Goal: Transaction & Acquisition: Purchase product/service

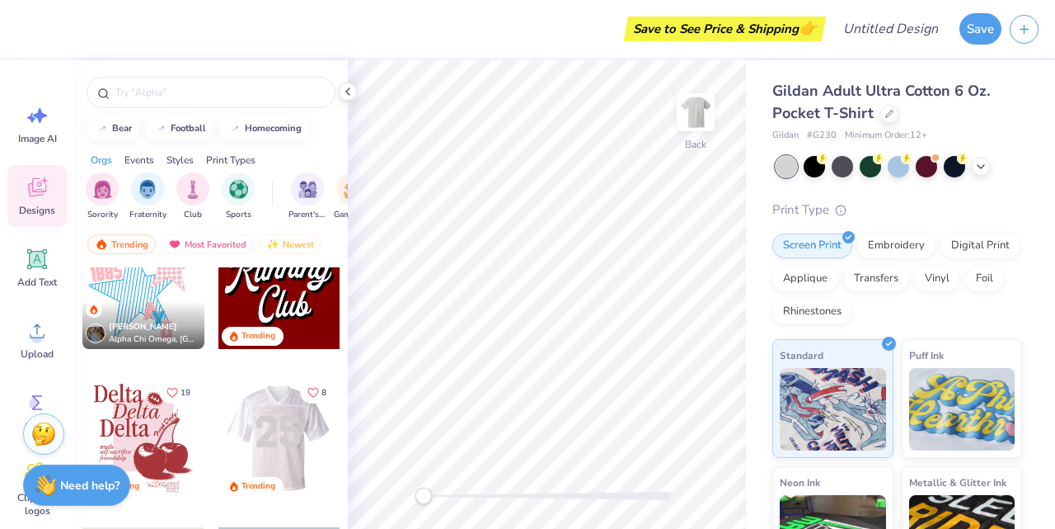
scroll to position [2297, 0]
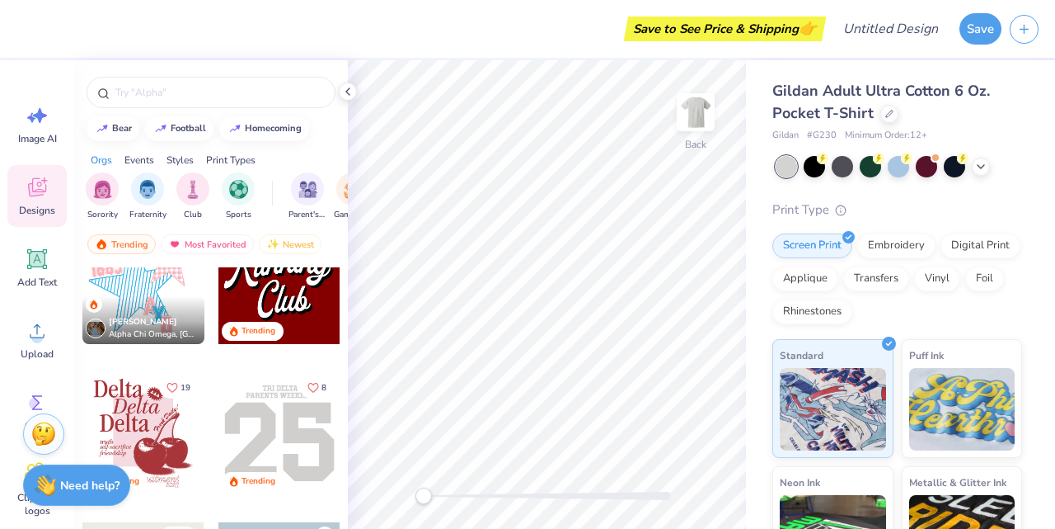
click at [218, 297] on div at bounding box center [157, 283] width 122 height 122
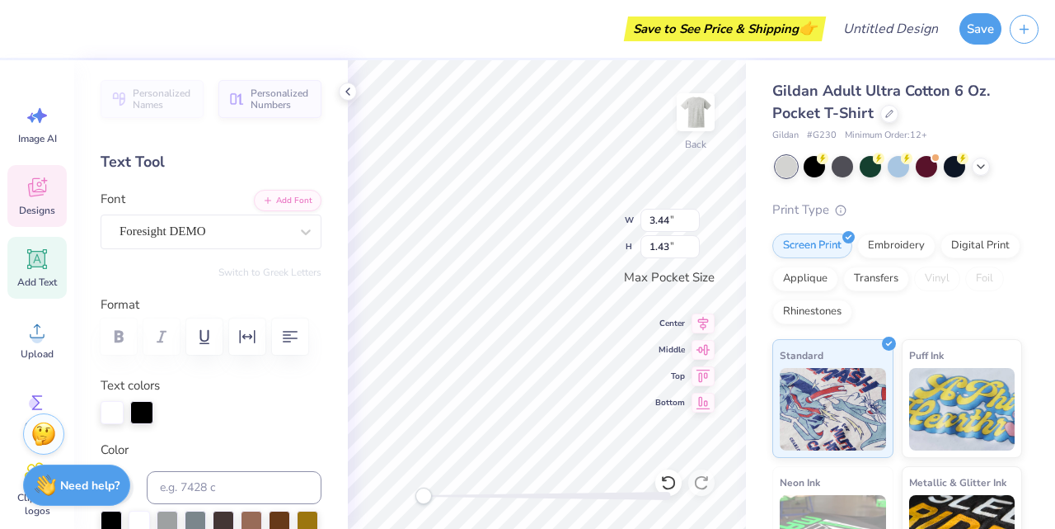
type input "1.72"
type input "1.29"
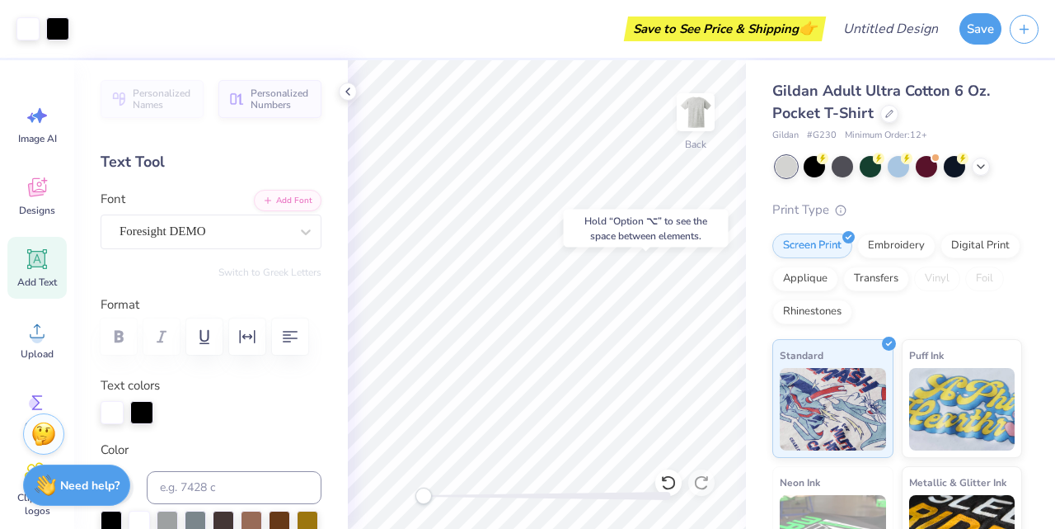
click at [613, 250] on div "Hold “Option ⌥” to see the space between elements." at bounding box center [646, 228] width 175 height 48
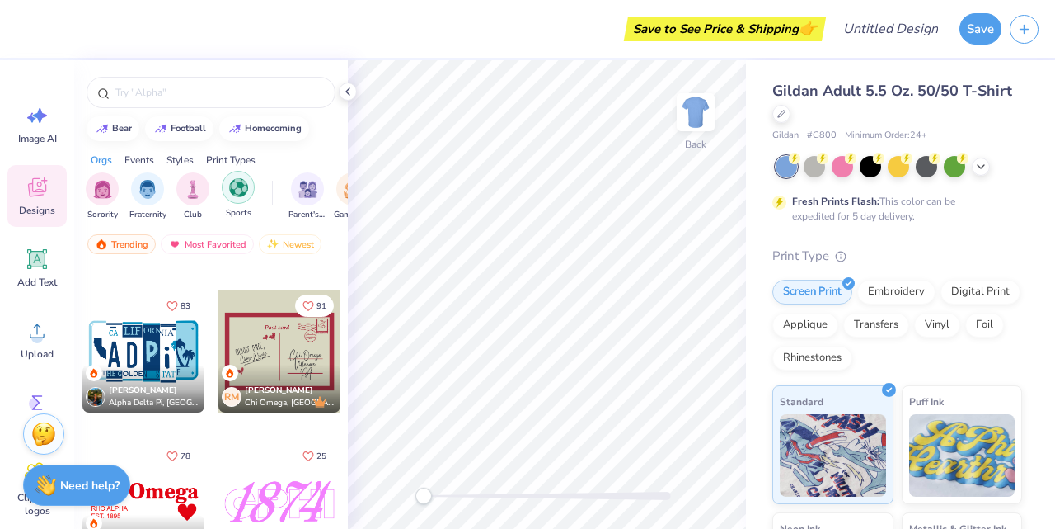
scroll to position [0, 38]
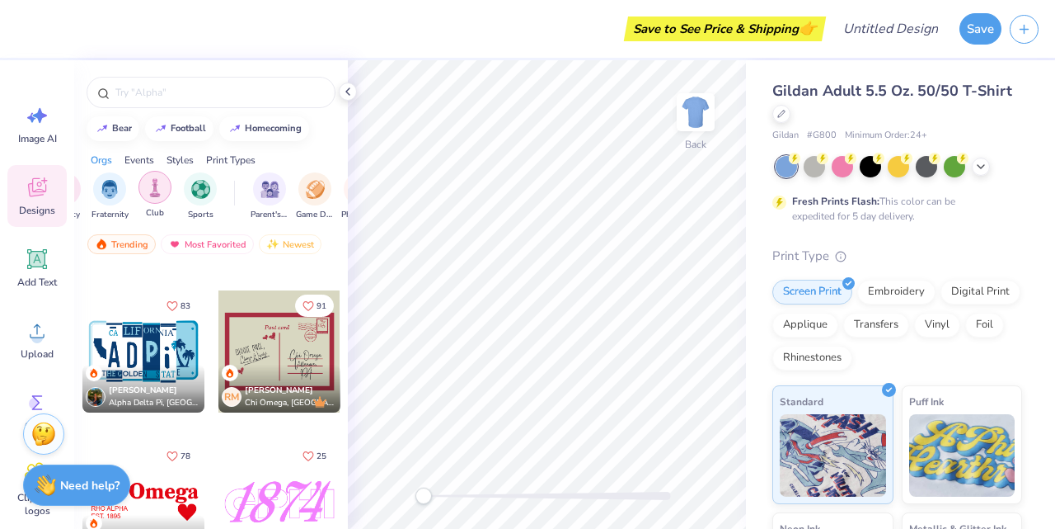
click at [157, 186] on img "filter for Club" at bounding box center [155, 187] width 18 height 19
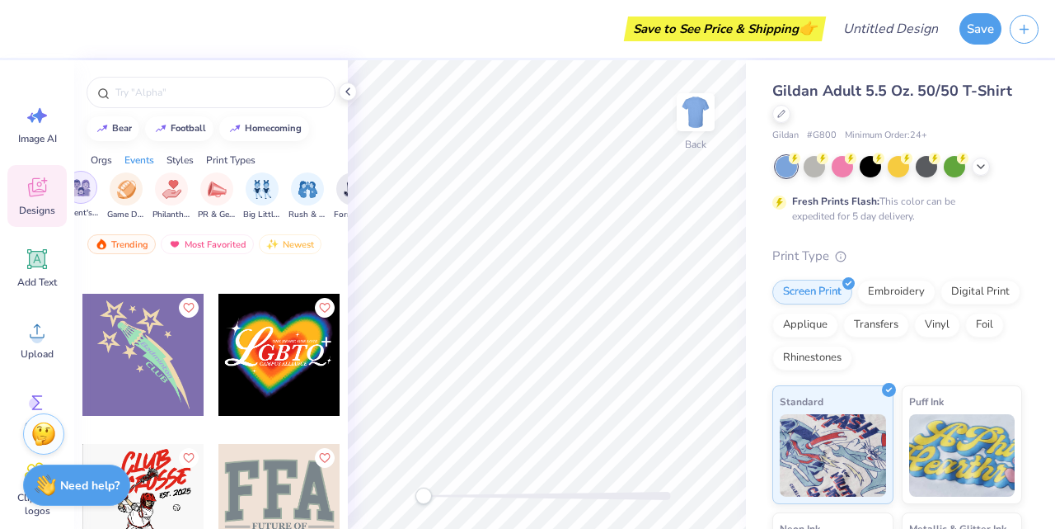
scroll to position [0, 265]
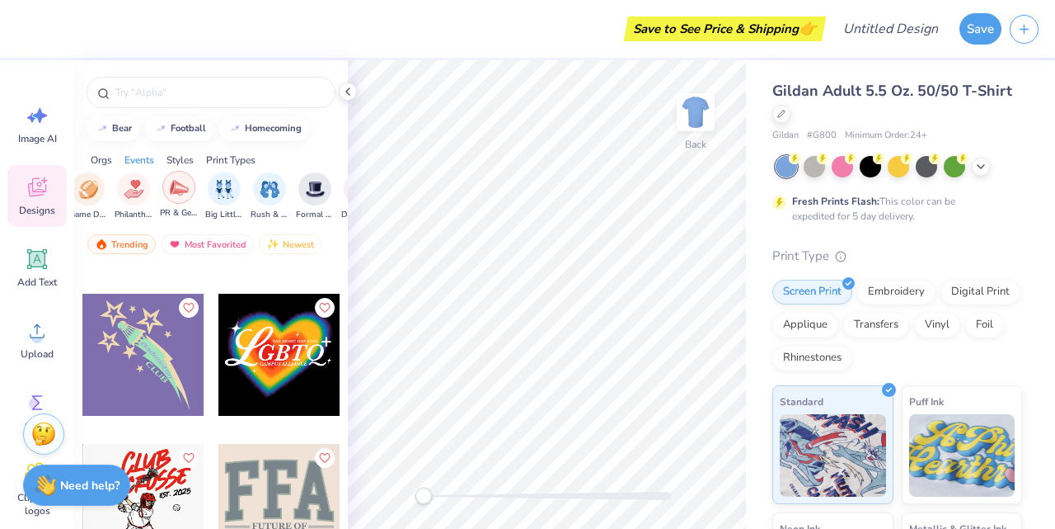
click at [177, 192] on img "filter for PR & General" at bounding box center [179, 187] width 19 height 19
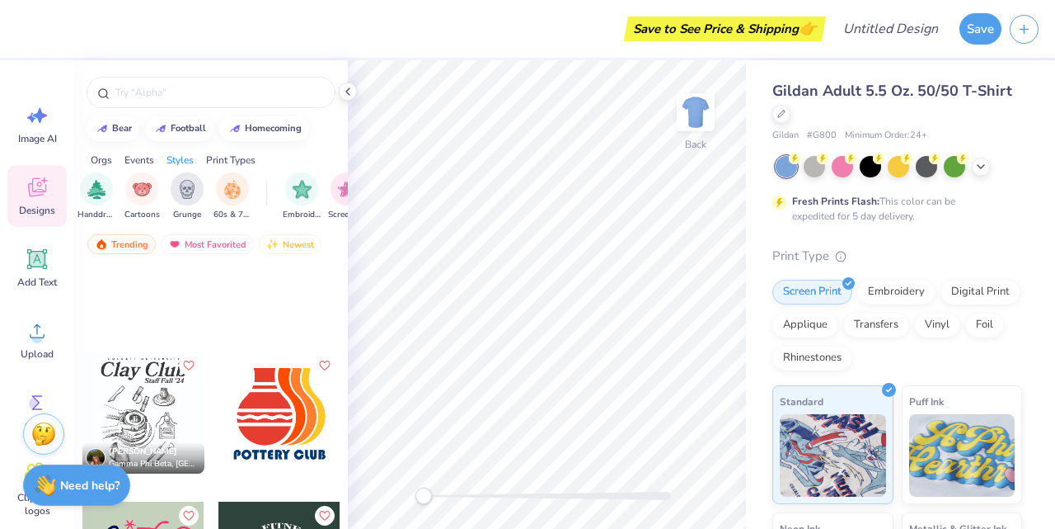
scroll to position [17559, 0]
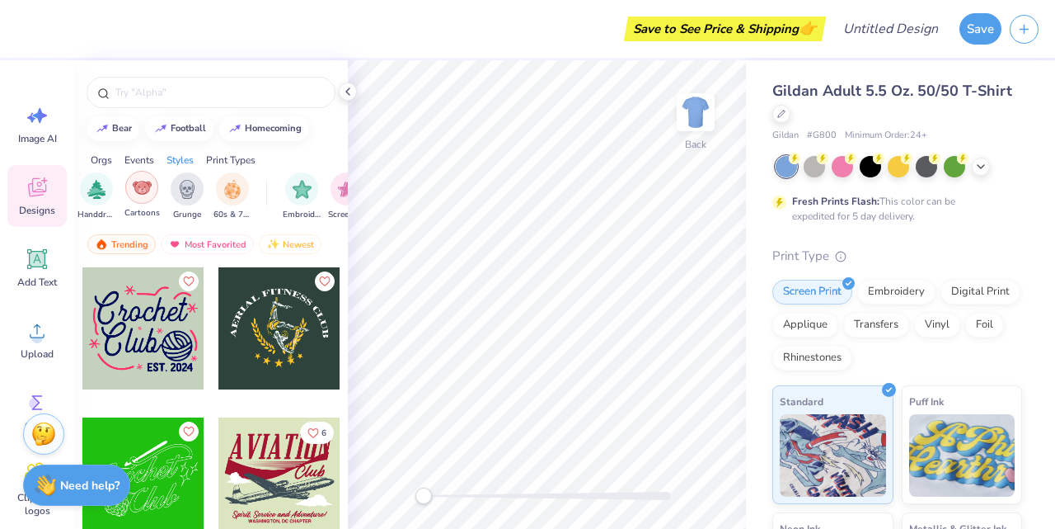
click at [145, 186] on img "filter for Cartoons" at bounding box center [142, 187] width 19 height 19
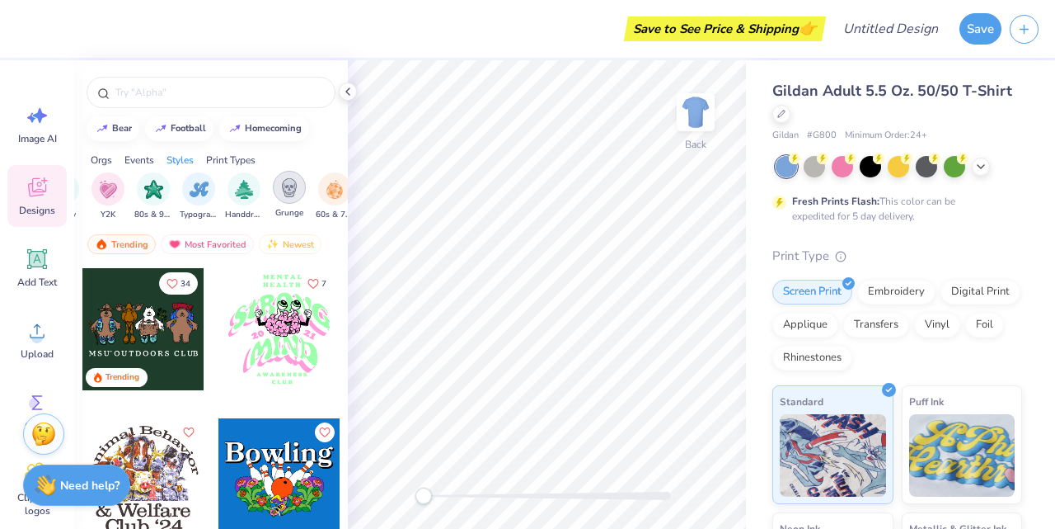
scroll to position [0, 1037]
click at [201, 195] on img "filter for Typography" at bounding box center [201, 187] width 19 height 19
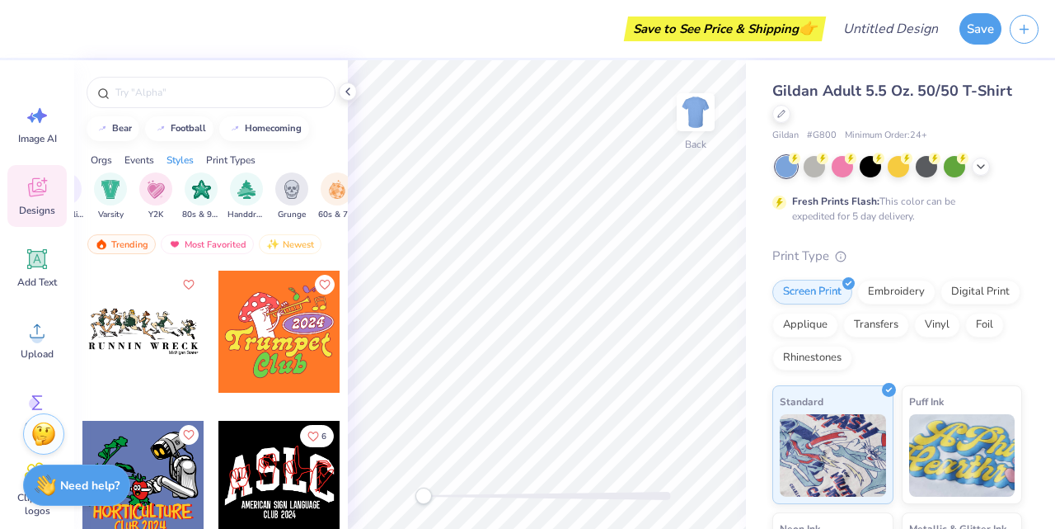
scroll to position [2387, 0]
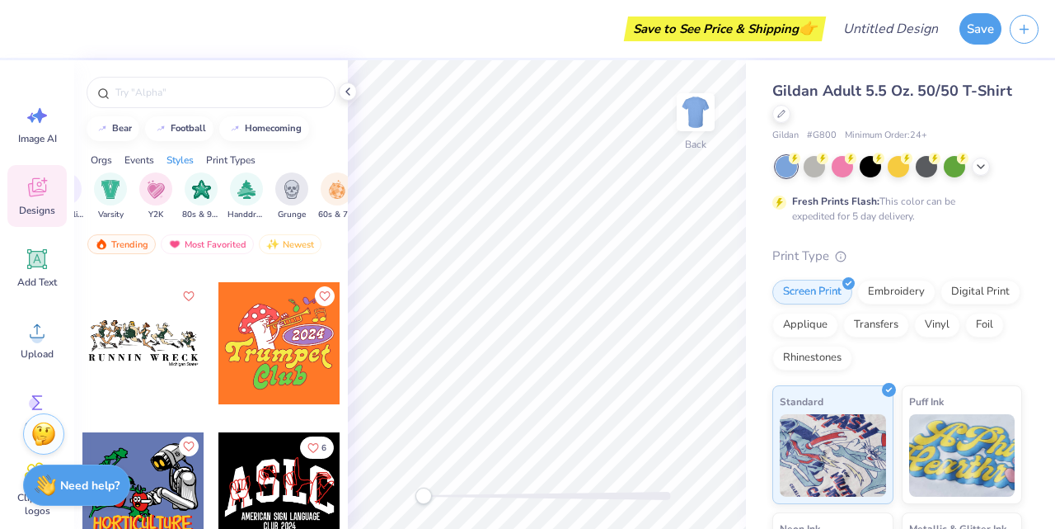
click at [262, 359] on div at bounding box center [280, 343] width 122 height 122
click at [703, 115] on img at bounding box center [696, 112] width 66 height 66
click at [279, 338] on div at bounding box center [280, 343] width 122 height 122
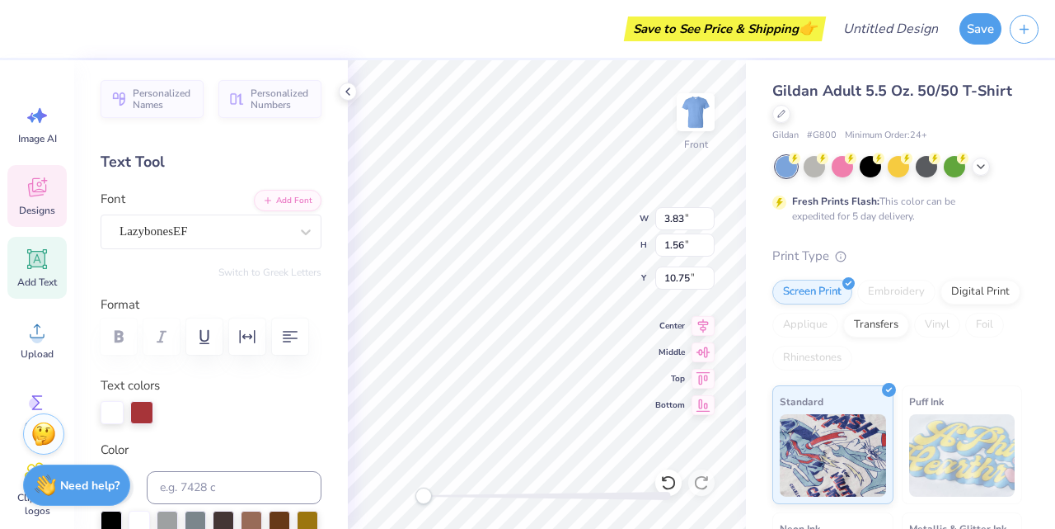
type textarea "2025"
type input "12.31"
type input "3.66"
type input "11.85"
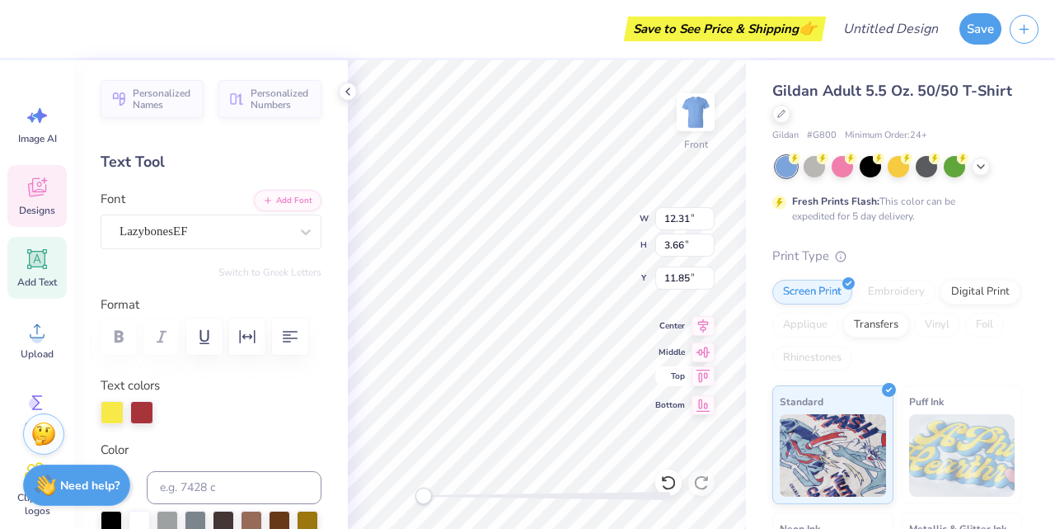
type textarea "BIRTHDAY"
click at [687, 279] on input "11.85" at bounding box center [685, 277] width 59 height 23
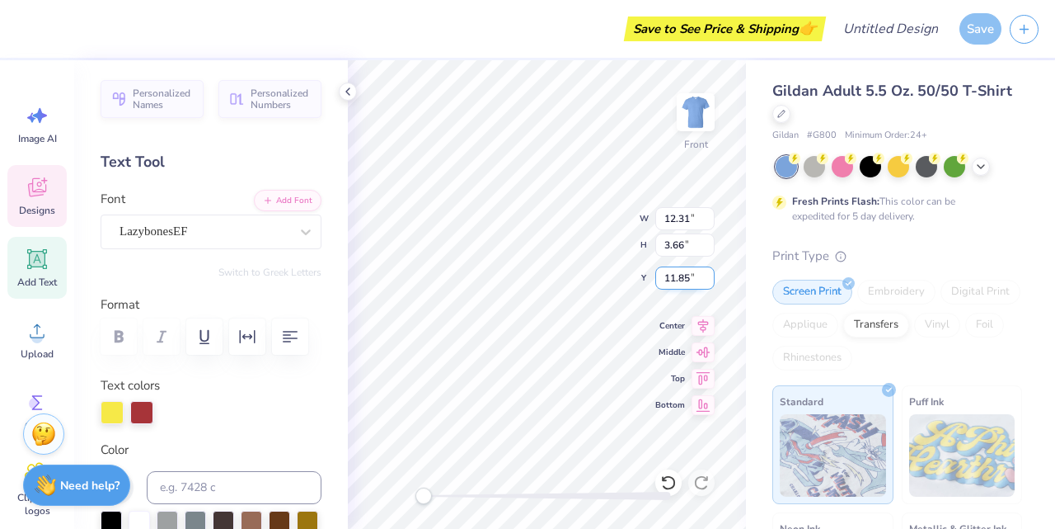
click at [687, 279] on input "11.85" at bounding box center [685, 277] width 59 height 23
type input "1"
type input "9"
type input "6.18"
type input "3.02"
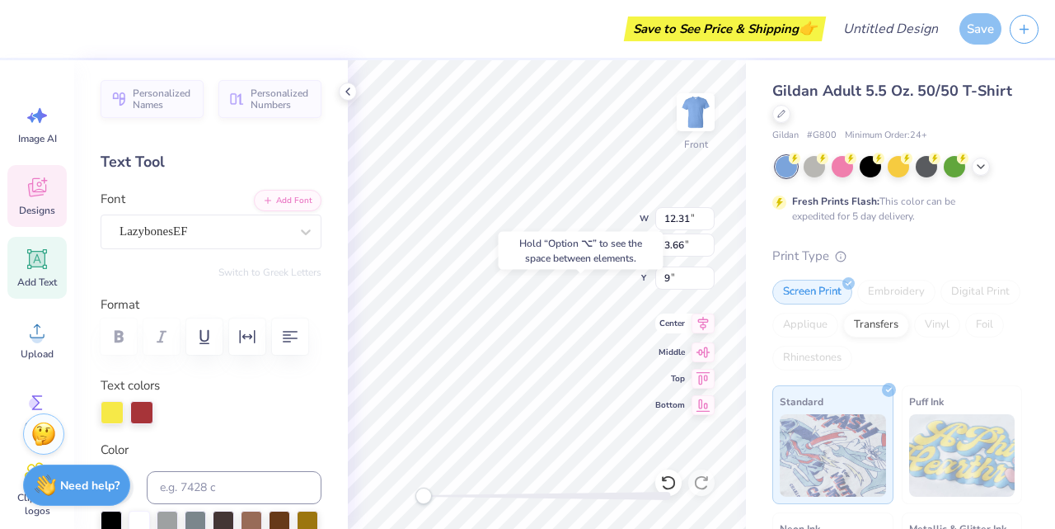
type input "14.86"
type input "16.27"
type input "3.21"
type input "13.08"
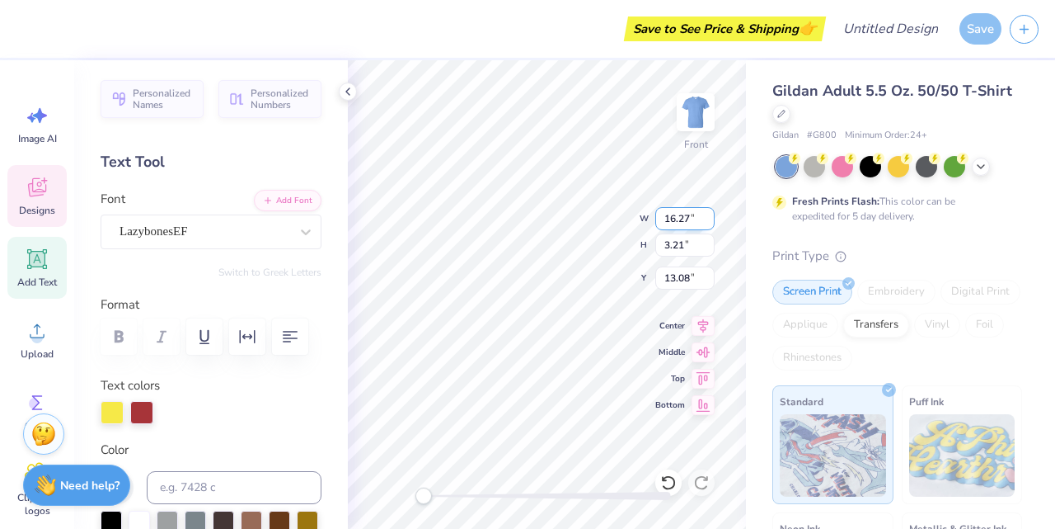
click at [693, 219] on input "16.27" at bounding box center [685, 218] width 59 height 23
type input "8.00"
type input "1.58"
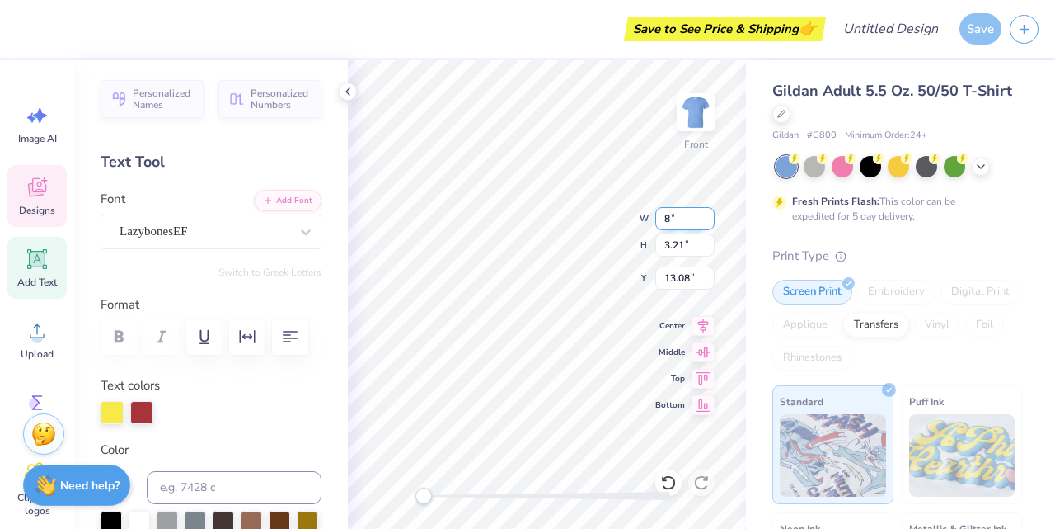
type input "13.90"
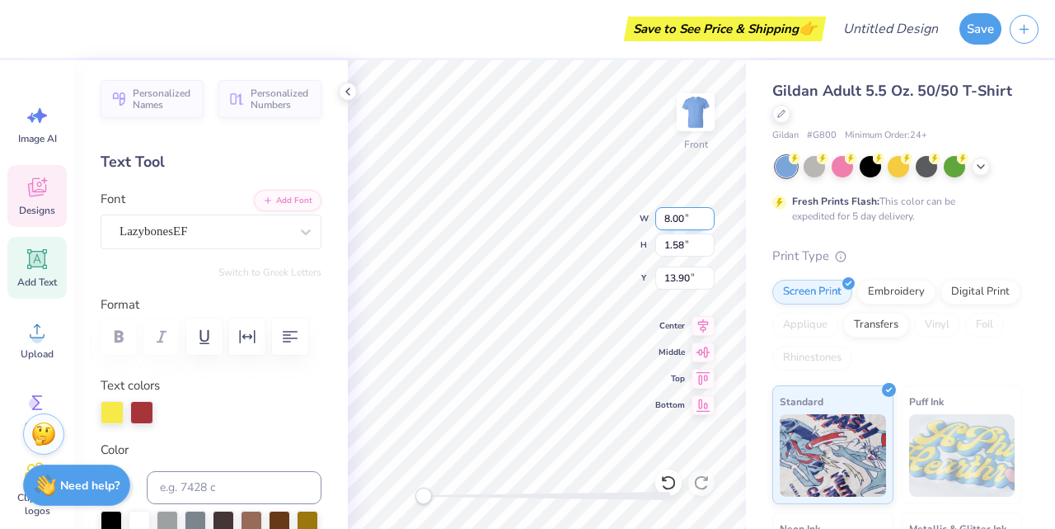
click at [683, 220] on input "8.00" at bounding box center [685, 218] width 59 height 23
type input "10.00"
type input "1.97"
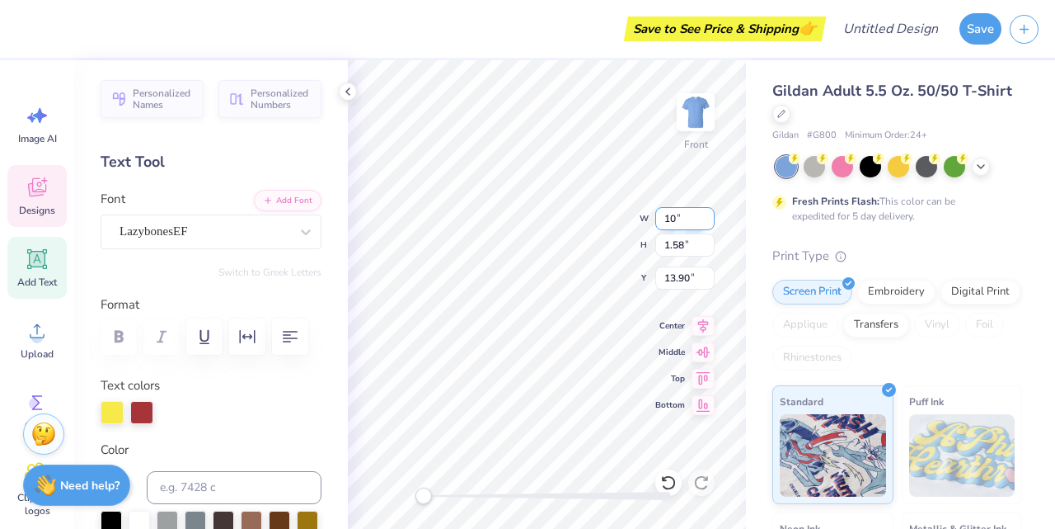
type input "13.70"
click at [684, 219] on input "10.00" at bounding box center [685, 218] width 59 height 23
type input "11.00"
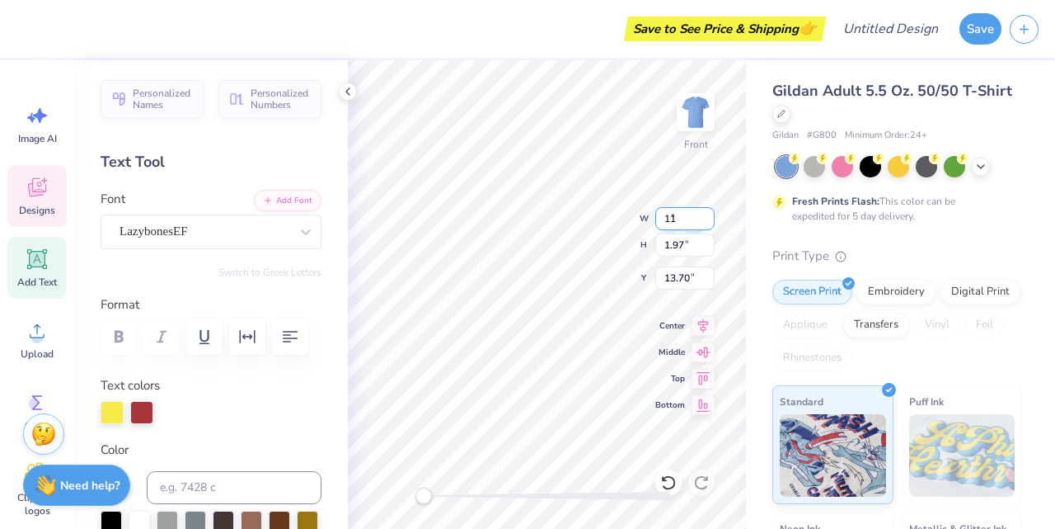
type input "2.17"
type input "13.60"
type input "11.00"
type input "2.17"
type input "13.60"
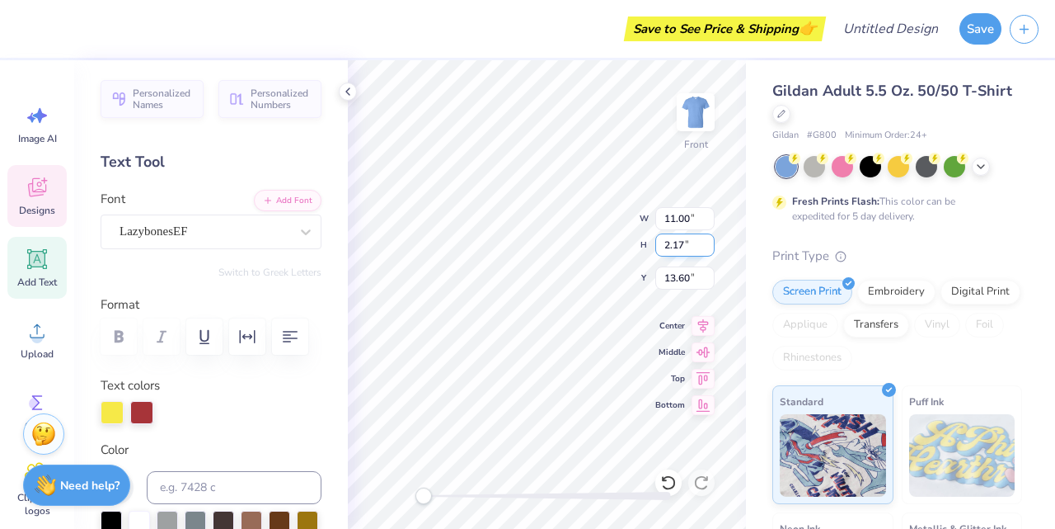
click at [691, 242] on input "2.17" at bounding box center [685, 244] width 59 height 23
type input "4"
type input "15.00"
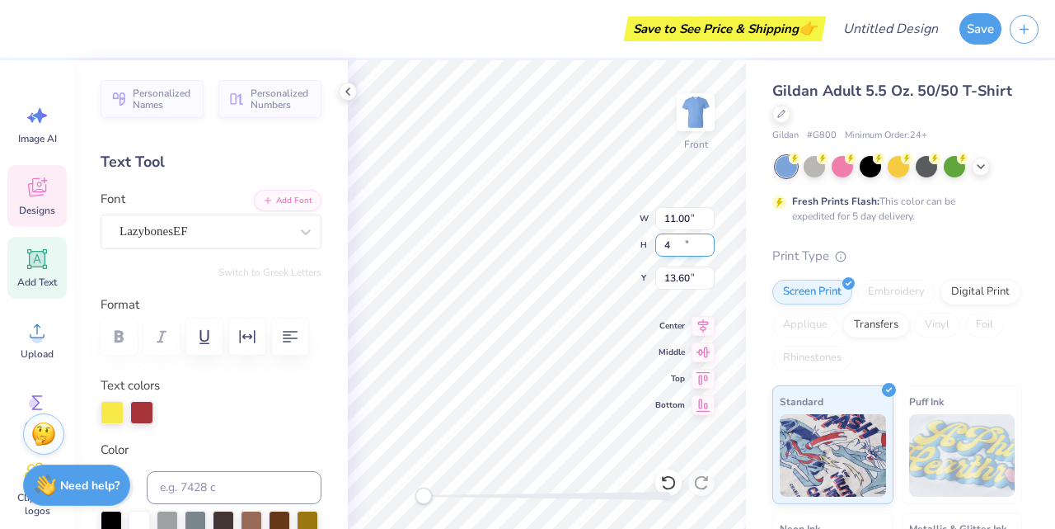
type input "2.96"
type input "13.20"
type input "2"
type input "5"
click at [687, 215] on input "15.00" at bounding box center [685, 218] width 59 height 23
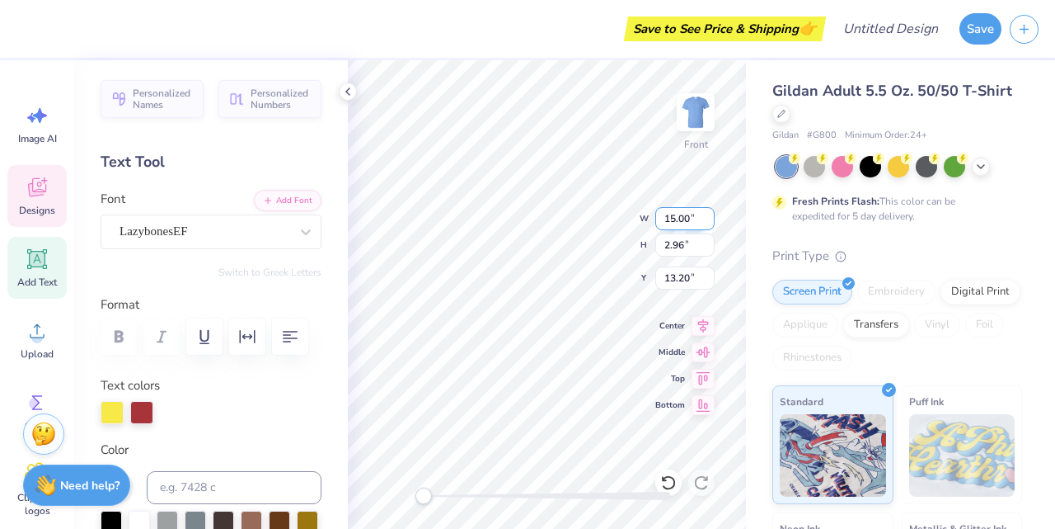
click at [687, 215] on input "15.00" at bounding box center [685, 218] width 59 height 23
type input "13.00"
type input "2.57"
type input "13.40"
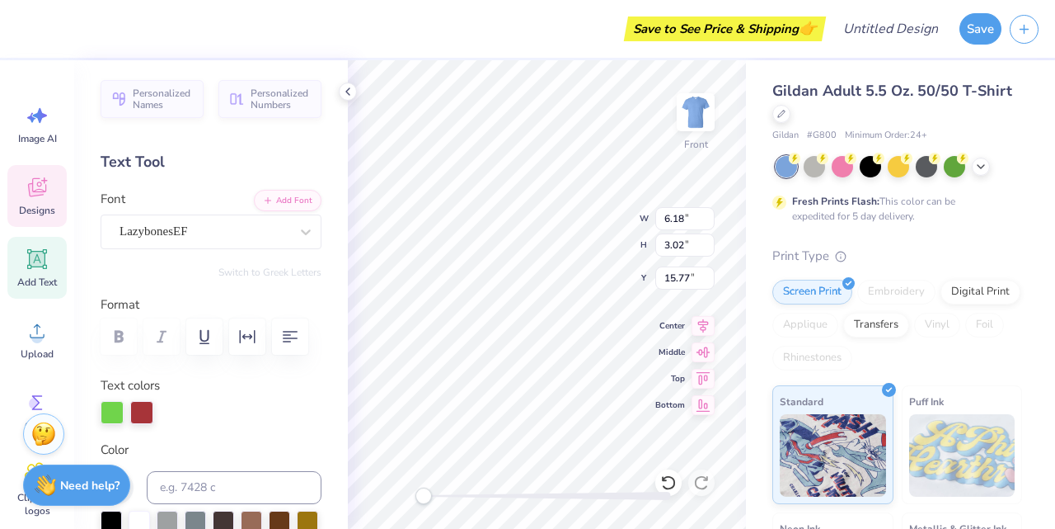
type textarea "C"
type textarea "CRAWL"
click at [676, 215] on input "6.18" at bounding box center [685, 218] width 59 height 23
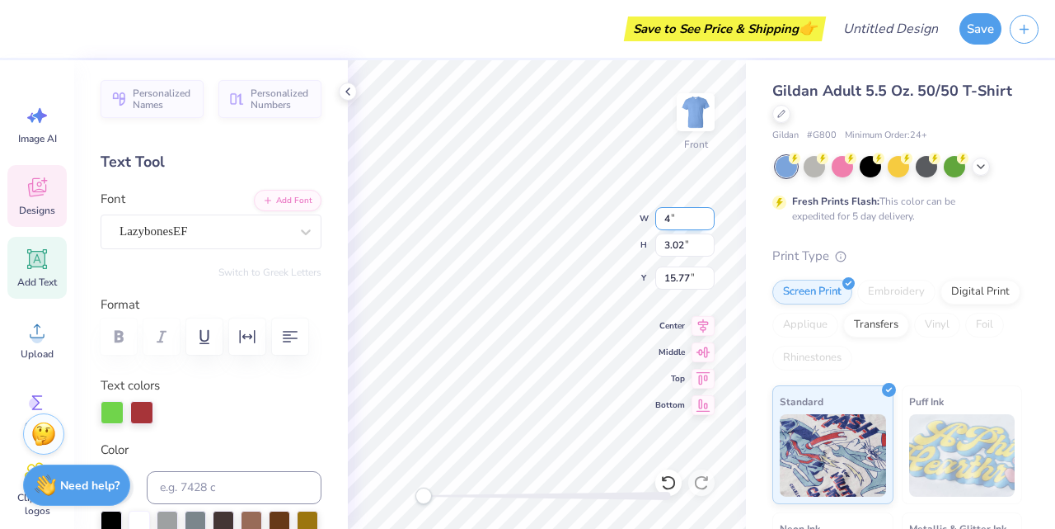
type input "9.56"
type input "2.68"
type input "16.14"
type textarea "CRAWL"
type input "9.56"
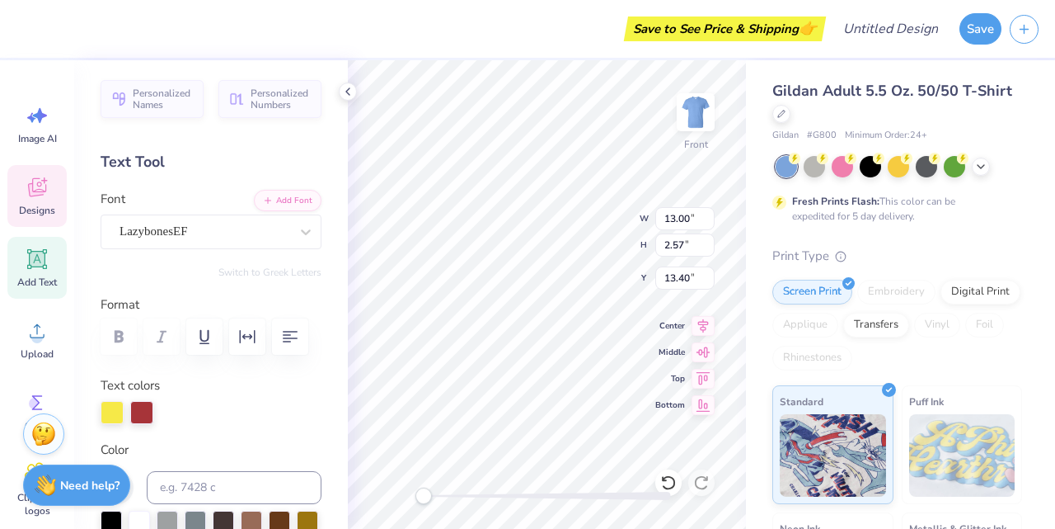
type input "2.68"
type input "15.97"
type input "13.00"
type input "2.57"
type input "13.33"
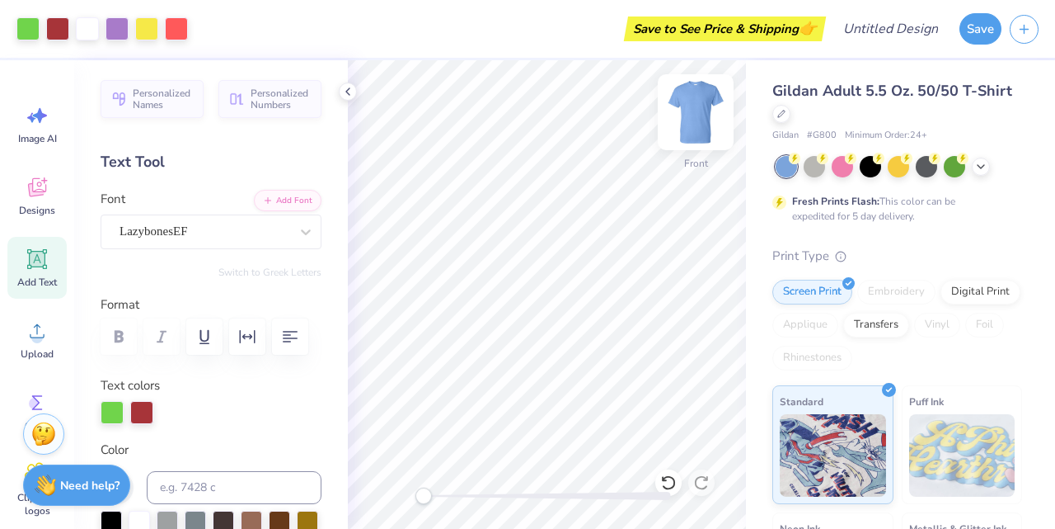
click at [688, 114] on img at bounding box center [696, 112] width 66 height 66
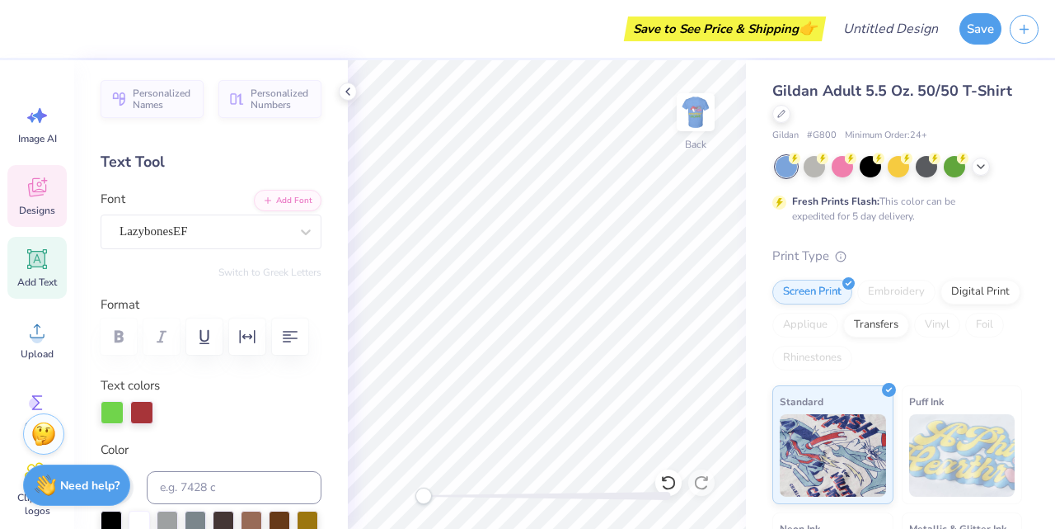
click at [45, 189] on icon at bounding box center [37, 187] width 25 height 25
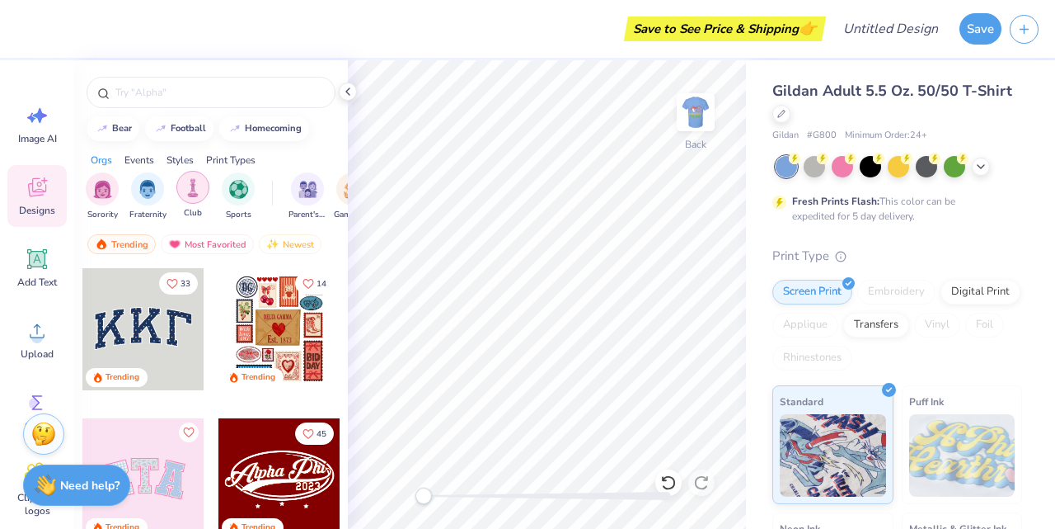
click at [191, 196] on img "filter for Club" at bounding box center [193, 187] width 18 height 19
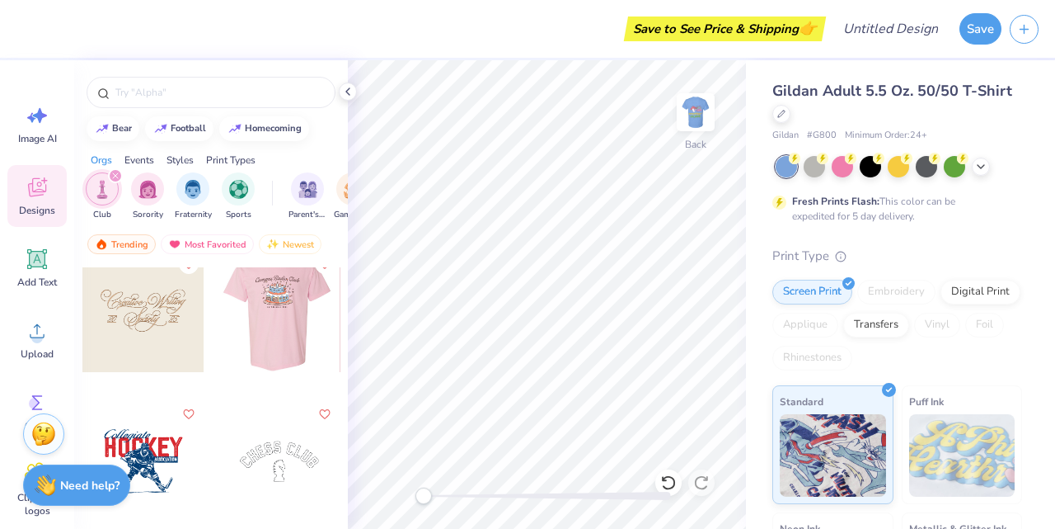
scroll to position [4970, 0]
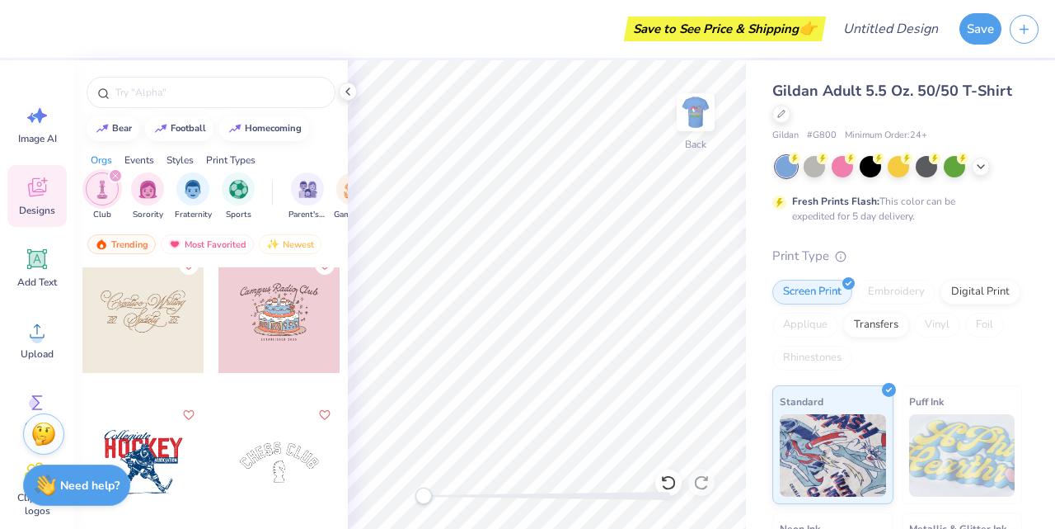
click at [296, 282] on div at bounding box center [280, 312] width 122 height 122
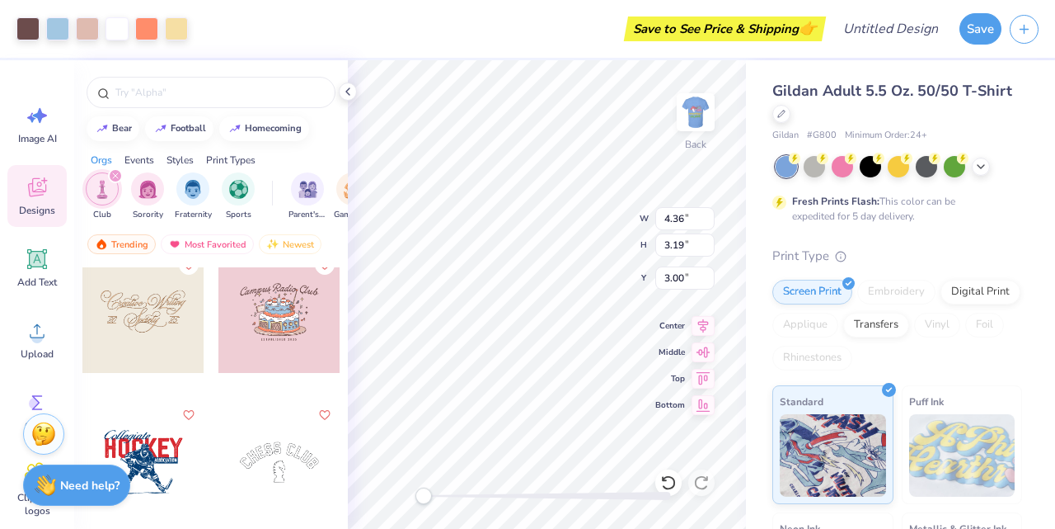
type input "4.36"
type input "3.19"
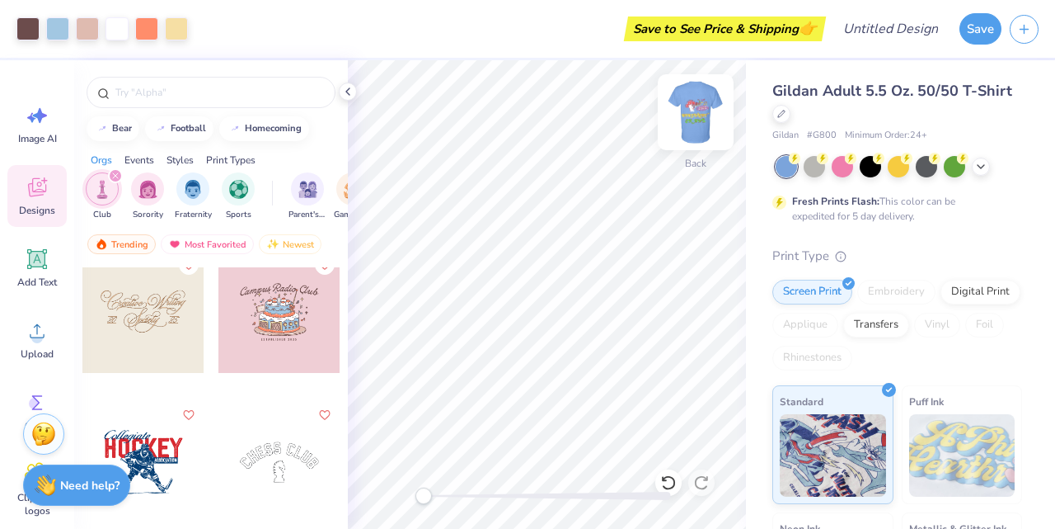
click at [700, 106] on img at bounding box center [696, 112] width 66 height 66
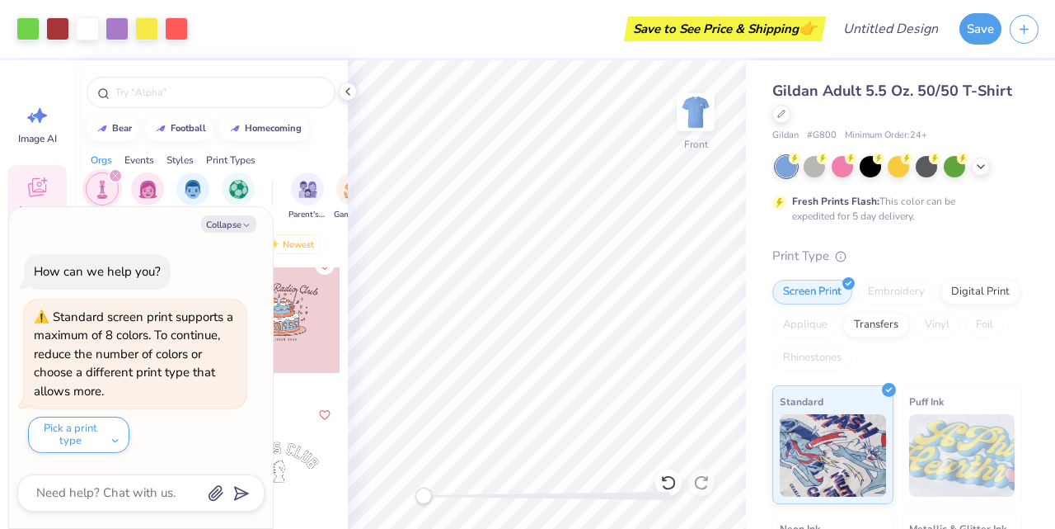
click at [700, 106] on img at bounding box center [695, 112] width 33 height 33
type textarea "x"
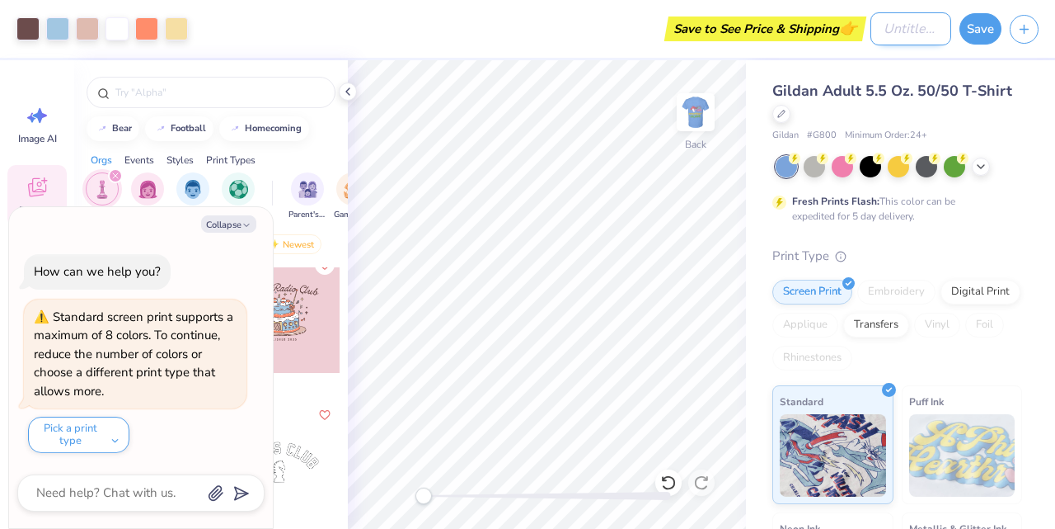
click at [913, 28] on input "Design Title" at bounding box center [911, 28] width 81 height 33
type input "BD"
type textarea "x"
type input "BDA"
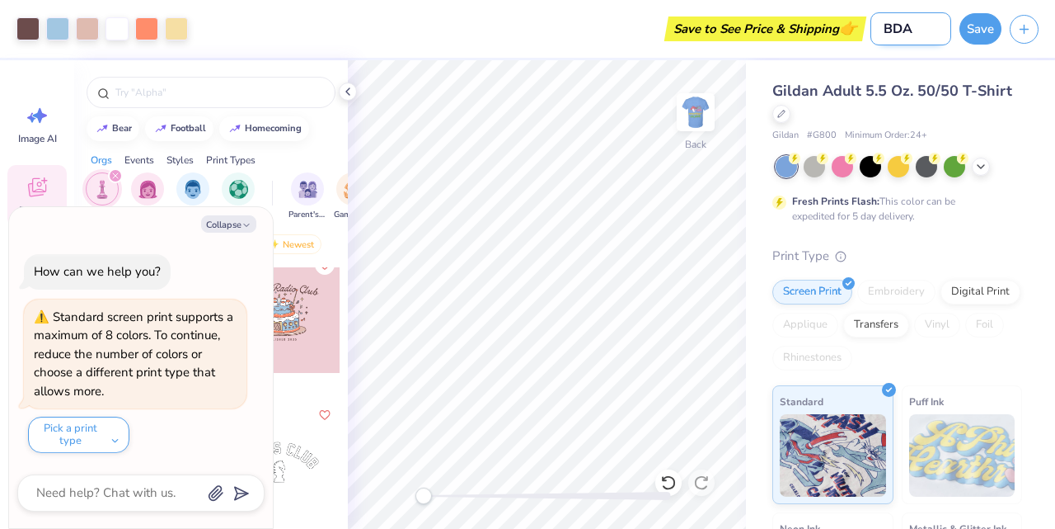
type textarea "x"
type input "BDAY"
type textarea "x"
type input "BDAY"
type textarea "x"
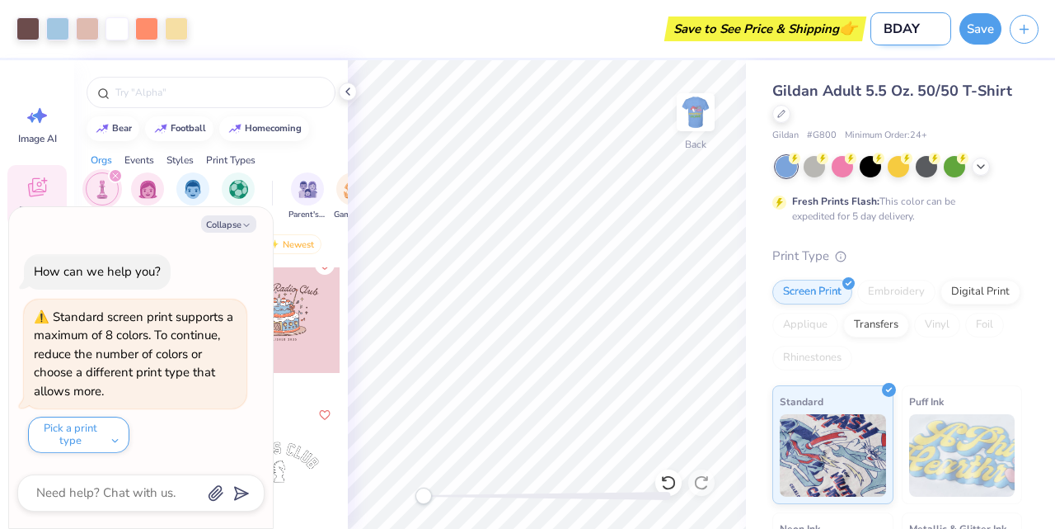
type input "BDAY D"
type textarea "x"
type input "BDAY DR"
type textarea "x"
type input "BDAY DRA"
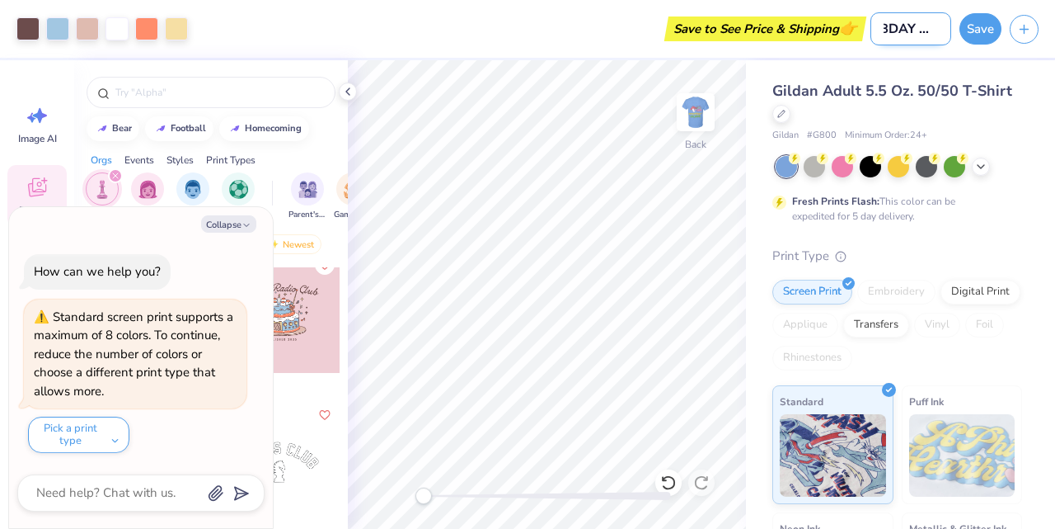
type textarea "x"
type input "BDAY DRAF"
type textarea "x"
type input "BDAY DRAFT"
type textarea "x"
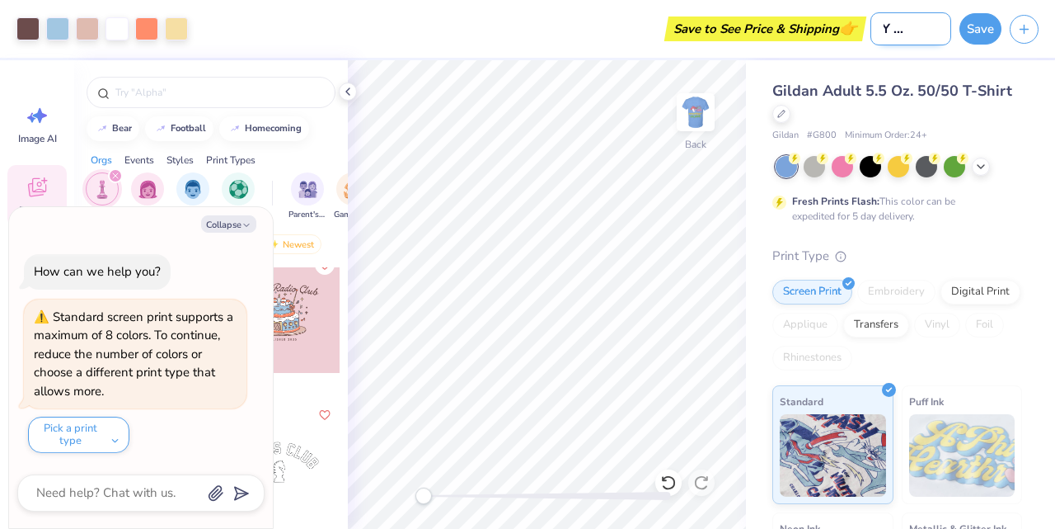
type input "BDAY DRAFT"
type textarea "x"
type input "BDAY DRAFT 1"
type textarea "x"
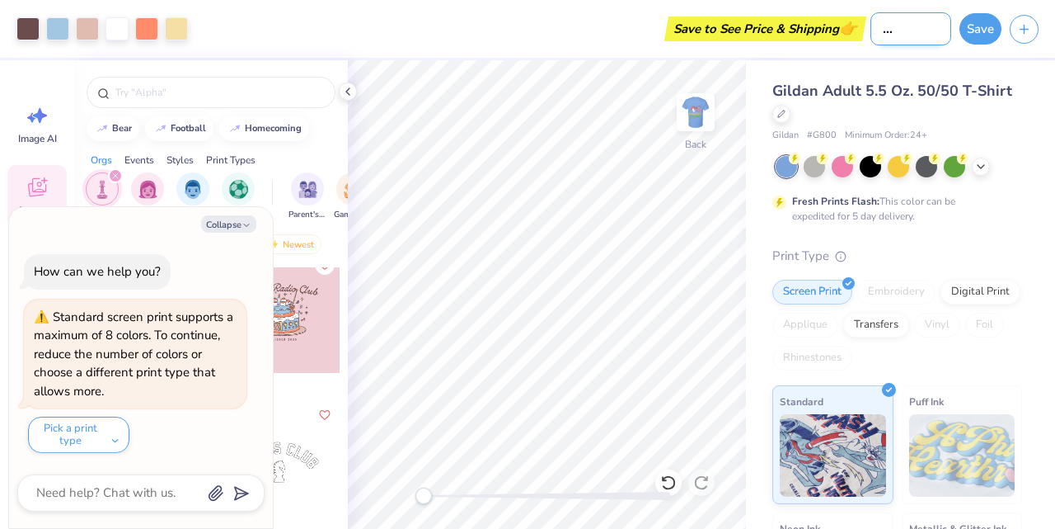
type input "BDAY DRAFT 1"
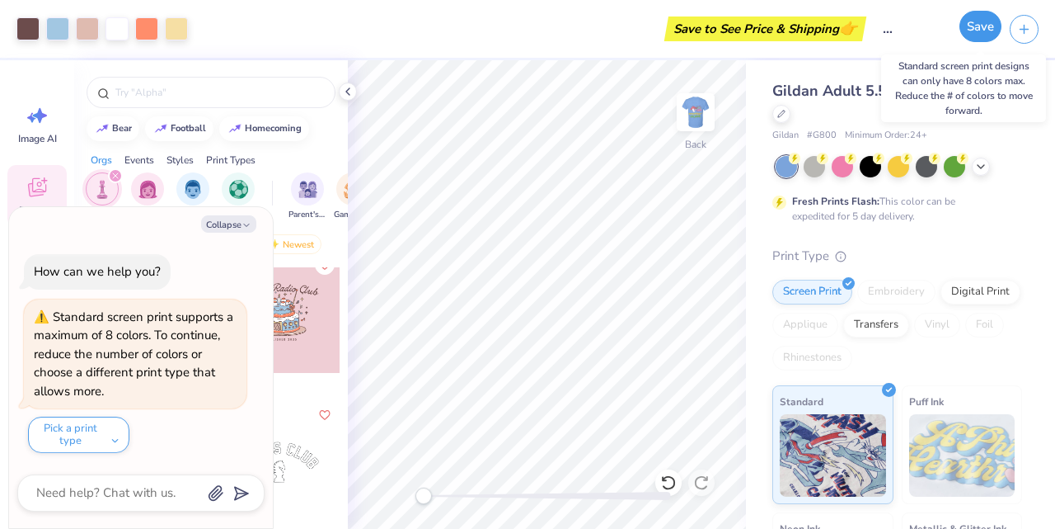
click at [980, 28] on button "Save" at bounding box center [981, 26] width 42 height 31
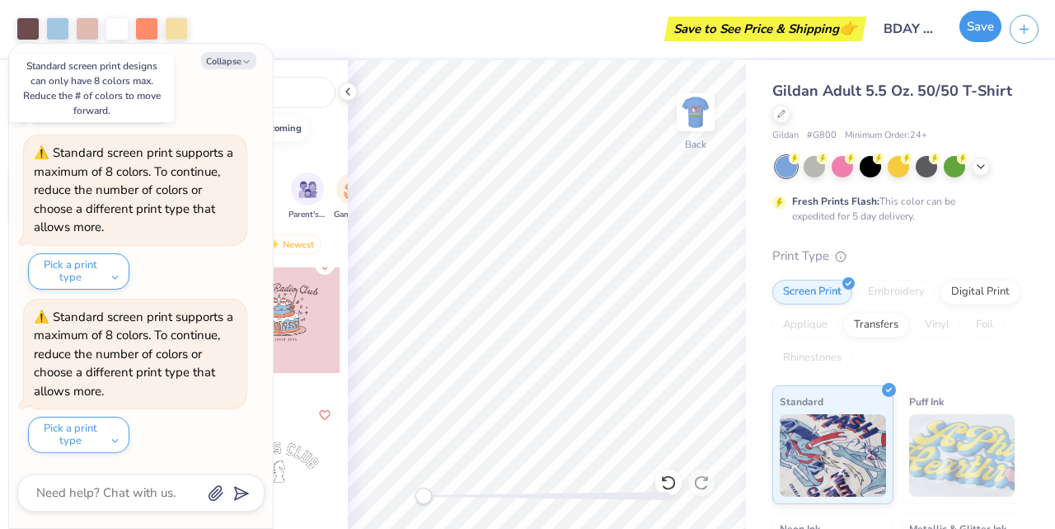
click at [974, 36] on button "Save" at bounding box center [981, 26] width 42 height 31
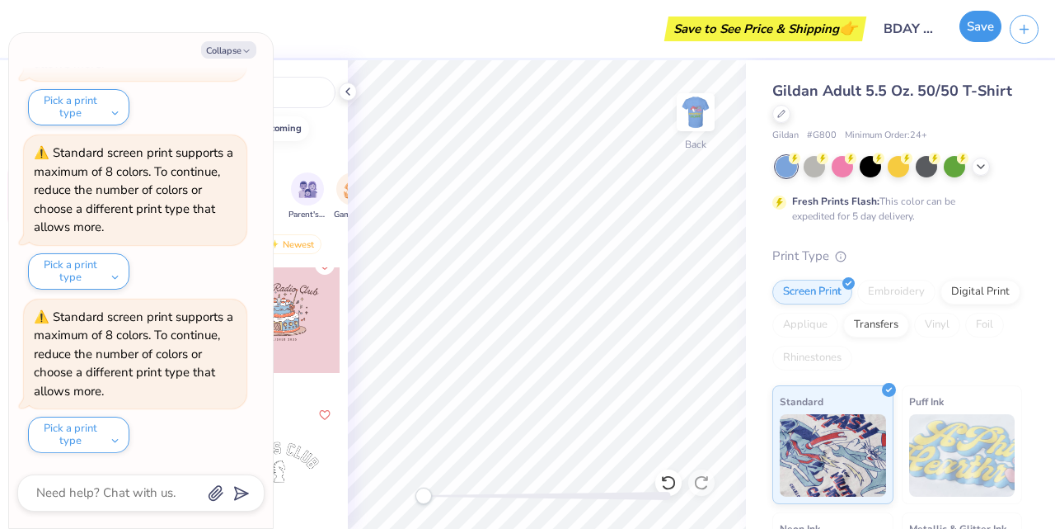
click at [972, 30] on button "Save" at bounding box center [981, 26] width 42 height 31
type textarea "x"
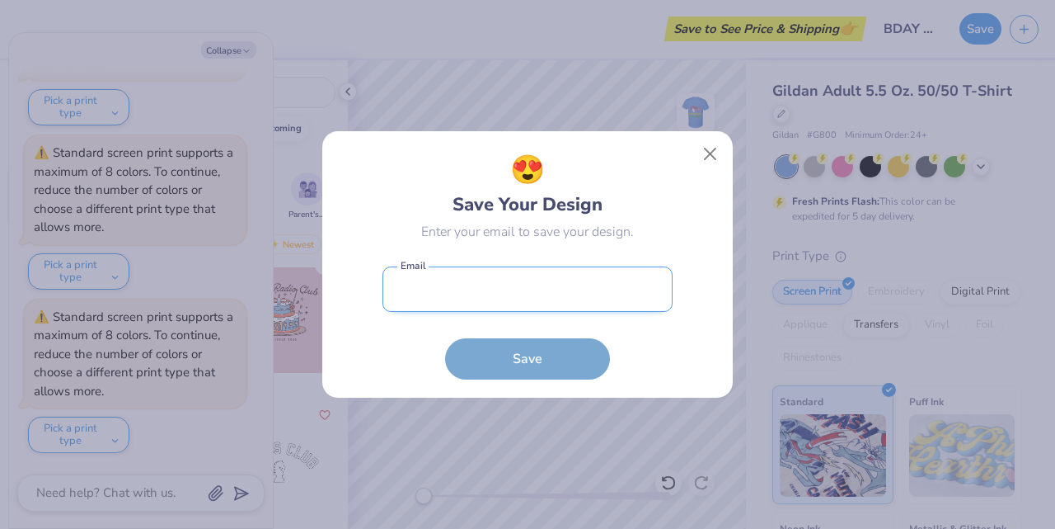
click at [528, 299] on input "email" at bounding box center [528, 288] width 290 height 45
type input "lily.consiglio@emory.edu"
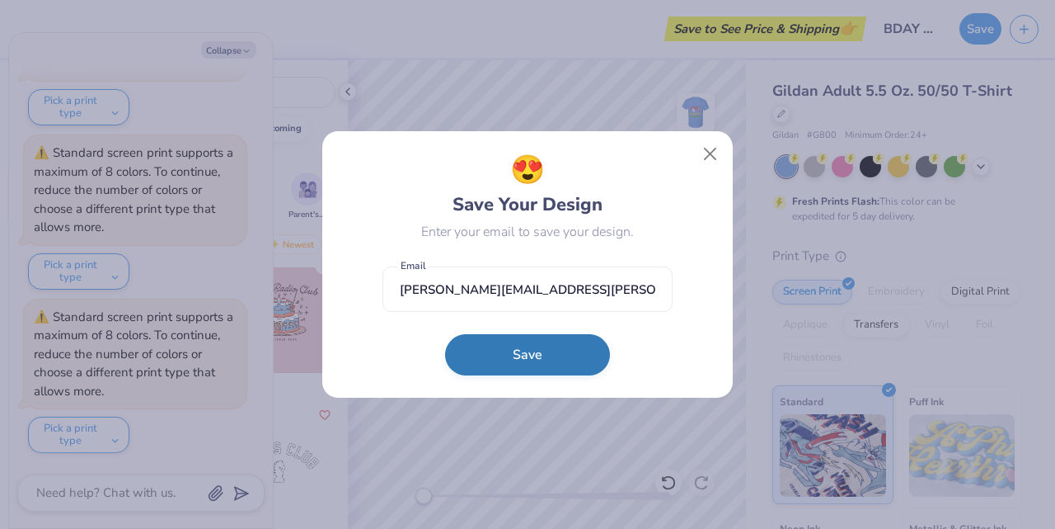
click at [536, 347] on button "Save" at bounding box center [527, 354] width 165 height 41
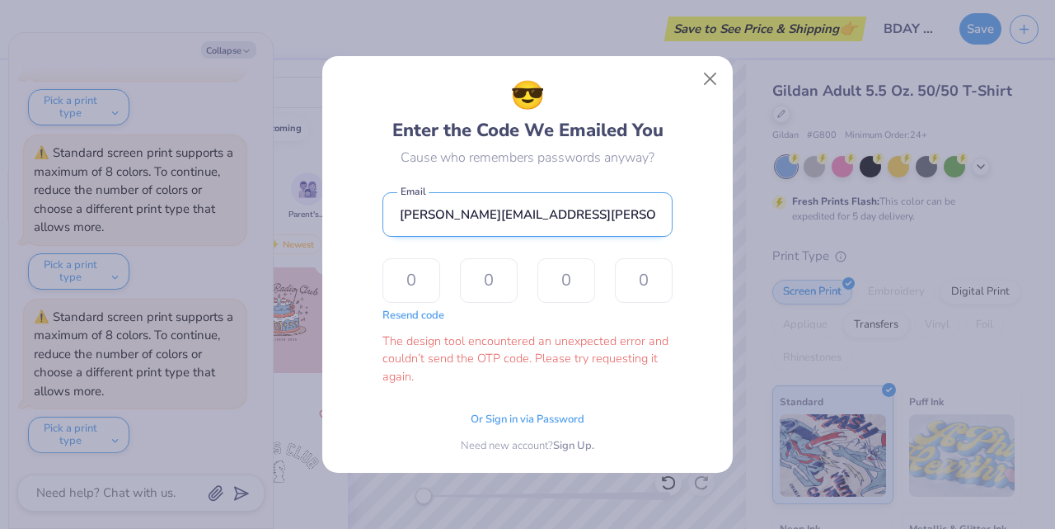
click at [552, 218] on input "lily.consiglio@emory.edu" at bounding box center [528, 214] width 290 height 45
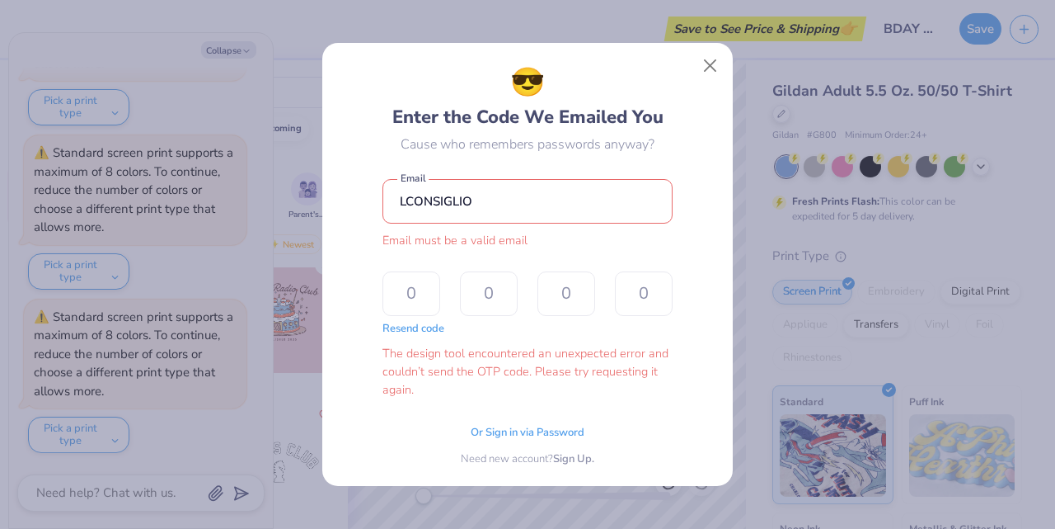
type input "lconsiglio03@icloud.com"
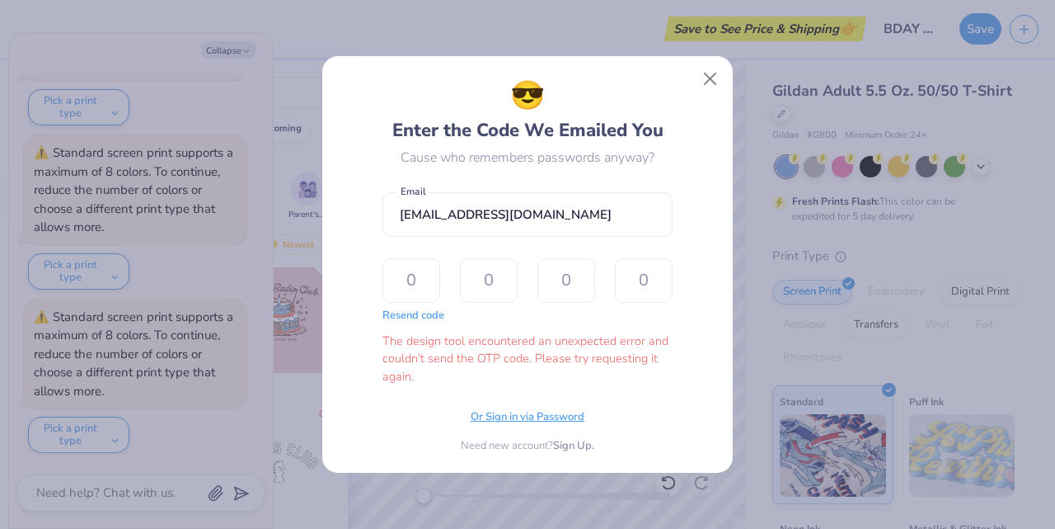
click at [524, 417] on div "Or Sign in via Password Need new account? Sign Up." at bounding box center [528, 428] width 290 height 52
click at [571, 444] on span "Sign Up." at bounding box center [573, 443] width 41 height 16
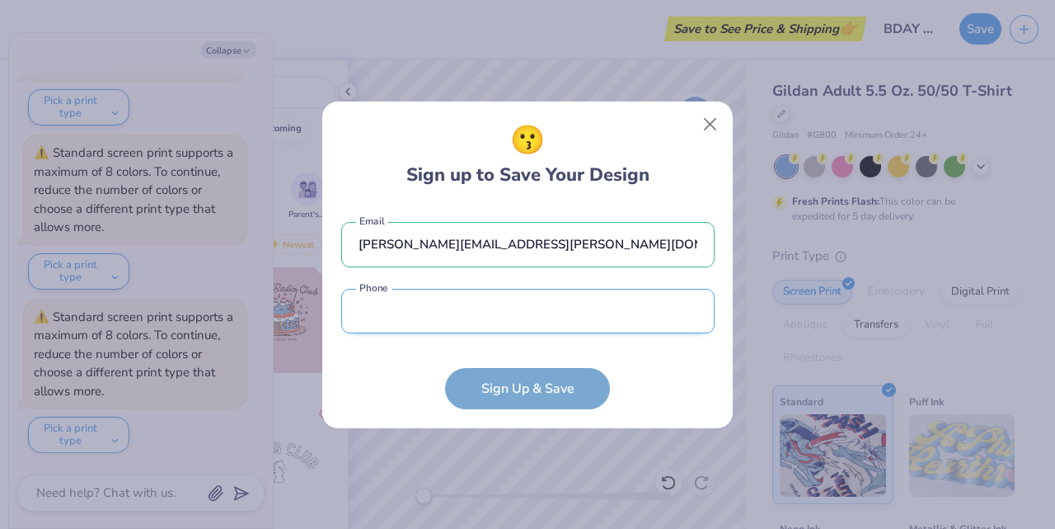
click at [515, 318] on input "tel" at bounding box center [528, 311] width 374 height 45
type input "(619) 607-9920"
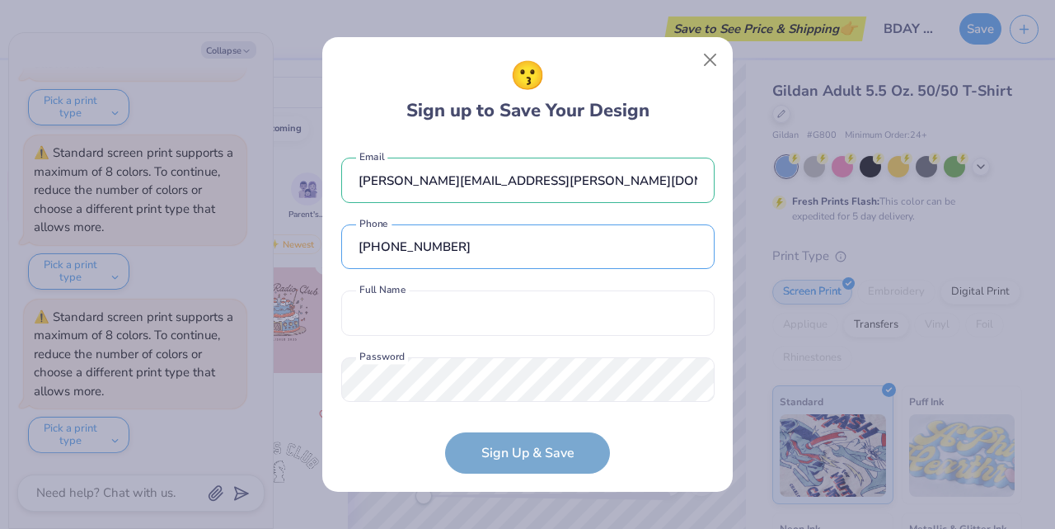
scroll to position [26, 0]
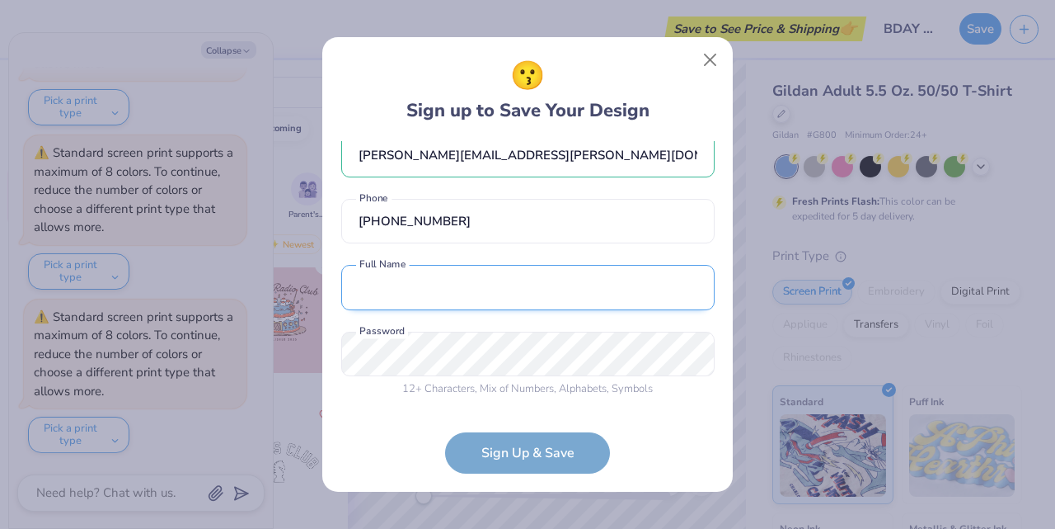
click at [458, 299] on input "text" at bounding box center [528, 287] width 374 height 45
type textarea "x"
type input "Lily Consiglio"
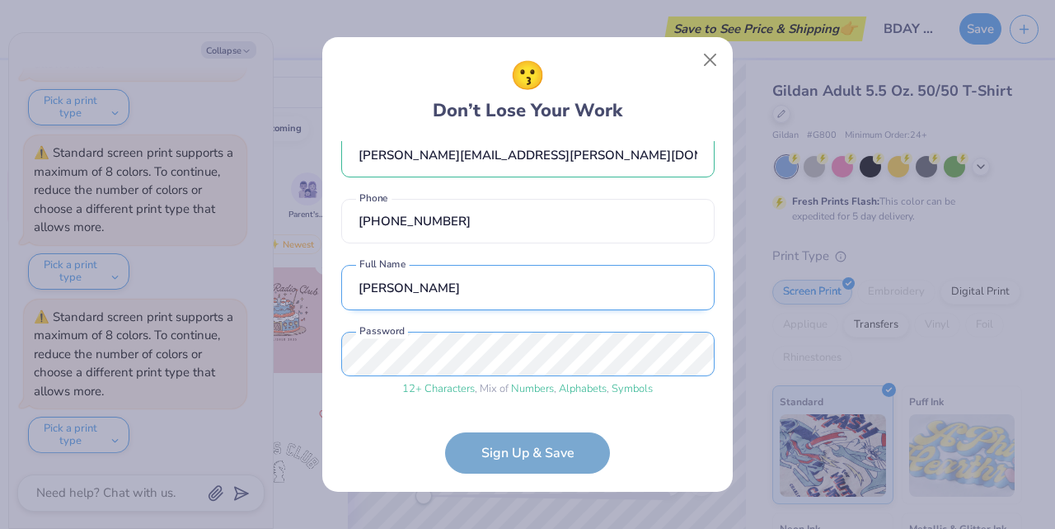
scroll to position [88, 0]
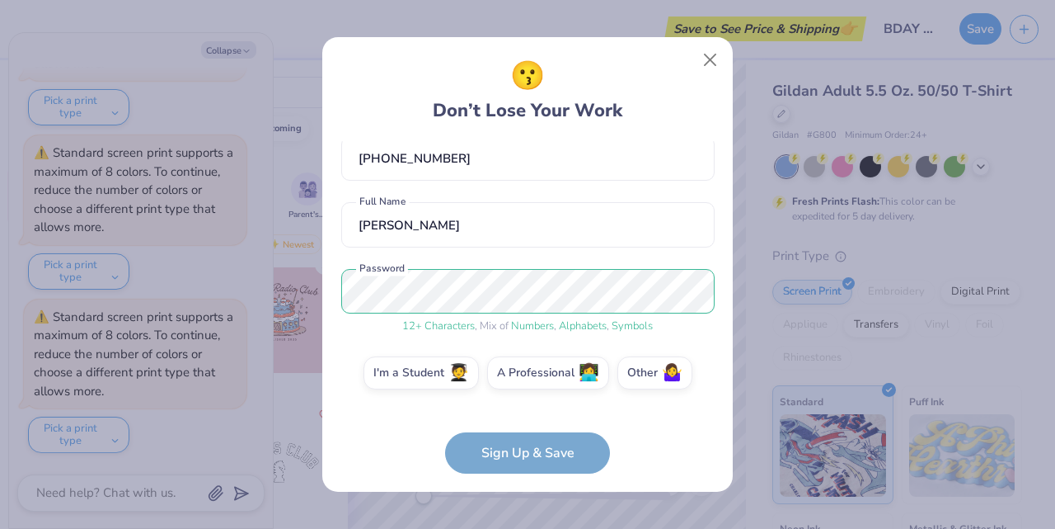
click at [528, 453] on form "lily.consiglio@emory.edu Email (619) 607-9920 Phone Lily Consiglio Full Name 12…" at bounding box center [528, 307] width 374 height 332
click at [492, 455] on form "lily.consiglio@emory.edu Email (619) 607-9920 Phone Lily Consiglio Full Name 12…" at bounding box center [528, 307] width 374 height 332
click at [449, 375] on label "I'm a Student 🧑‍🎓" at bounding box center [421, 370] width 115 height 33
click at [523, 459] on input "I'm a Student 🧑‍🎓" at bounding box center [528, 464] width 11 height 11
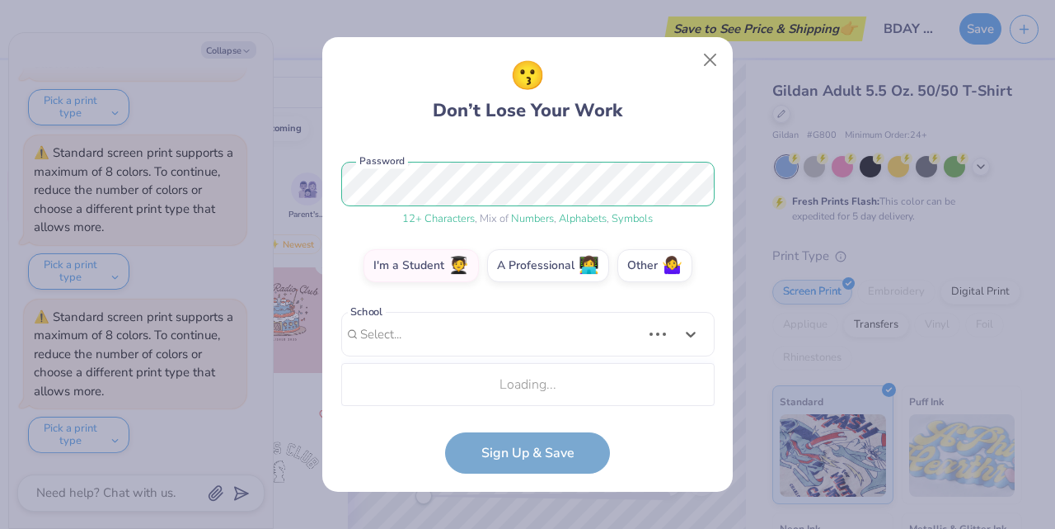
click at [499, 401] on div "Use Up and Down to choose options, press Enter to select the currently focused …" at bounding box center [528, 359] width 374 height 95
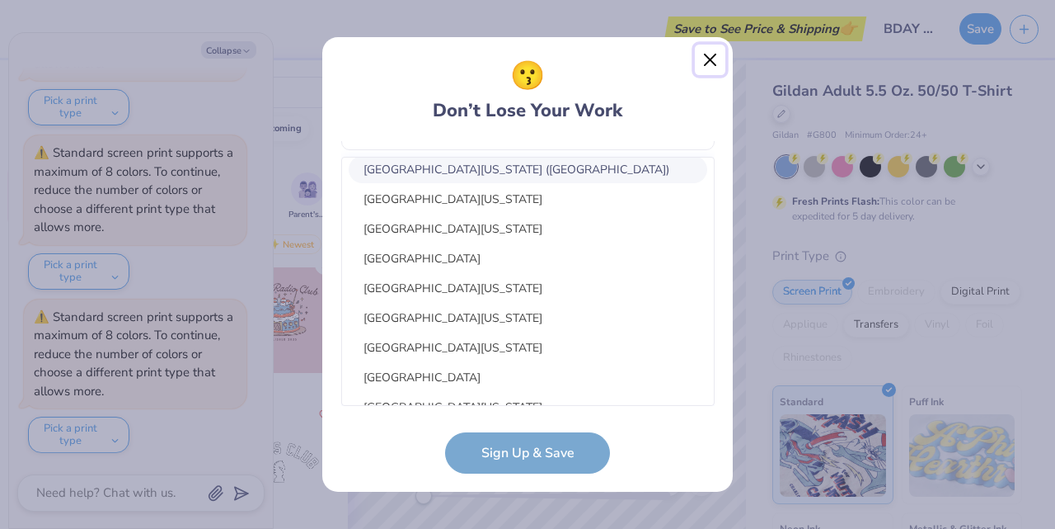
scroll to position [154, 0]
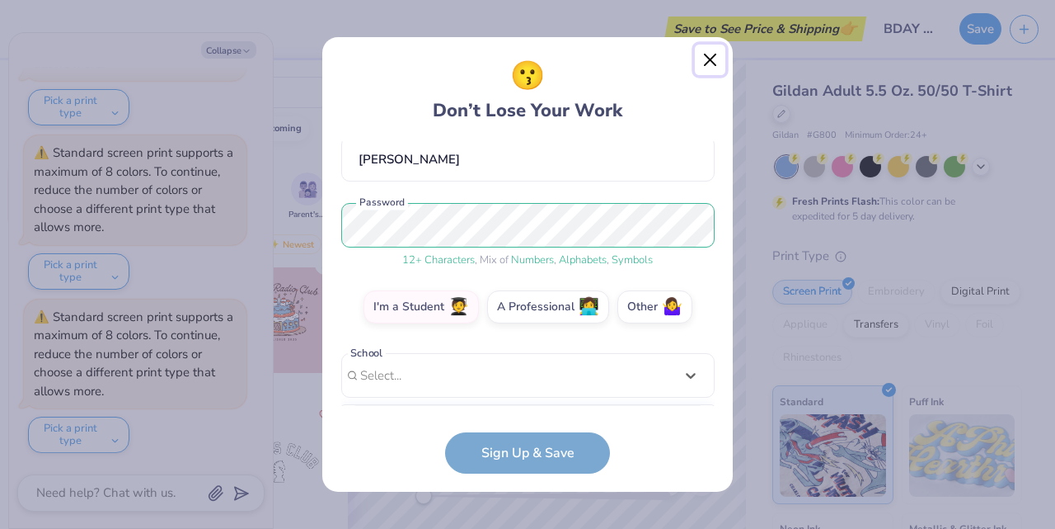
click at [718, 58] on button "Close" at bounding box center [710, 60] width 31 height 31
type textarea "x"
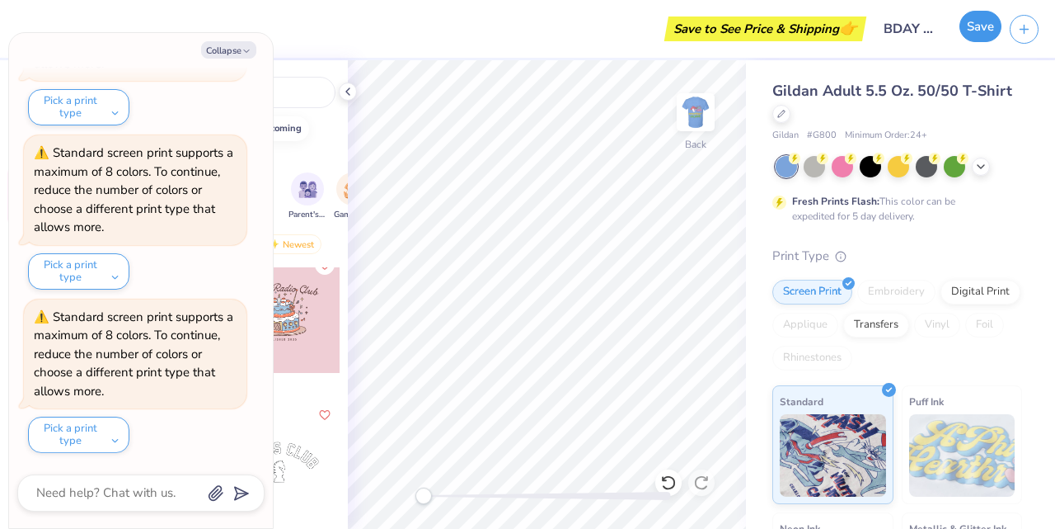
click at [981, 28] on button "Save" at bounding box center [981, 26] width 42 height 31
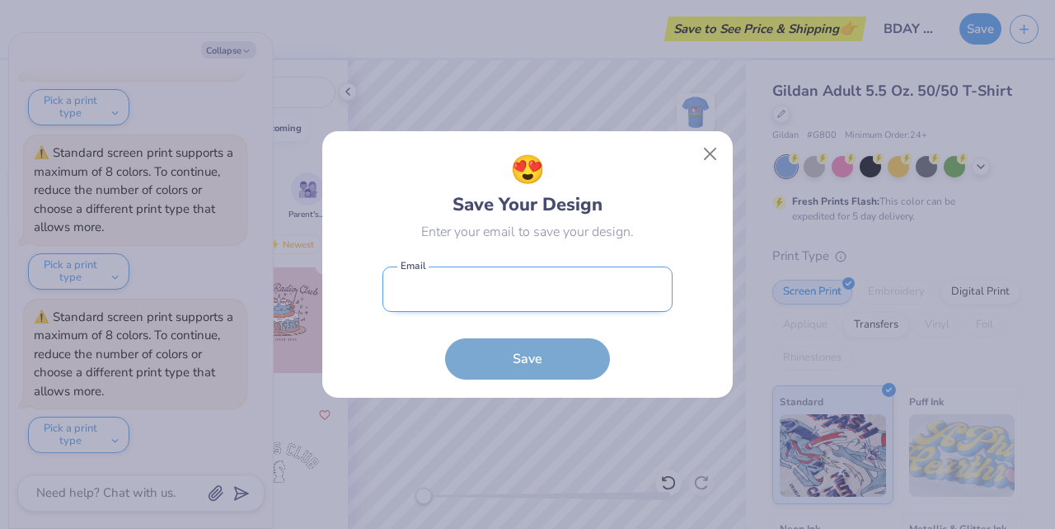
click at [613, 280] on input "email" at bounding box center [528, 288] width 290 height 45
type input "lconsiglio03@icloud.com"
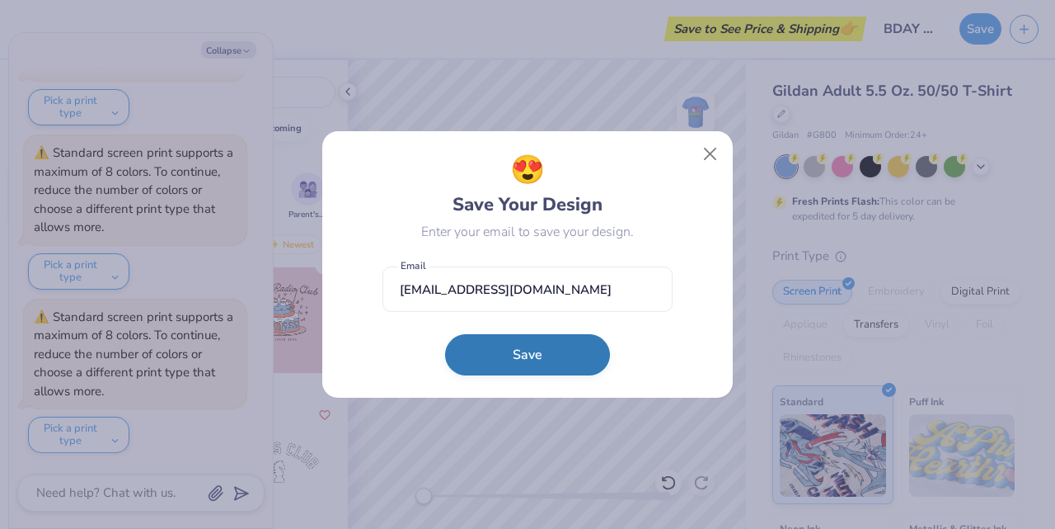
click at [566, 349] on button "Save" at bounding box center [527, 354] width 165 height 41
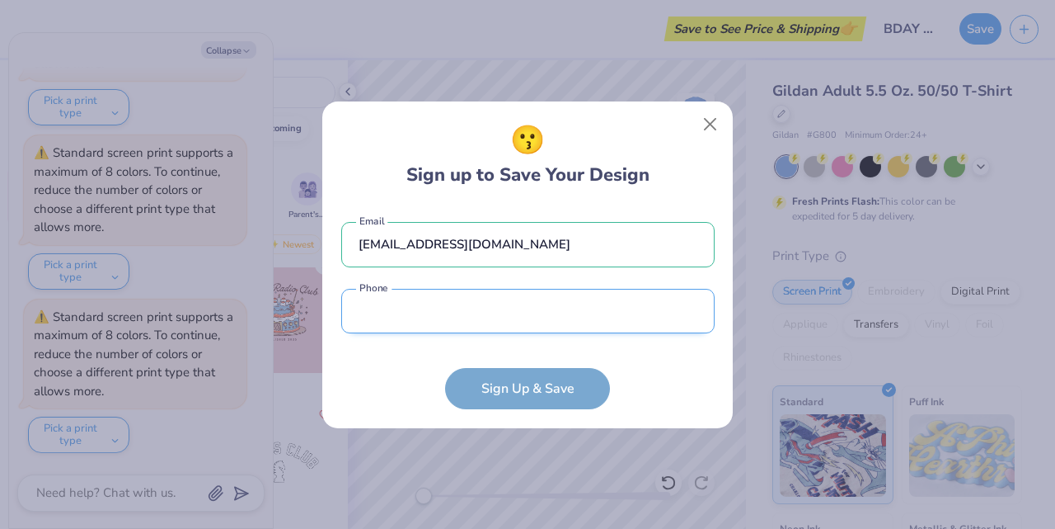
click at [538, 313] on input "tel" at bounding box center [528, 311] width 374 height 45
type input "(619) 607-9920"
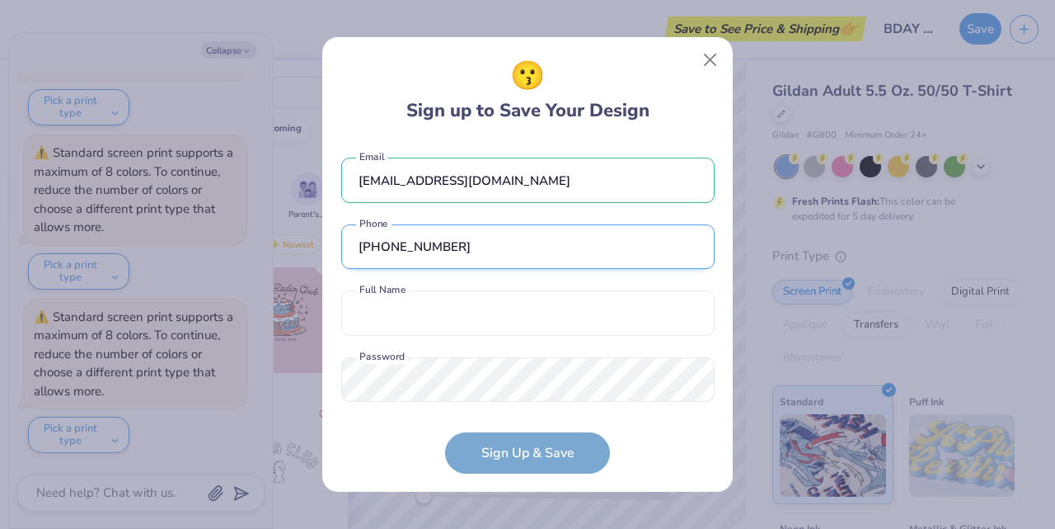
scroll to position [26, 0]
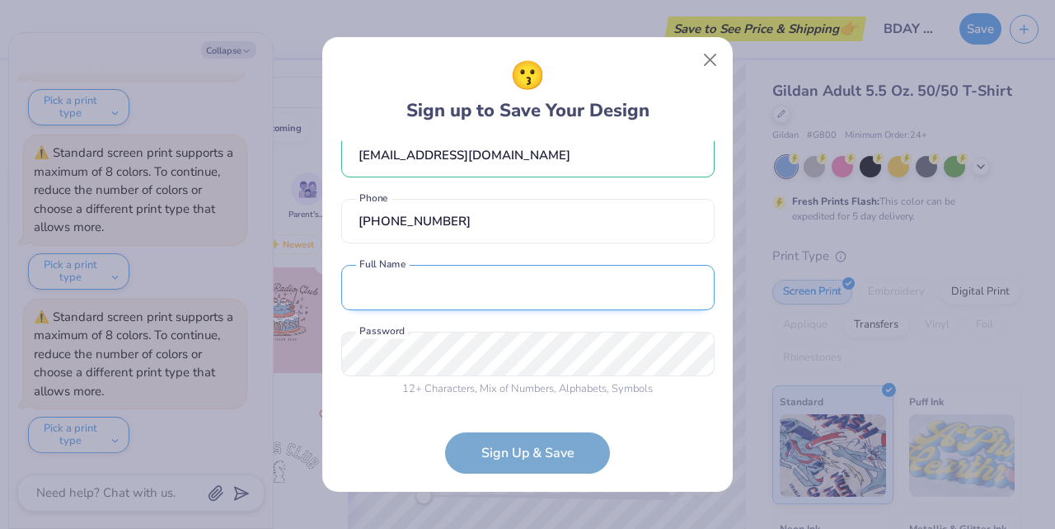
click at [488, 294] on input "text" at bounding box center [528, 287] width 374 height 45
type input "[PERSON_NAME]"
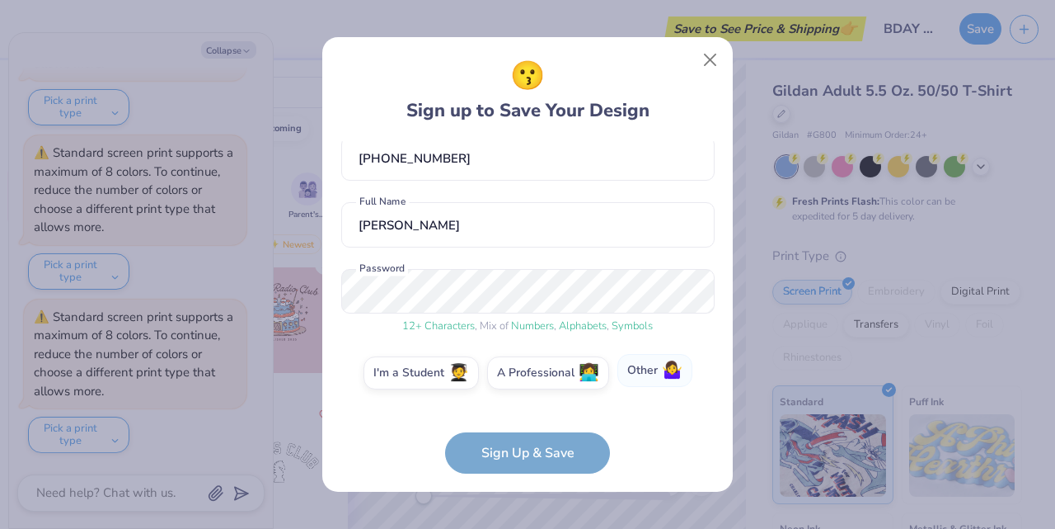
click at [662, 375] on span "🤷‍♀️" at bounding box center [672, 370] width 21 height 19
click at [533, 459] on input "Other 🤷‍♀️" at bounding box center [528, 464] width 11 height 11
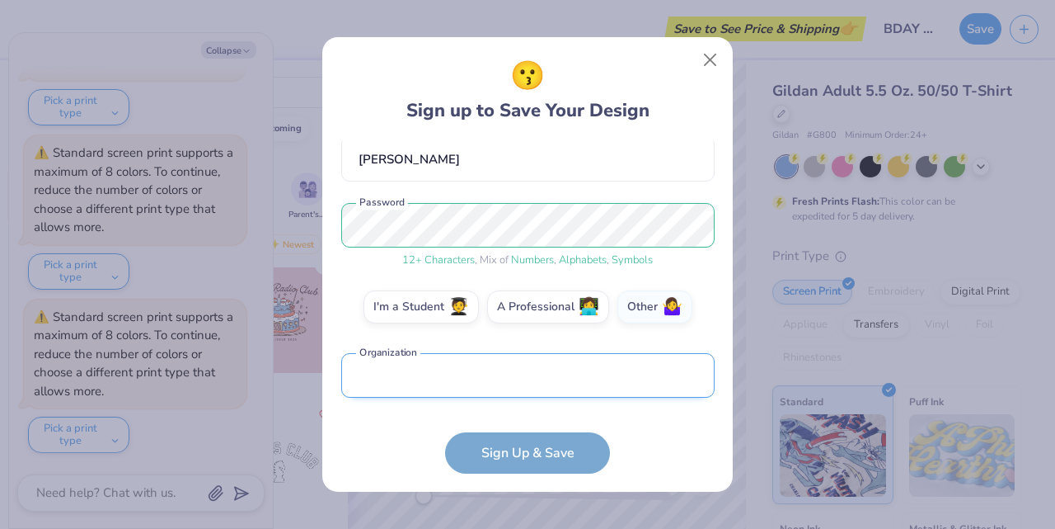
click at [578, 381] on input "text" at bounding box center [528, 375] width 374 height 45
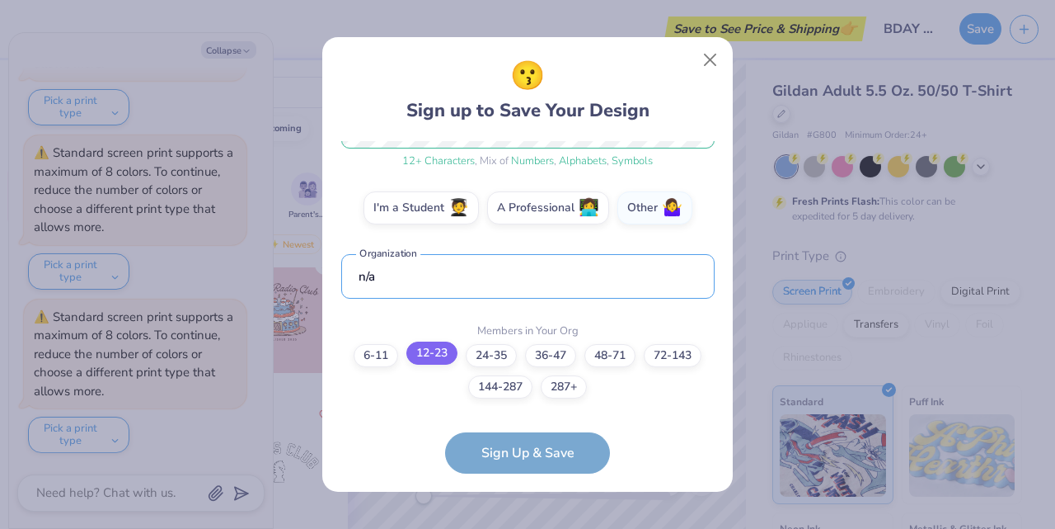
type input "n/a"
click at [428, 359] on label "12-23" at bounding box center [432, 352] width 51 height 23
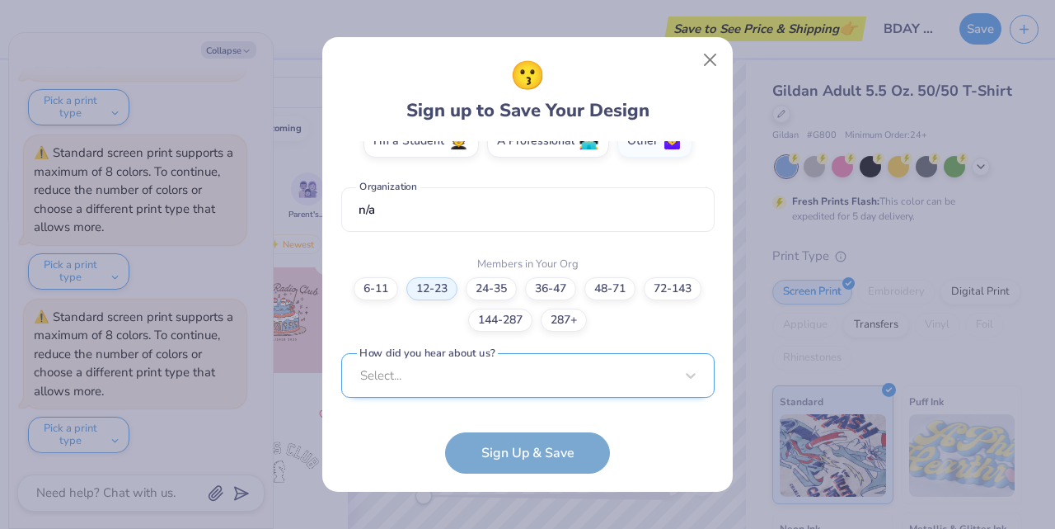
click at [524, 378] on div "Select..." at bounding box center [528, 375] width 374 height 45
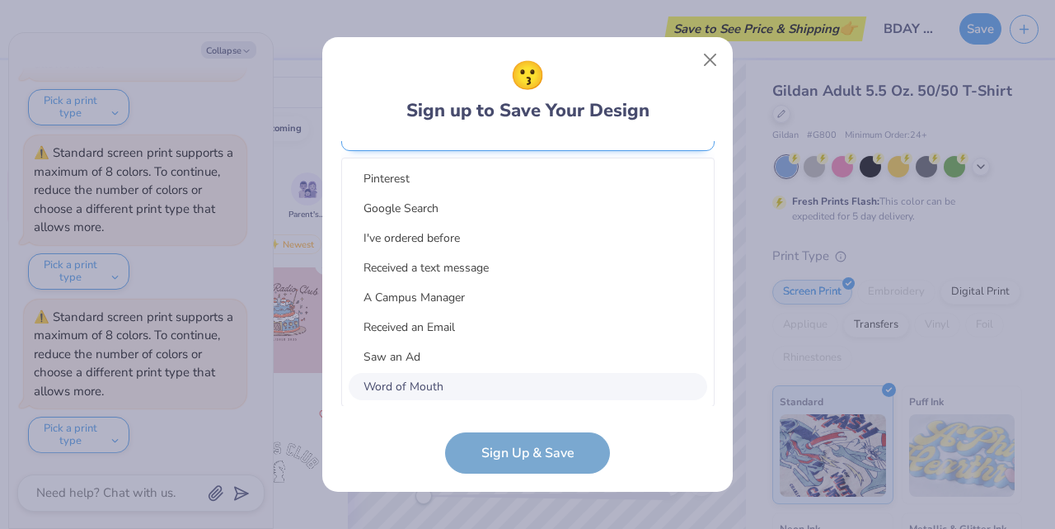
click at [524, 378] on div "Word of Mouth" at bounding box center [528, 386] width 359 height 27
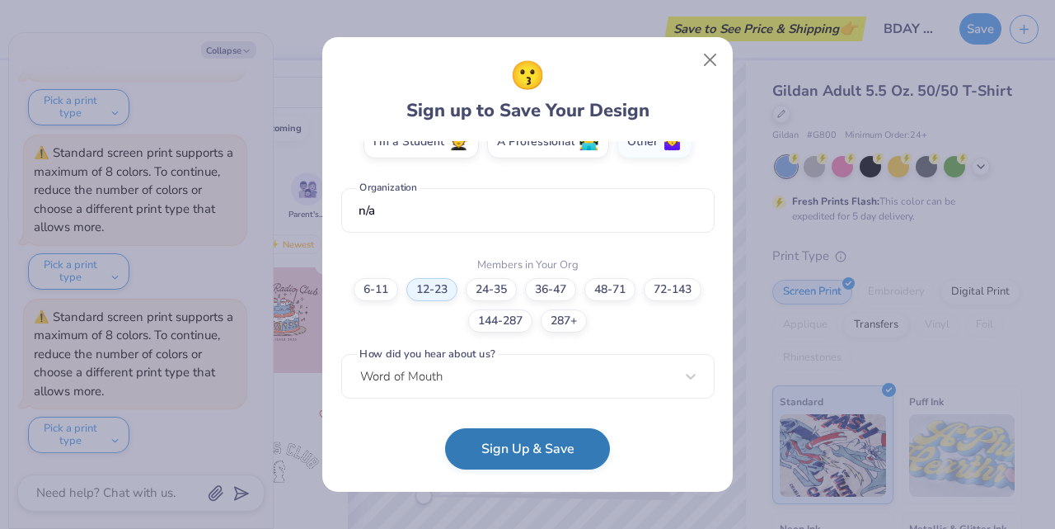
click at [542, 448] on button "Sign Up & Save" at bounding box center [527, 448] width 165 height 41
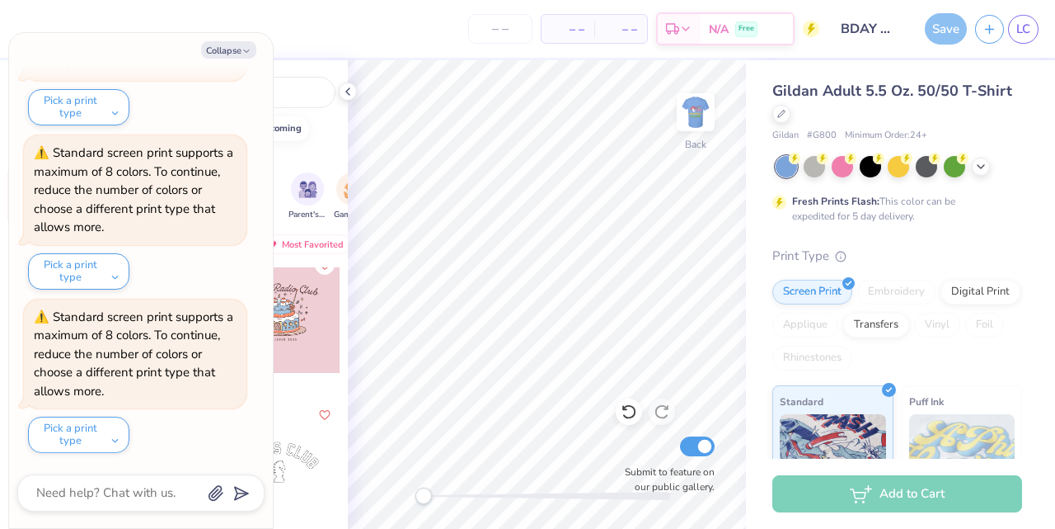
scroll to position [317, 0]
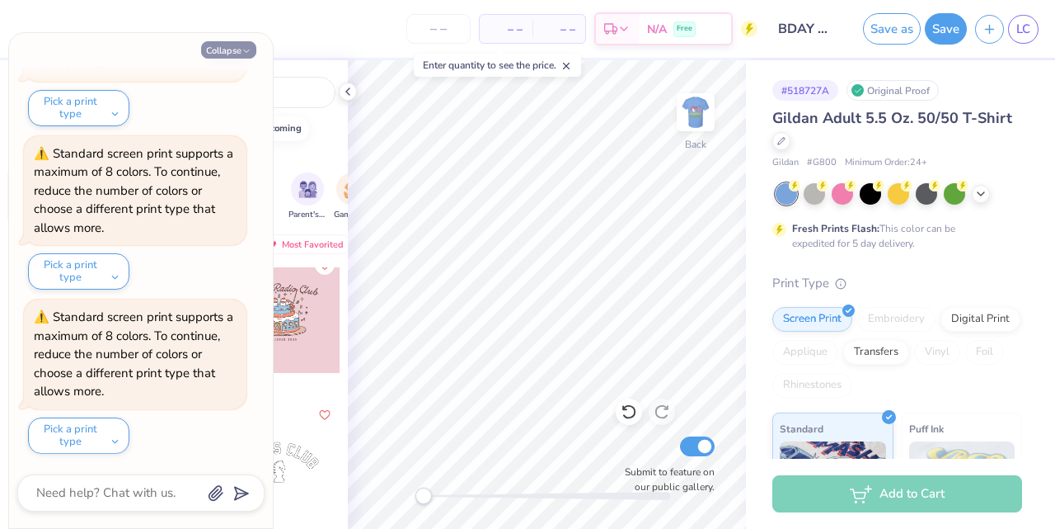
click at [233, 48] on button "Collapse" at bounding box center [228, 49] width 55 height 17
type textarea "x"
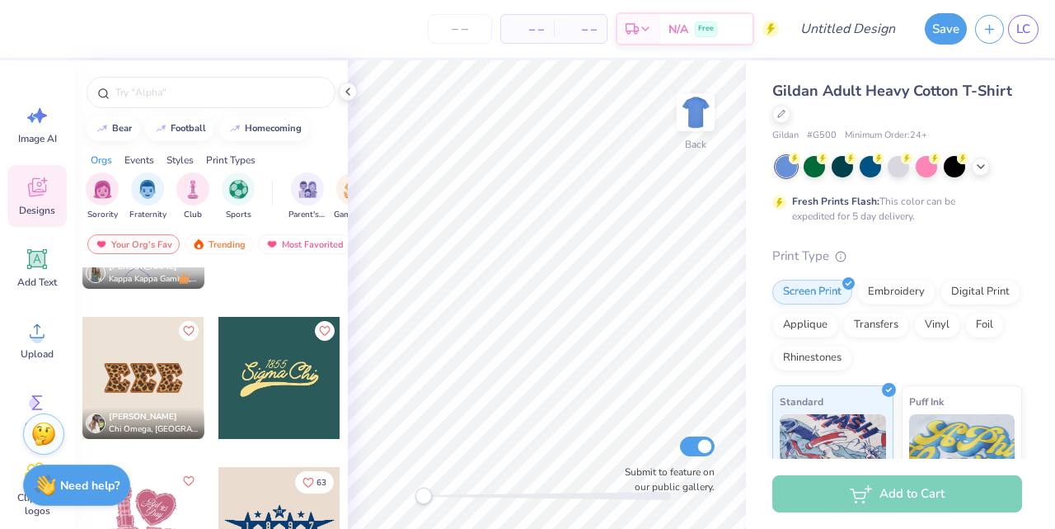
scroll to position [3701, 0]
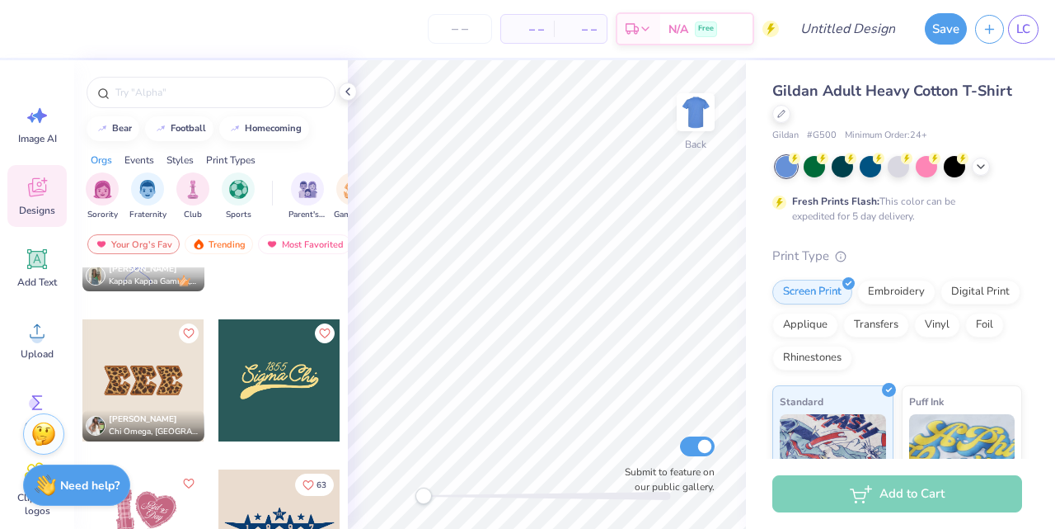
click at [291, 372] on div at bounding box center [280, 380] width 122 height 122
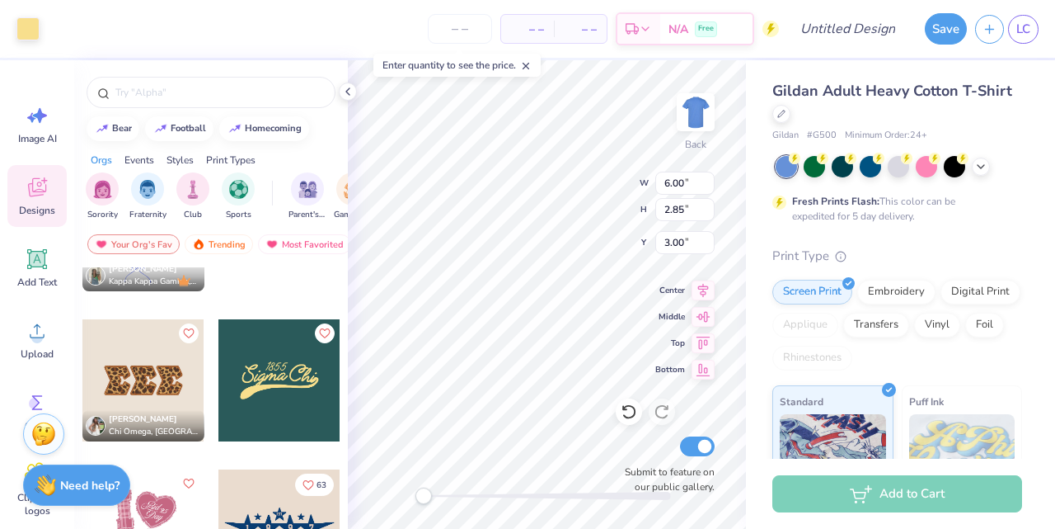
type input "6.00"
type input "2.85"
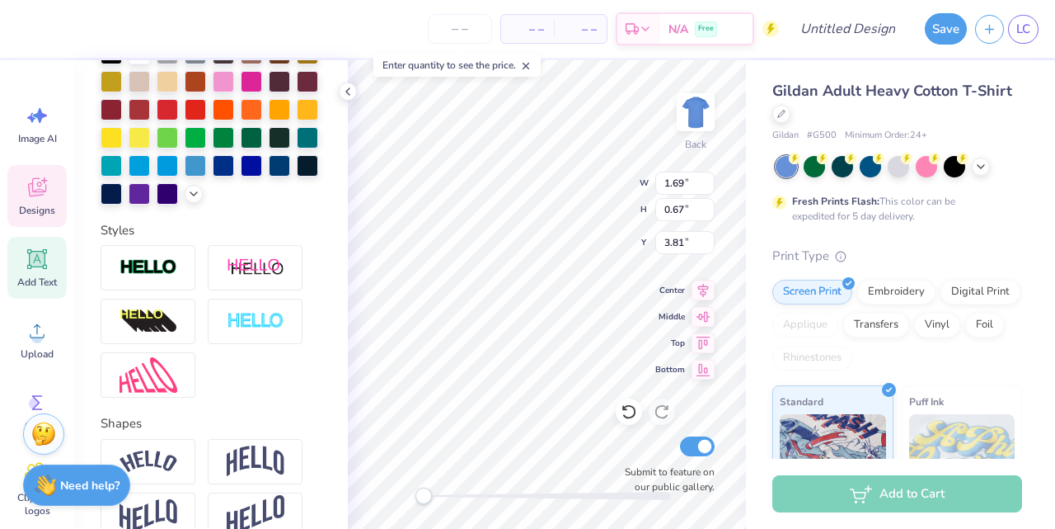
scroll to position [495, 0]
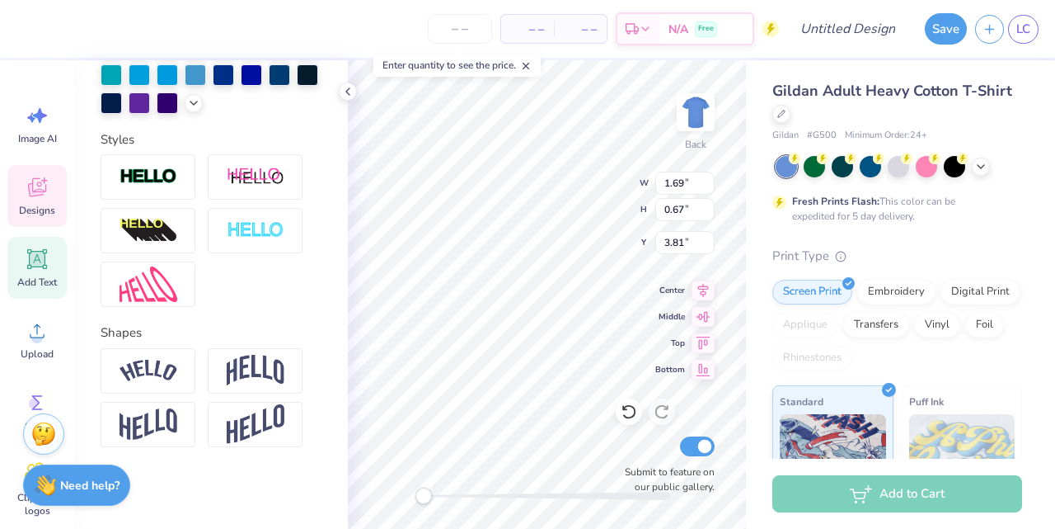
click at [41, 269] on icon at bounding box center [37, 259] width 25 height 25
type input "6.00"
type input "1.74"
type input "12.38"
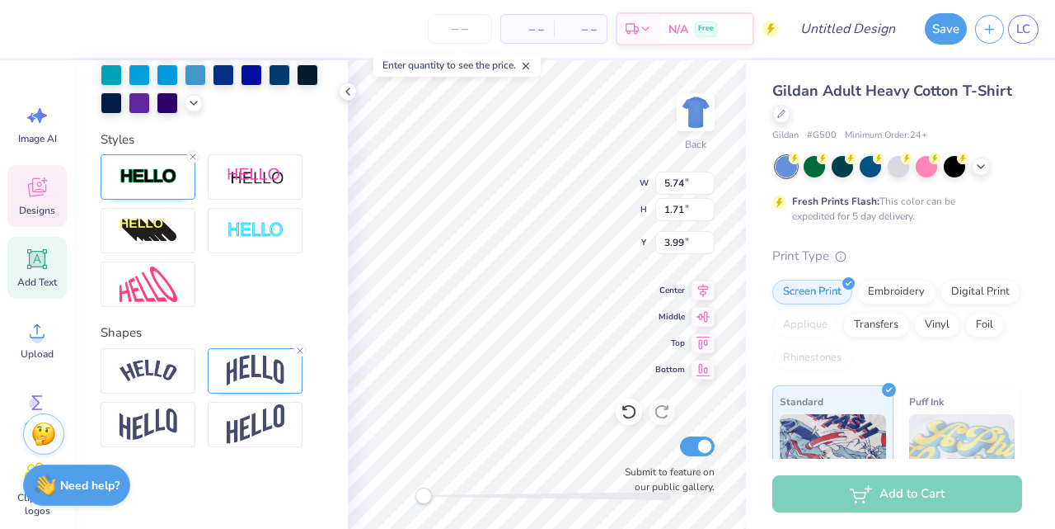
type input "1.69"
type input "0.67"
type input "3.81"
type textarea "2003"
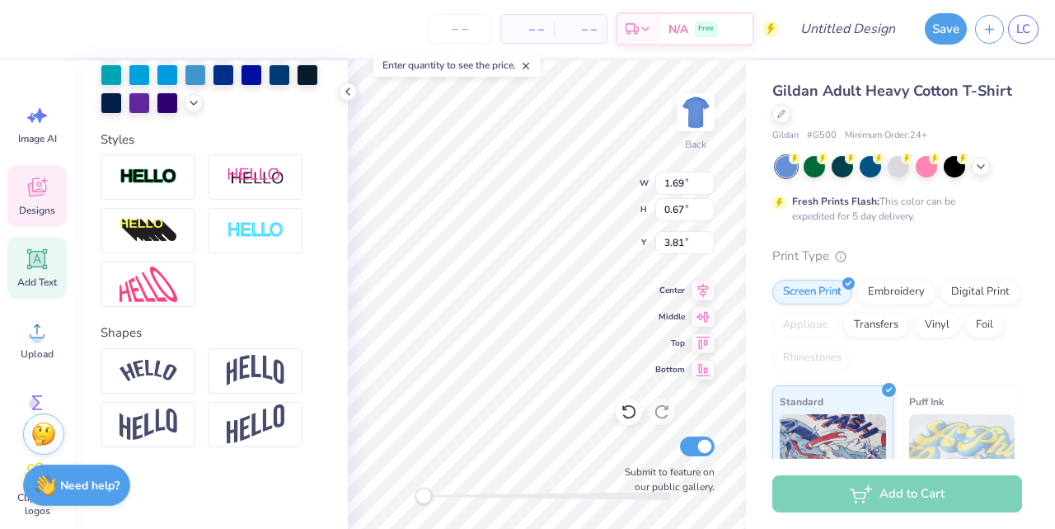
type input "5.74"
type input "1.71"
type input "4.14"
type input "6.00"
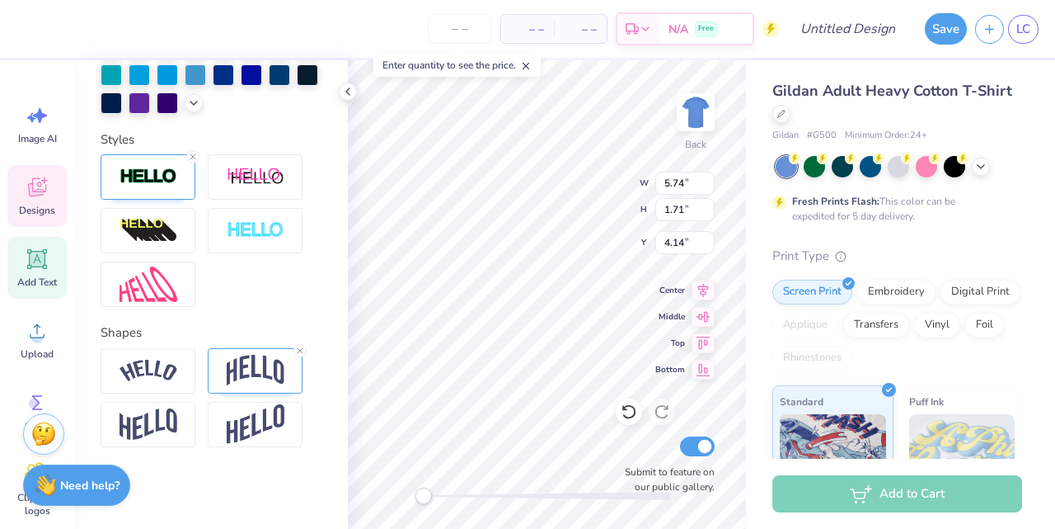
type input "1.68"
type input "4.98"
type input "5.74"
type input "1.71"
type input "4.14"
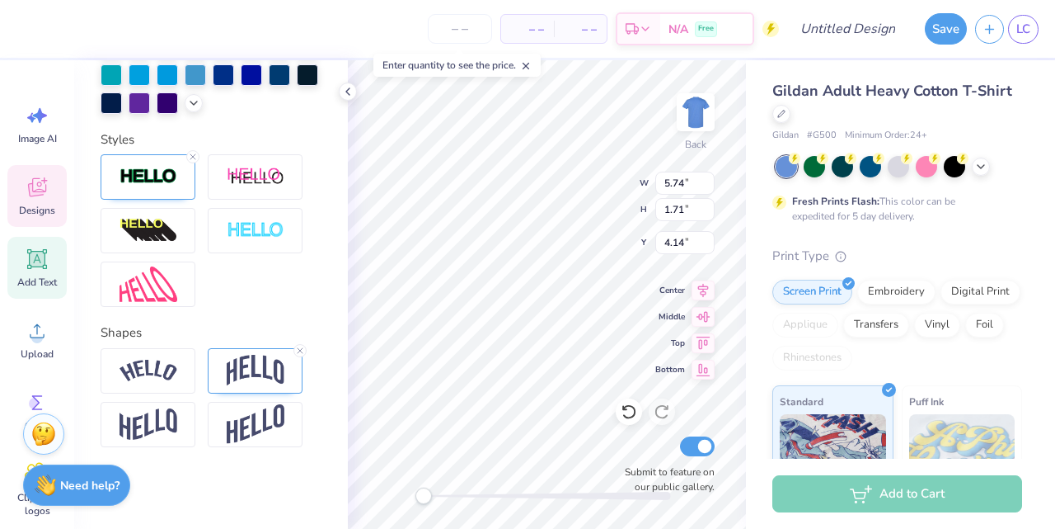
scroll to position [0, 0]
type textarea "Chi"
type textarea "LILC)#"
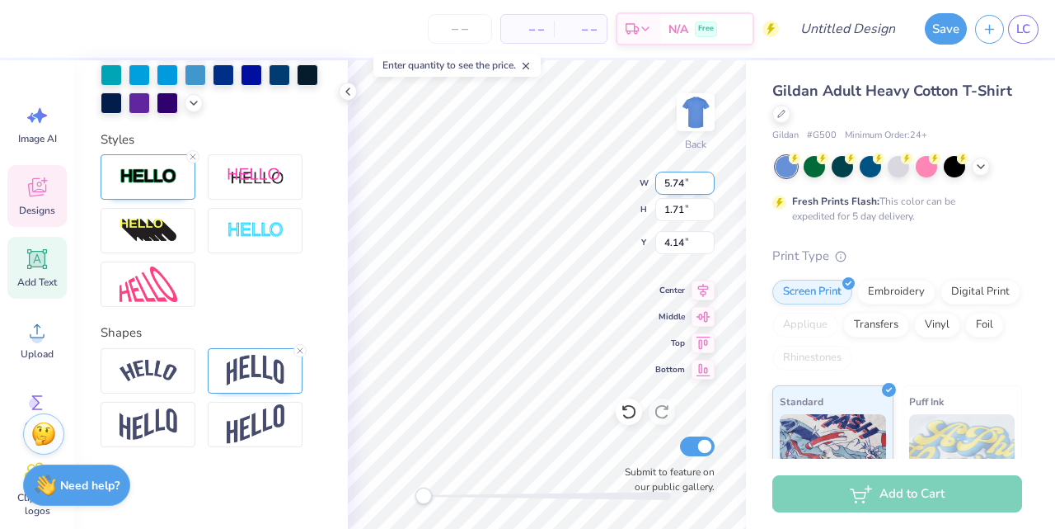
type textarea "twenty two"
click at [752, 248] on div "Gildan Adult Heavy Cotton T-Shirt Gildan # G500 Minimum Order: 24 + Fresh Print…" at bounding box center [900, 409] width 309 height 698
type input "1.71"
type input "0.62"
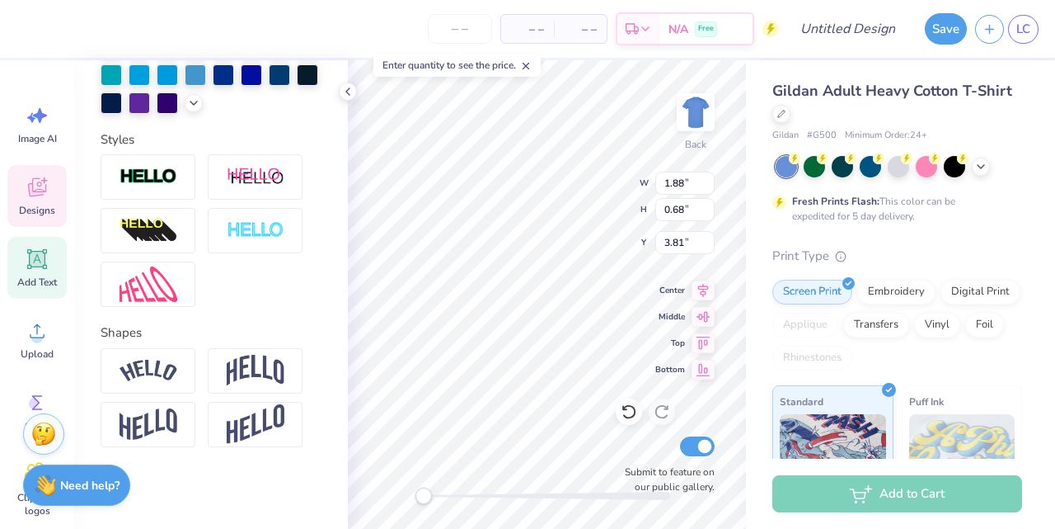
type input "4.04"
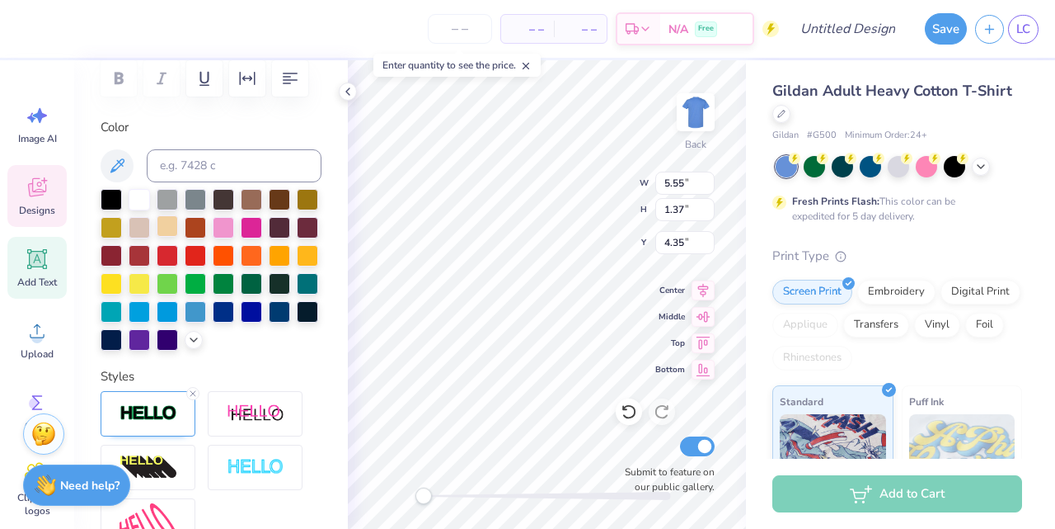
scroll to position [252, 0]
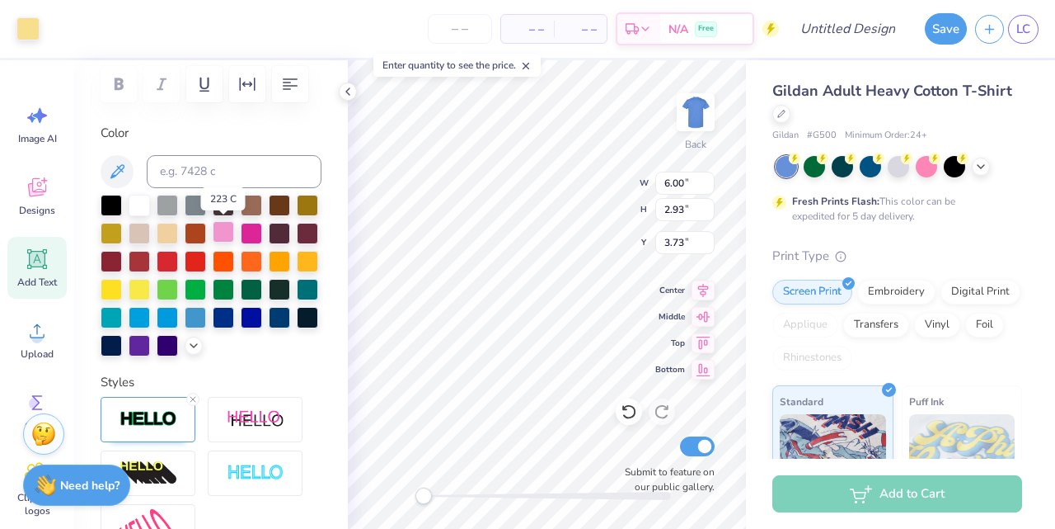
click at [222, 229] on div at bounding box center [223, 231] width 21 height 21
click at [257, 233] on div at bounding box center [251, 231] width 21 height 21
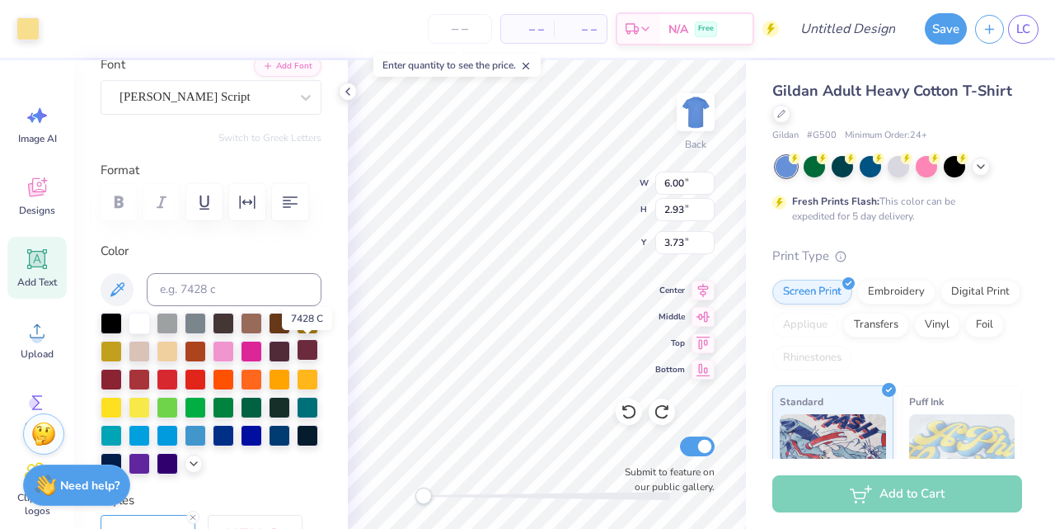
scroll to position [129, 0]
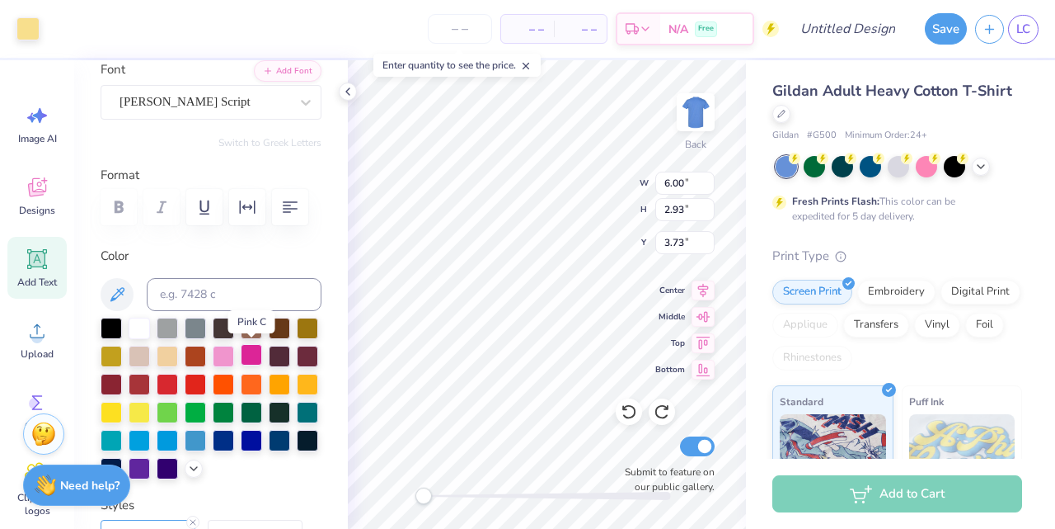
click at [249, 355] on div at bounding box center [251, 354] width 21 height 21
click at [195, 440] on div at bounding box center [195, 438] width 21 height 21
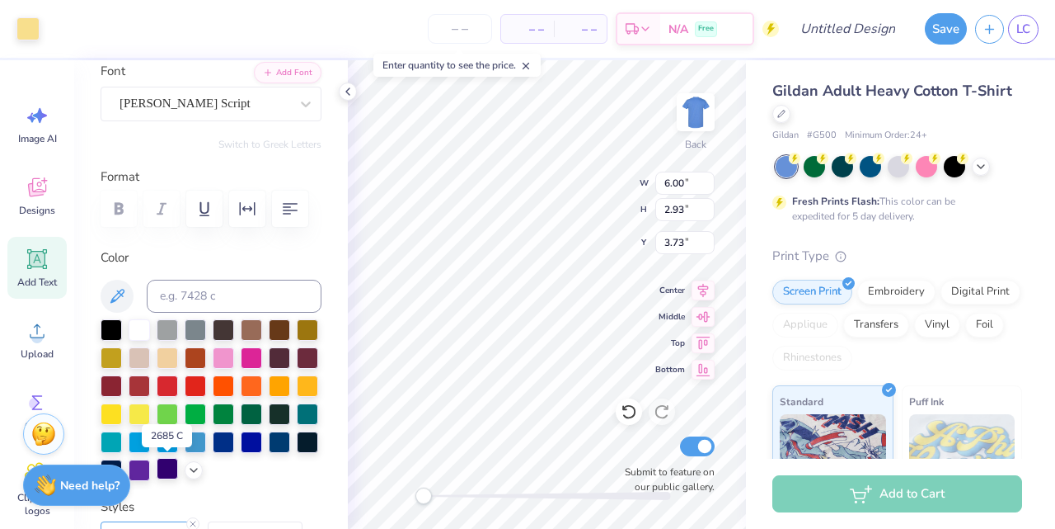
click at [173, 466] on div at bounding box center [167, 468] width 21 height 21
click at [195, 468] on polyline at bounding box center [193, 468] width 7 height 3
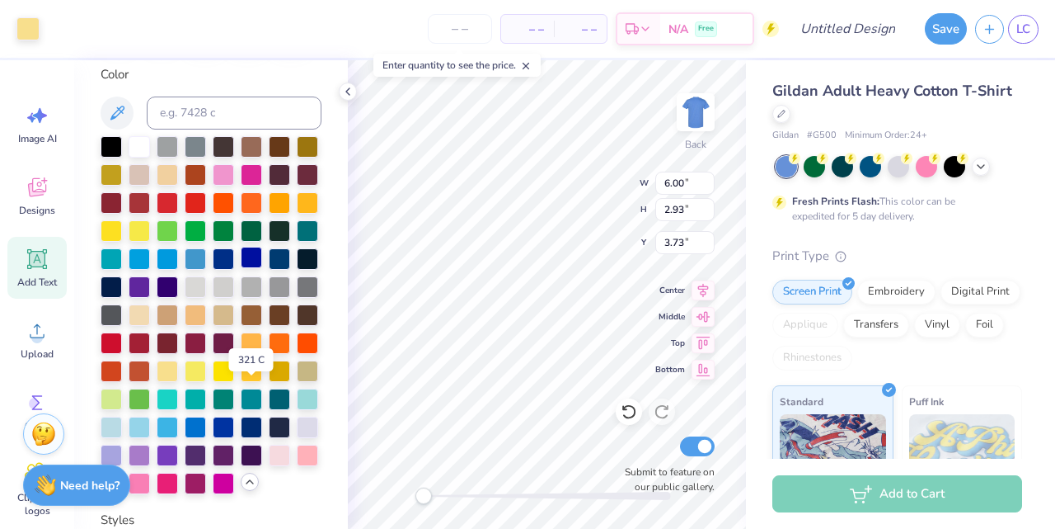
scroll to position [322, 0]
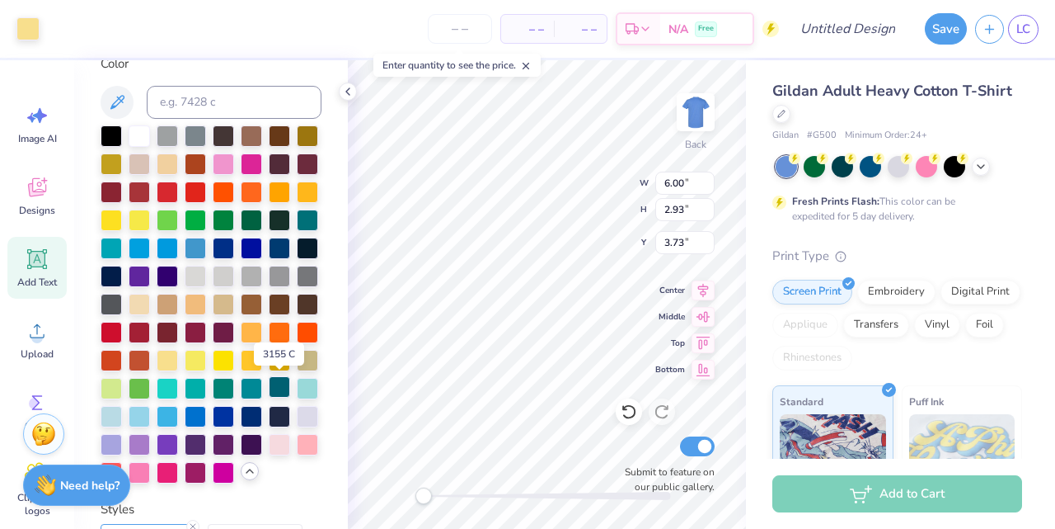
click at [278, 391] on div at bounding box center [279, 386] width 21 height 21
click at [168, 472] on div at bounding box center [167, 470] width 21 height 21
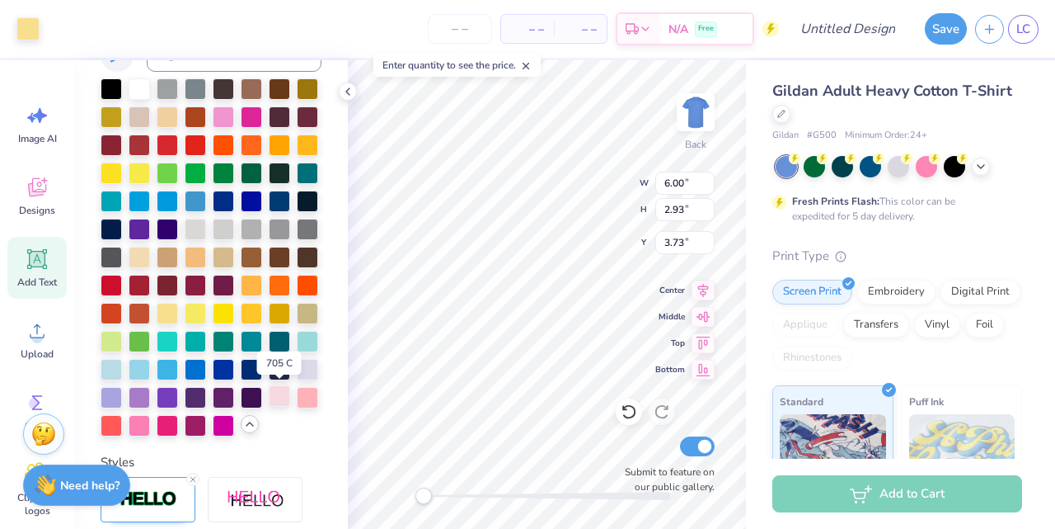
click at [281, 397] on div at bounding box center [279, 395] width 21 height 21
click at [281, 392] on div at bounding box center [279, 395] width 21 height 21
click at [277, 392] on div at bounding box center [279, 395] width 21 height 21
click at [274, 388] on div at bounding box center [279, 395] width 21 height 21
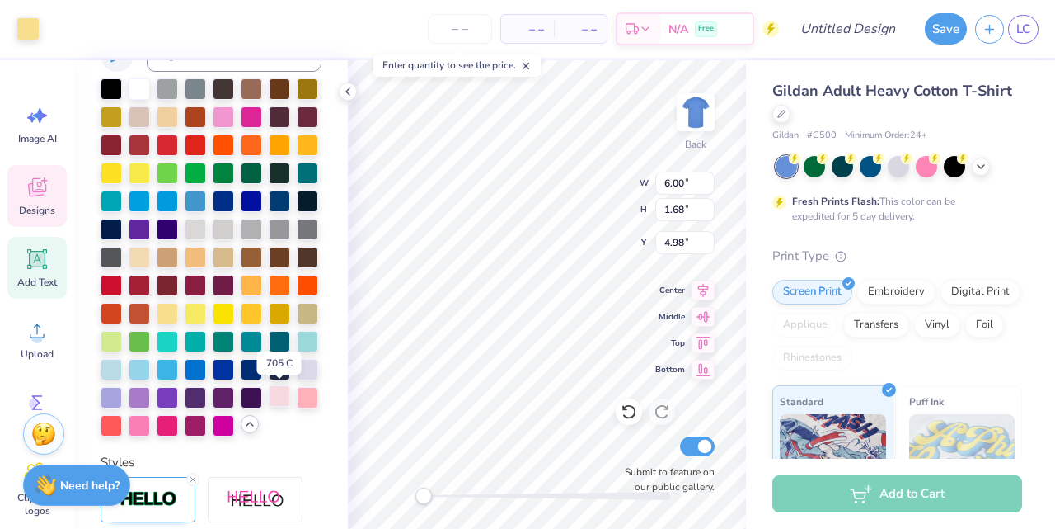
click at [274, 388] on div at bounding box center [279, 395] width 21 height 21
click at [285, 396] on div at bounding box center [279, 395] width 21 height 21
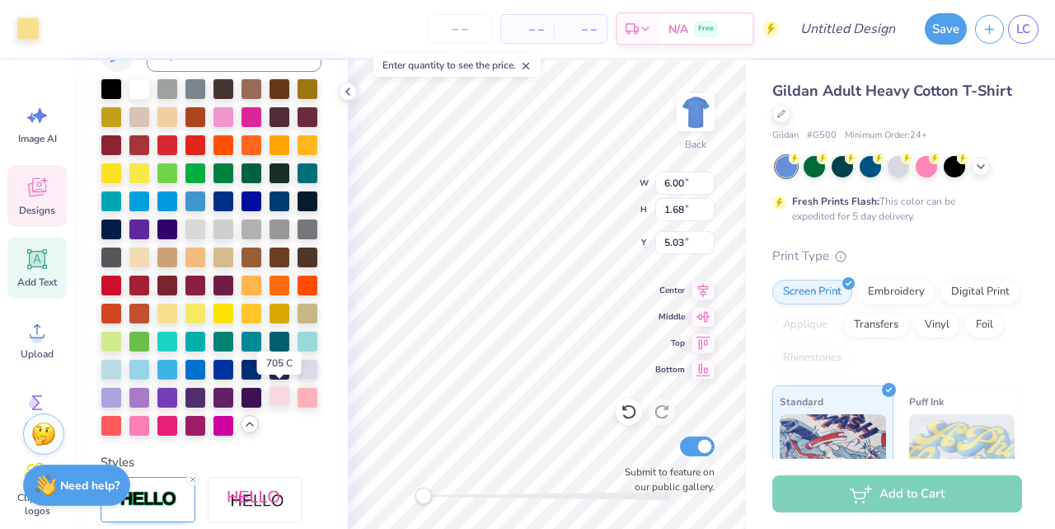
click at [285, 396] on div at bounding box center [279, 395] width 21 height 21
click at [288, 397] on div at bounding box center [279, 395] width 21 height 21
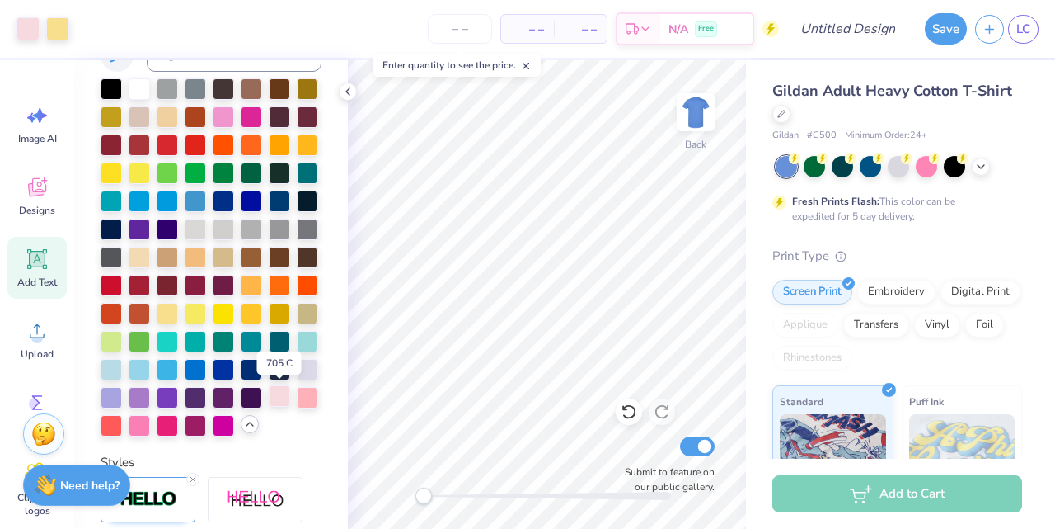
click at [287, 393] on div at bounding box center [279, 395] width 21 height 21
click at [285, 393] on div at bounding box center [279, 395] width 21 height 21
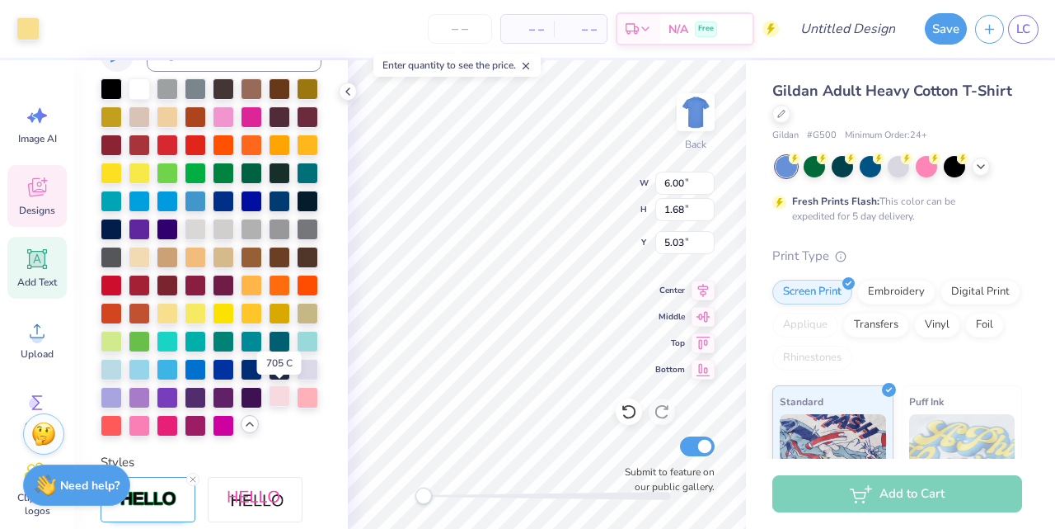
click at [275, 396] on div at bounding box center [279, 395] width 21 height 21
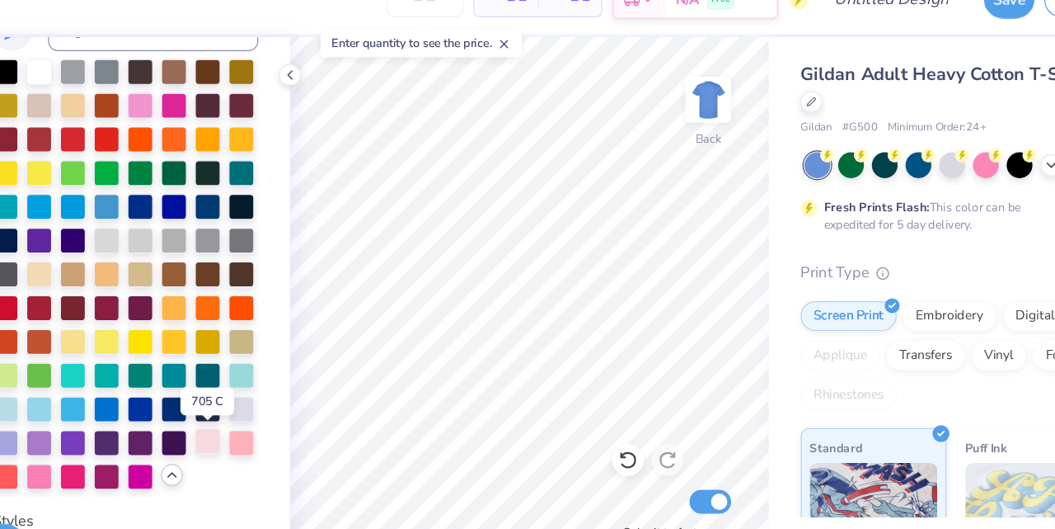
click at [281, 396] on div at bounding box center [279, 395] width 21 height 21
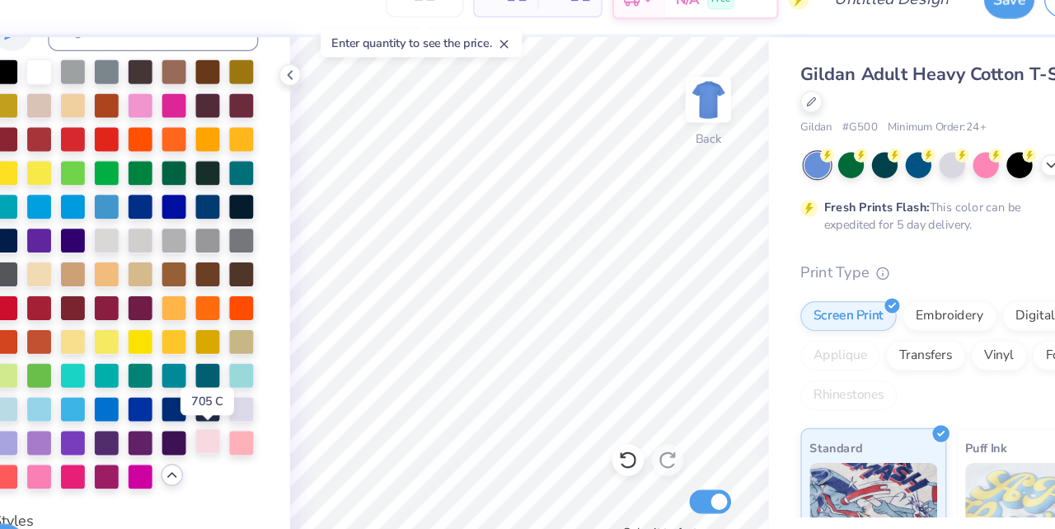
click at [281, 396] on div at bounding box center [279, 395] width 21 height 21
click at [272, 400] on div at bounding box center [279, 395] width 21 height 21
click at [279, 392] on div at bounding box center [279, 395] width 21 height 21
click at [306, 393] on div at bounding box center [307, 395] width 21 height 21
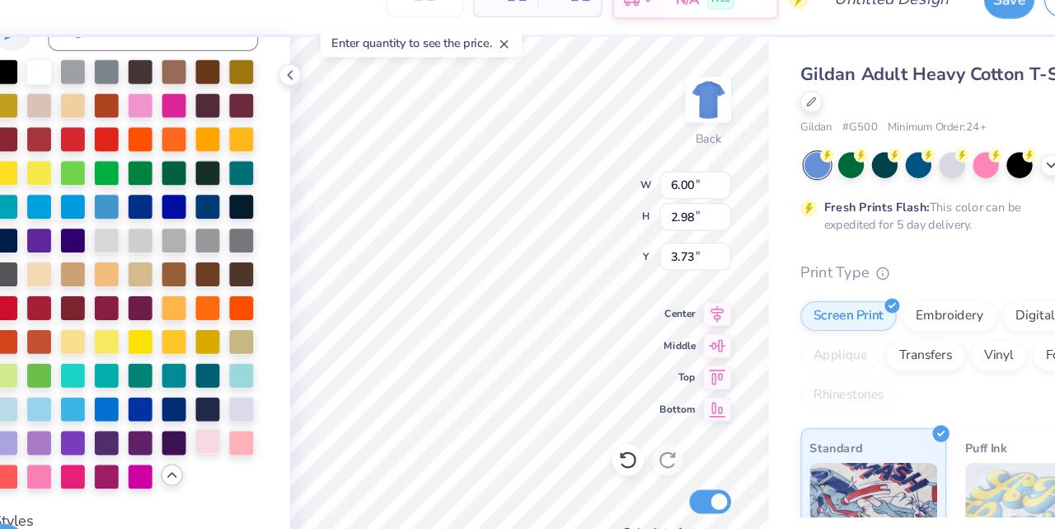
click at [287, 389] on div at bounding box center [279, 395] width 21 height 21
click at [625, 414] on icon at bounding box center [629, 411] width 16 height 16
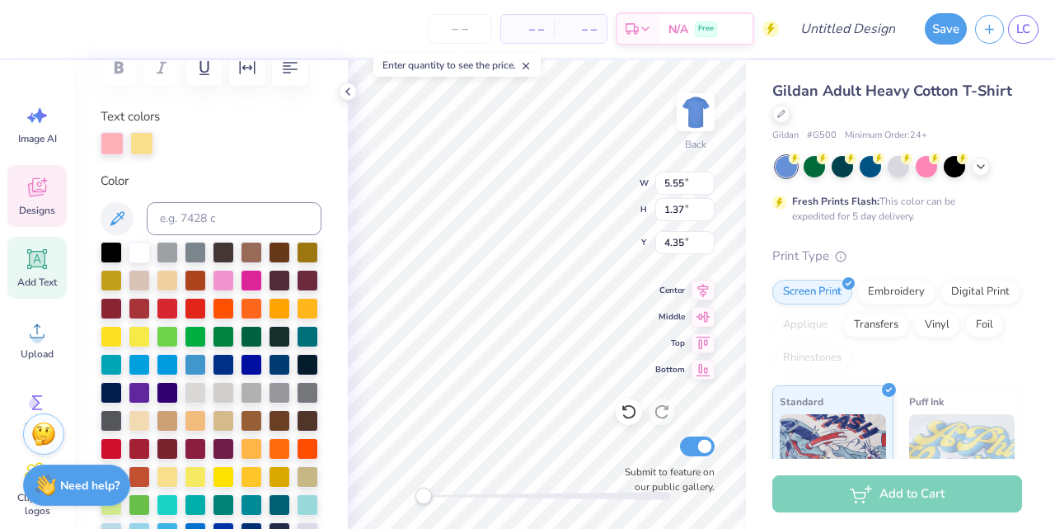
scroll to position [237, 0]
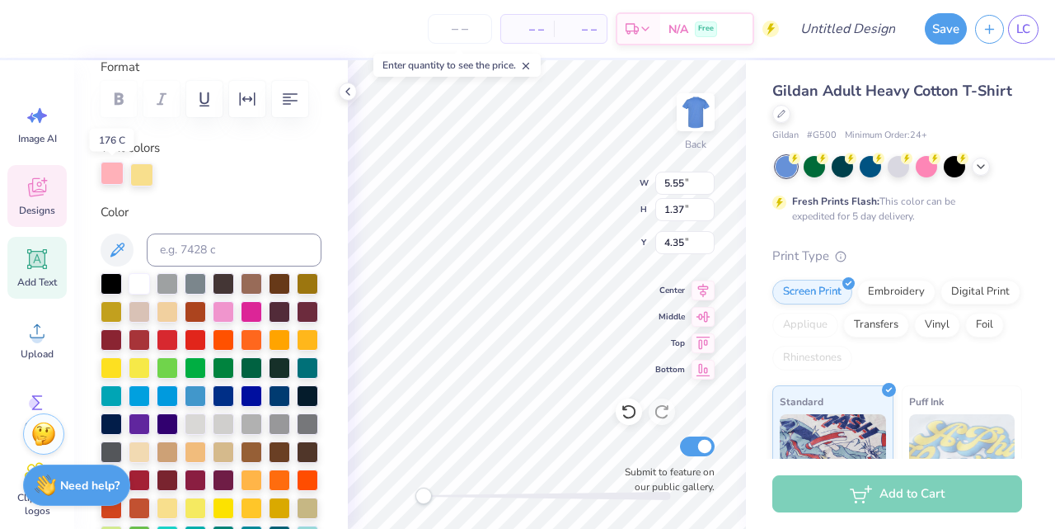
click at [111, 173] on div at bounding box center [112, 173] width 23 height 23
click at [117, 255] on icon at bounding box center [117, 250] width 20 height 20
click at [146, 175] on div at bounding box center [141, 173] width 23 height 23
click at [112, 176] on div at bounding box center [112, 173] width 23 height 23
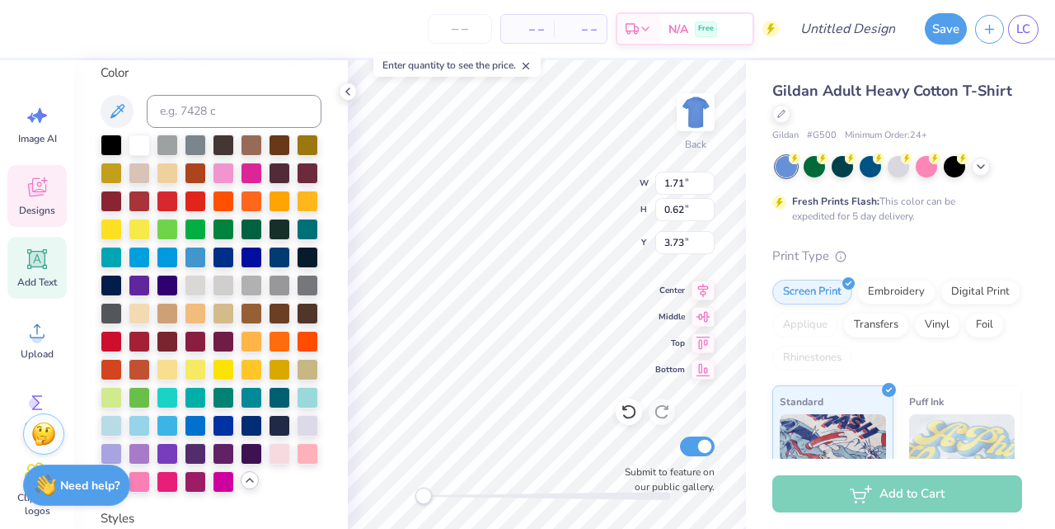
scroll to position [325, 0]
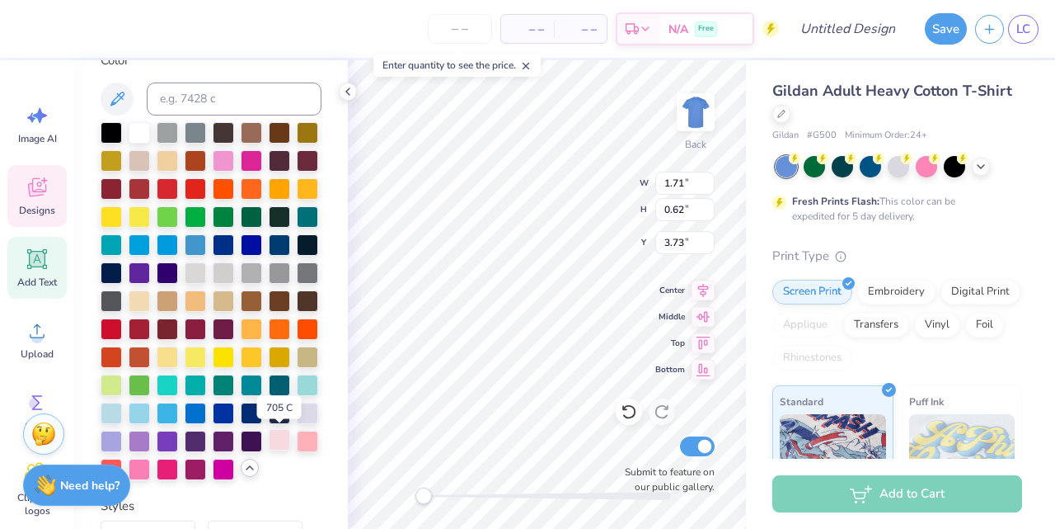
click at [278, 439] on div at bounding box center [279, 439] width 21 height 21
click at [313, 439] on div at bounding box center [307, 439] width 21 height 21
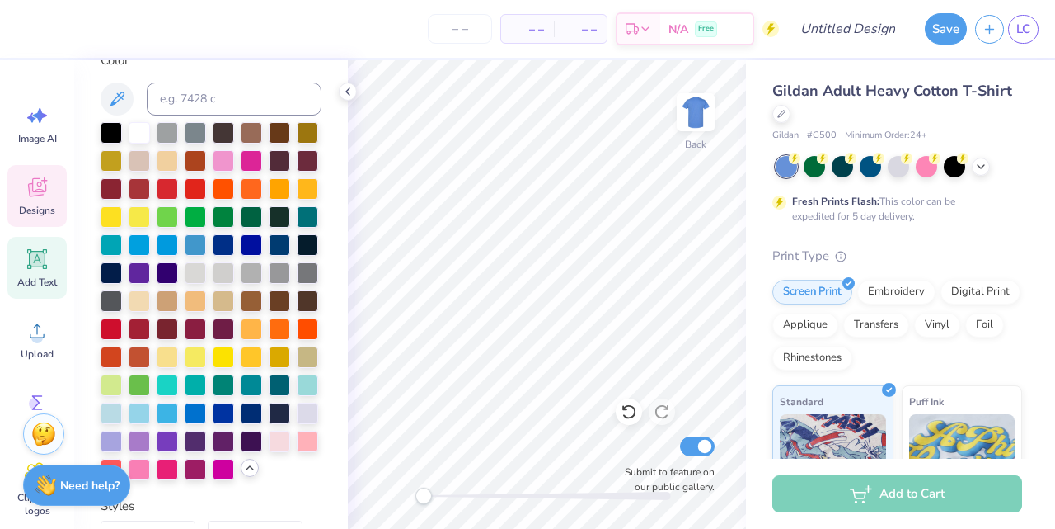
click at [40, 192] on icon at bounding box center [37, 189] width 16 height 13
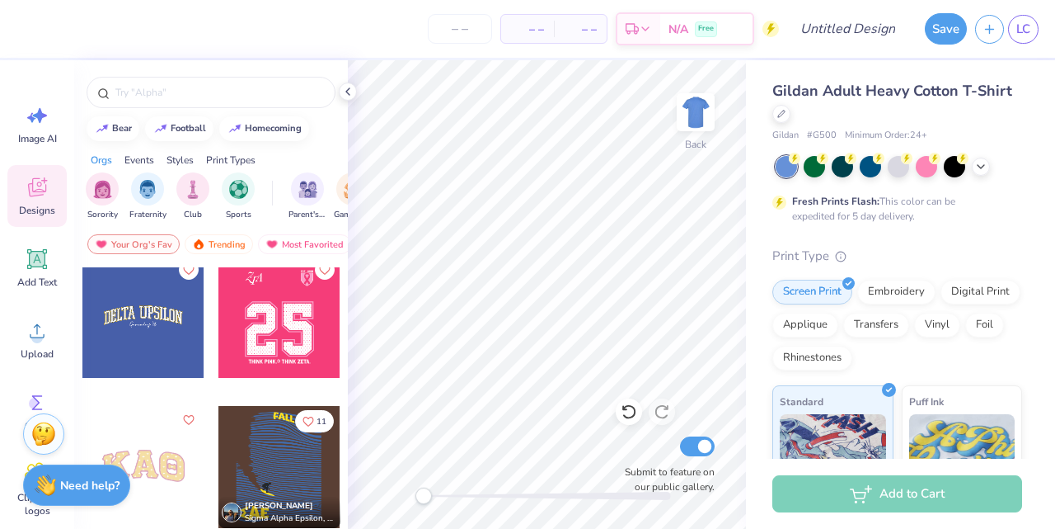
scroll to position [6321, 0]
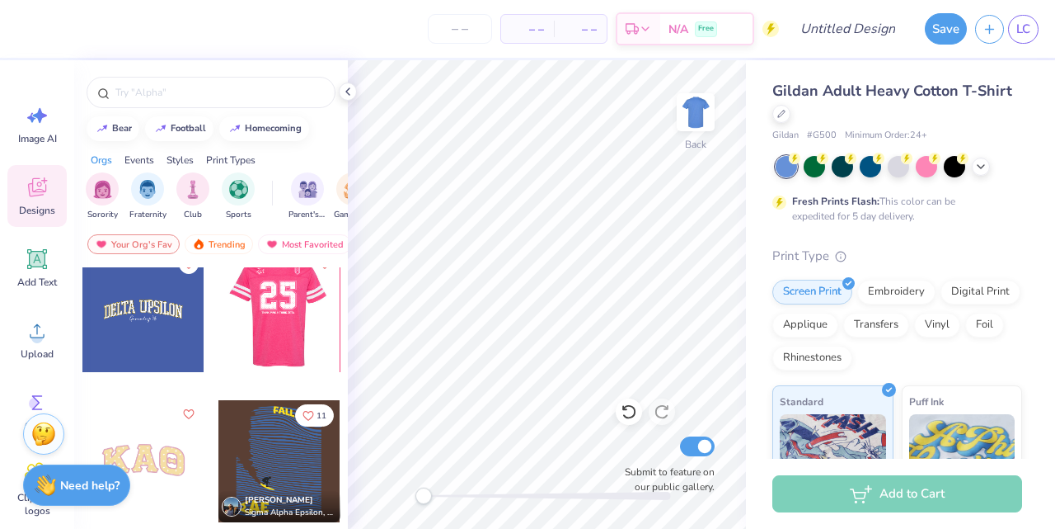
click at [266, 327] on div at bounding box center [279, 311] width 366 height 122
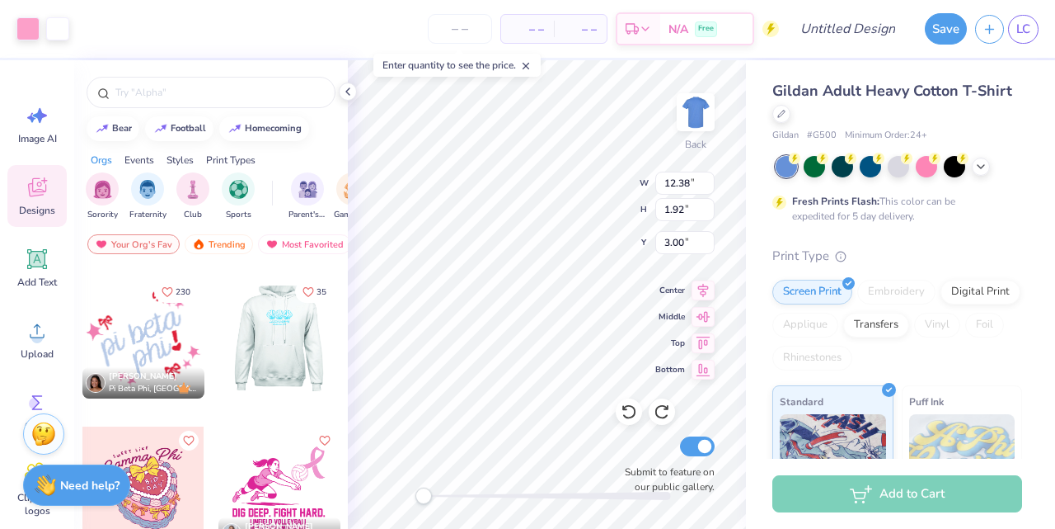
scroll to position [6746, 0]
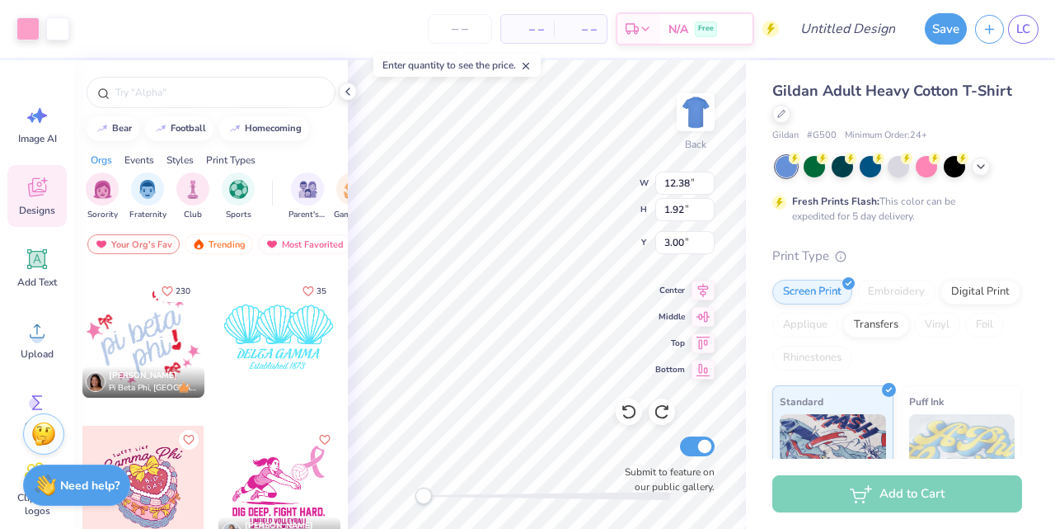
click at [294, 356] on div at bounding box center [157, 336] width 366 height 122
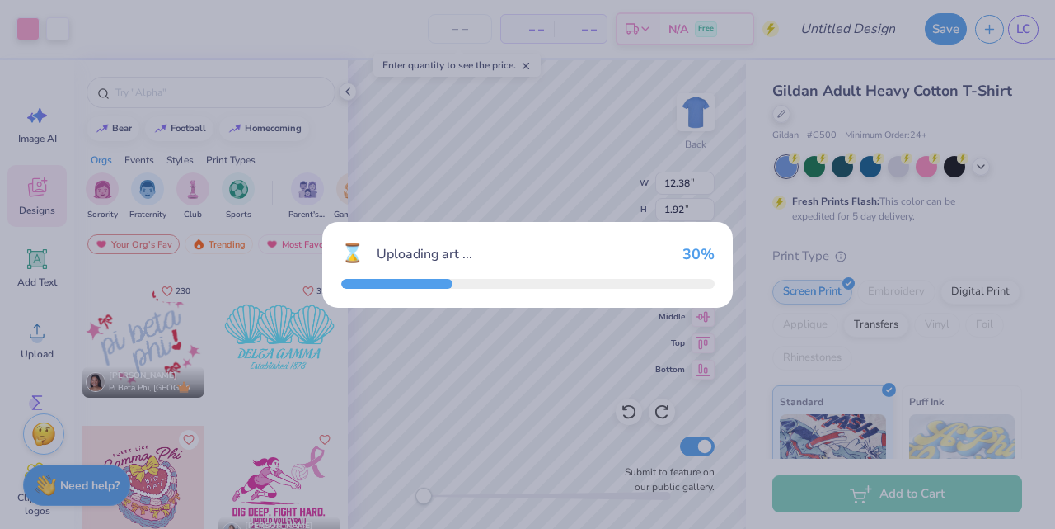
type input "7.37"
type input "4.38"
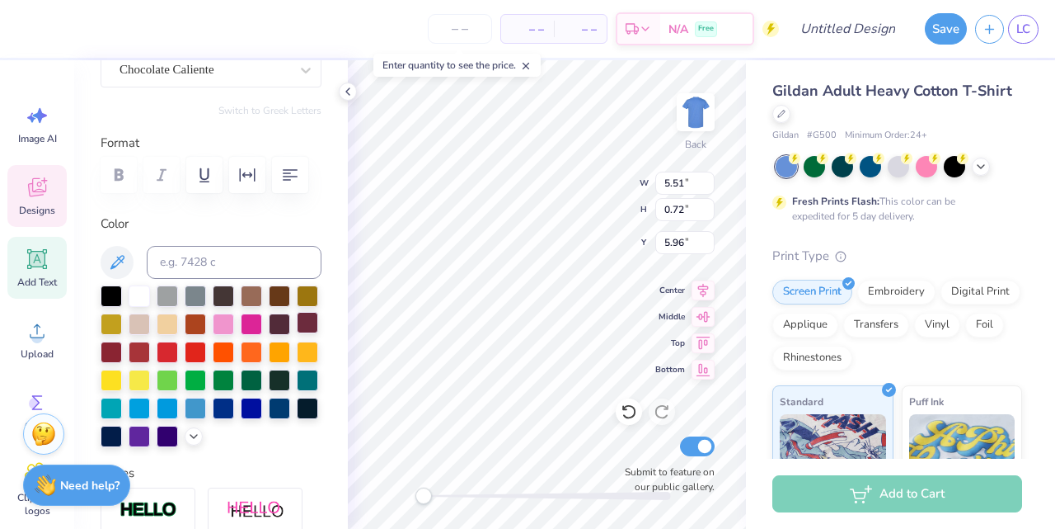
scroll to position [163, 0]
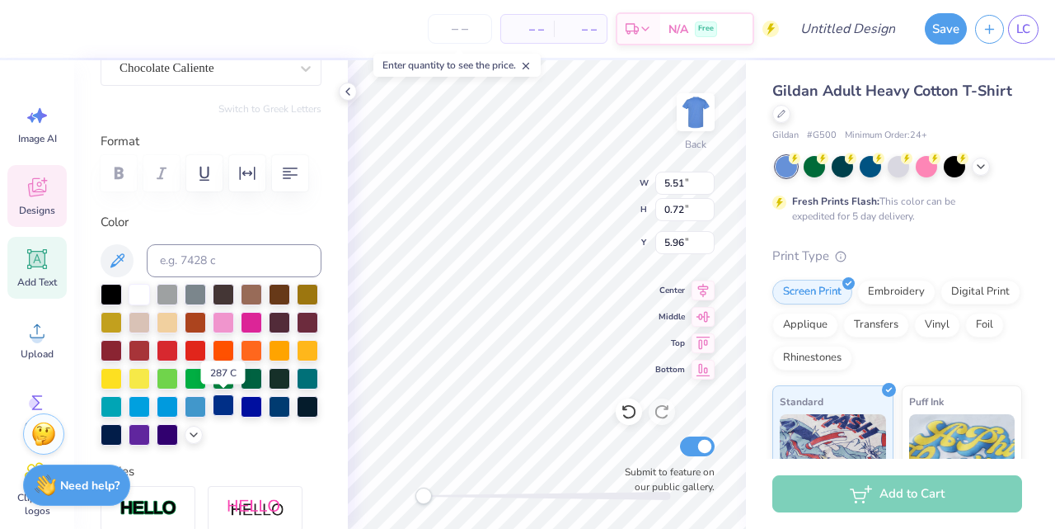
click at [219, 408] on div at bounding box center [223, 404] width 21 height 21
type input "7.37"
type input "2.70"
type input "3.00"
click at [219, 407] on div at bounding box center [223, 404] width 21 height 21
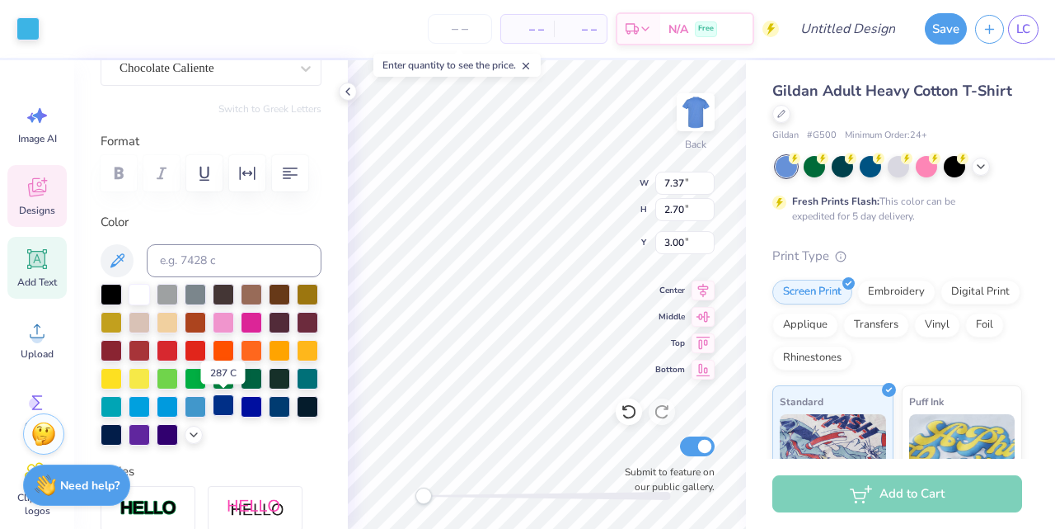
click at [229, 405] on div at bounding box center [223, 404] width 21 height 21
click at [249, 405] on div at bounding box center [251, 404] width 21 height 21
click at [222, 407] on div at bounding box center [223, 404] width 21 height 21
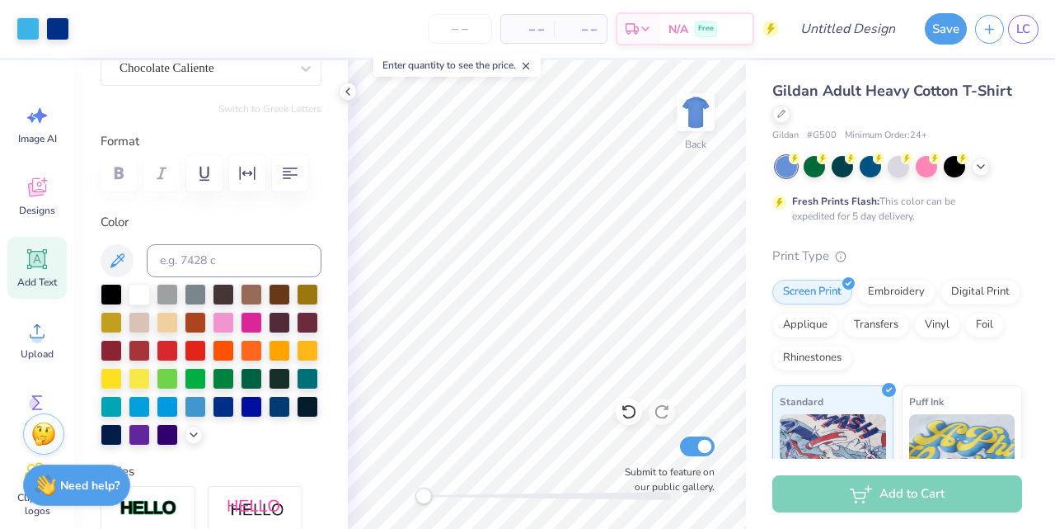
scroll to position [166, 0]
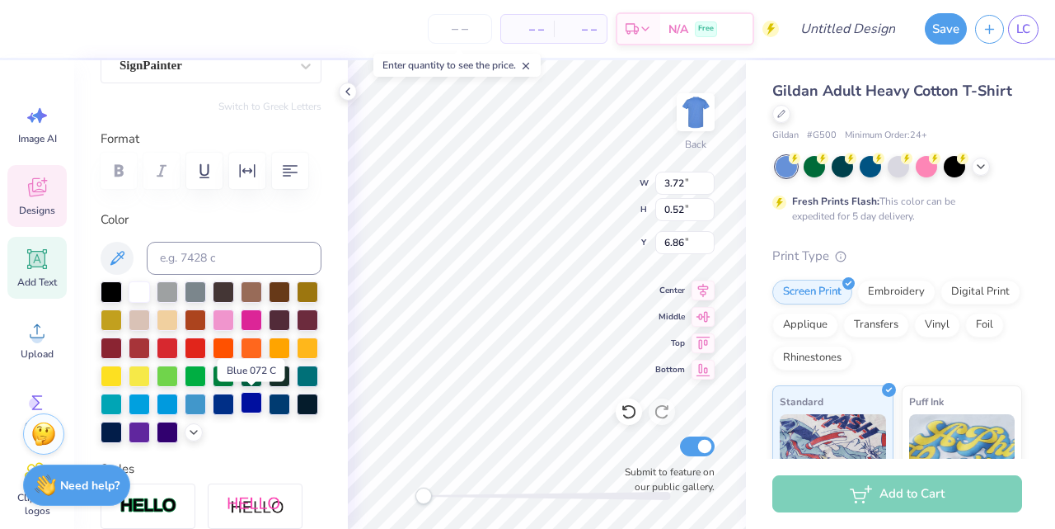
click at [254, 403] on div at bounding box center [251, 402] width 21 height 21
click at [225, 406] on div at bounding box center [223, 402] width 21 height 21
click at [246, 405] on div at bounding box center [251, 402] width 21 height 21
type input "3.73"
click at [246, 405] on div at bounding box center [251, 402] width 21 height 21
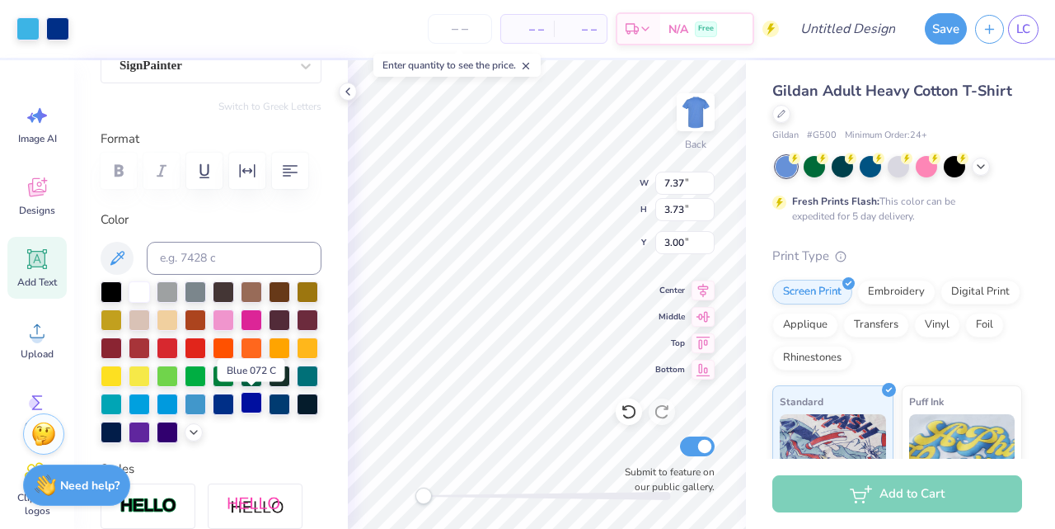
click at [246, 405] on div at bounding box center [251, 402] width 21 height 21
click at [270, 436] on div at bounding box center [211, 362] width 221 height 162
click at [193, 426] on icon at bounding box center [193, 430] width 13 height 13
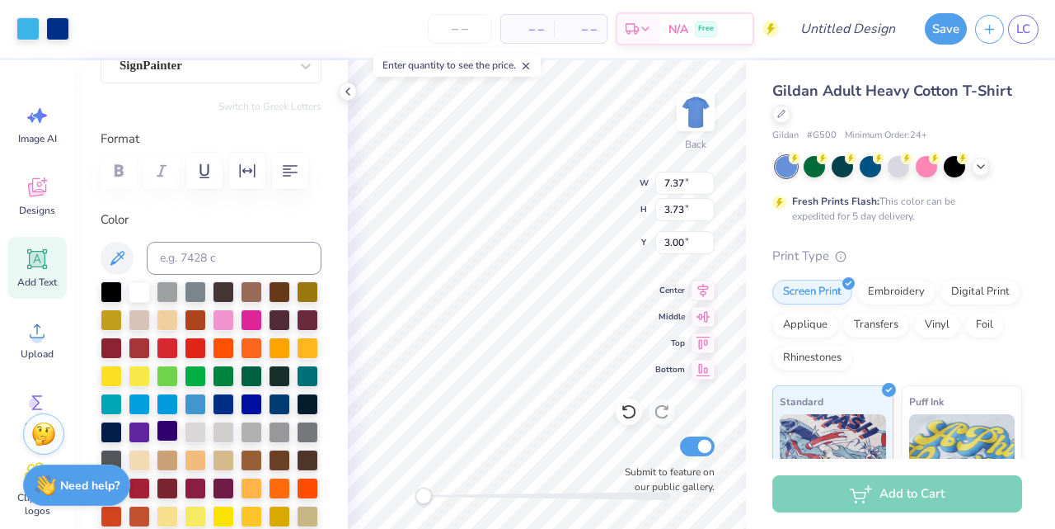
click at [168, 428] on div at bounding box center [167, 430] width 21 height 21
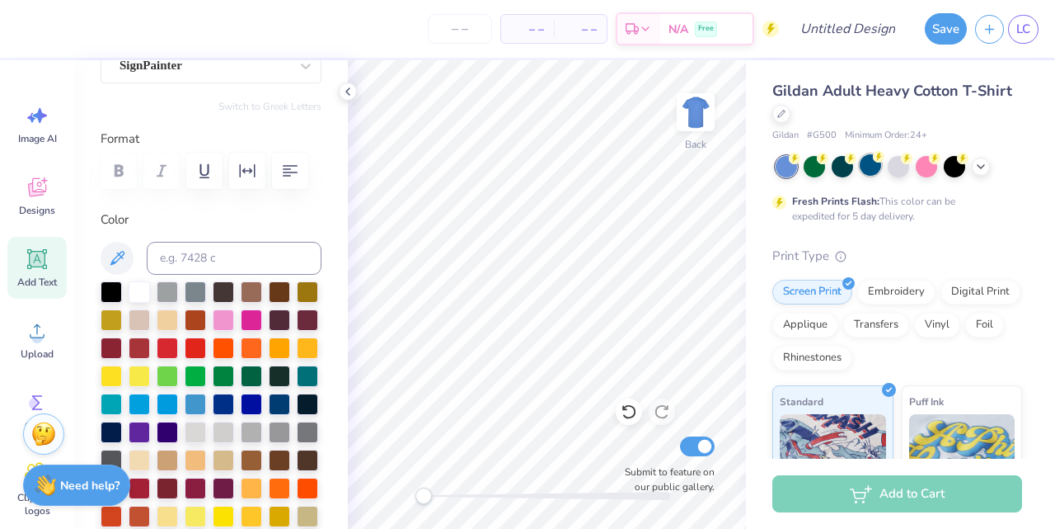
click at [870, 166] on div at bounding box center [870, 164] width 21 height 21
click at [979, 165] on icon at bounding box center [981, 164] width 13 height 13
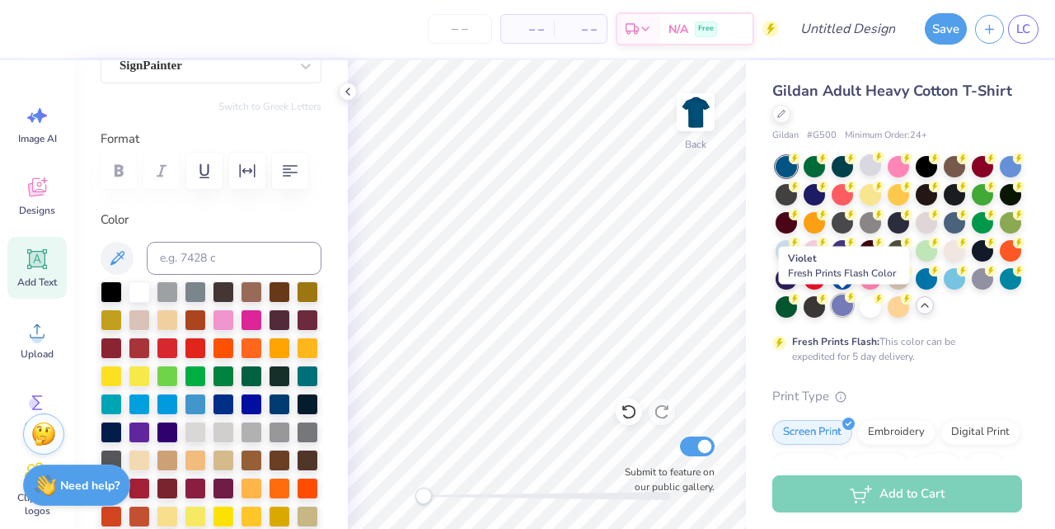
click at [844, 303] on div at bounding box center [842, 304] width 21 height 21
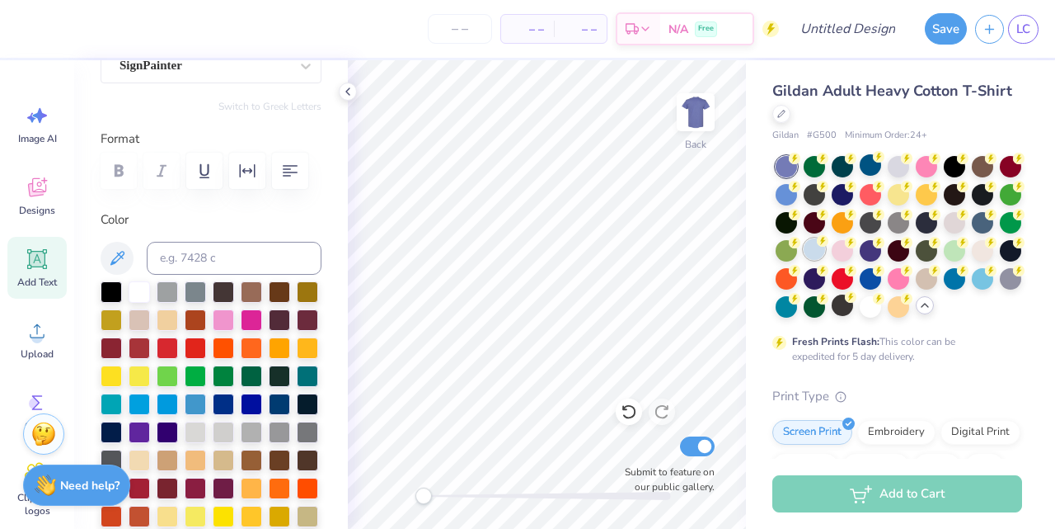
click at [823, 251] on div at bounding box center [814, 248] width 21 height 21
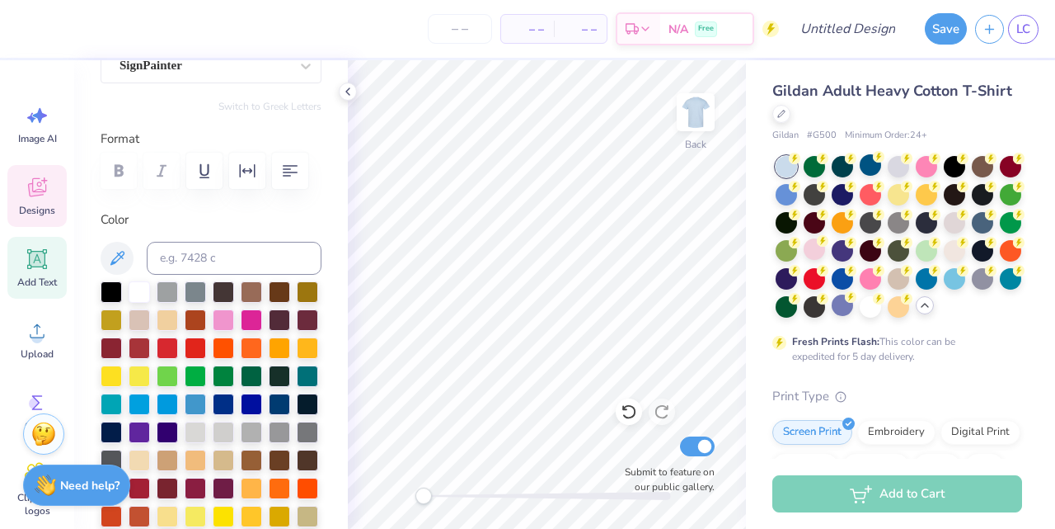
click at [36, 177] on icon at bounding box center [37, 187] width 25 height 25
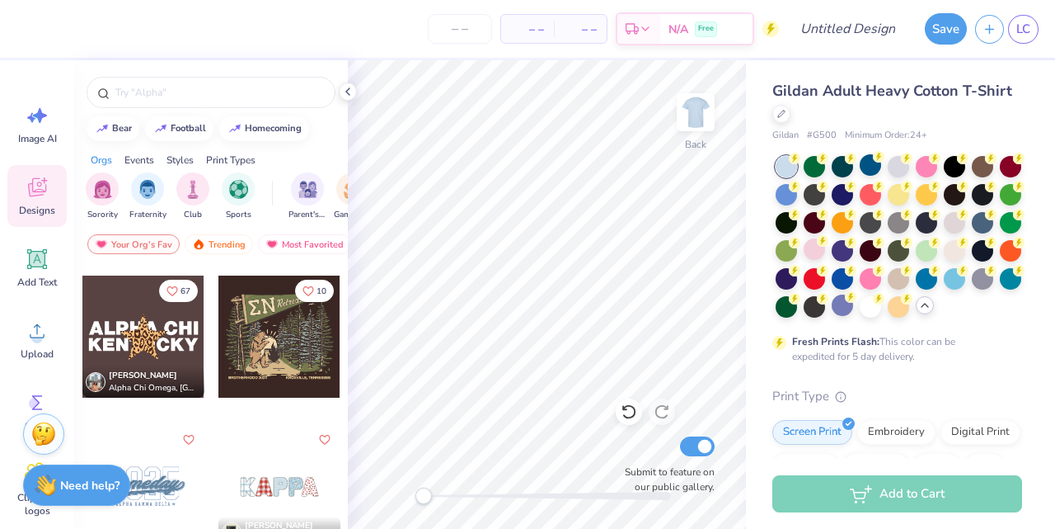
scroll to position [4627, 0]
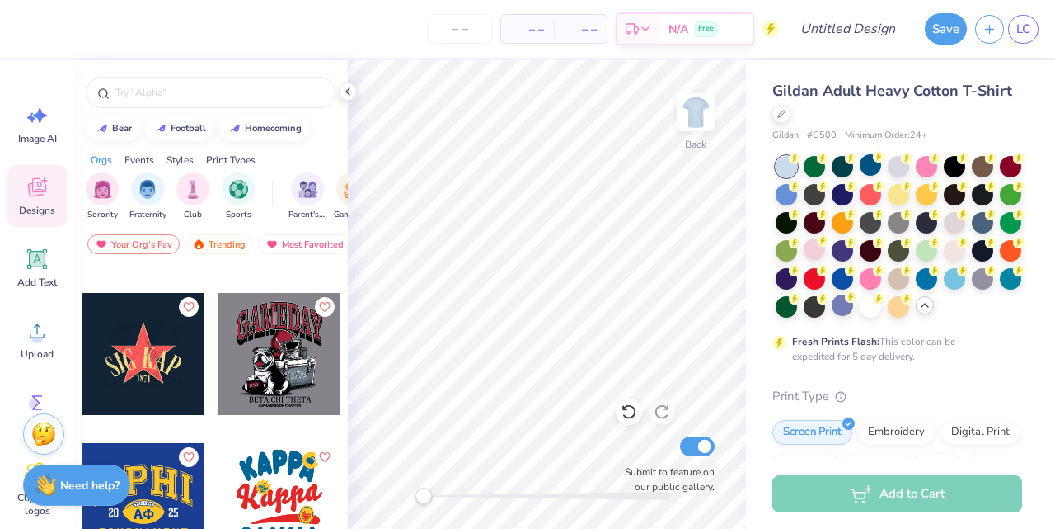
click at [141, 361] on div at bounding box center [143, 354] width 122 height 122
type input "7.24"
type input "5.90"
type input "3.05"
type input "7.01"
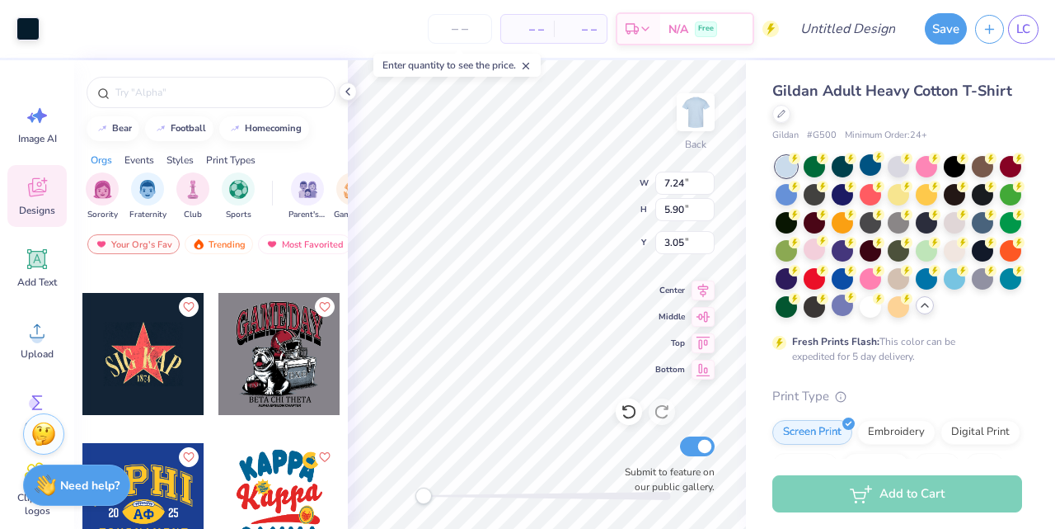
type input "2.81"
type input "5.41"
type input "5.72"
type input "5.44"
type input "3.00"
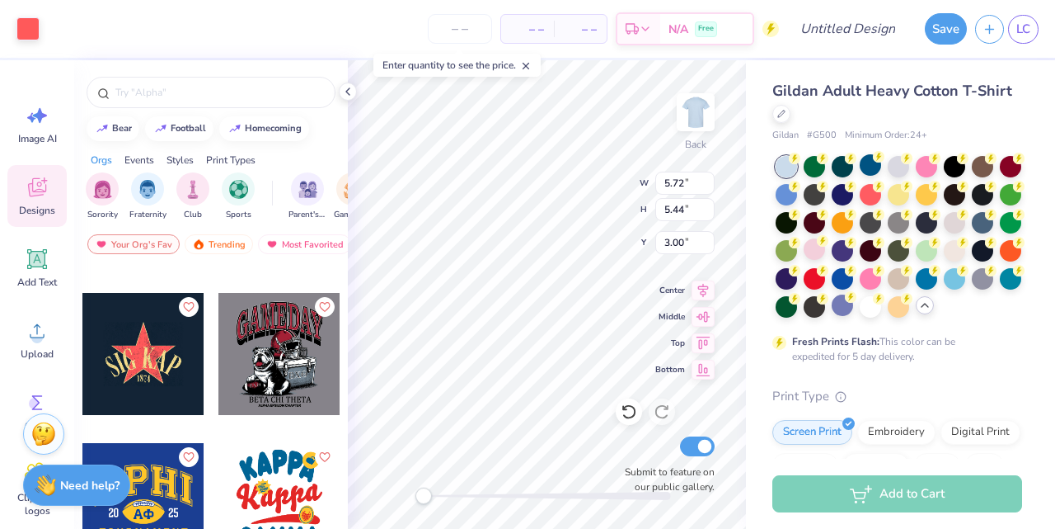
type input "7.24"
type input "5.90"
type input "14.99"
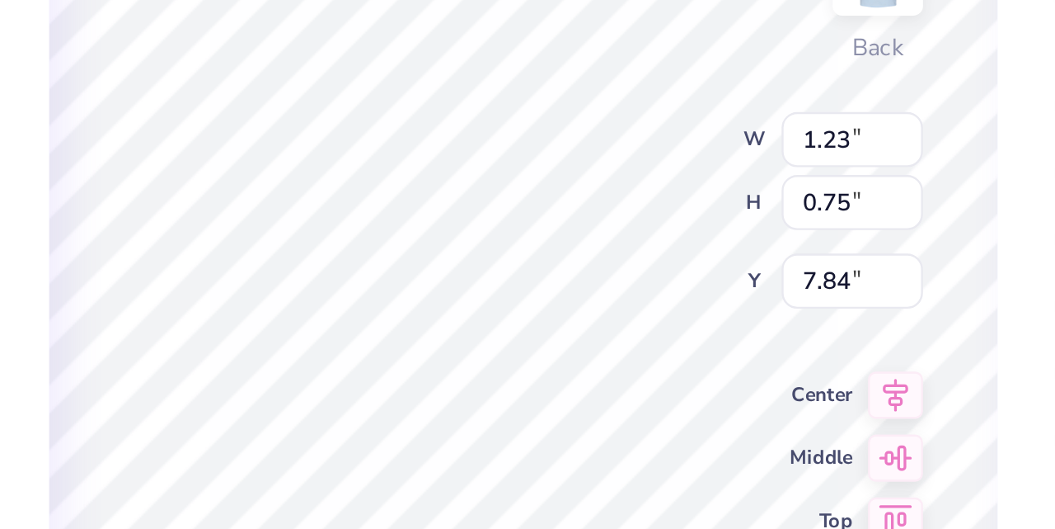
type textarea "2003"
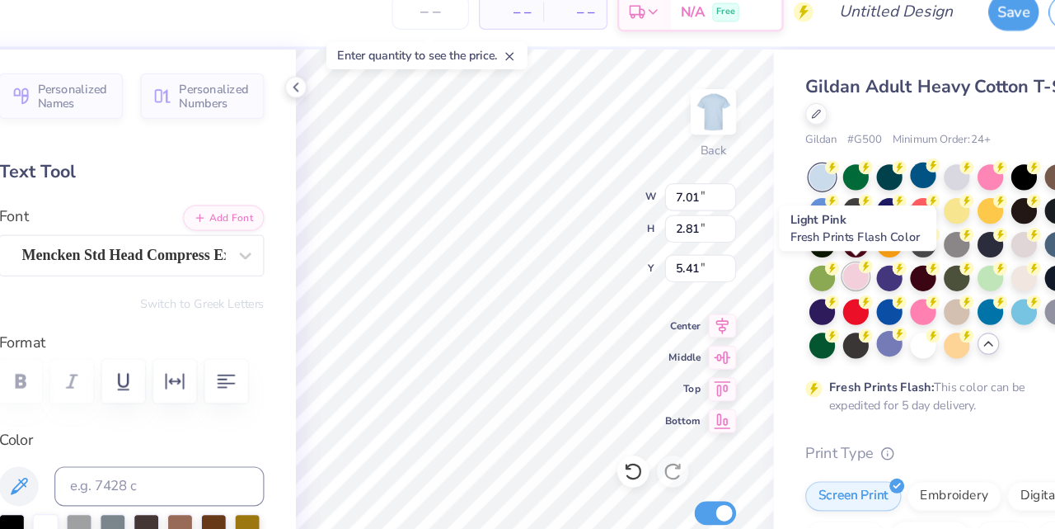
click at [815, 247] on div at bounding box center [814, 248] width 21 height 21
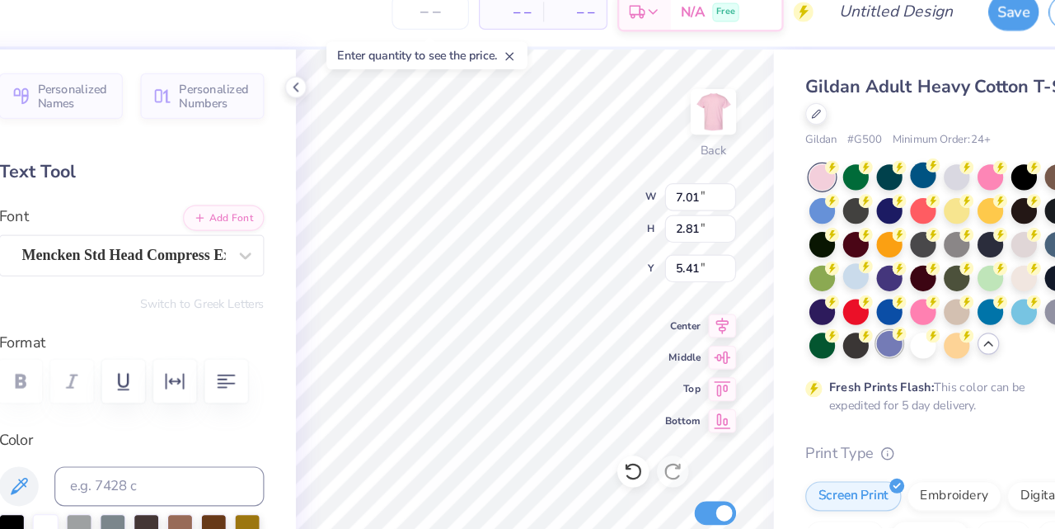
click at [837, 307] on div at bounding box center [842, 304] width 21 height 21
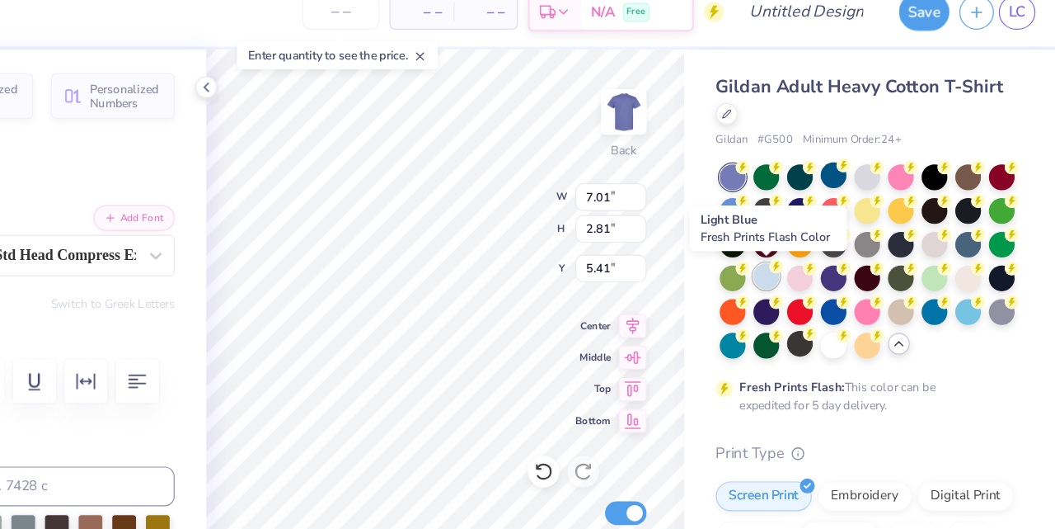
click at [813, 252] on div at bounding box center [814, 248] width 21 height 21
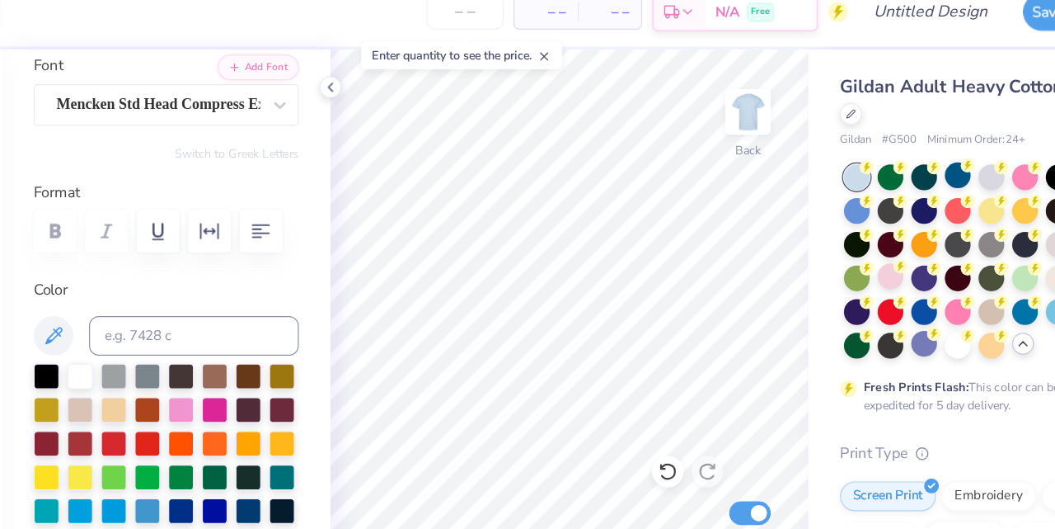
scroll to position [134, 0]
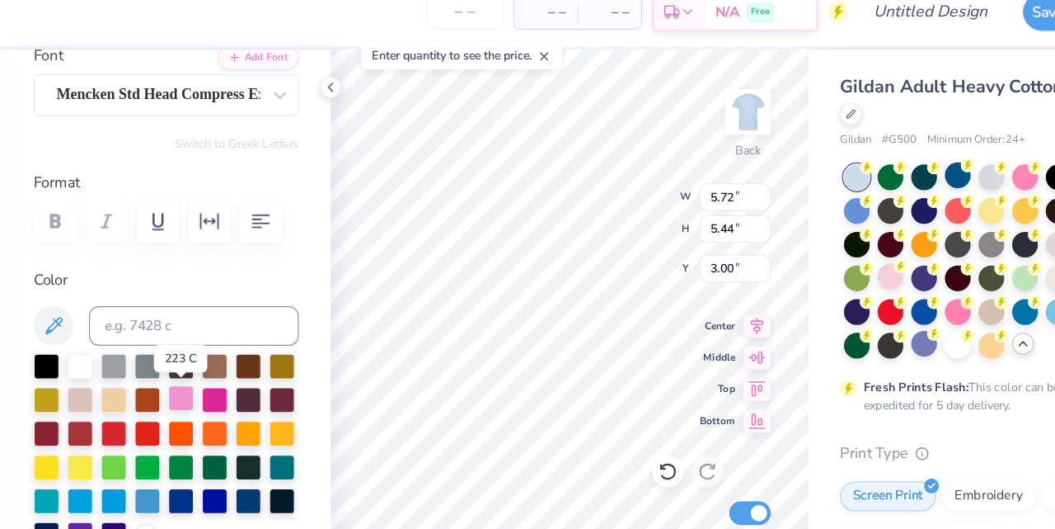
click at [228, 352] on div at bounding box center [223, 350] width 21 height 21
click at [223, 351] on div at bounding box center [223, 350] width 21 height 21
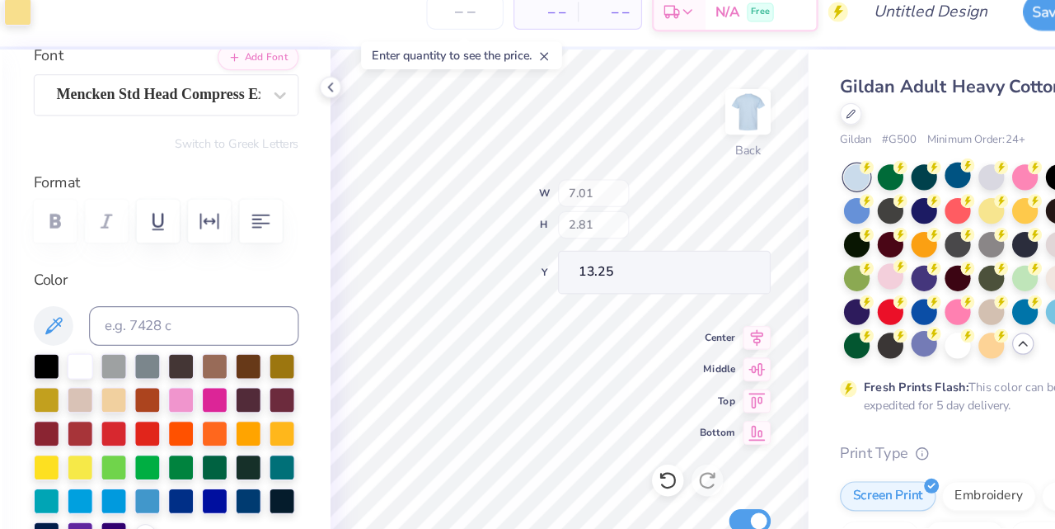
type input "13.25"
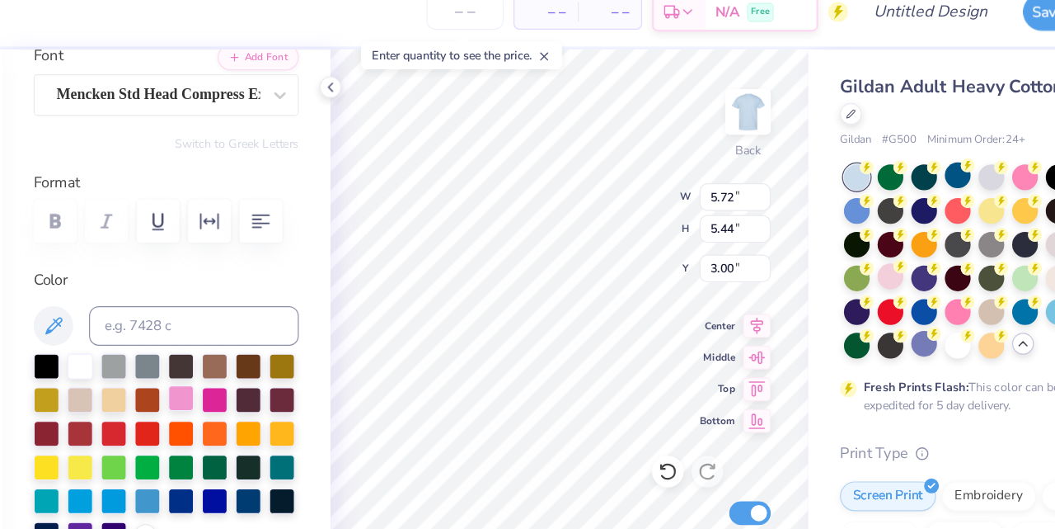
click at [226, 348] on div at bounding box center [223, 350] width 21 height 21
click at [225, 348] on div at bounding box center [223, 350] width 21 height 21
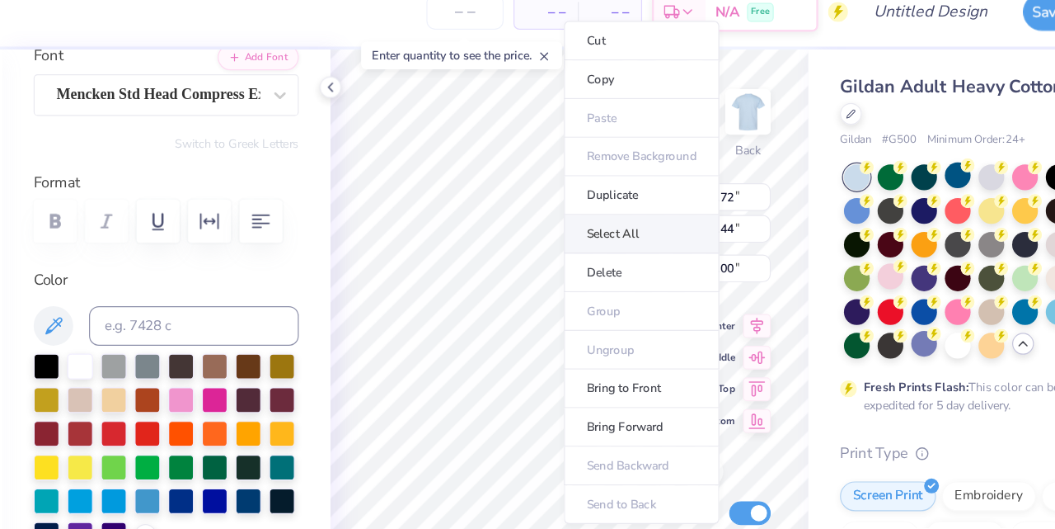
click at [602, 209] on li "Select All" at bounding box center [607, 214] width 129 height 32
type input "7.01"
type input "13.06"
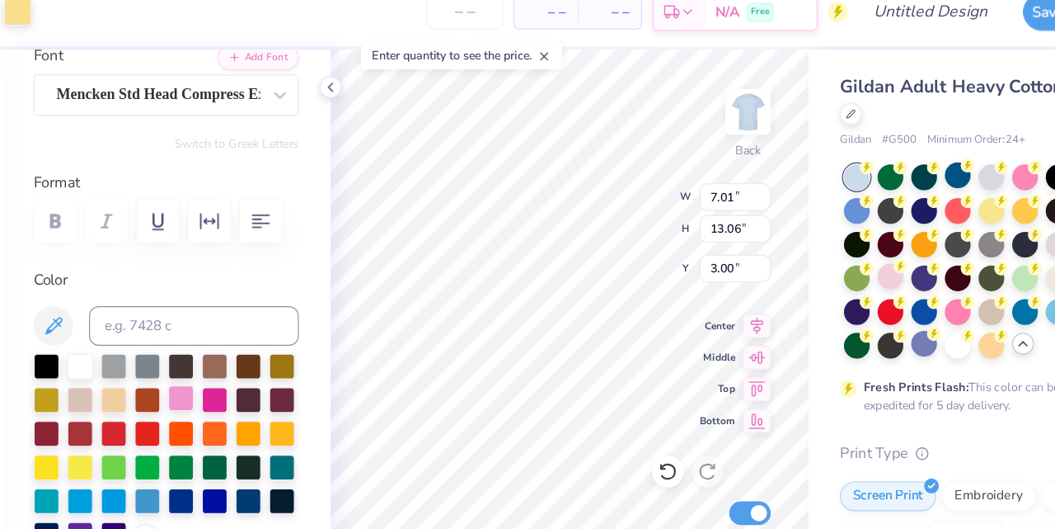
click at [223, 347] on div at bounding box center [223, 350] width 21 height 21
click at [223, 348] on div at bounding box center [223, 350] width 21 height 21
click at [265, 353] on div at bounding box center [211, 394] width 221 height 162
click at [256, 351] on div at bounding box center [251, 350] width 21 height 21
click at [281, 321] on div at bounding box center [279, 322] width 21 height 21
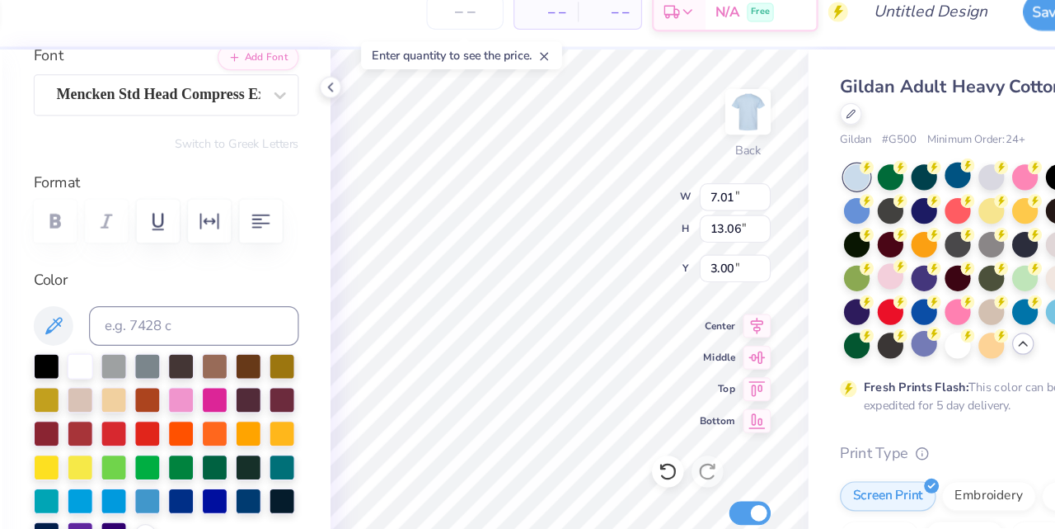
click at [323, 320] on div "Personalized Names Personalized Numbers Text Tool Add Font Font Mencken Std Hea…" at bounding box center [211, 294] width 274 height 468
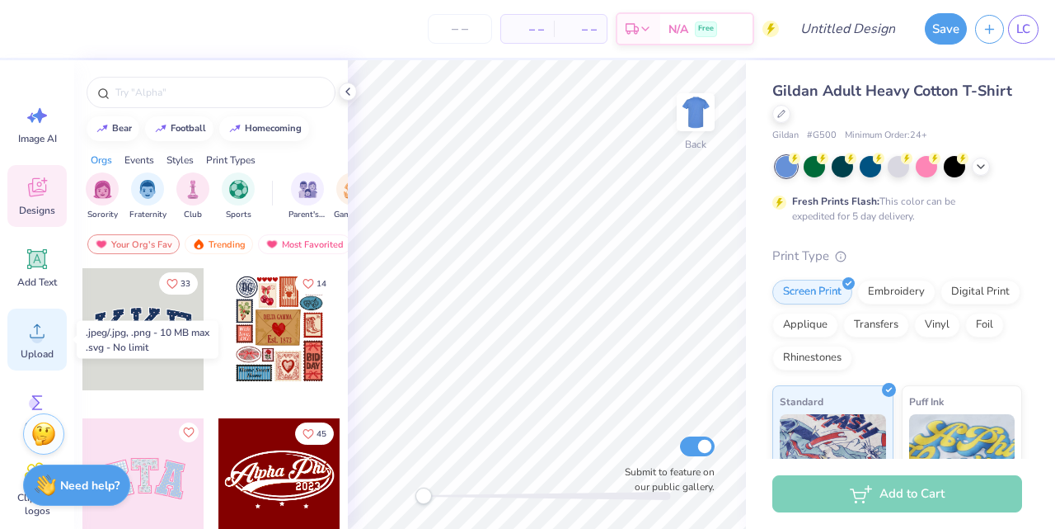
click at [40, 331] on icon at bounding box center [37, 330] width 25 height 25
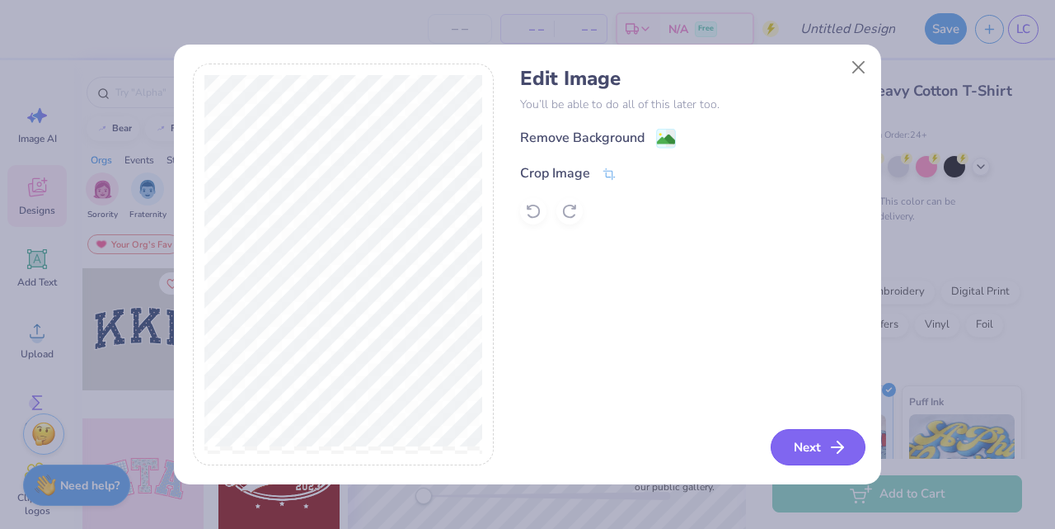
click at [834, 449] on icon "button" at bounding box center [838, 447] width 20 height 20
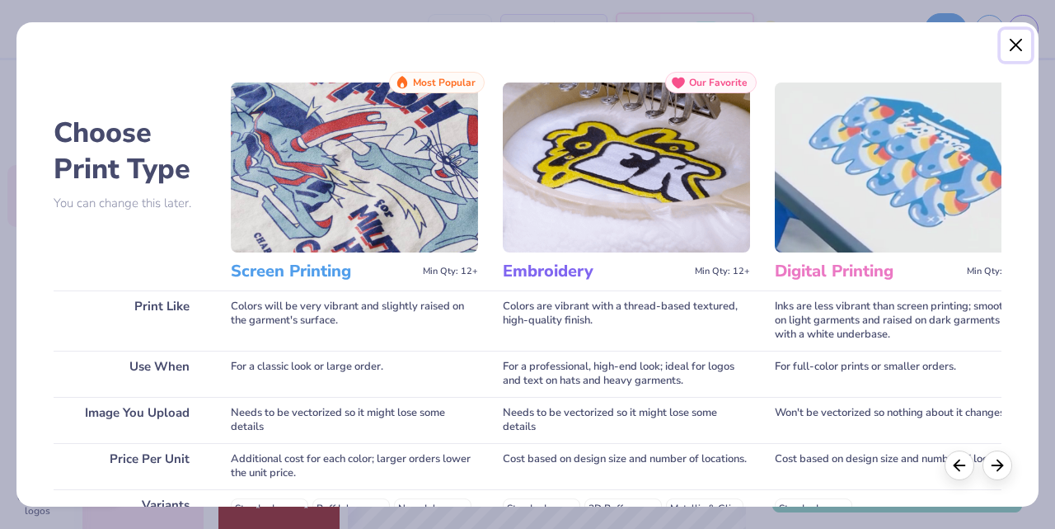
click at [1011, 44] on button "Close" at bounding box center [1016, 45] width 31 height 31
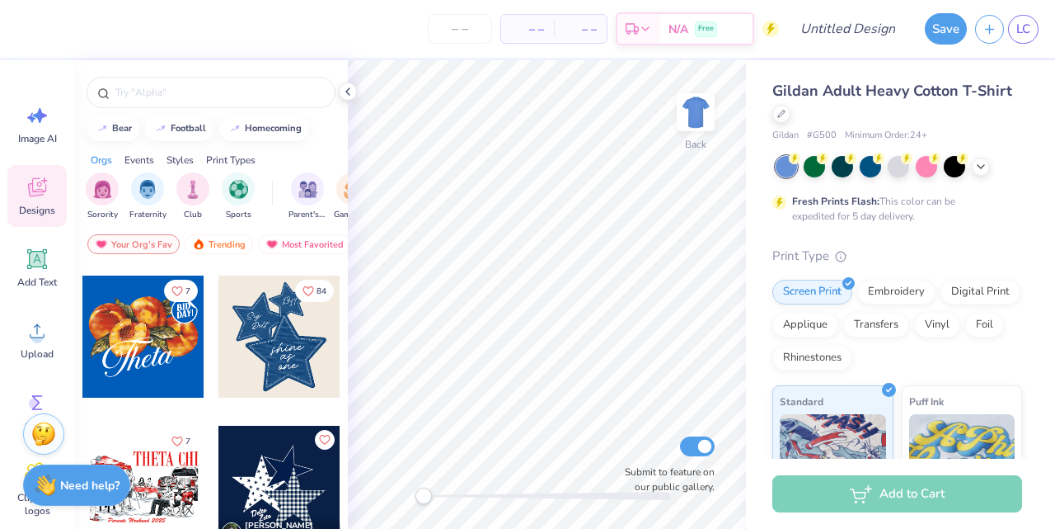
scroll to position [1350, 0]
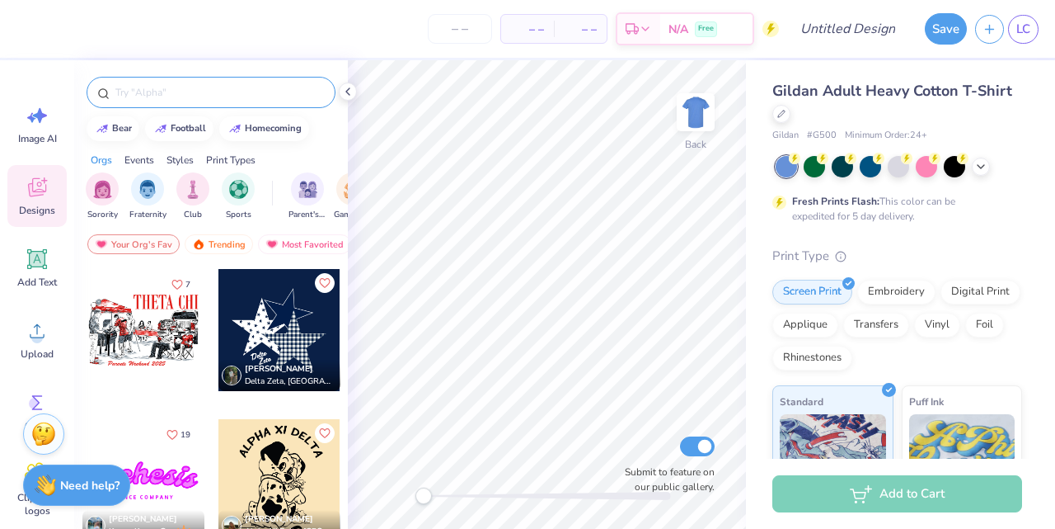
click at [169, 101] on div at bounding box center [211, 92] width 249 height 31
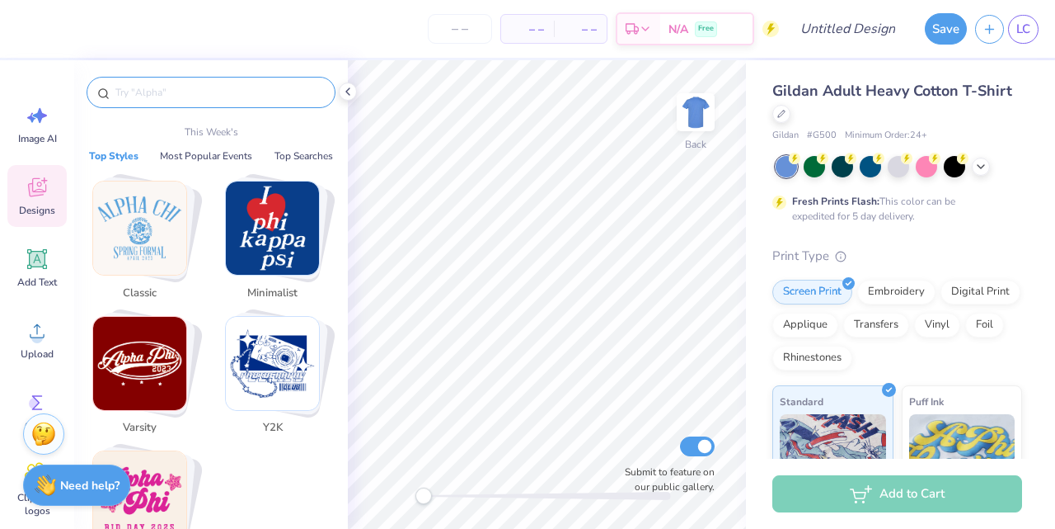
click at [148, 92] on input "text" at bounding box center [219, 92] width 211 height 16
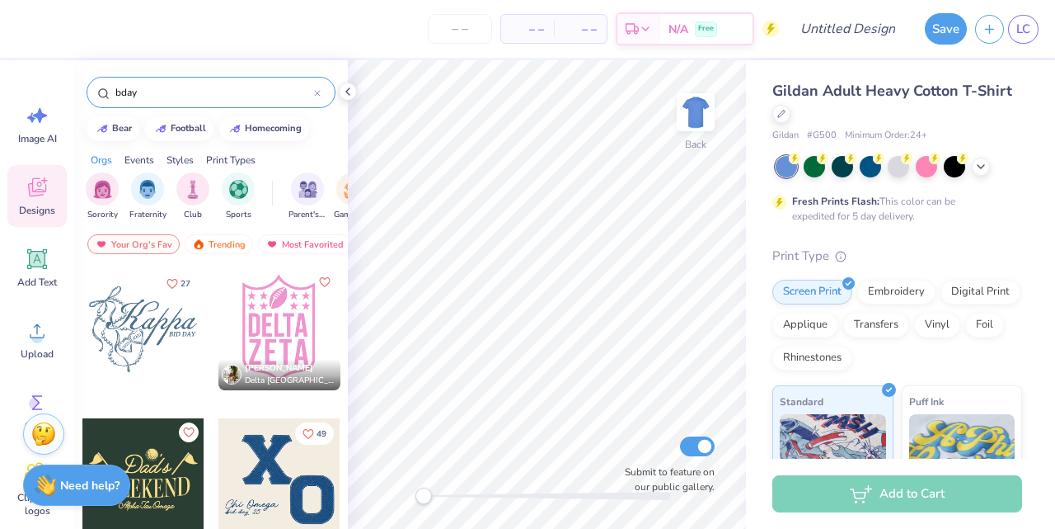
scroll to position [1950, 0]
type input "b"
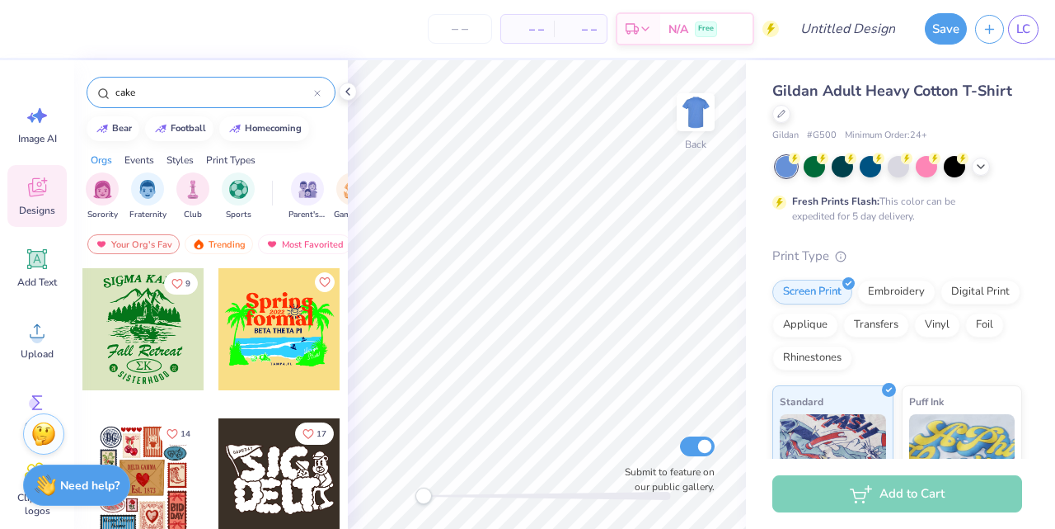
type input "cake"
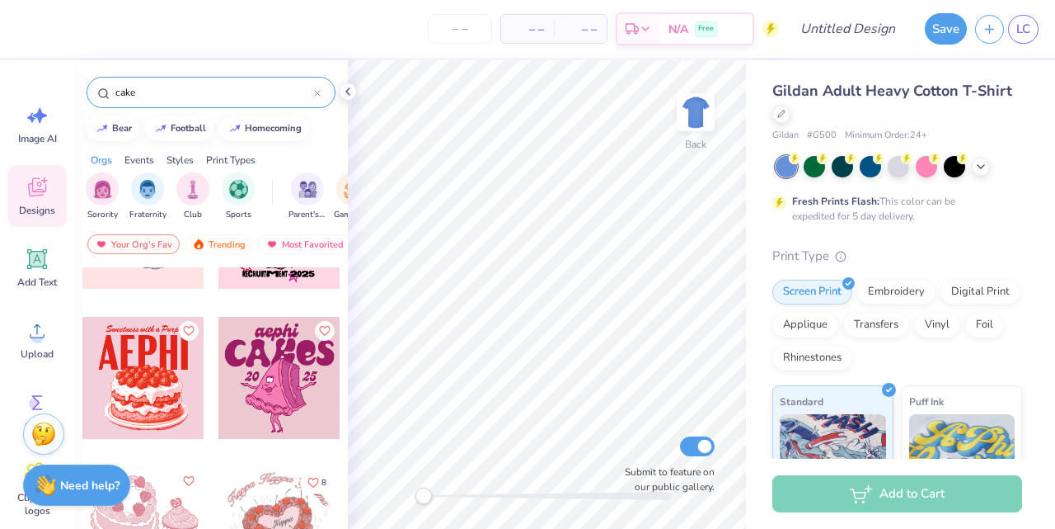
scroll to position [102, 0]
click at [139, 378] on div at bounding box center [143, 377] width 122 height 122
click at [693, 114] on img at bounding box center [696, 112] width 66 height 66
click at [153, 362] on div at bounding box center [143, 377] width 122 height 122
click at [281, 382] on div at bounding box center [280, 377] width 122 height 122
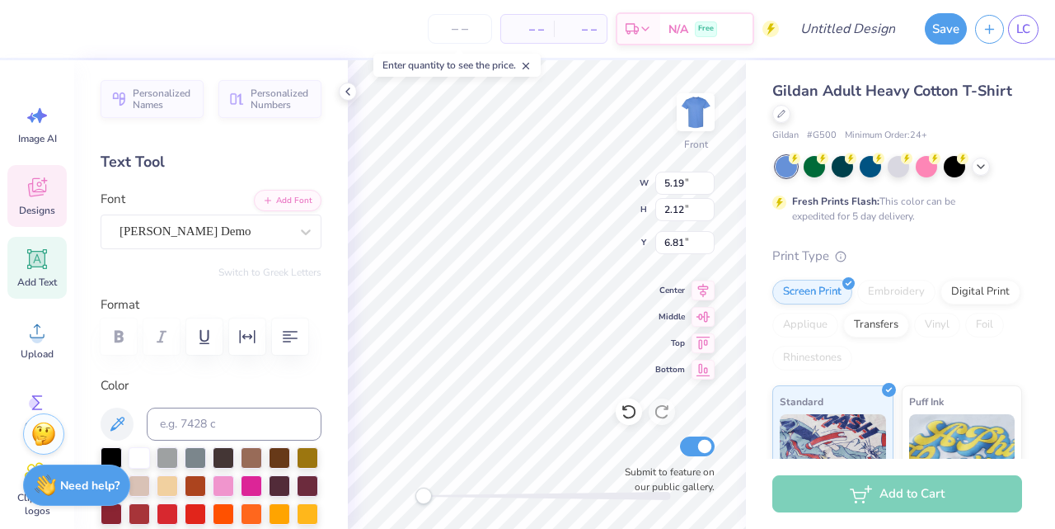
type input "5.19"
type input "2.12"
type input "6.81"
type input "12.99"
type input "3.42"
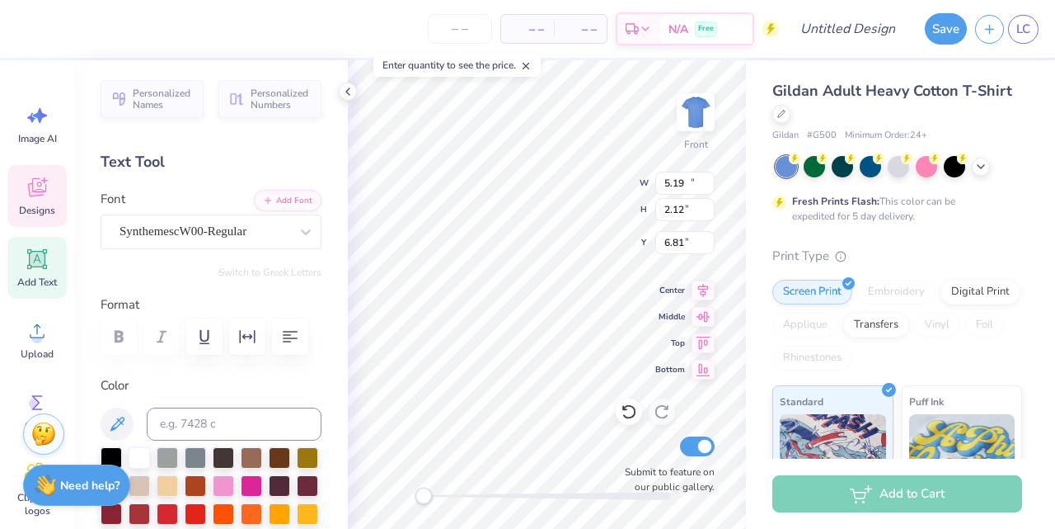
type input "8.59"
type textarea "C"
type textarea "BDAY CRAWL"
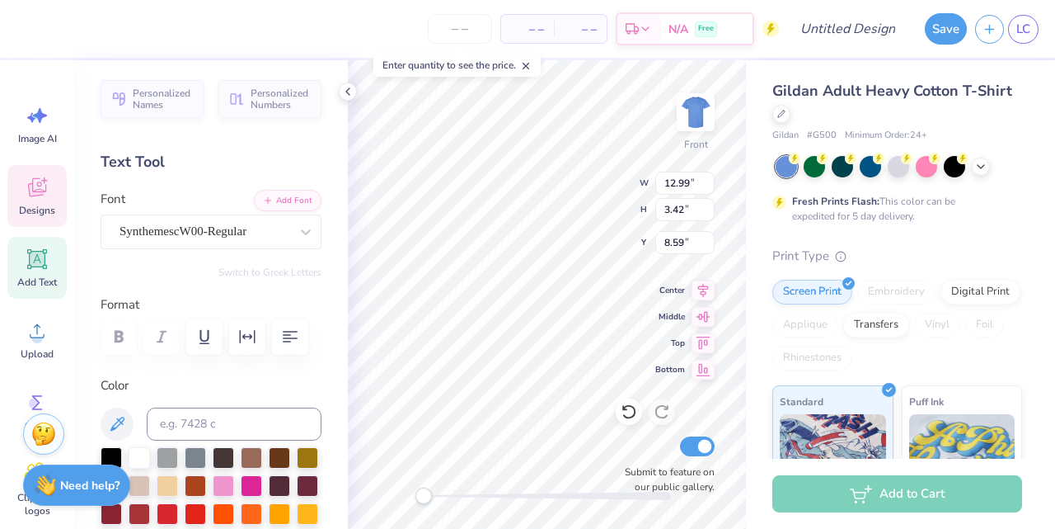
scroll to position [0, 3]
click at [683, 185] on input "12.99" at bounding box center [685, 183] width 59 height 23
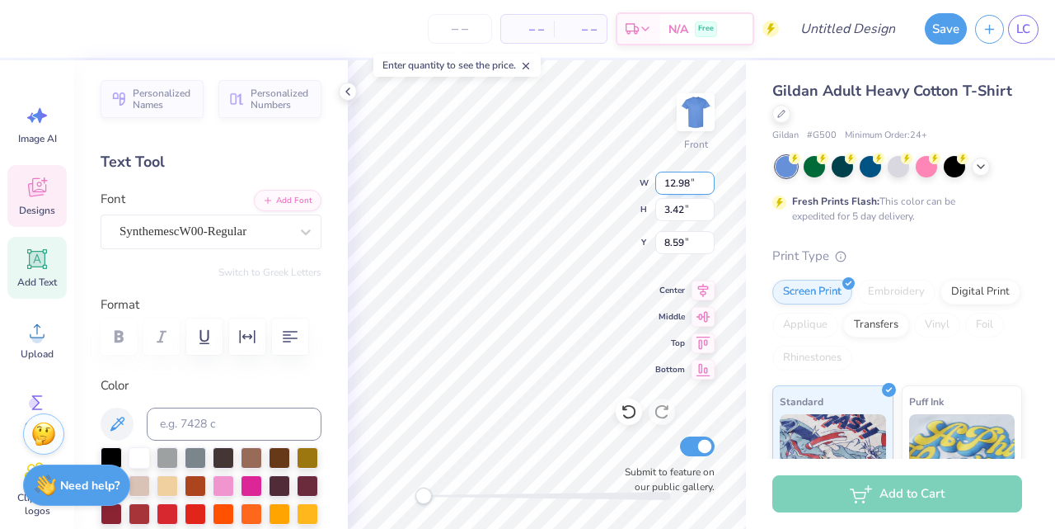
type input "12.98"
click at [707, 186] on input "12.98" at bounding box center [685, 183] width 59 height 23
click at [707, 190] on input "12.98" at bounding box center [685, 183] width 59 height 23
type input "2.08"
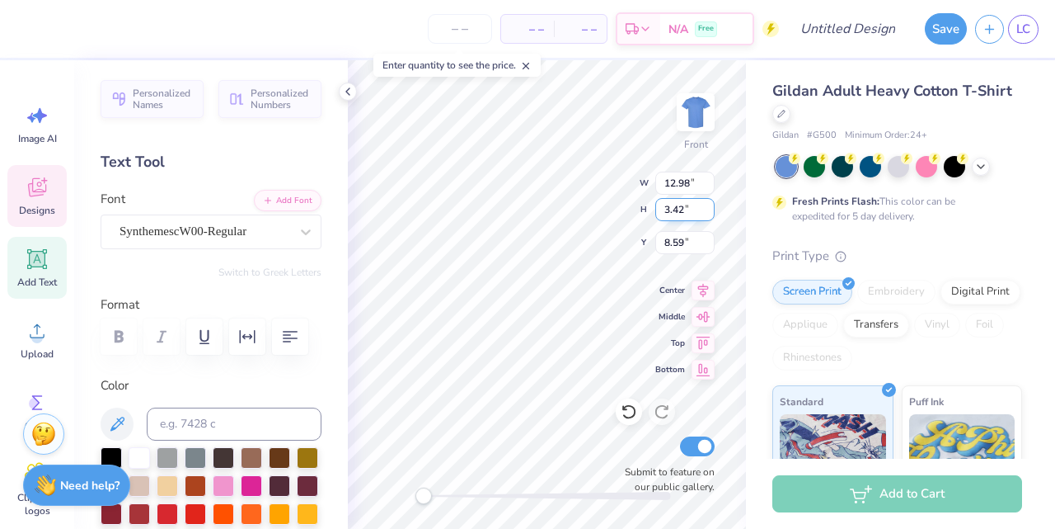
click at [708, 213] on input "2.08" at bounding box center [685, 209] width 59 height 23
type input "14.64"
type input "9.27"
click at [590, 203] on div "Front W 14.64 14.64 " H 2.08 2.08 " Y 9.27 9.27 " Center Middle Top Bottom Subm…" at bounding box center [547, 294] width 398 height 468
type input "13.57"
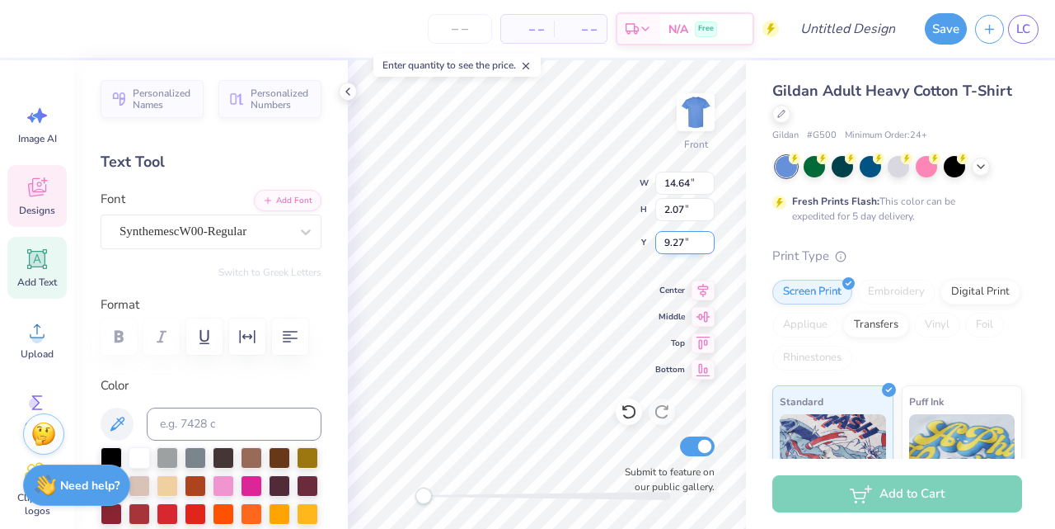
type input "1.91"
type input "8.99"
type input "5.19"
type input "2.12"
type input "6.81"
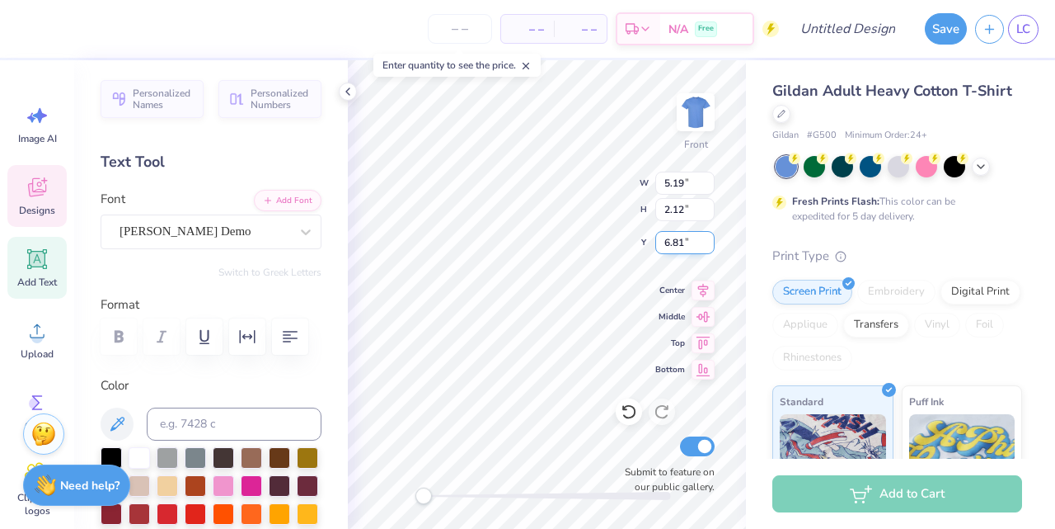
scroll to position [0, 0]
type textarea "Lily's 22nd"
click at [751, 152] on div "Gildan Adult Heavy Cotton T-Shirt Gildan # G500 Minimum Order: 24 + Fresh Print…" at bounding box center [900, 409] width 309 height 698
type input "8.21"
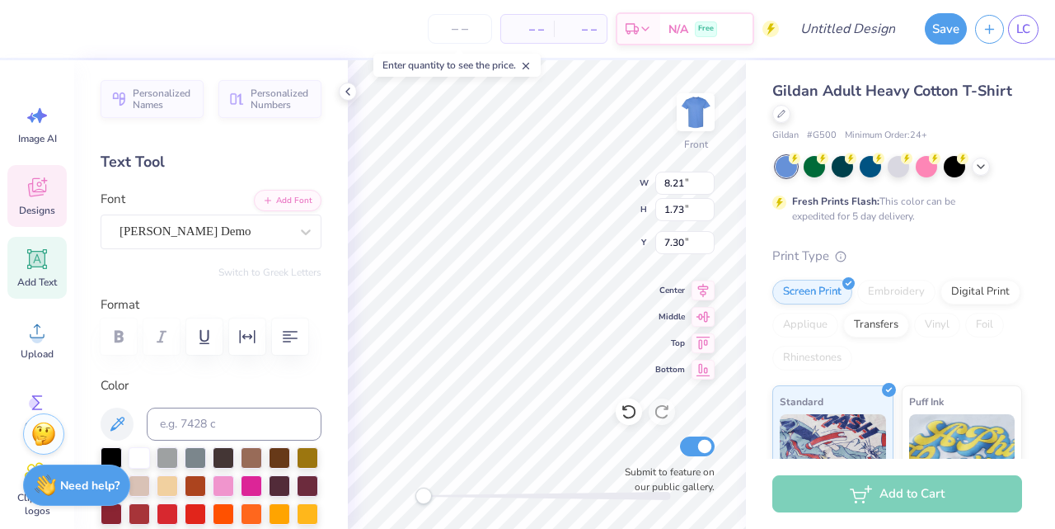
type input "1.73"
type input "7.30"
click at [747, 228] on div "Gildan Adult Heavy Cotton T-Shirt Gildan # G500 Minimum Order: 24 + Fresh Print…" at bounding box center [900, 409] width 309 height 698
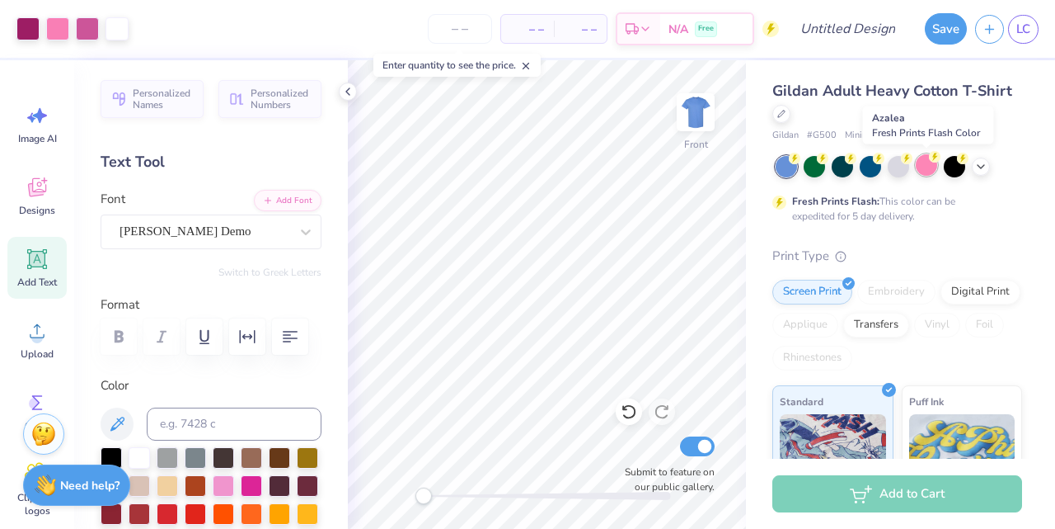
click at [926, 165] on div at bounding box center [926, 164] width 21 height 21
click at [982, 164] on polyline at bounding box center [981, 164] width 7 height 3
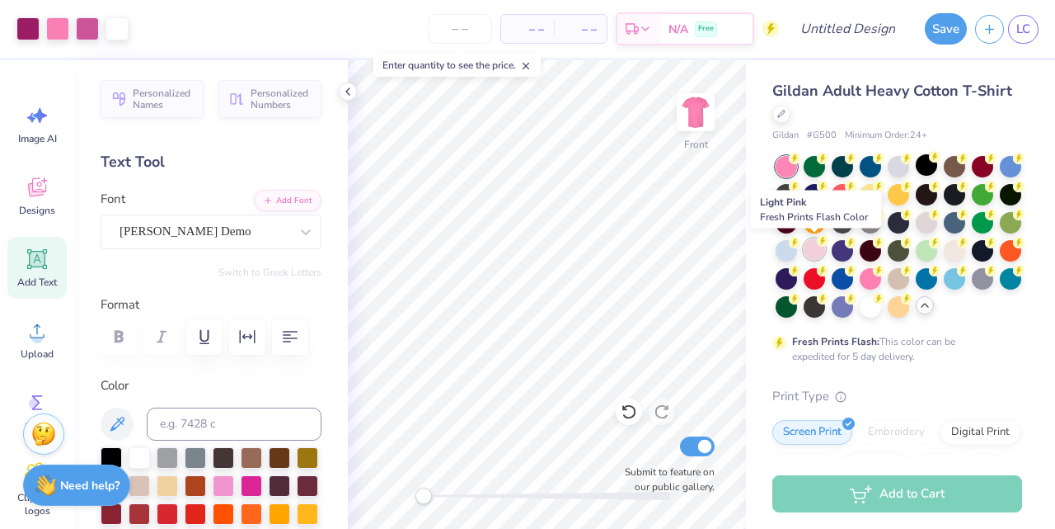
click at [815, 251] on div at bounding box center [814, 248] width 21 height 21
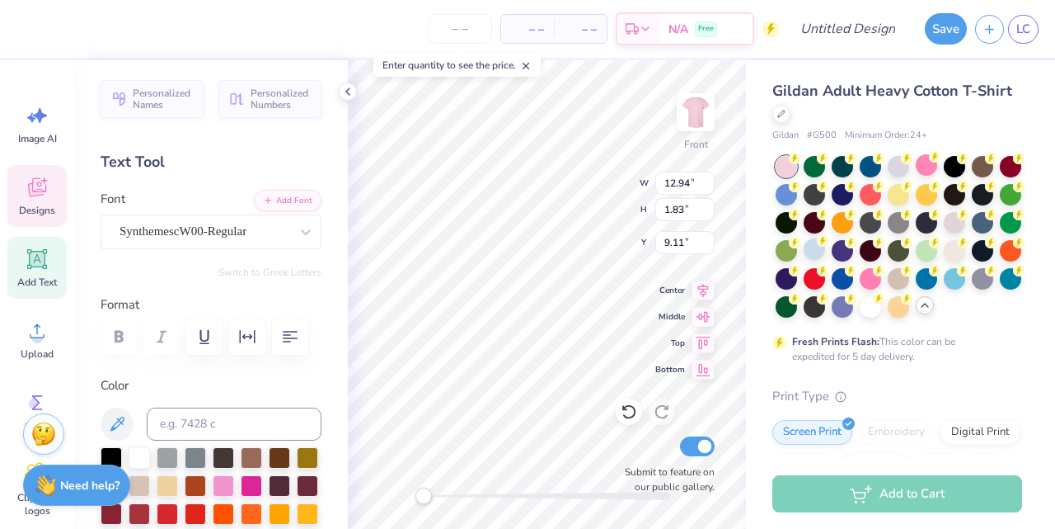
type input "12.94"
type input "1.83"
type input "9.11"
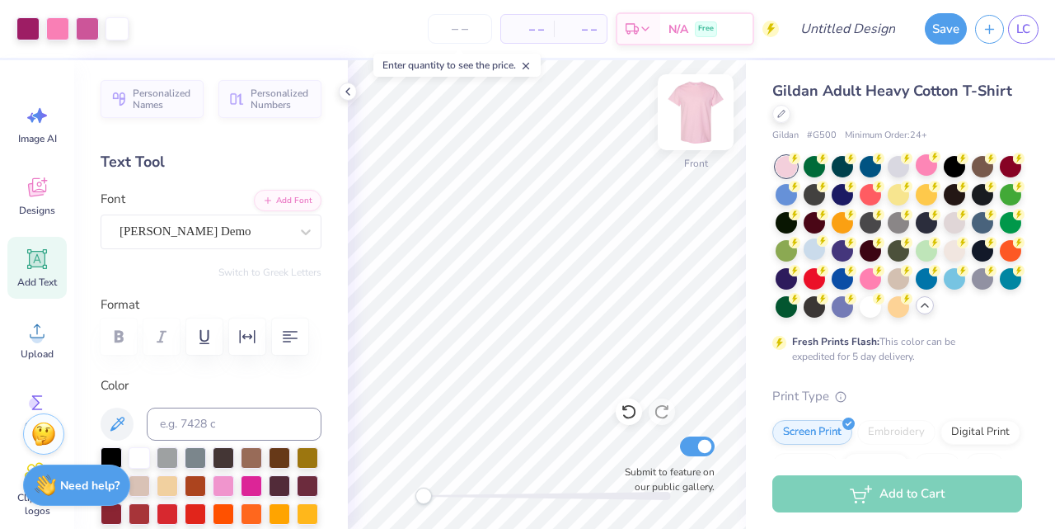
click at [699, 110] on img at bounding box center [696, 112] width 66 height 66
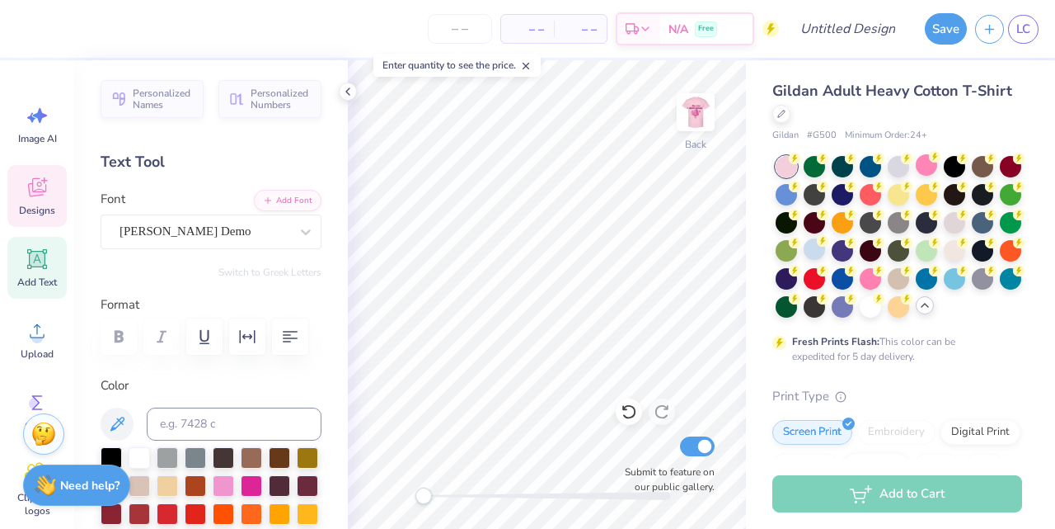
click at [46, 210] on span "Designs" at bounding box center [37, 210] width 36 height 13
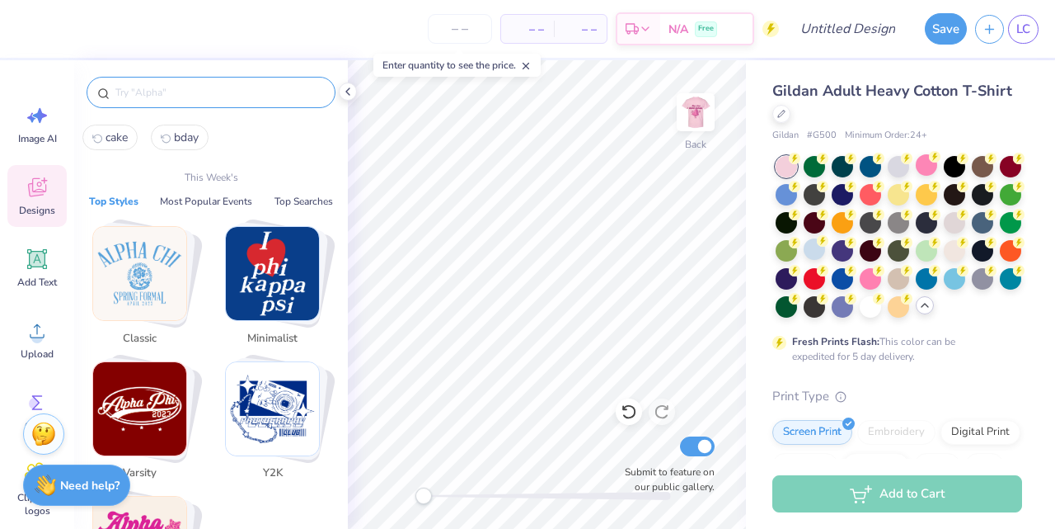
click at [238, 92] on input "text" at bounding box center [219, 92] width 211 height 16
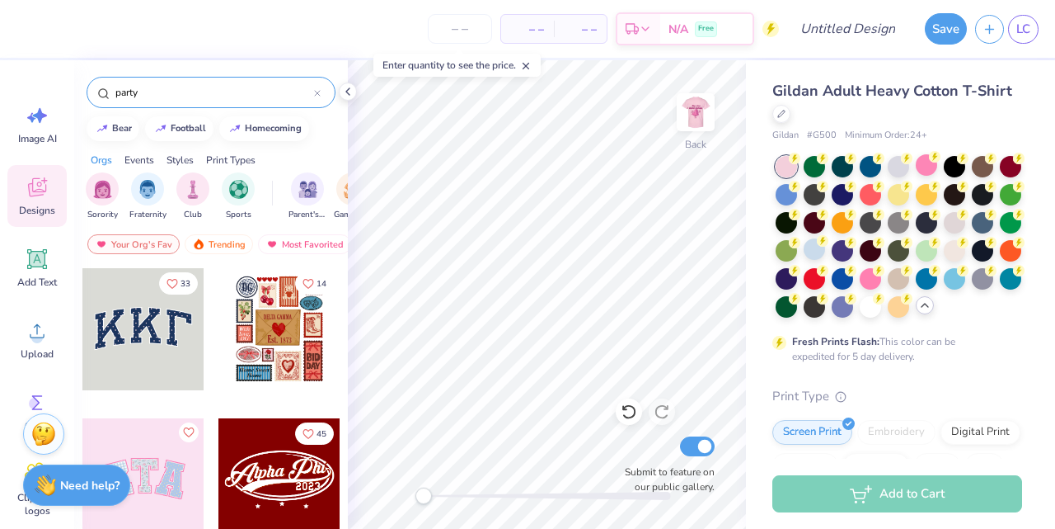
type input "party"
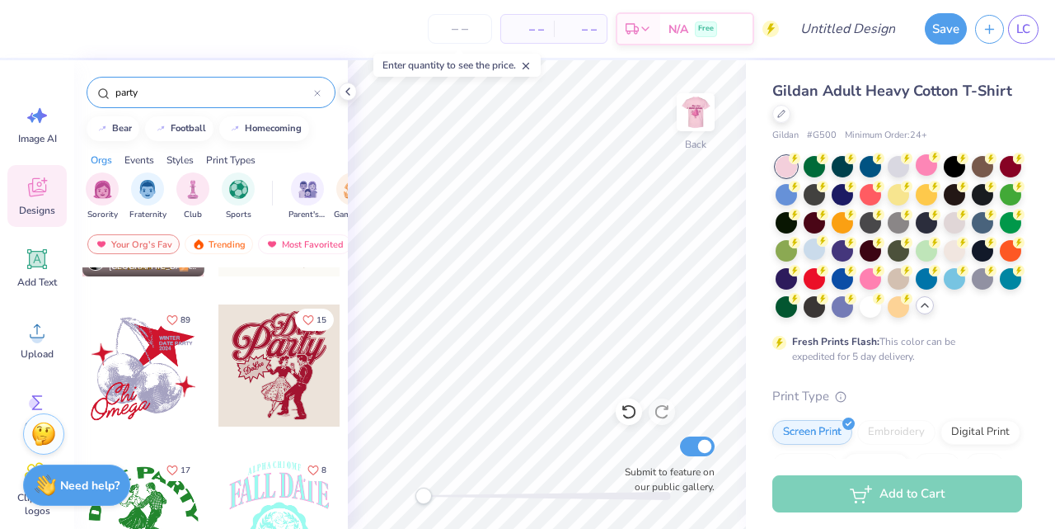
scroll to position [435, 0]
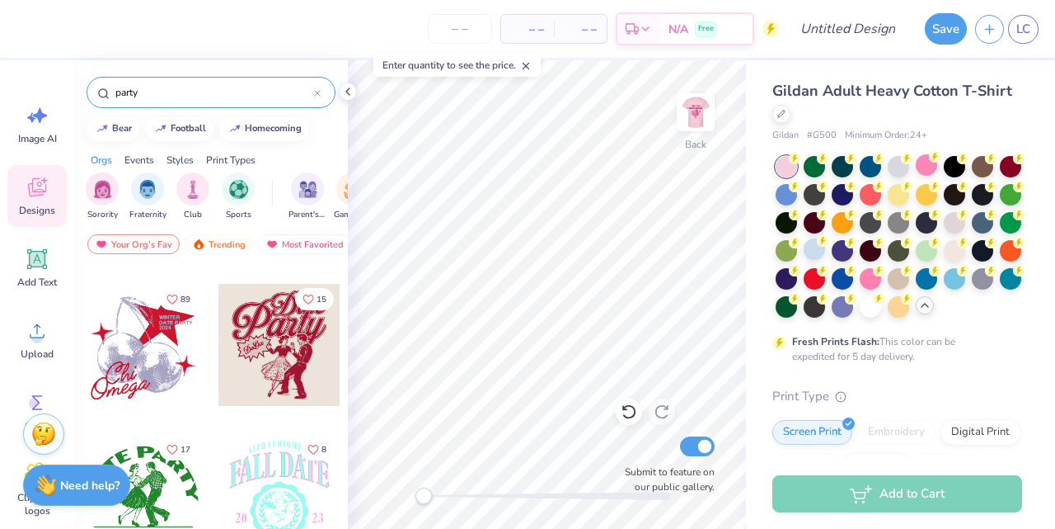
click at [135, 345] on div at bounding box center [143, 345] width 122 height 122
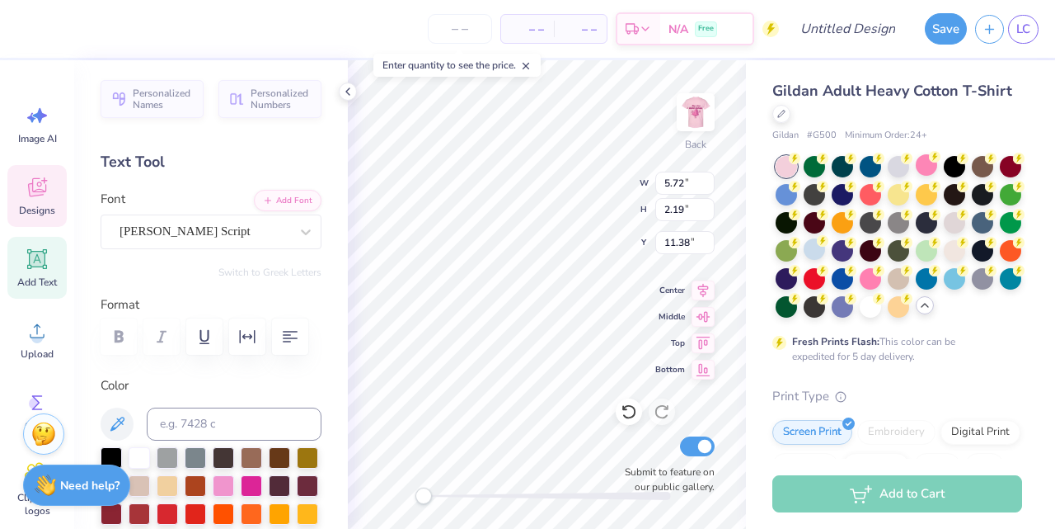
type textarea "2003"
type input "3.00"
type input "2.20"
type input "9.88"
type textarea "e"
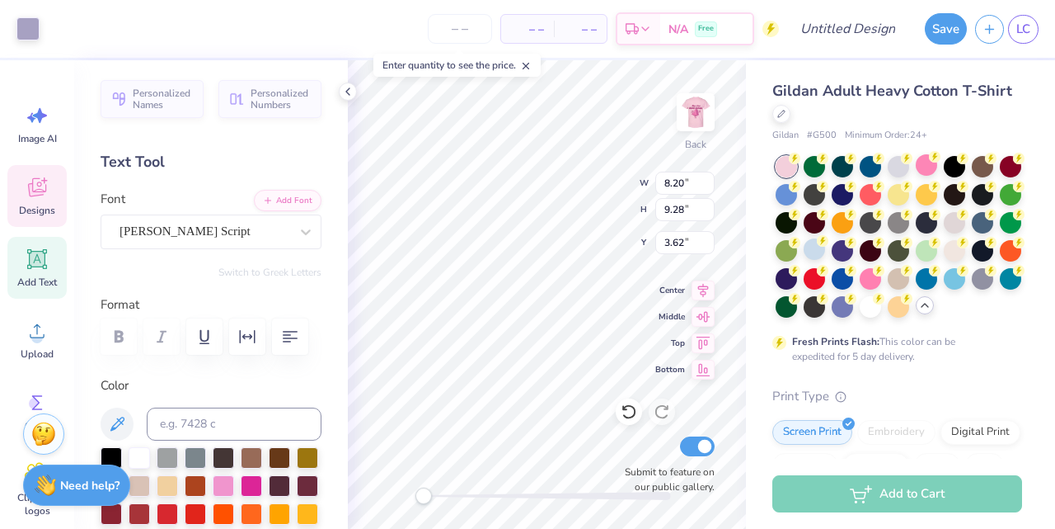
type input "8.20"
type input "9.28"
type input "3.62"
type input "0.50"
type input "4.64"
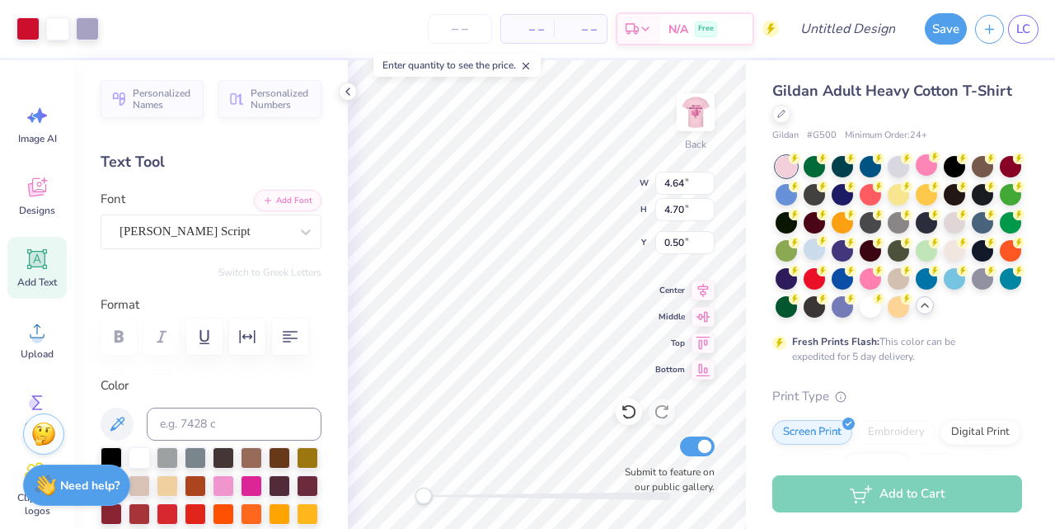
type input "4.70"
type input "3.00"
click at [701, 114] on img at bounding box center [696, 112] width 66 height 66
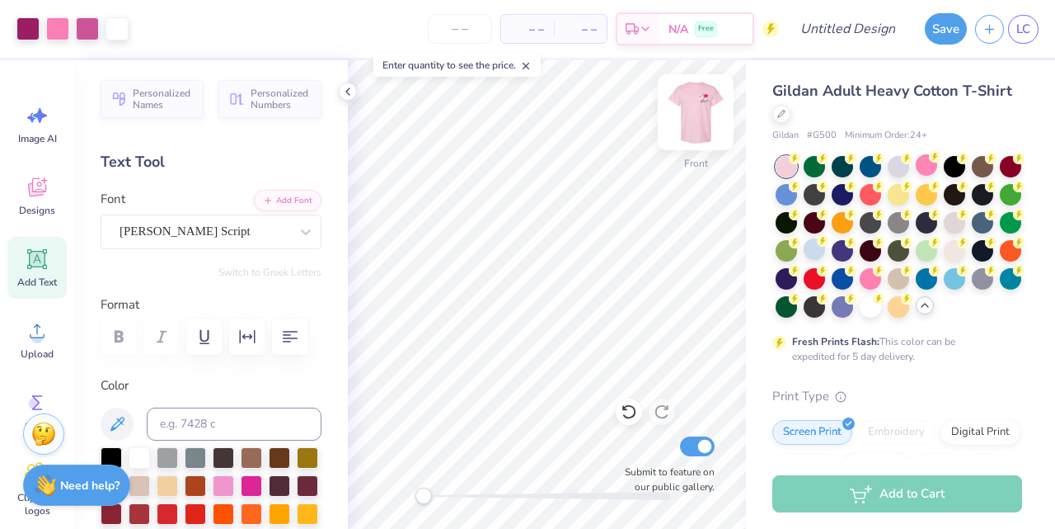
click at [701, 115] on img at bounding box center [696, 112] width 66 height 66
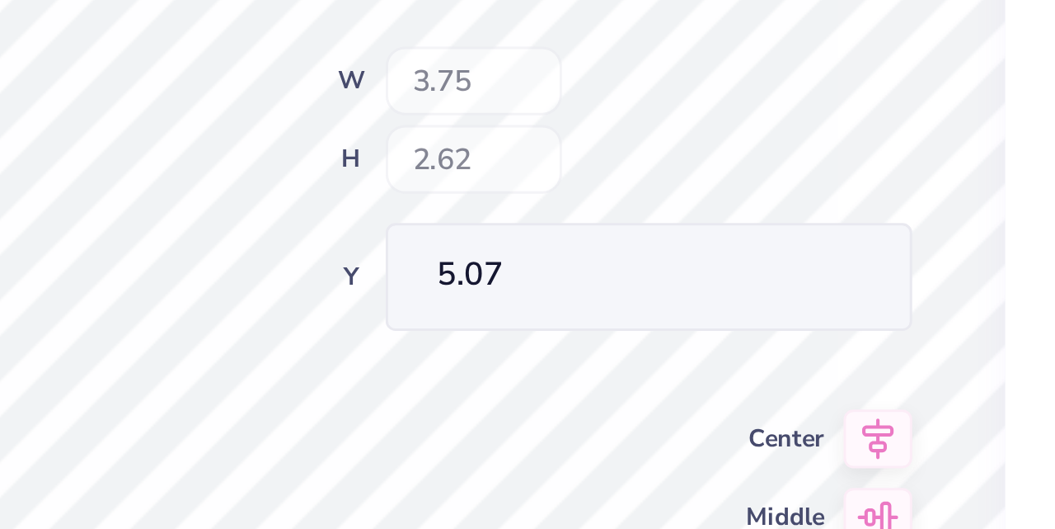
type input "5.07"
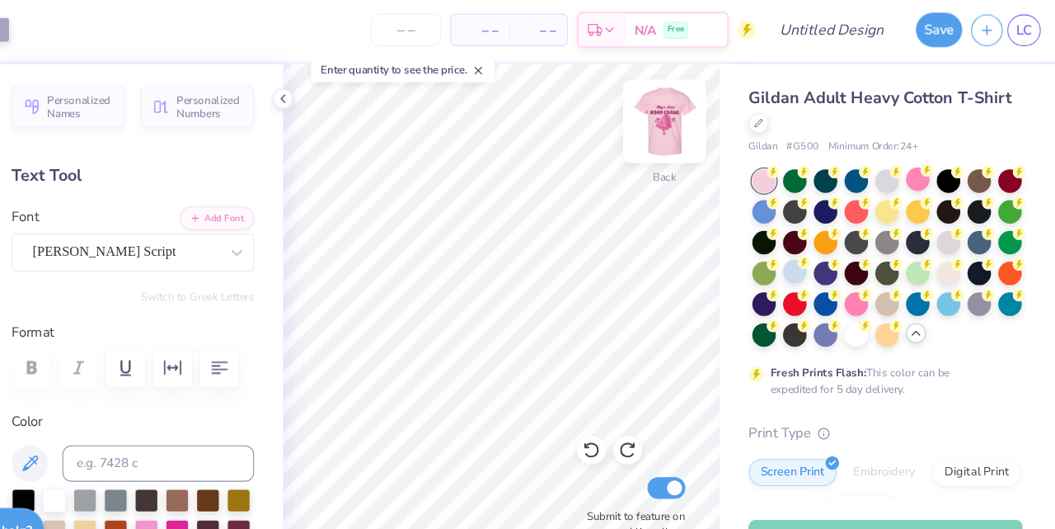
click at [698, 110] on img at bounding box center [696, 112] width 66 height 66
click at [702, 118] on img at bounding box center [696, 112] width 66 height 66
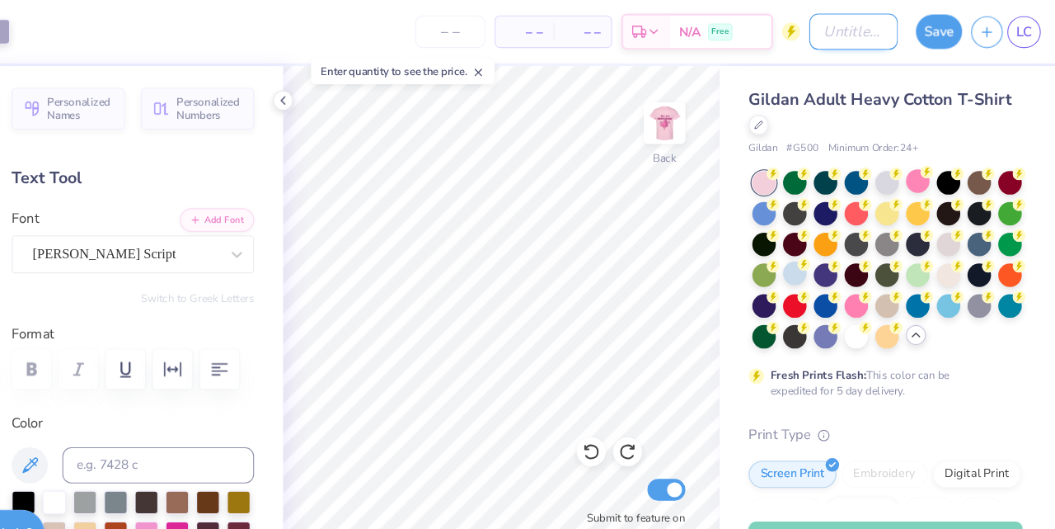
click at [859, 29] on input "Design Title" at bounding box center [868, 28] width 81 height 33
type input "lily bday bash 2"
click at [950, 30] on button "Save" at bounding box center [946, 26] width 42 height 31
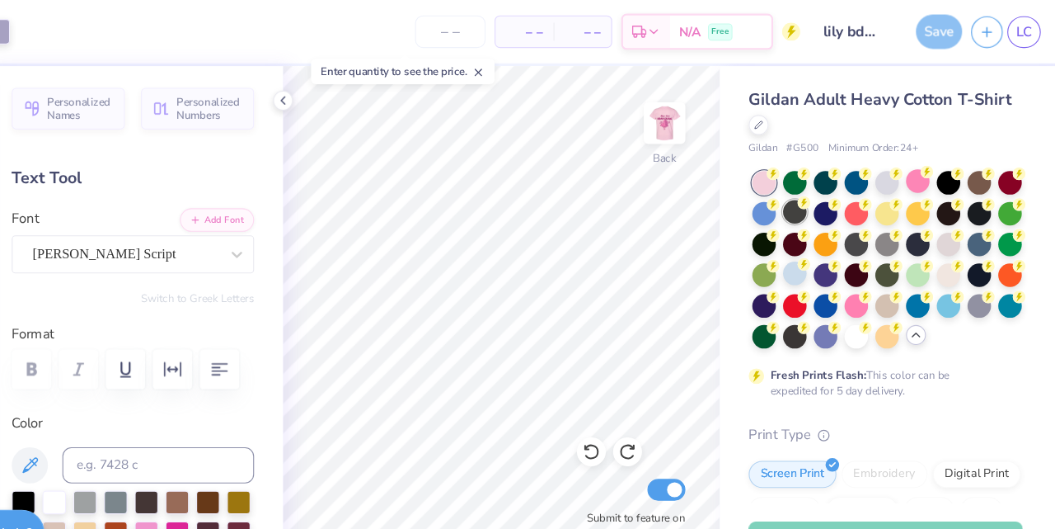
click at [819, 248] on div at bounding box center [814, 248] width 21 height 21
click at [823, 201] on div at bounding box center [814, 192] width 21 height 21
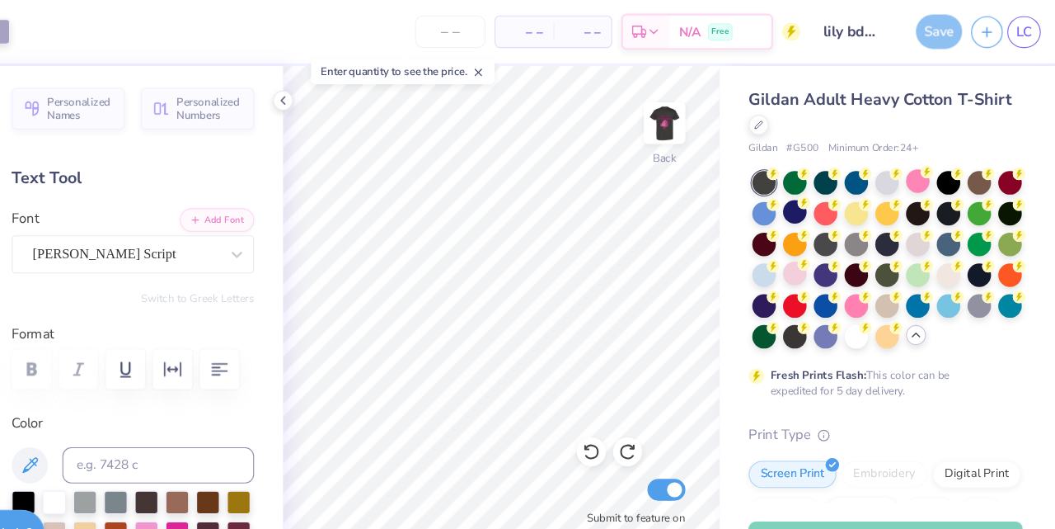
scroll to position [45, 0]
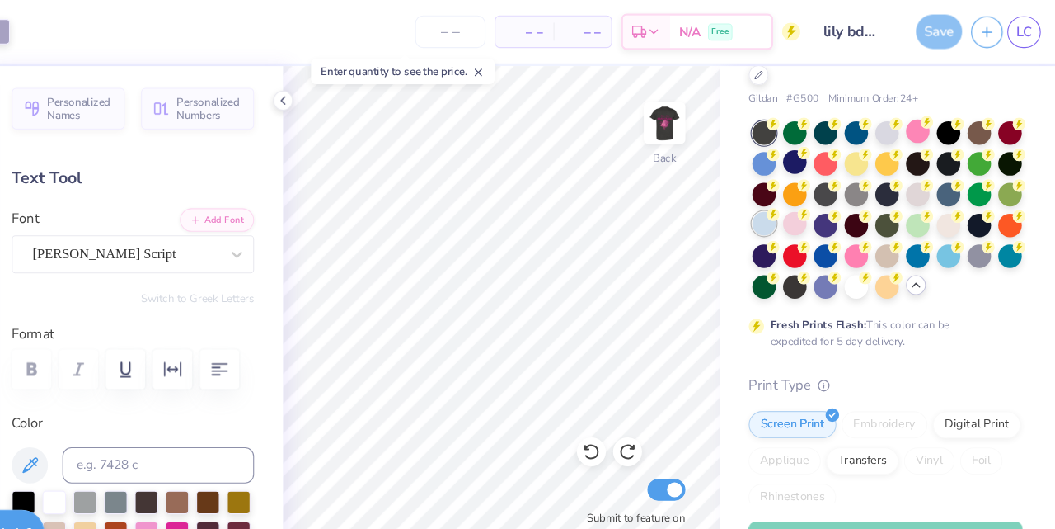
click at [787, 209] on div at bounding box center [786, 203] width 21 height 21
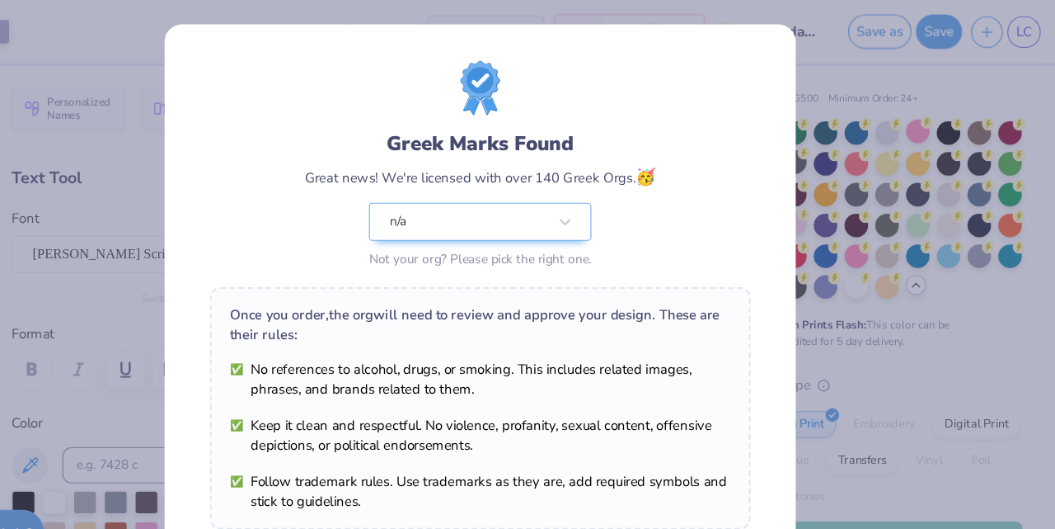
scroll to position [243, 0]
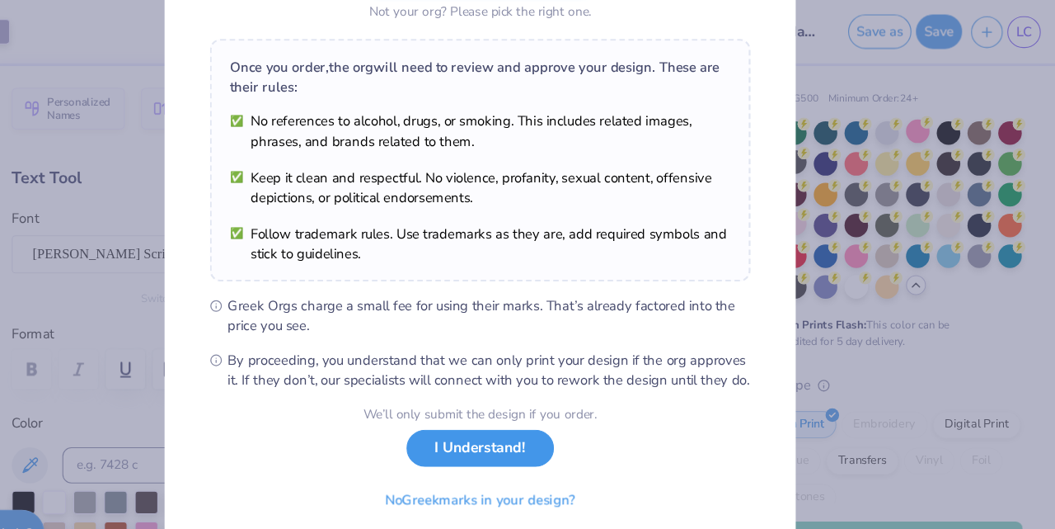
click at [562, 414] on button "I Understand!" at bounding box center [528, 409] width 134 height 34
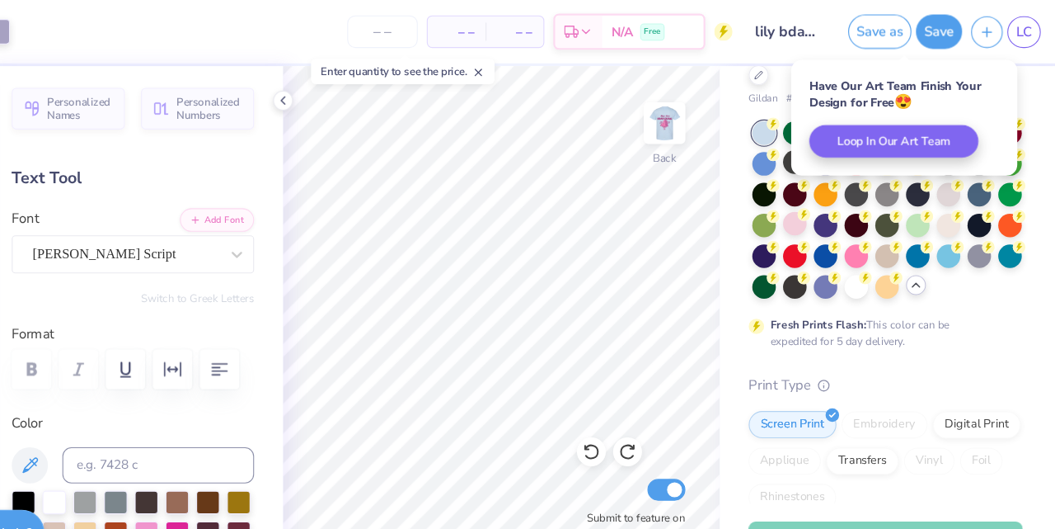
scroll to position [1, 0]
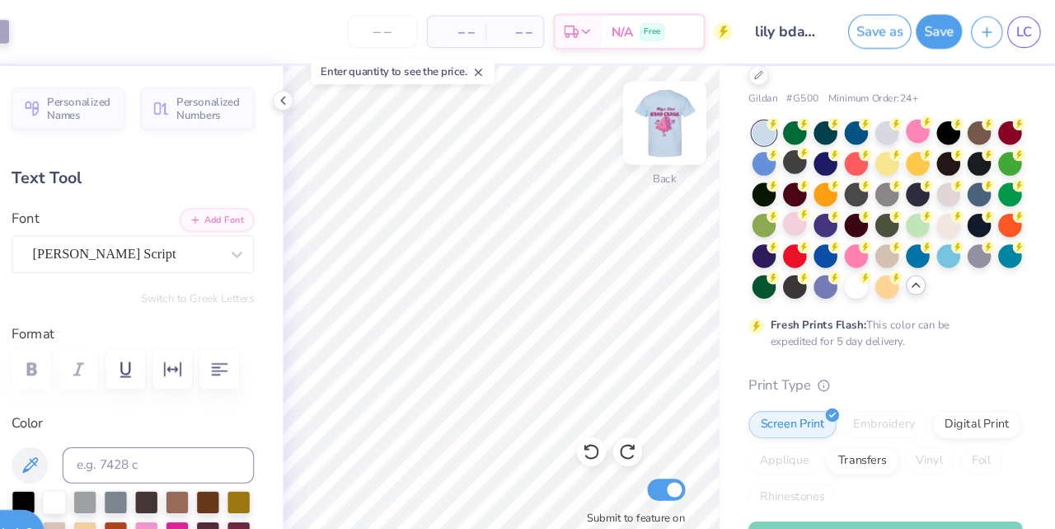
click at [694, 115] on img at bounding box center [696, 112] width 66 height 66
click at [697, 126] on img at bounding box center [696, 112] width 66 height 66
click at [700, 112] on img at bounding box center [696, 112] width 66 height 66
click at [632, 401] on div "Front Submit to feature on our public gallery." at bounding box center [547, 294] width 398 height 468
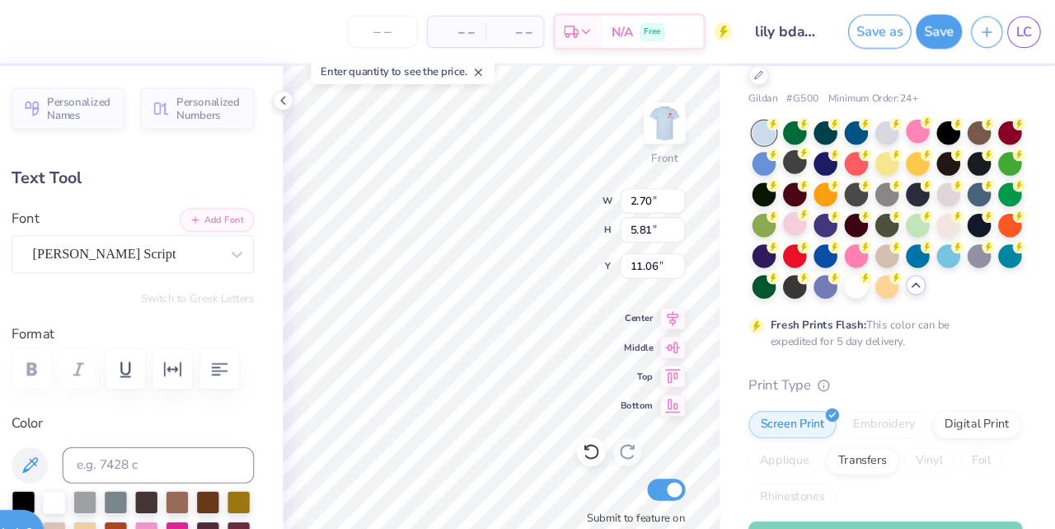
type input "9.00"
type input "8.86"
type input "10.94"
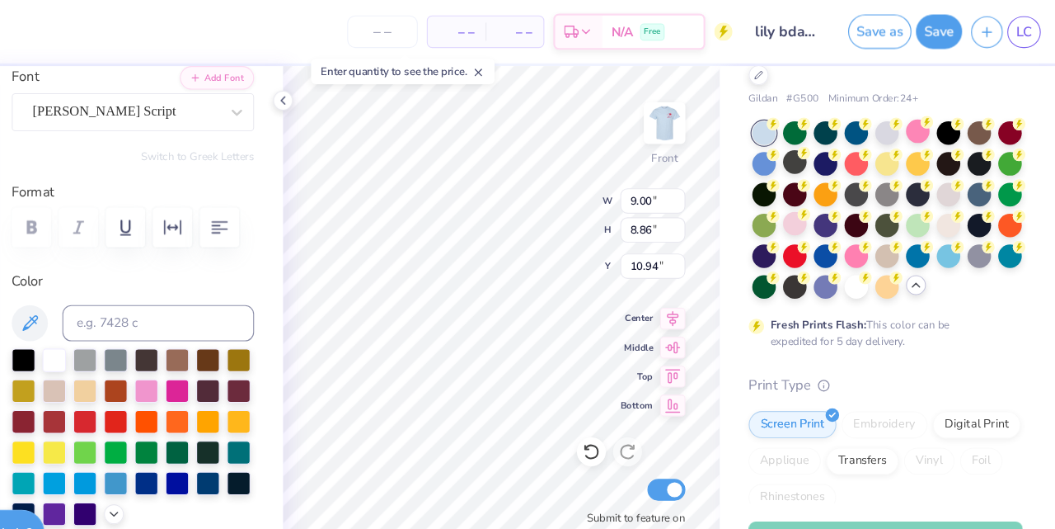
scroll to position [132, 0]
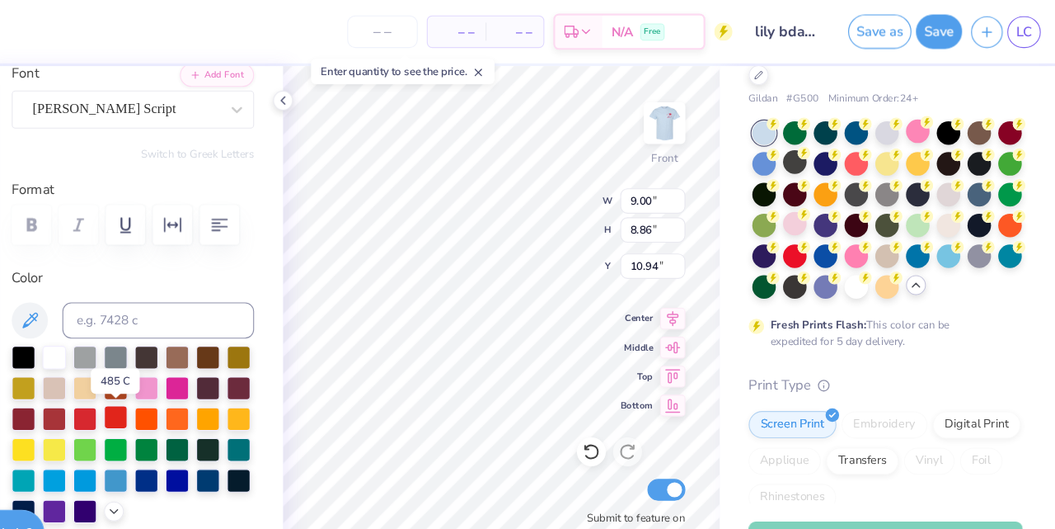
click at [193, 378] on div at bounding box center [195, 379] width 21 height 21
click at [169, 380] on div at bounding box center [167, 379] width 21 height 21
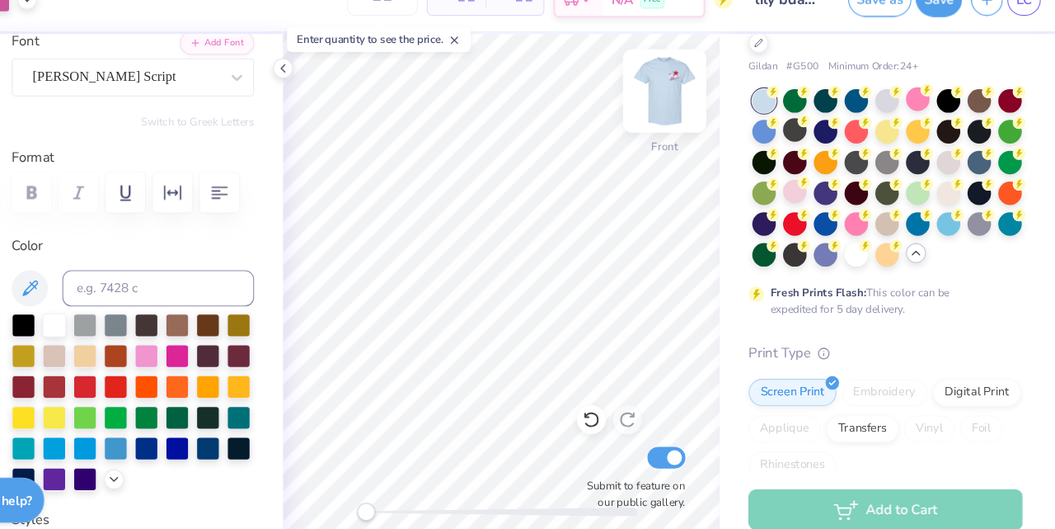
click at [689, 110] on img at bounding box center [696, 112] width 66 height 66
click at [695, 115] on img at bounding box center [696, 112] width 66 height 66
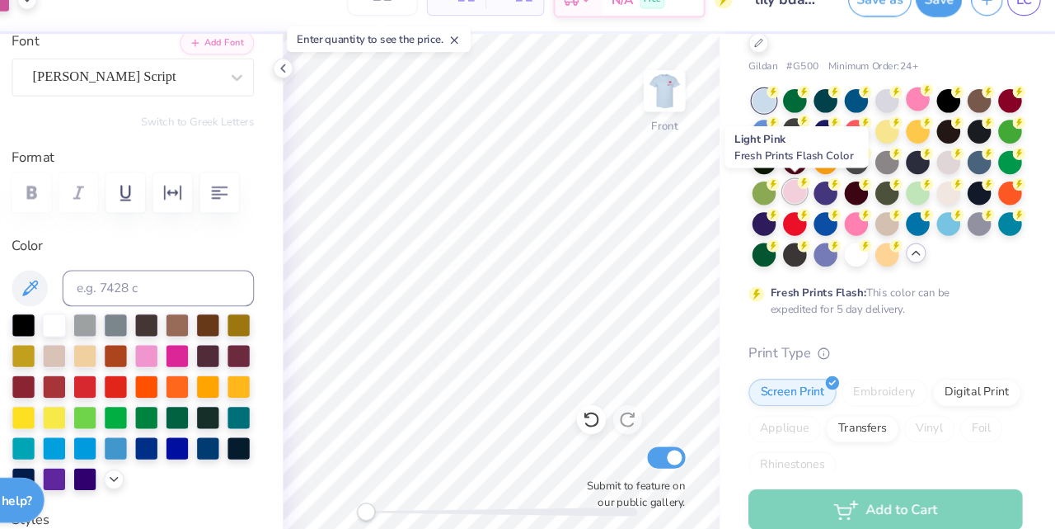
click at [817, 206] on div at bounding box center [814, 203] width 21 height 21
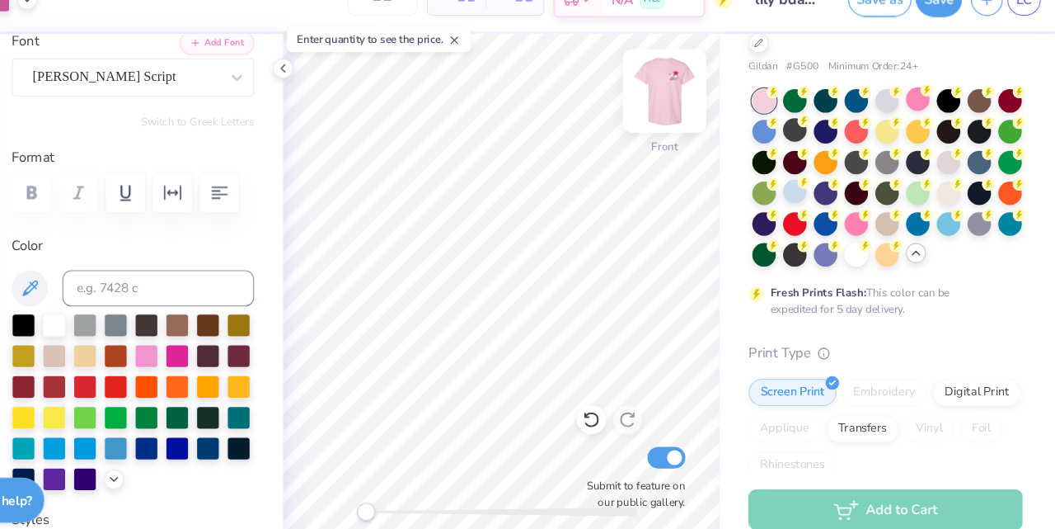
click at [703, 115] on img at bounding box center [696, 112] width 66 height 66
click at [819, 206] on div at bounding box center [814, 203] width 21 height 21
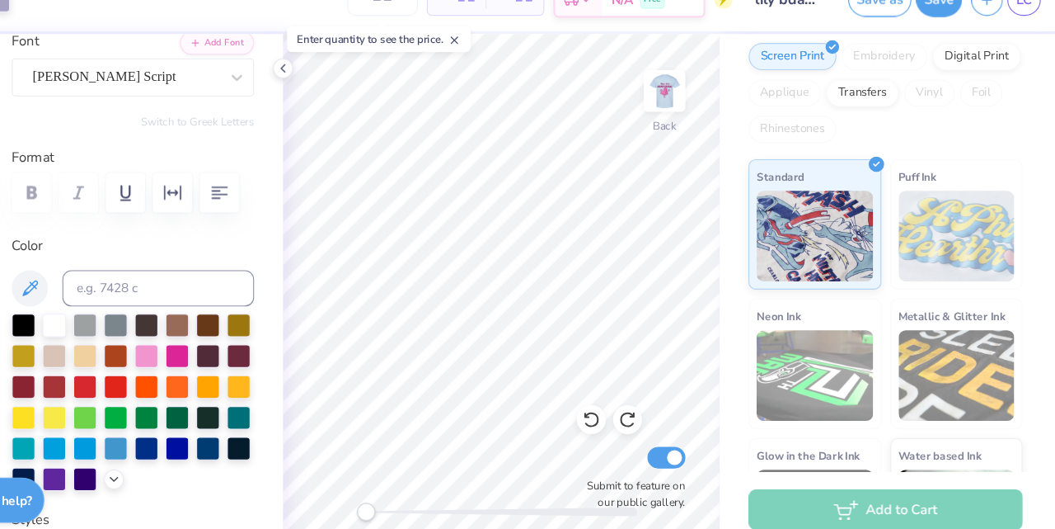
scroll to position [382, 0]
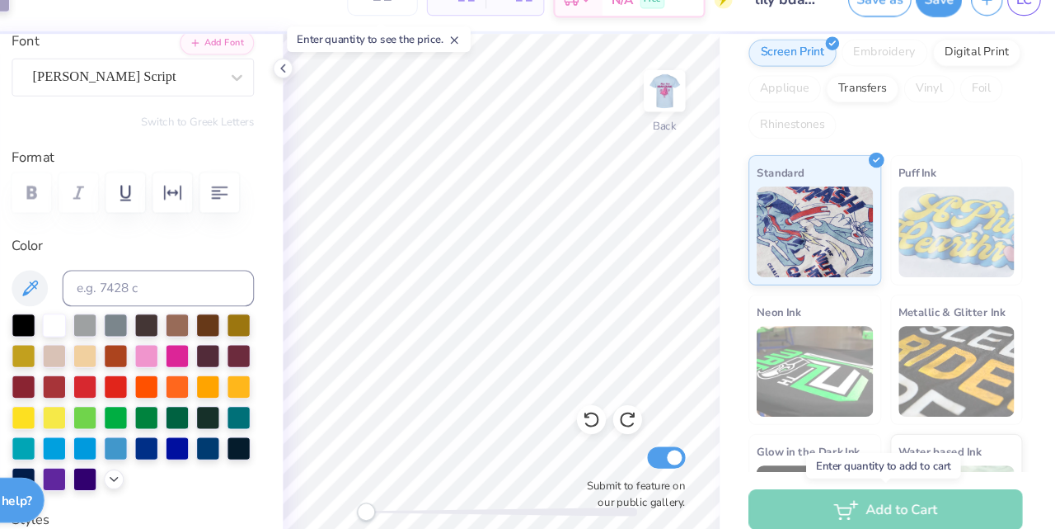
click at [924, 494] on div "Add to Cart" at bounding box center [898, 493] width 250 height 37
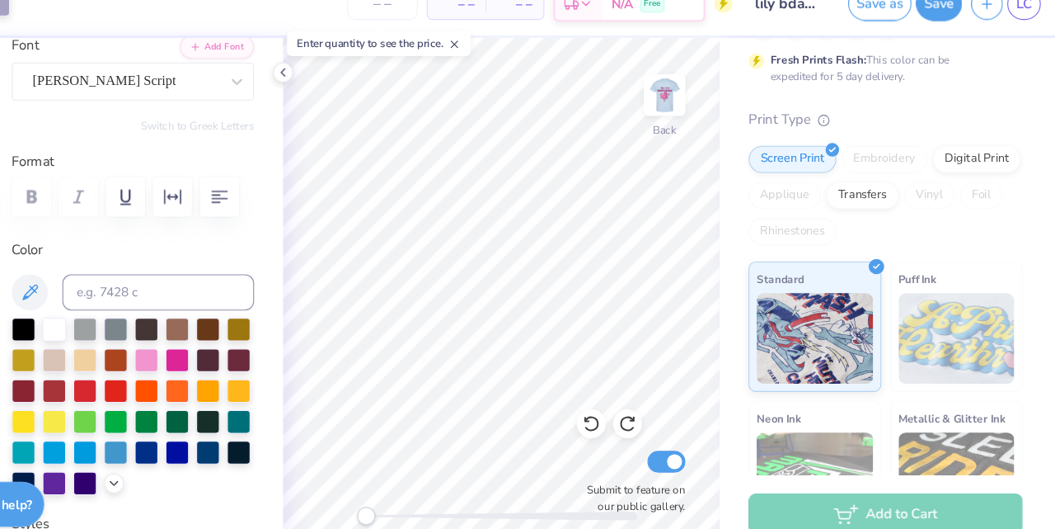
scroll to position [467, 0]
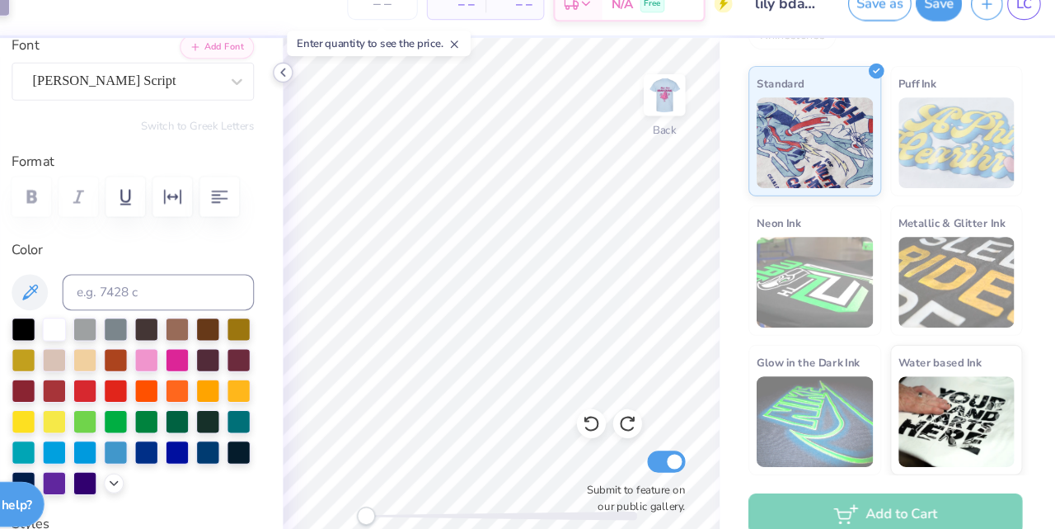
click at [349, 92] on icon at bounding box center [347, 91] width 13 height 13
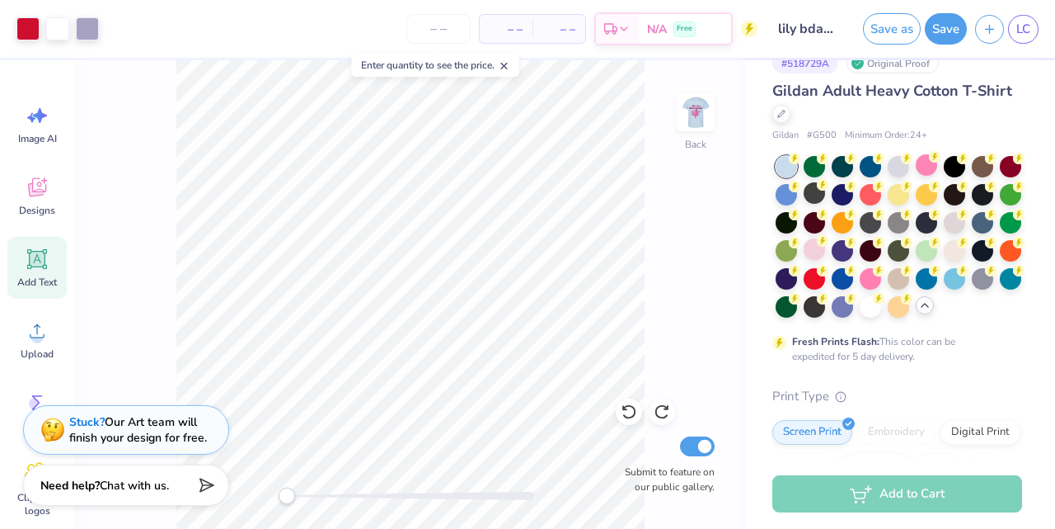
scroll to position [0, 0]
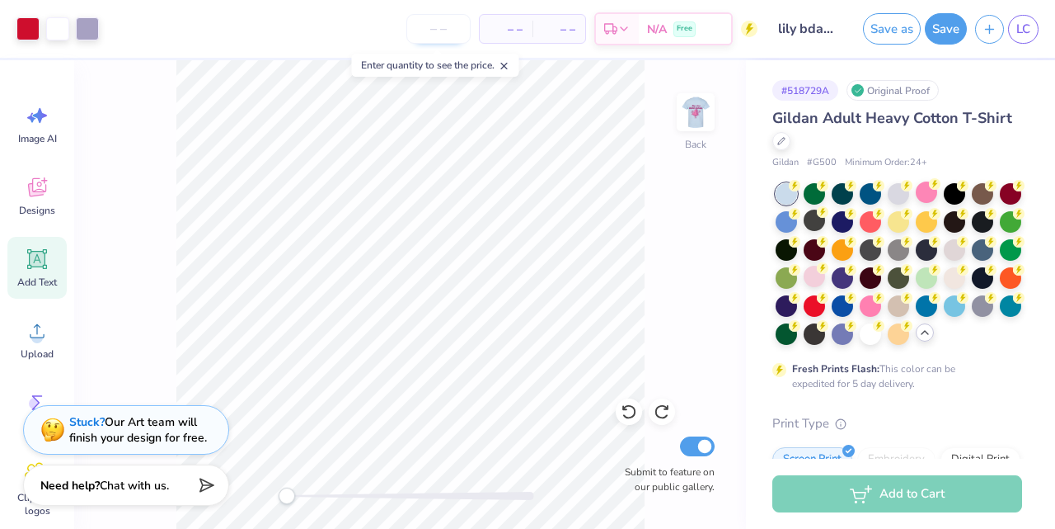
click at [444, 35] on input "number" at bounding box center [439, 29] width 64 height 30
click at [520, 31] on span "– –" at bounding box center [506, 29] width 33 height 17
click at [452, 33] on input "number" at bounding box center [439, 29] width 64 height 30
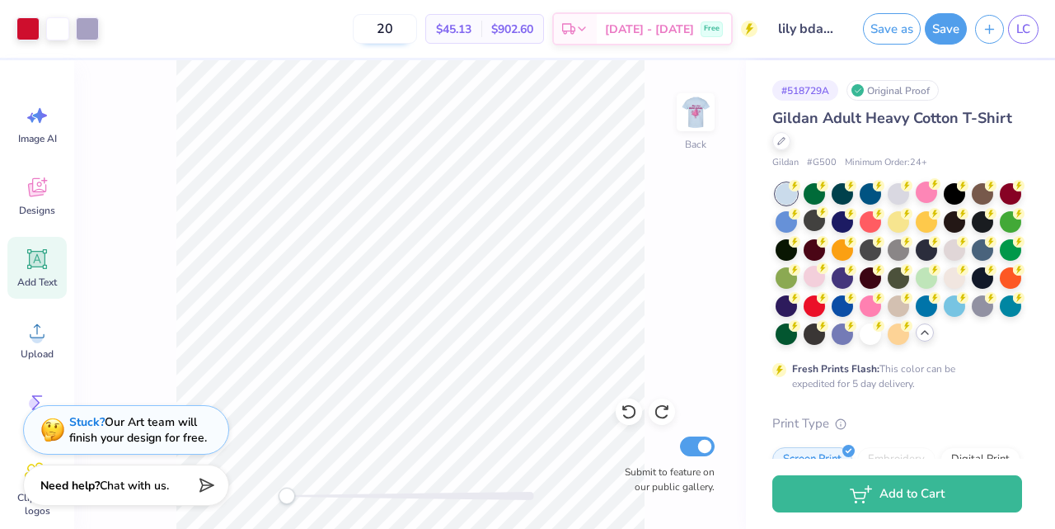
click at [417, 31] on input "20" at bounding box center [385, 29] width 64 height 30
type input "2"
click at [417, 29] on input "2" at bounding box center [385, 29] width 64 height 30
click at [408, 31] on input "100" at bounding box center [376, 29] width 64 height 30
type input "1"
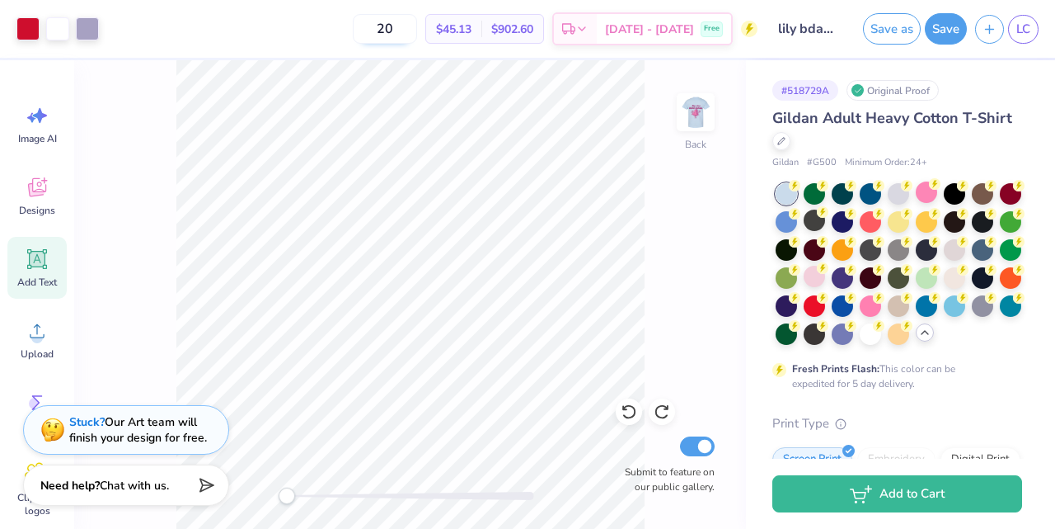
click at [417, 28] on input "20" at bounding box center [385, 29] width 64 height 30
type input "2"
type input "12"
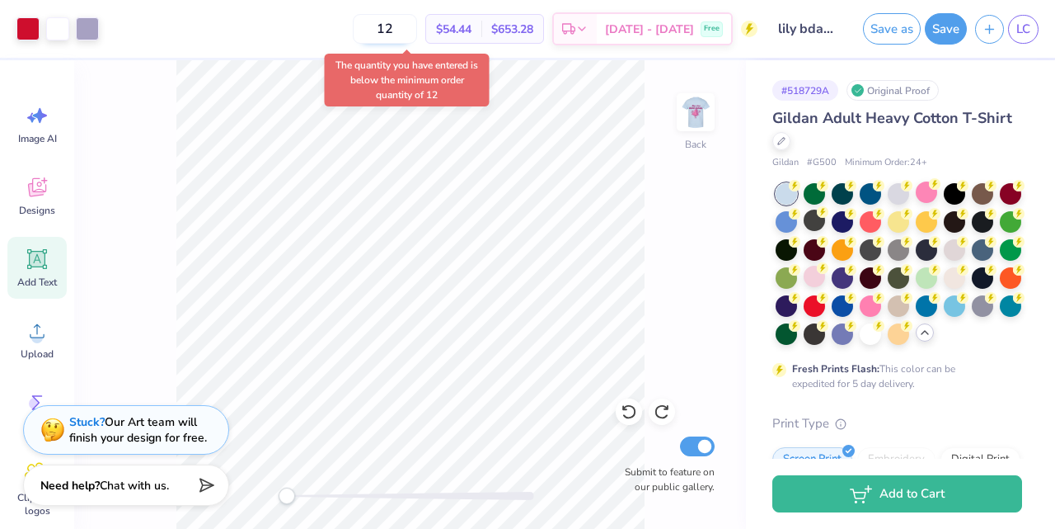
click at [417, 30] on input "12" at bounding box center [385, 29] width 64 height 30
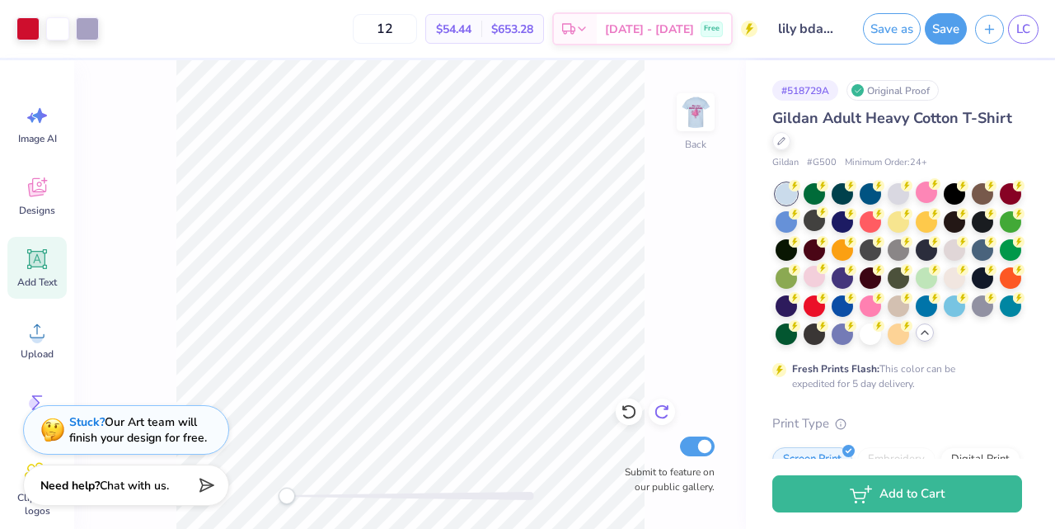
click at [664, 410] on icon at bounding box center [662, 411] width 16 height 16
click at [628, 413] on icon at bounding box center [629, 411] width 16 height 16
click at [693, 119] on img at bounding box center [696, 112] width 66 height 66
click at [624, 413] on icon at bounding box center [629, 411] width 16 height 16
click at [901, 28] on button "Save as" at bounding box center [892, 26] width 58 height 31
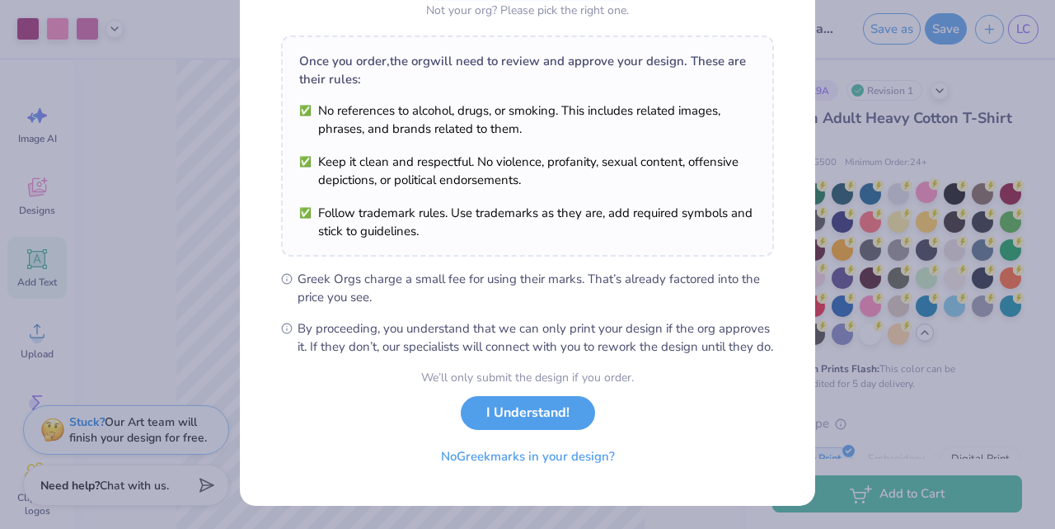
scroll to position [243, 0]
click at [539, 417] on button "I Understand!" at bounding box center [528, 409] width 134 height 34
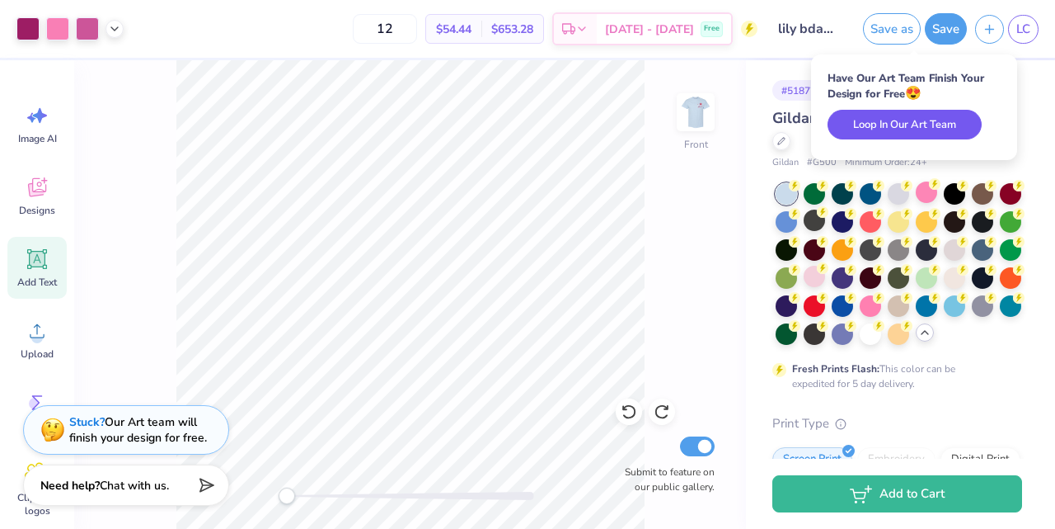
click at [895, 124] on button "Loop In Our Art Team" at bounding box center [905, 125] width 154 height 30
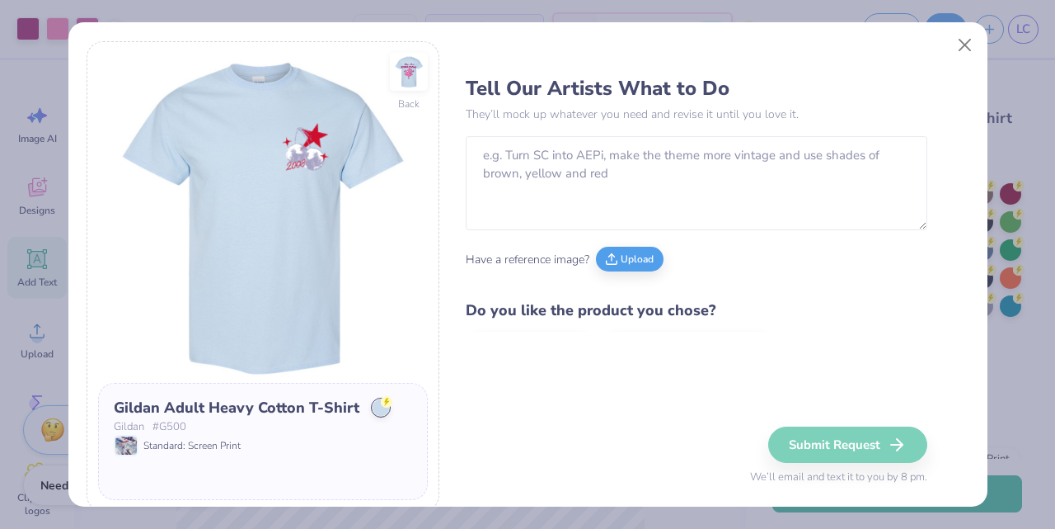
click at [906, 94] on div "Tell Our Artists What to Do They’ll mock up whatever you need and revise it unt…" at bounding box center [697, 200] width 462 height 265
click at [964, 52] on button "Close" at bounding box center [964, 45] width 31 height 31
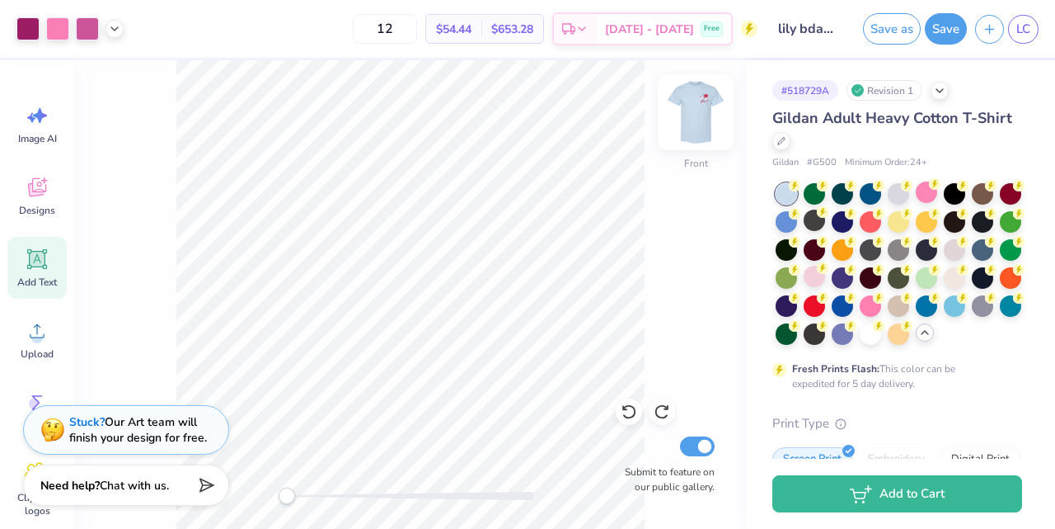
click at [711, 108] on img at bounding box center [696, 112] width 66 height 66
click at [698, 117] on img at bounding box center [696, 112] width 66 height 66
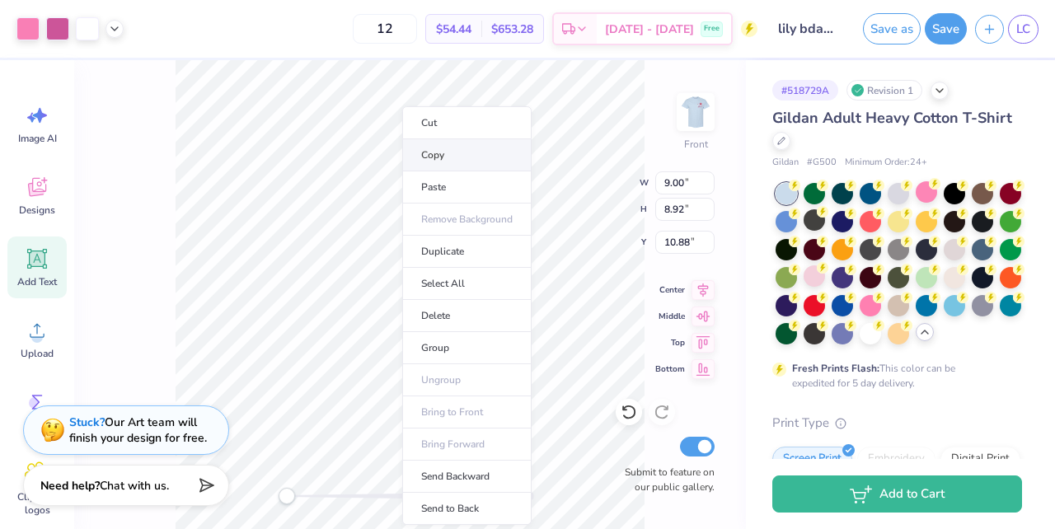
click at [474, 159] on li "Copy" at bounding box center [466, 155] width 129 height 32
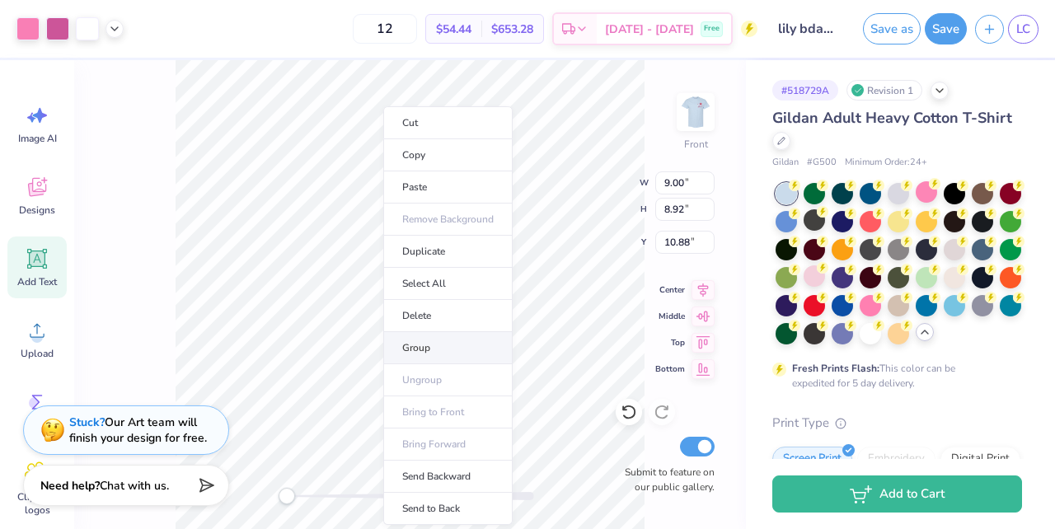
click at [459, 345] on li "Group" at bounding box center [447, 348] width 129 height 32
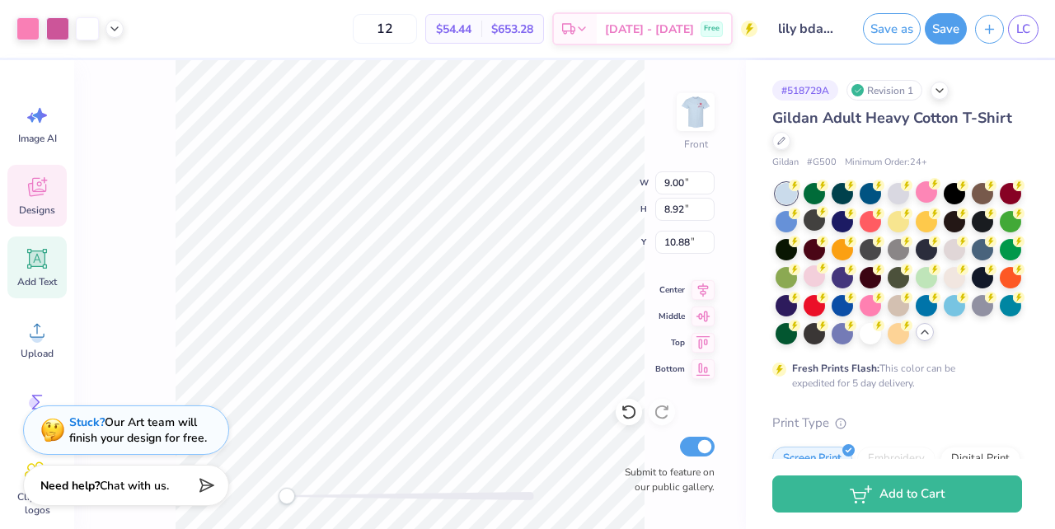
click at [50, 190] on div "Designs" at bounding box center [36, 196] width 59 height 62
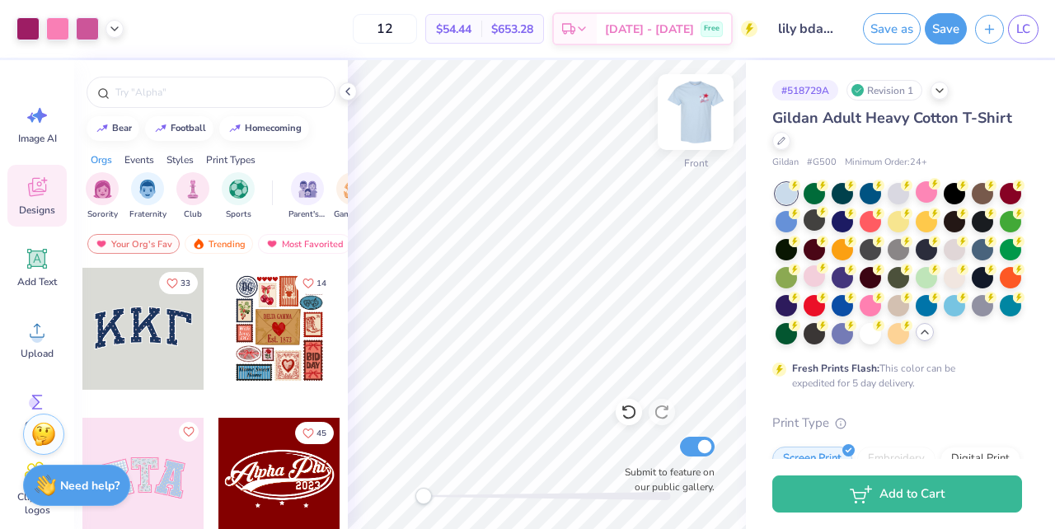
click at [693, 109] on img at bounding box center [696, 112] width 66 height 66
click at [693, 108] on img at bounding box center [696, 112] width 66 height 66
click at [37, 271] on div "Add Text" at bounding box center [36, 268] width 59 height 62
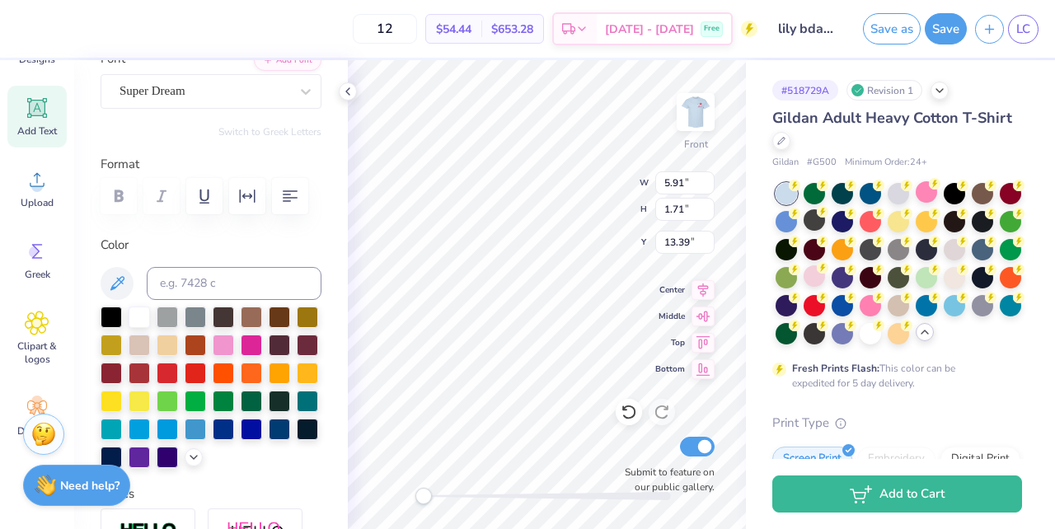
scroll to position [143, 0]
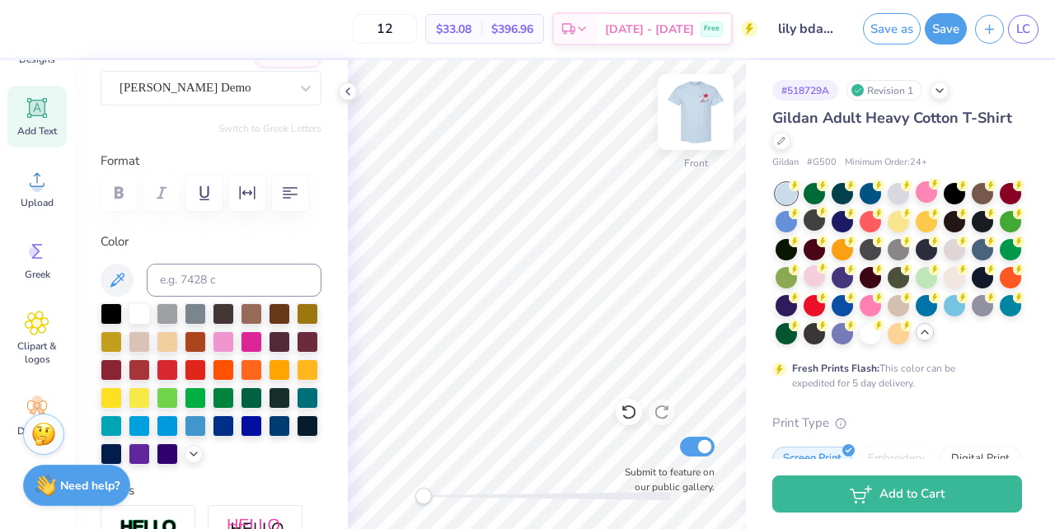
click at [691, 114] on img at bounding box center [696, 112] width 66 height 66
click at [698, 118] on img at bounding box center [696, 112] width 66 height 66
click at [693, 100] on img at bounding box center [696, 112] width 66 height 66
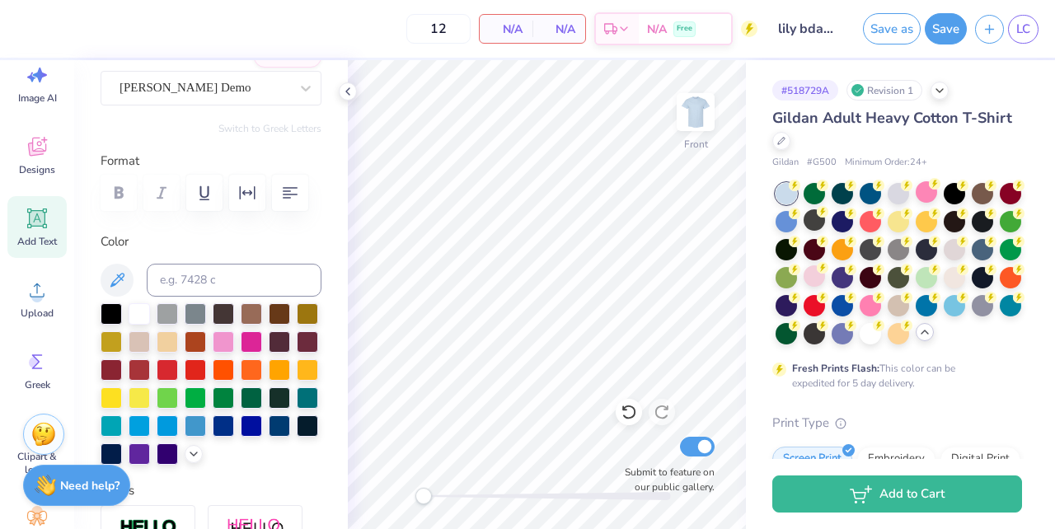
scroll to position [37, 0]
click at [35, 160] on icon at bounding box center [37, 150] width 25 height 25
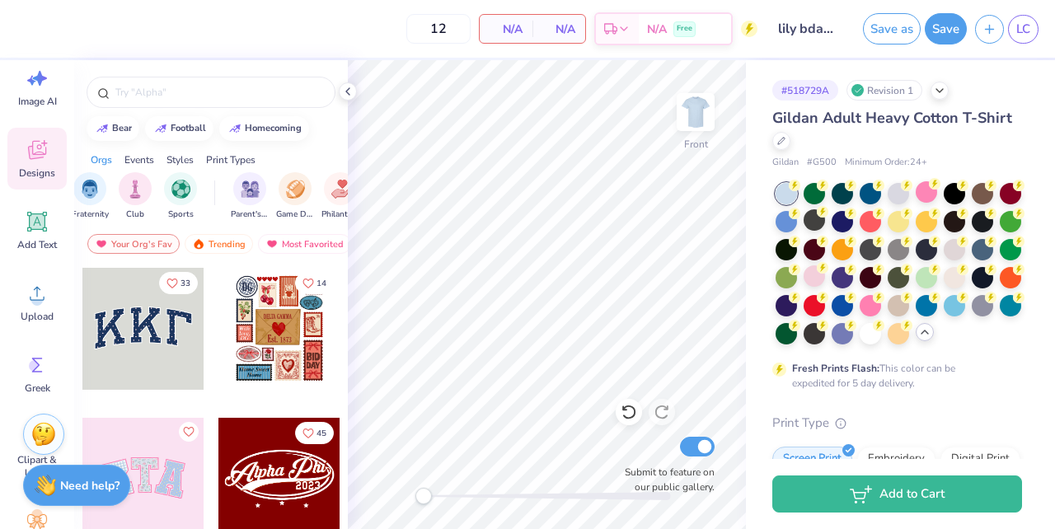
scroll to position [0, 74]
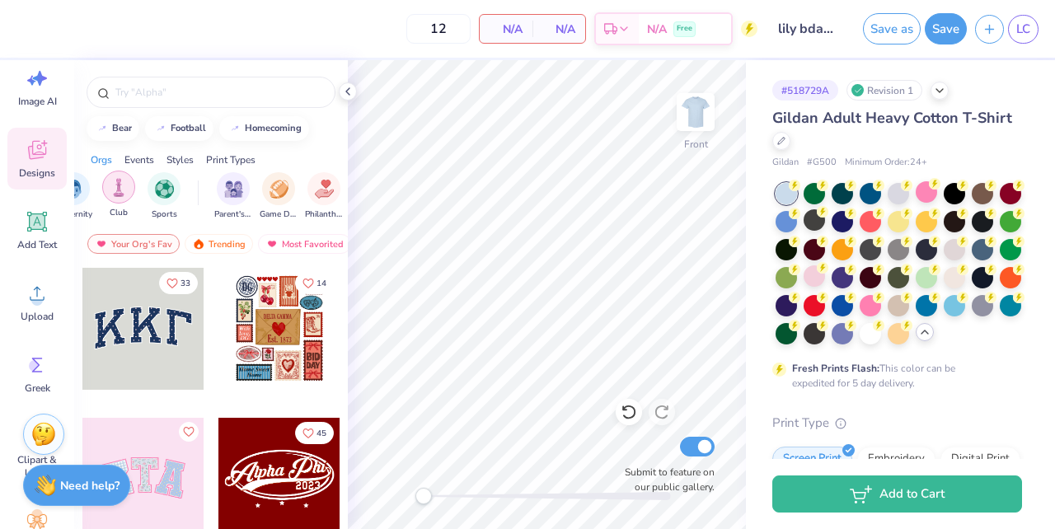
click at [120, 190] on img "filter for Club" at bounding box center [119, 187] width 18 height 19
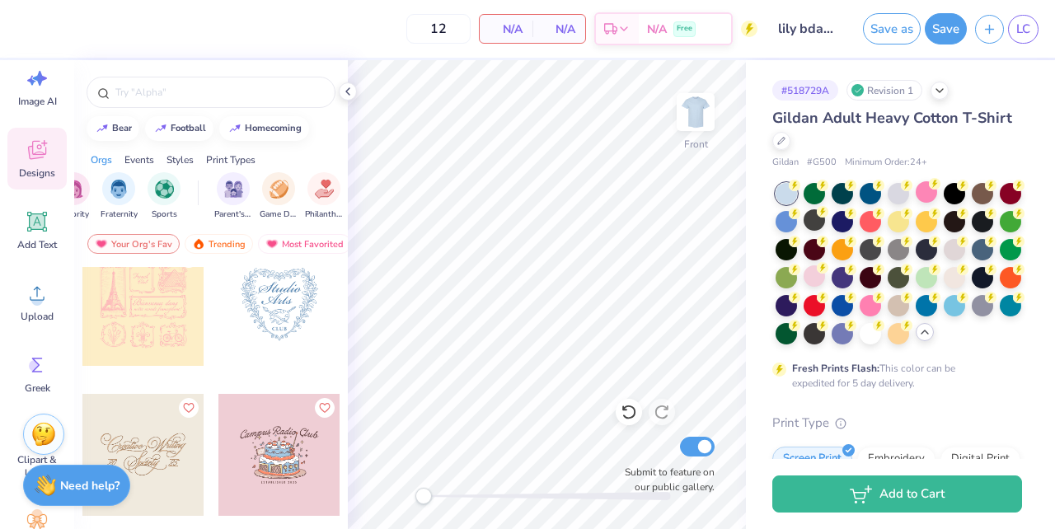
scroll to position [4871, 0]
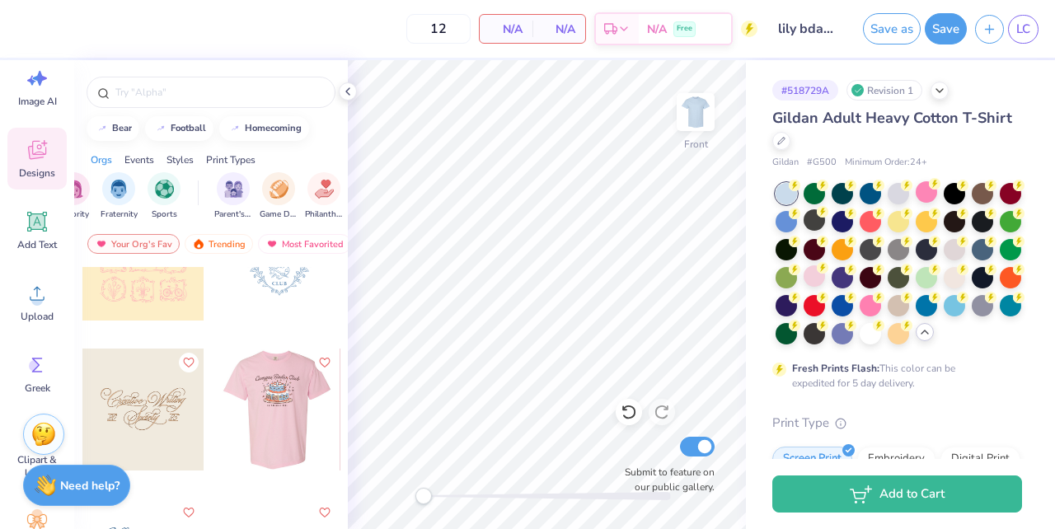
click at [270, 419] on div at bounding box center [279, 410] width 122 height 122
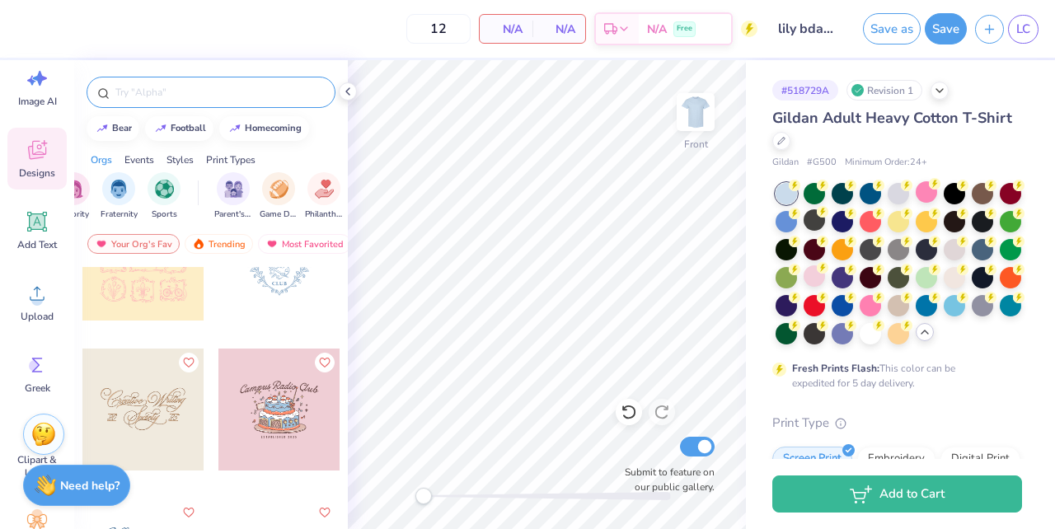
click at [276, 105] on div at bounding box center [211, 92] width 249 height 31
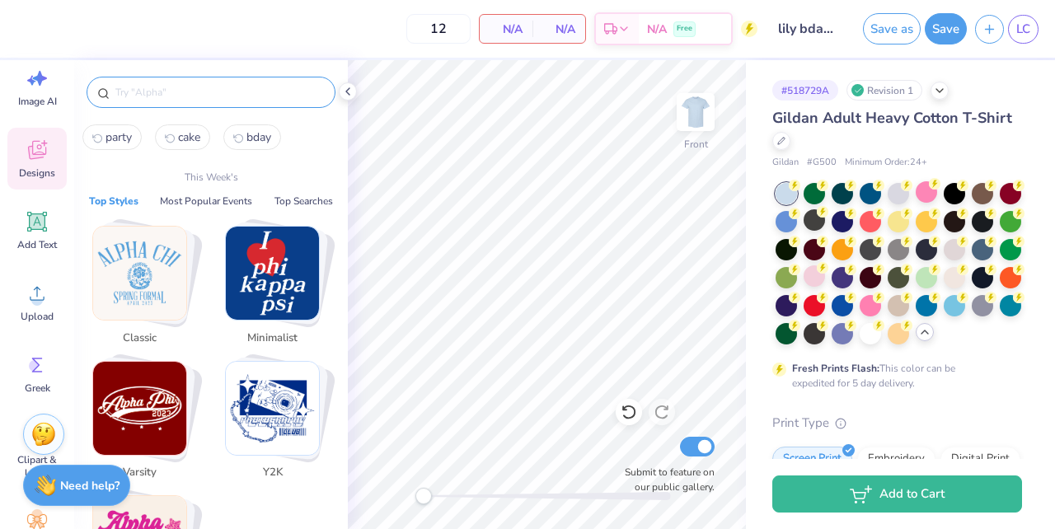
click at [272, 97] on input "text" at bounding box center [219, 92] width 211 height 16
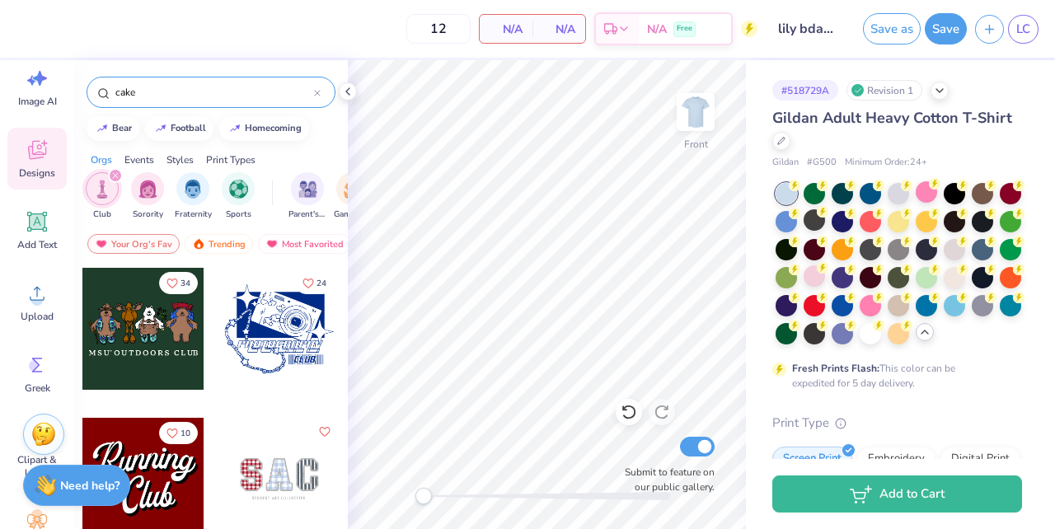
type input "cake"
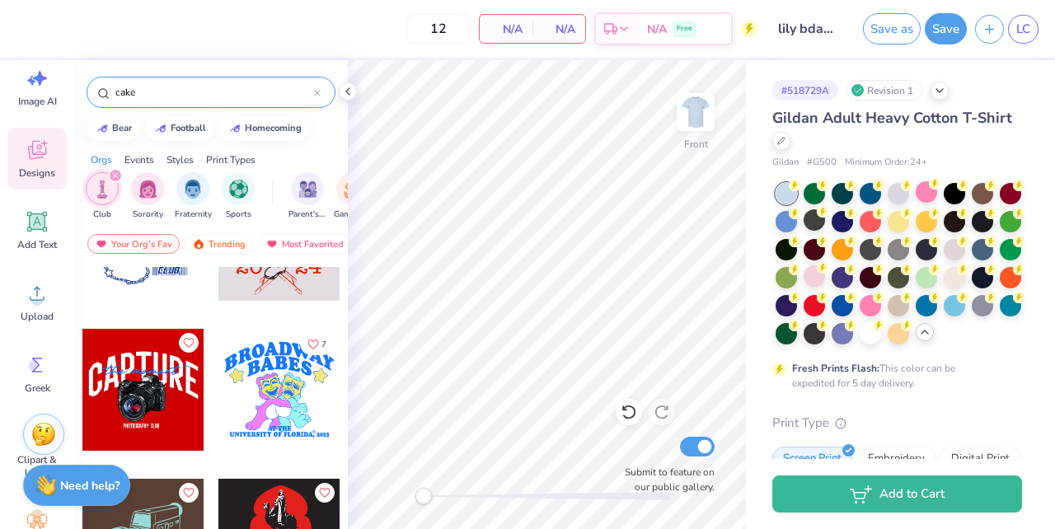
scroll to position [0, 0]
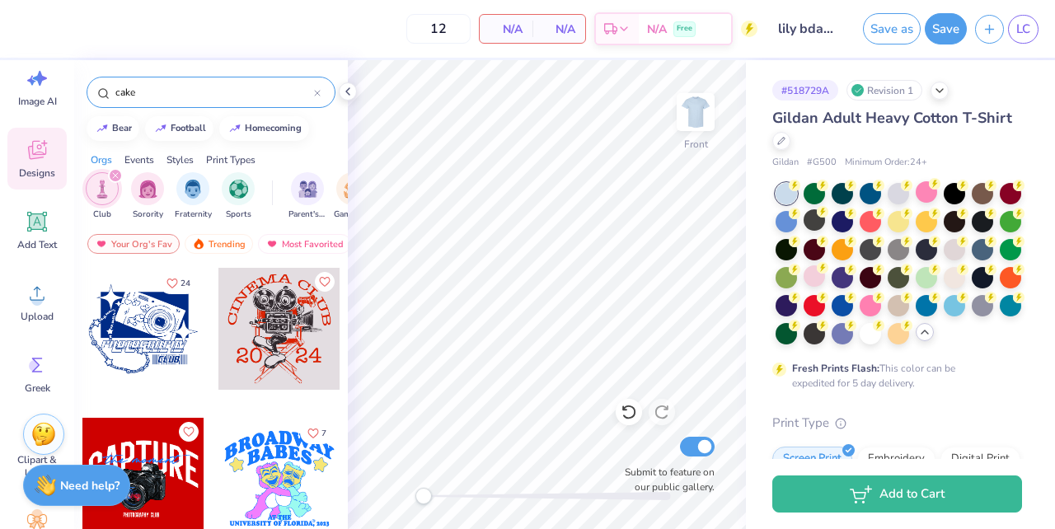
click at [225, 99] on input "cake" at bounding box center [214, 92] width 200 height 16
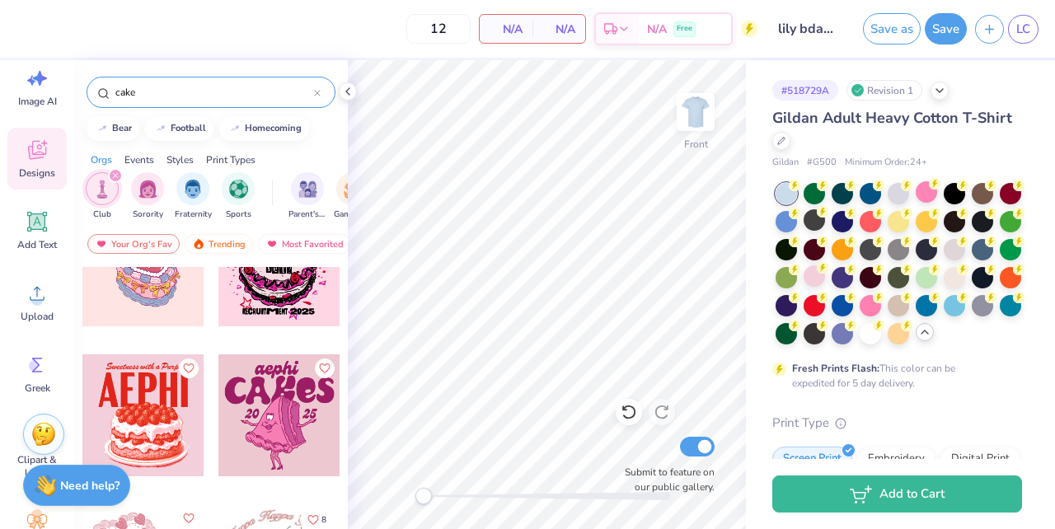
scroll to position [63, 0]
click at [148, 400] on div at bounding box center [143, 416] width 122 height 122
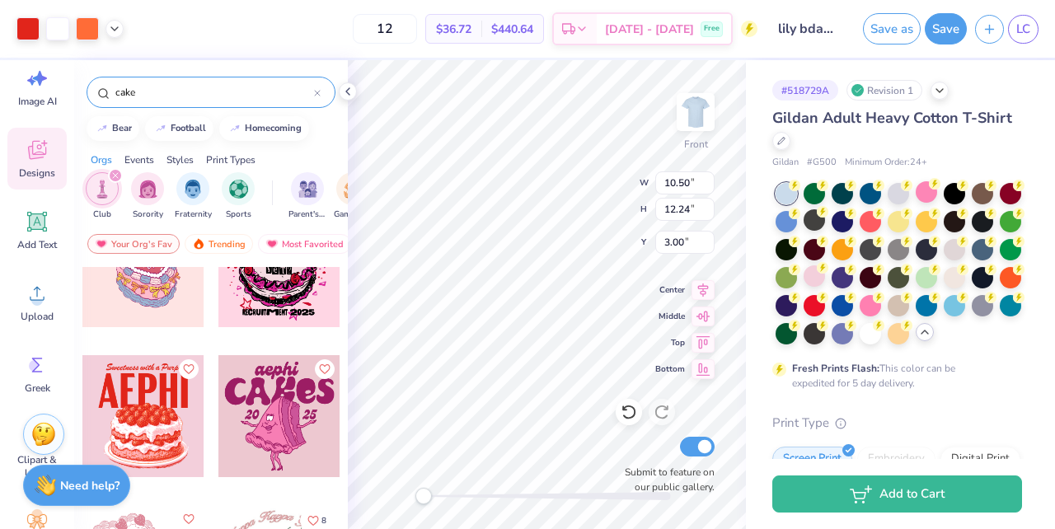
scroll to position [0, 0]
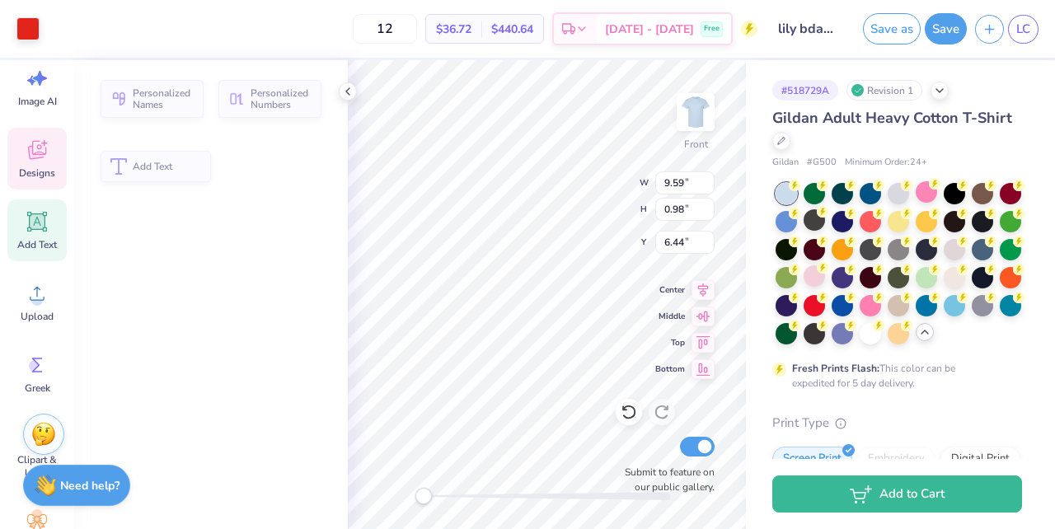
type input "9.59"
type input "0.98"
type input "6.44"
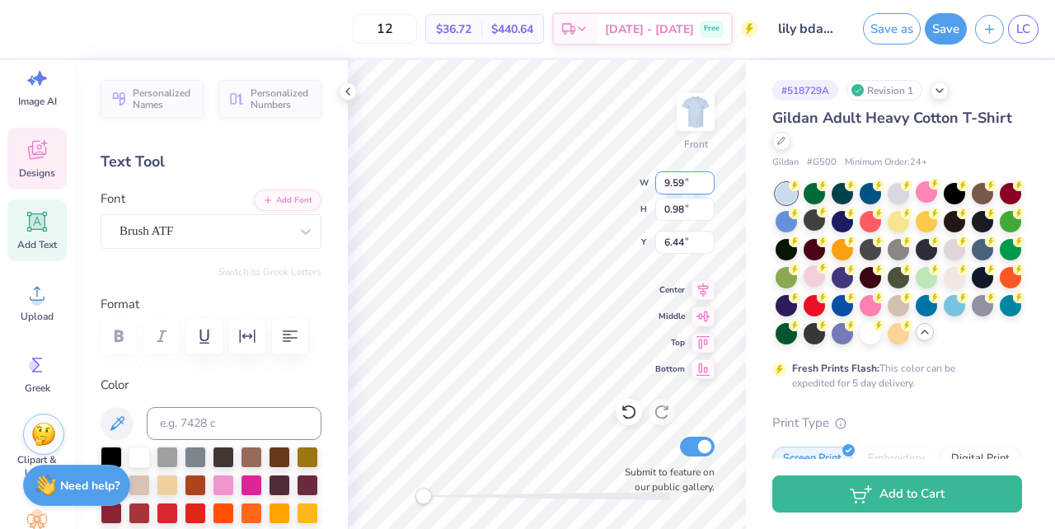
type textarea "S"
type textarea "Lily's 22nd Birthday Crawl"
type input "10.42"
type input "4.03"
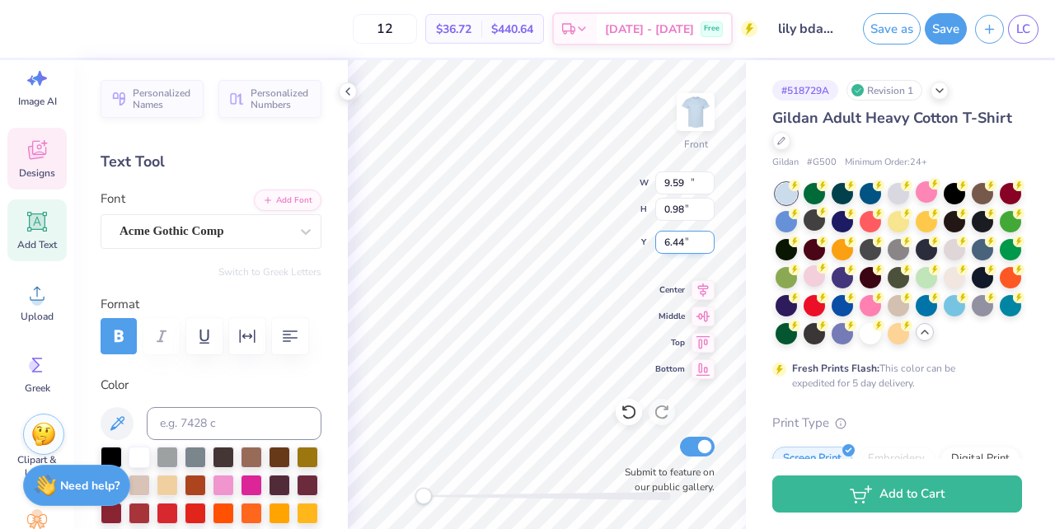
type input "7.58"
type textarea "2025"
type input "10.59"
type input "1.02"
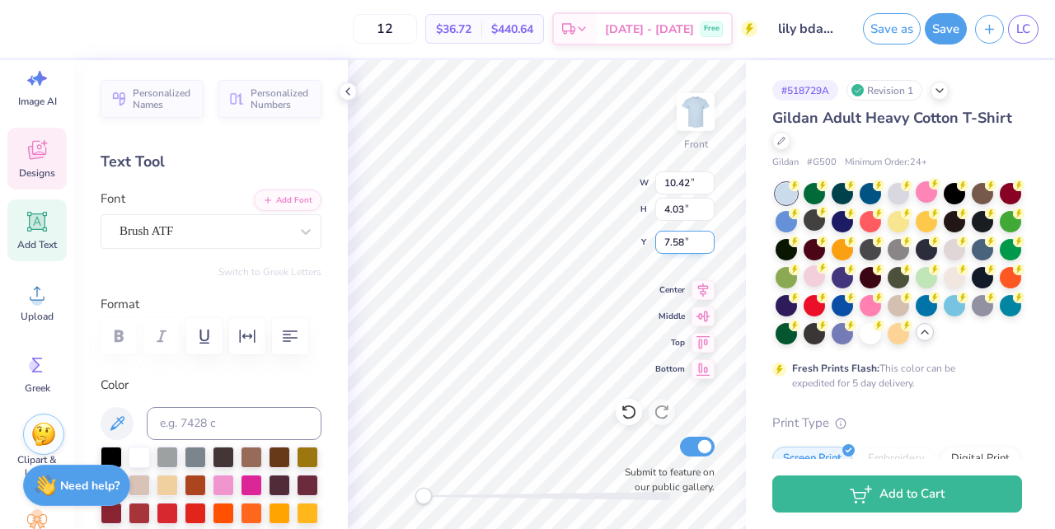
type input "6.58"
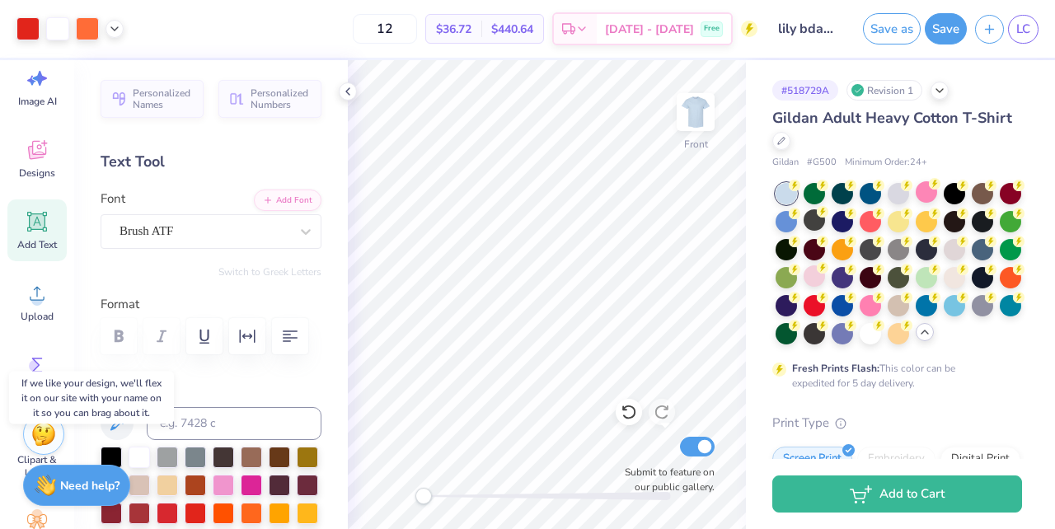
click at [660, 458] on div "Front Submit to feature on our public gallery." at bounding box center [547, 294] width 398 height 469
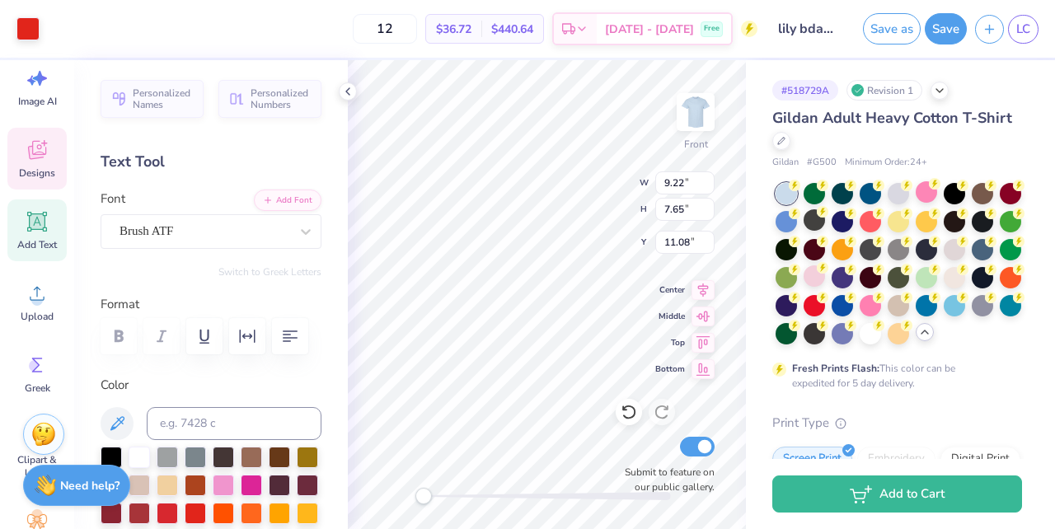
type input "9.22"
type input "7.65"
type input "11.08"
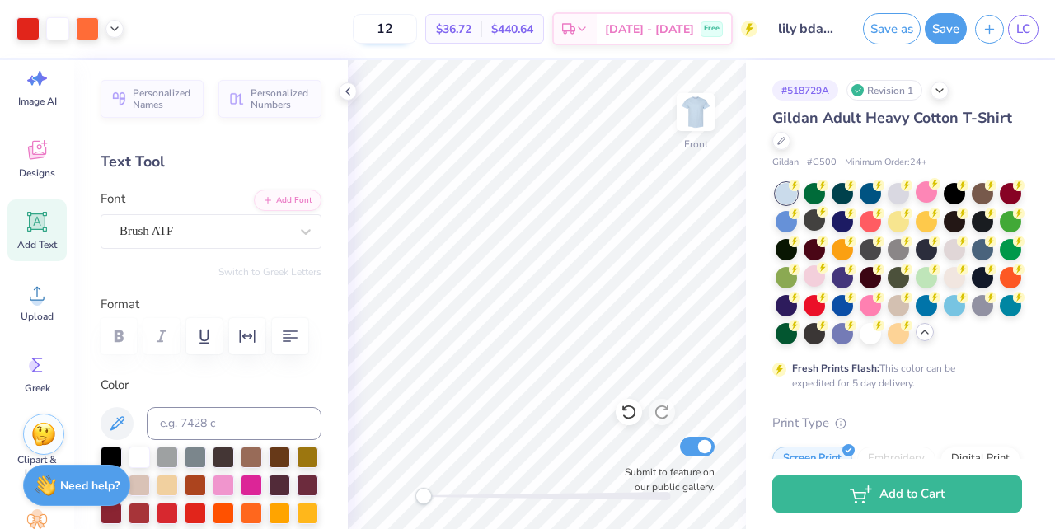
drag, startPoint x: 689, startPoint y: 110, endPoint x: 431, endPoint y: 34, distance: 269.0
click at [689, 110] on img at bounding box center [695, 112] width 33 height 33
click at [45, 148] on icon at bounding box center [37, 150] width 25 height 25
click at [417, 34] on input "12" at bounding box center [385, 29] width 64 height 30
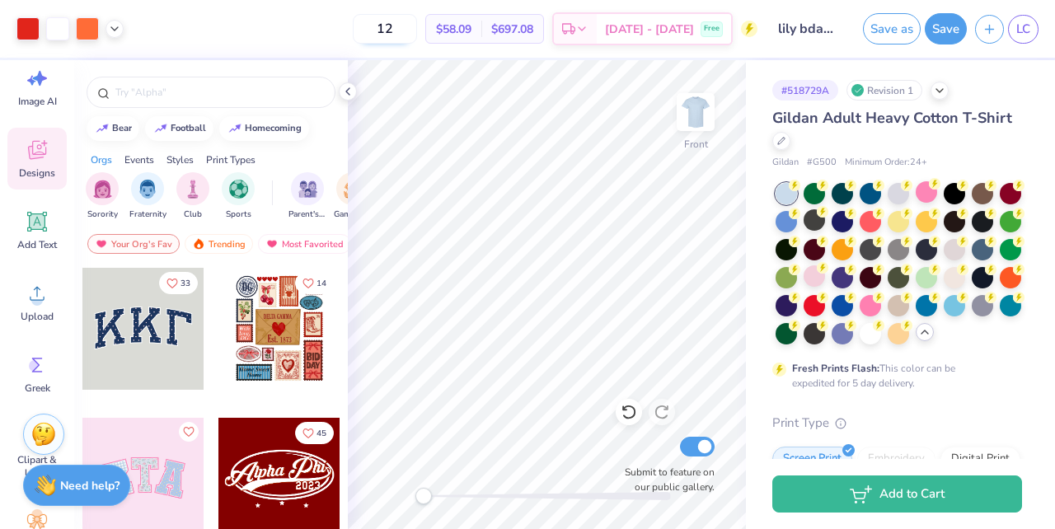
click at [417, 32] on input "12" at bounding box center [385, 29] width 64 height 30
click at [417, 29] on input "14" at bounding box center [385, 29] width 64 height 30
type input "1"
type input "20"
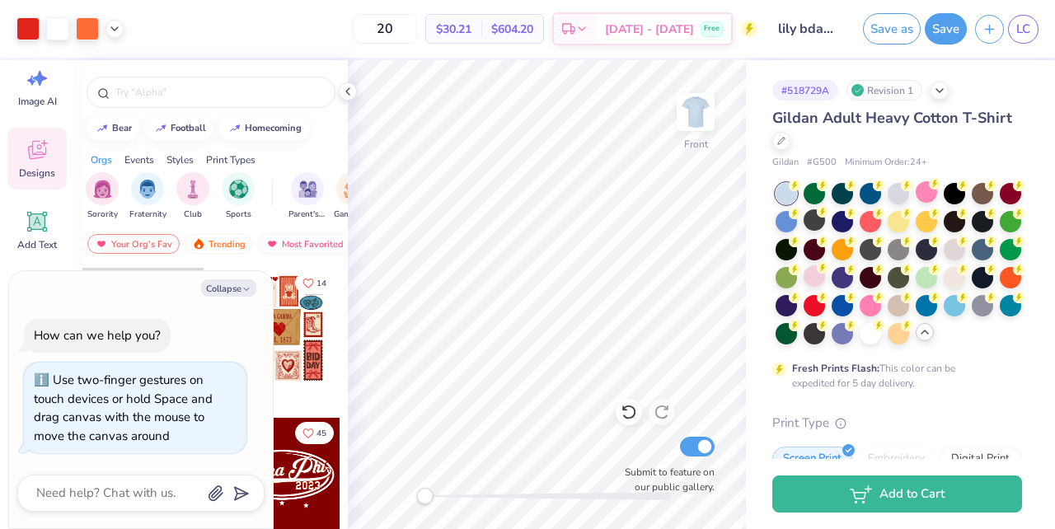
drag, startPoint x: 425, startPoint y: 491, endPoint x: 488, endPoint y: 502, distance: 64.4
click at [489, 502] on div at bounding box center [547, 496] width 247 height 16
click at [375, 498] on div "Front Submit to feature on our public gallery." at bounding box center [547, 294] width 398 height 469
click at [944, 21] on button "Save" at bounding box center [946, 26] width 42 height 31
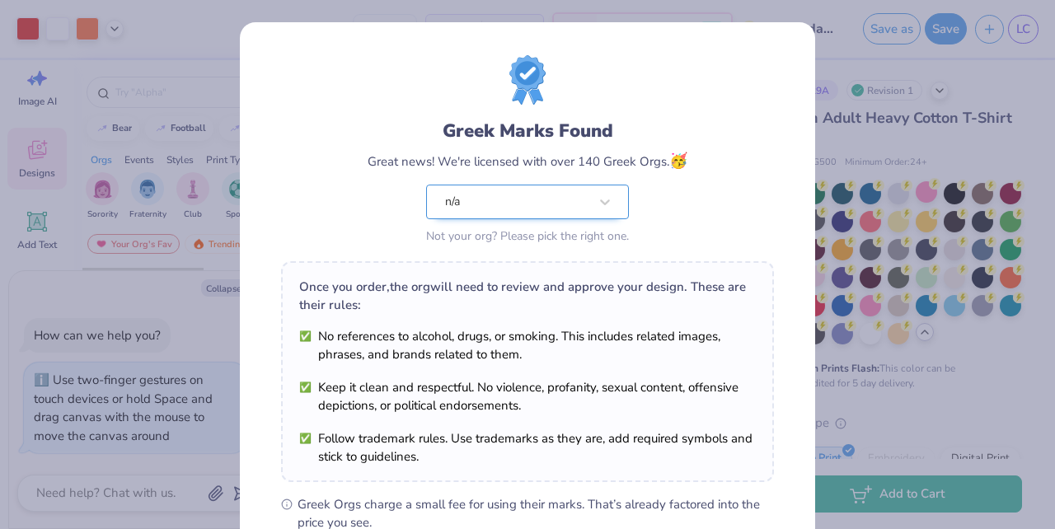
scroll to position [242, 0]
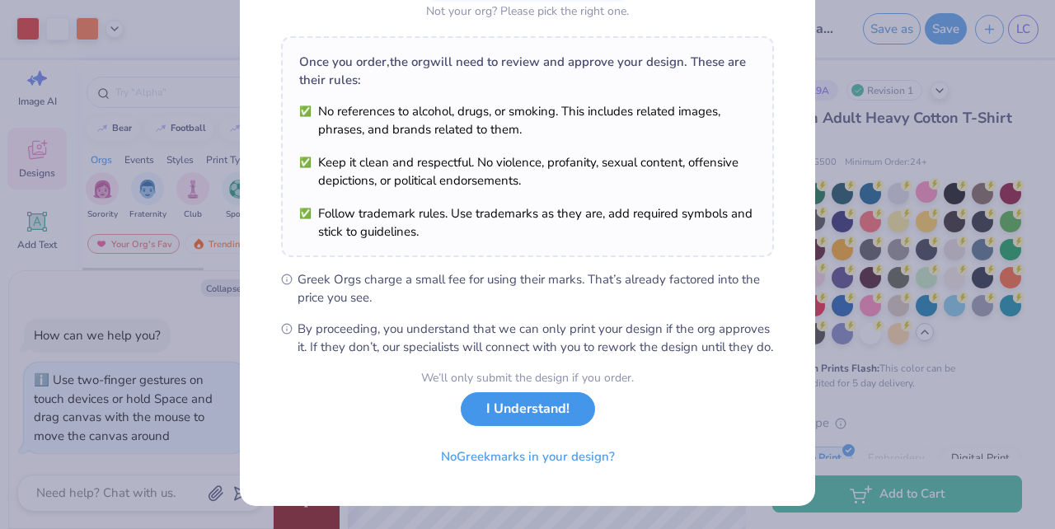
click at [547, 409] on button "I Understand!" at bounding box center [528, 409] width 134 height 34
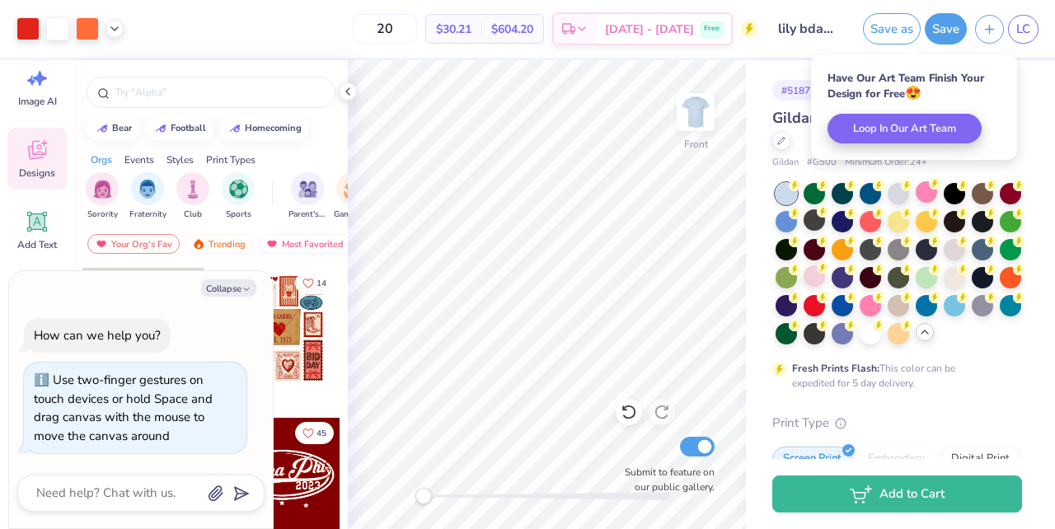
scroll to position [0, 0]
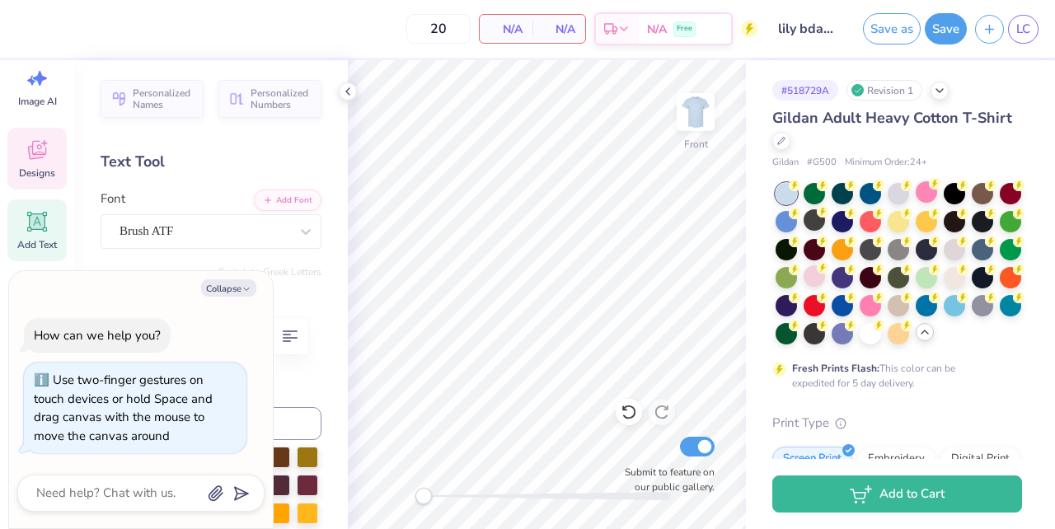
click at [38, 147] on icon at bounding box center [37, 150] width 25 height 25
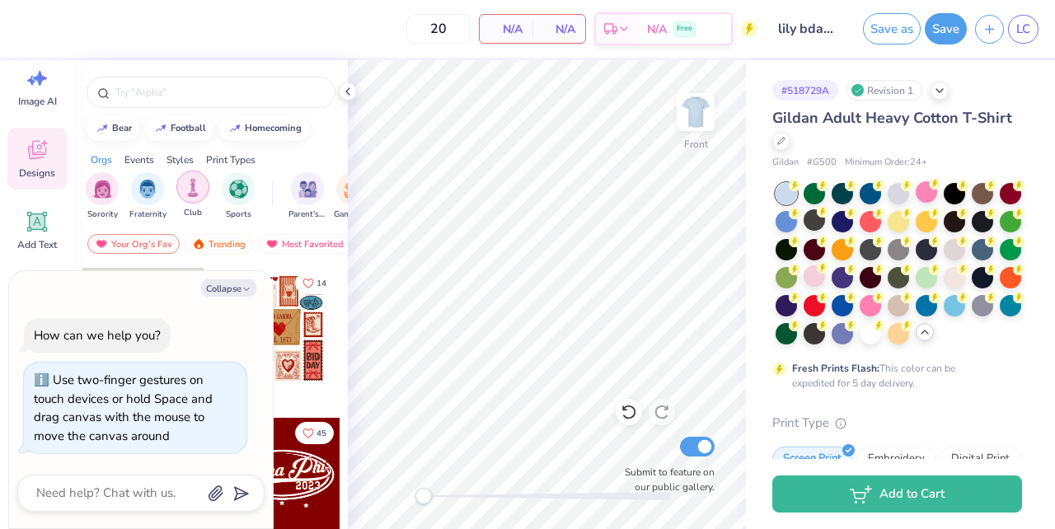
click at [195, 197] on div "filter for Club" at bounding box center [192, 187] width 33 height 33
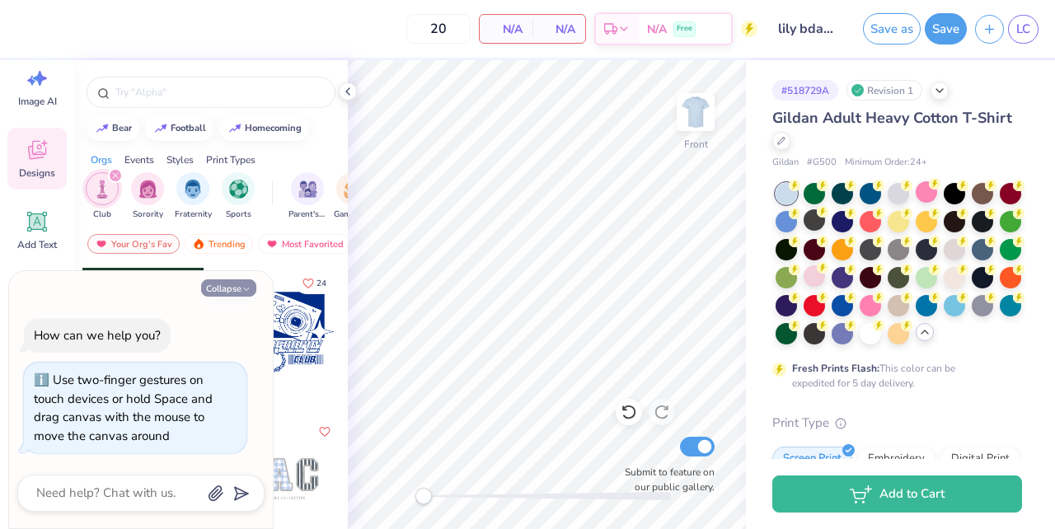
click at [244, 292] on icon "button" at bounding box center [247, 289] width 10 height 10
type textarea "x"
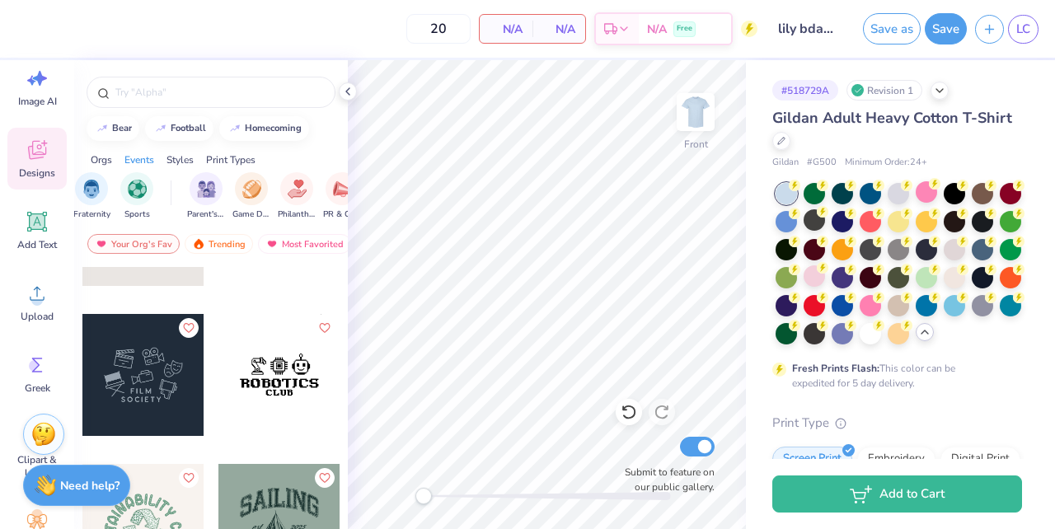
scroll to position [0, 196]
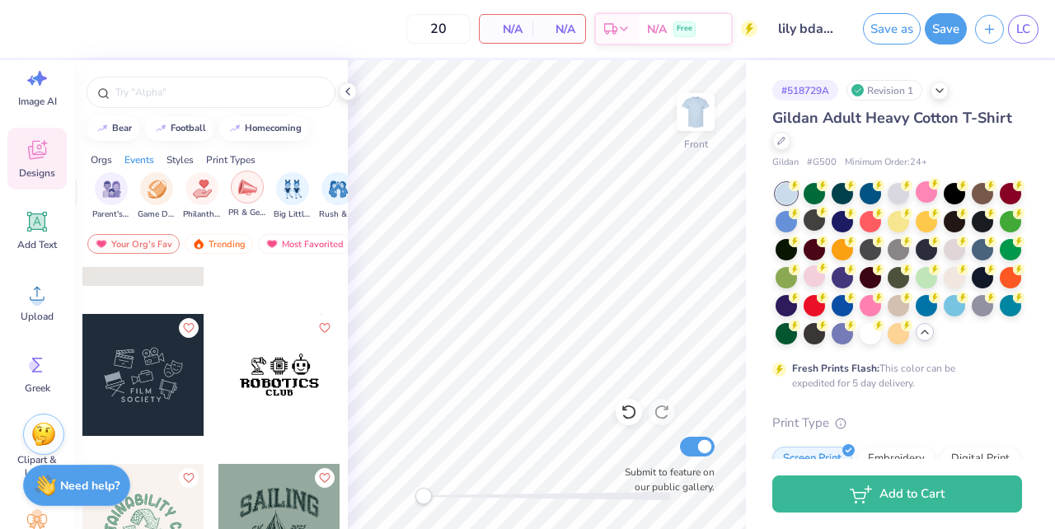
click at [239, 188] on img "filter for PR & General" at bounding box center [247, 187] width 19 height 19
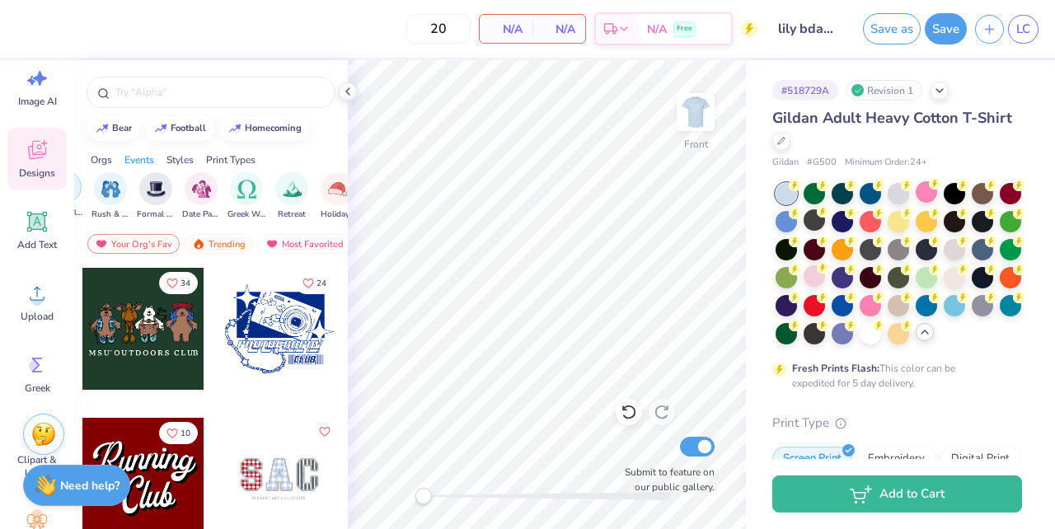
scroll to position [0, 461]
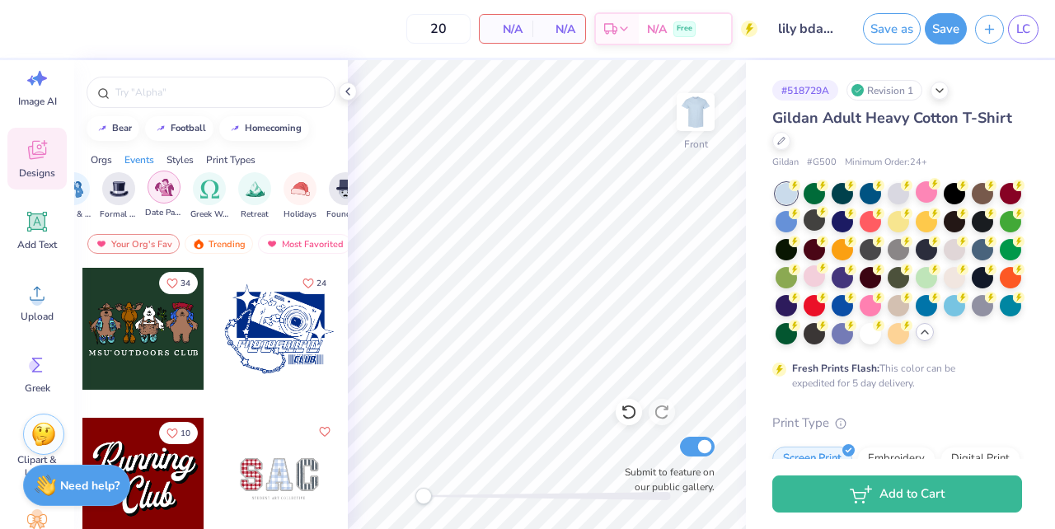
click at [160, 184] on img "filter for Date Parties & Socials" at bounding box center [164, 187] width 19 height 19
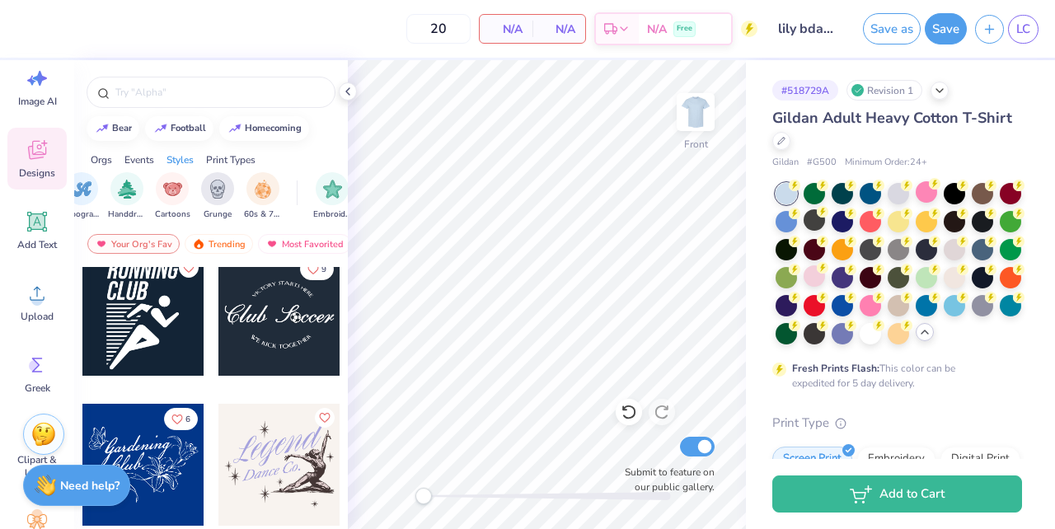
scroll to position [0, 1118]
click at [167, 188] on img "filter for Cartoons" at bounding box center [166, 187] width 19 height 19
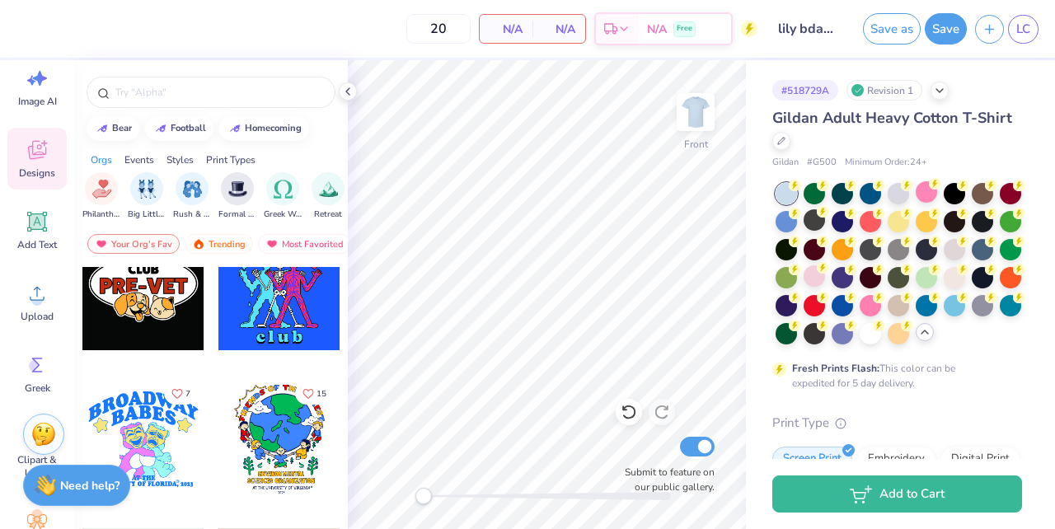
scroll to position [0, 0]
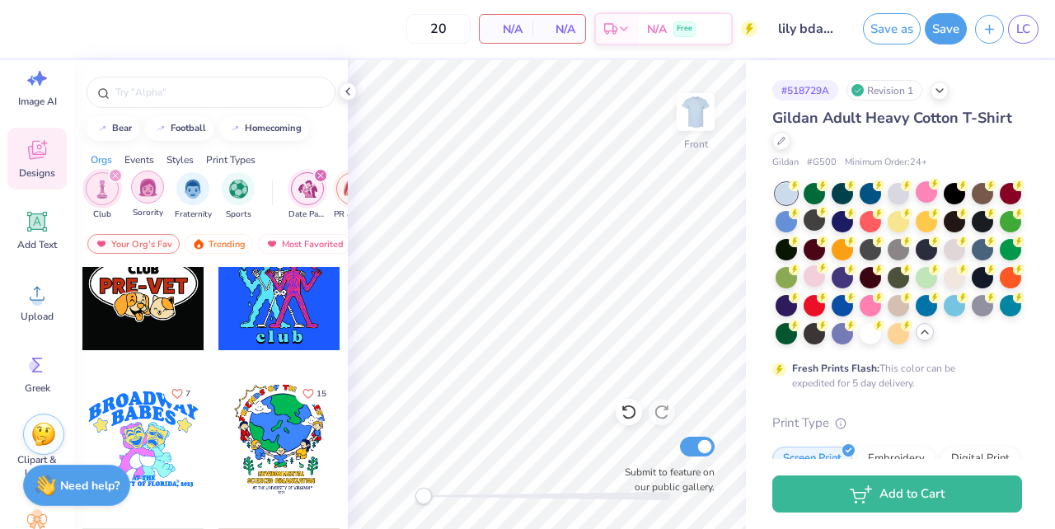
click at [145, 186] on img "filter for Sorority" at bounding box center [148, 187] width 19 height 19
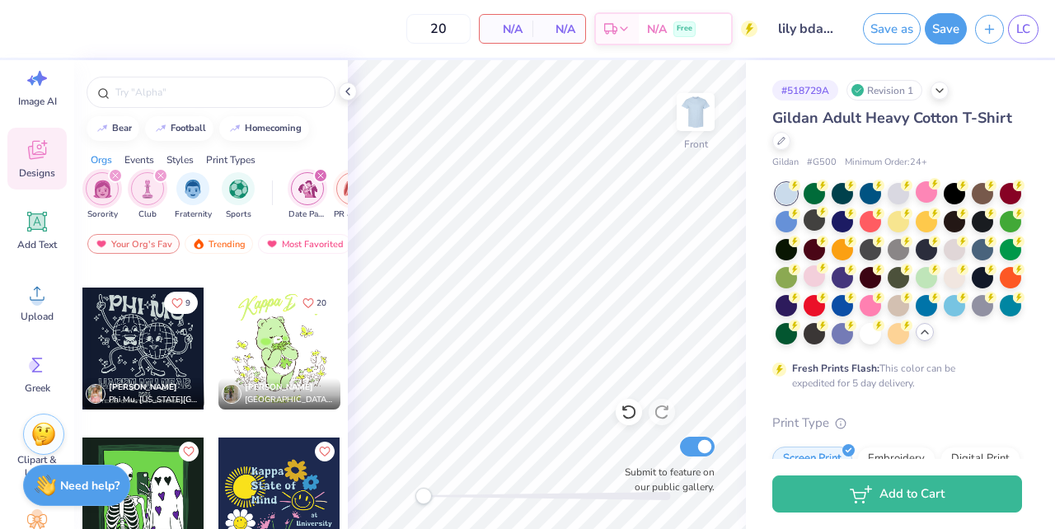
scroll to position [8689, 0]
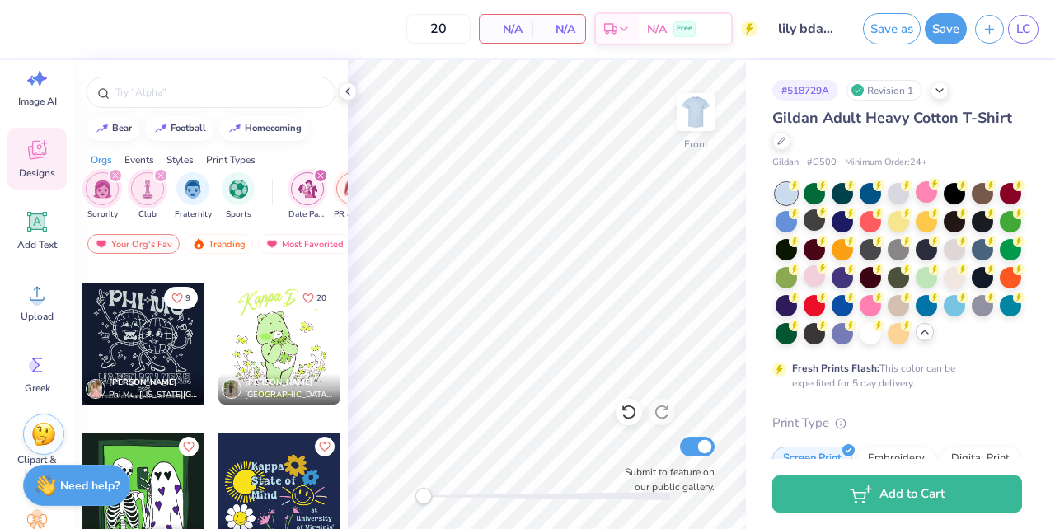
click at [141, 333] on div at bounding box center [143, 344] width 122 height 122
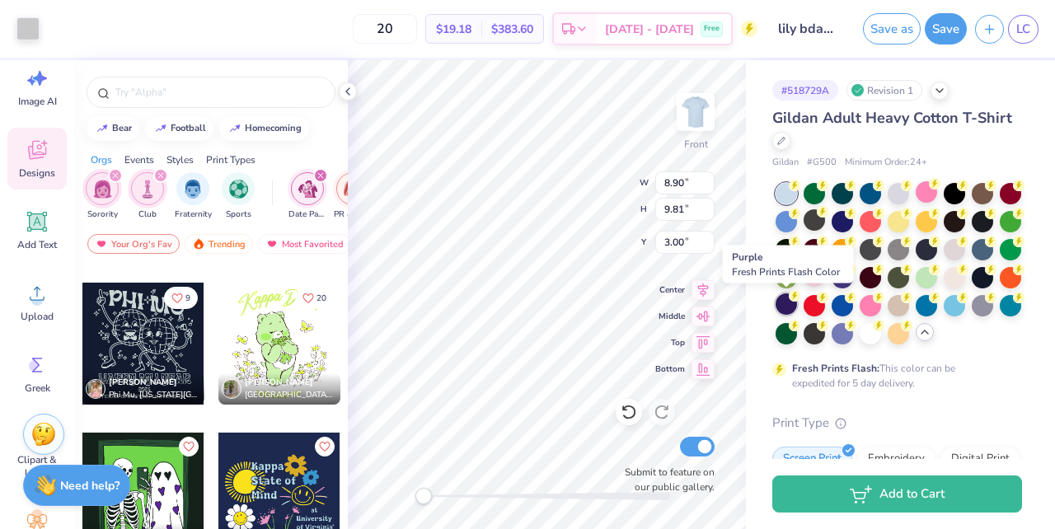
click at [789, 305] on div at bounding box center [786, 304] width 21 height 21
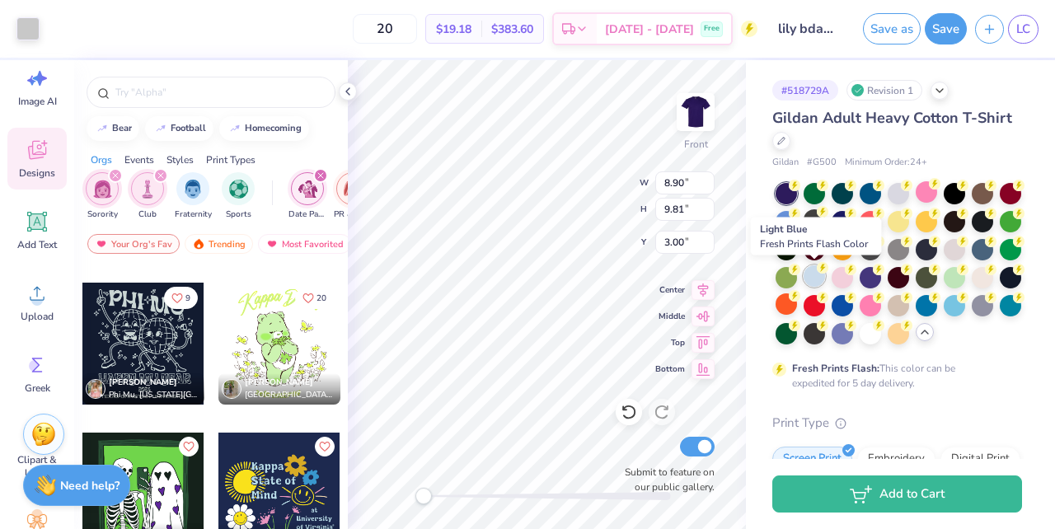
click at [815, 278] on div at bounding box center [814, 276] width 21 height 21
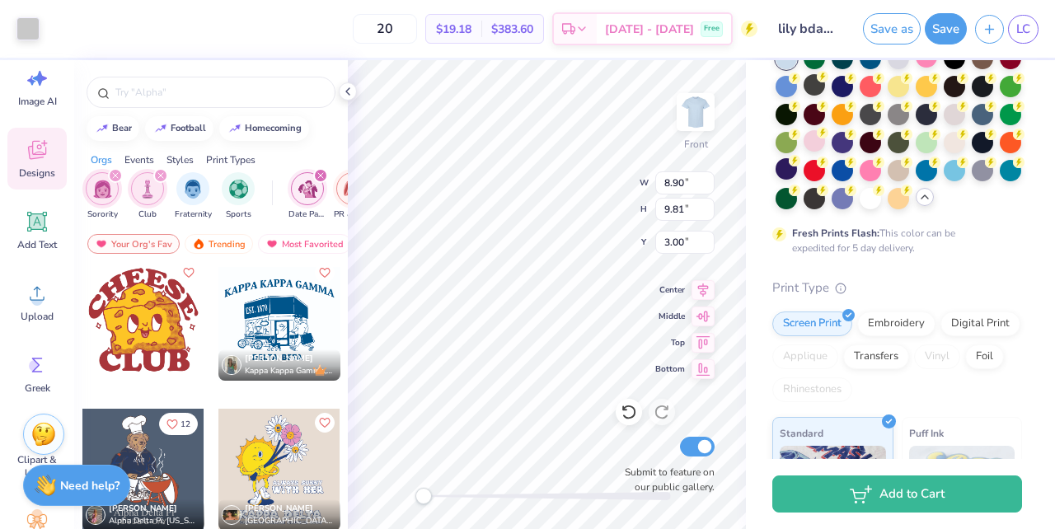
scroll to position [0, 0]
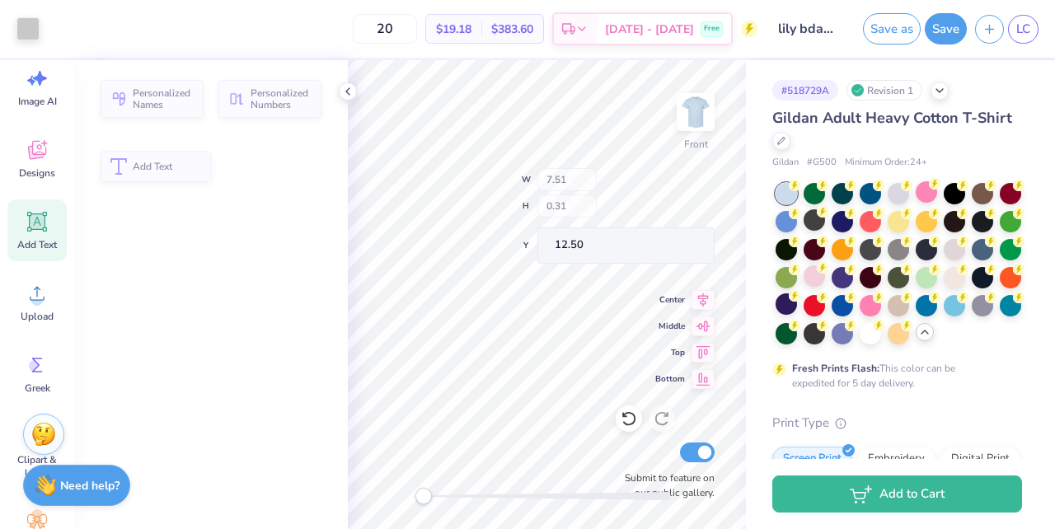
type input "7.51"
type input "0.31"
type input "12.50"
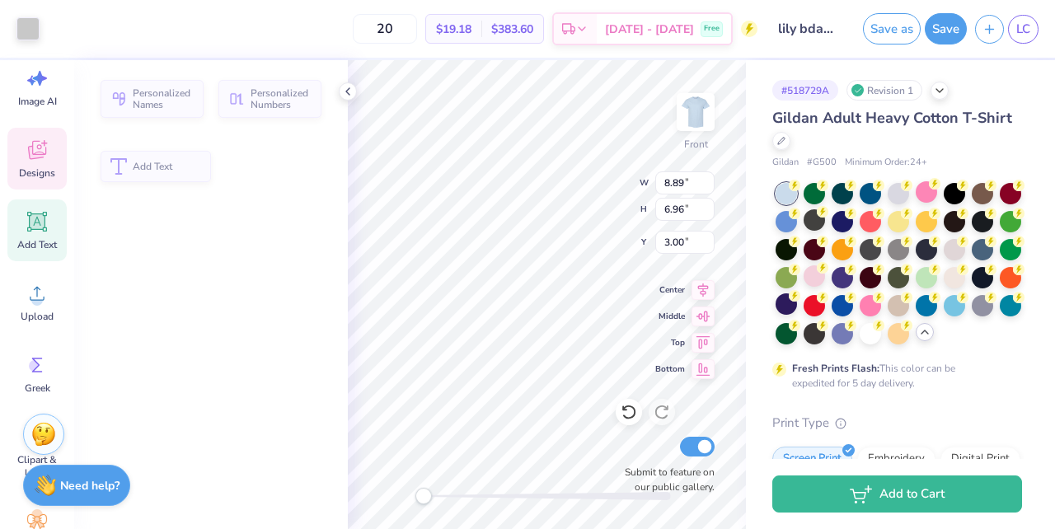
click at [40, 152] on icon at bounding box center [37, 150] width 18 height 19
type input "6.80"
type input "2.24"
type input "3.08"
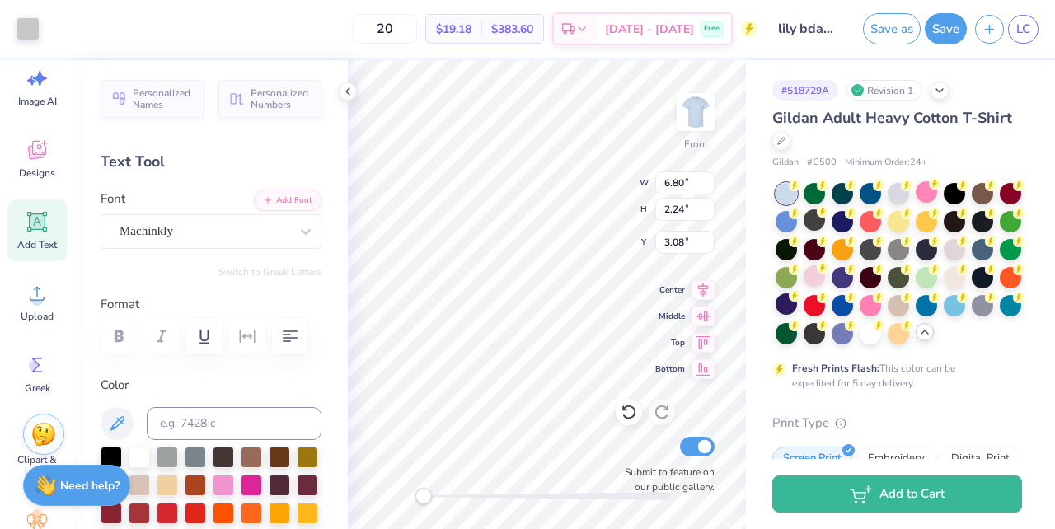
type input "8.90"
type input "7.44"
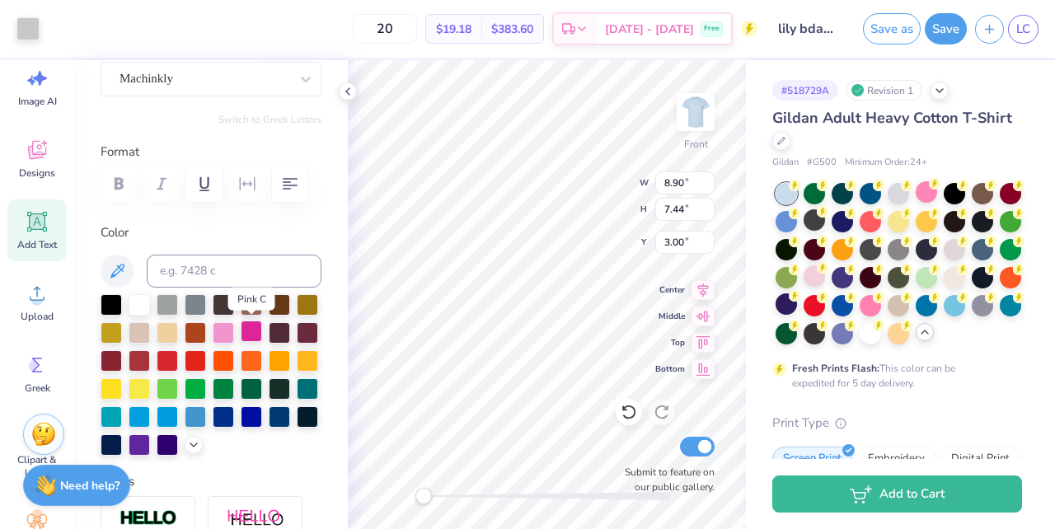
click at [259, 332] on div at bounding box center [251, 331] width 21 height 21
click at [254, 336] on div at bounding box center [251, 331] width 21 height 21
type input "3.68"
click at [253, 328] on div at bounding box center [251, 331] width 21 height 21
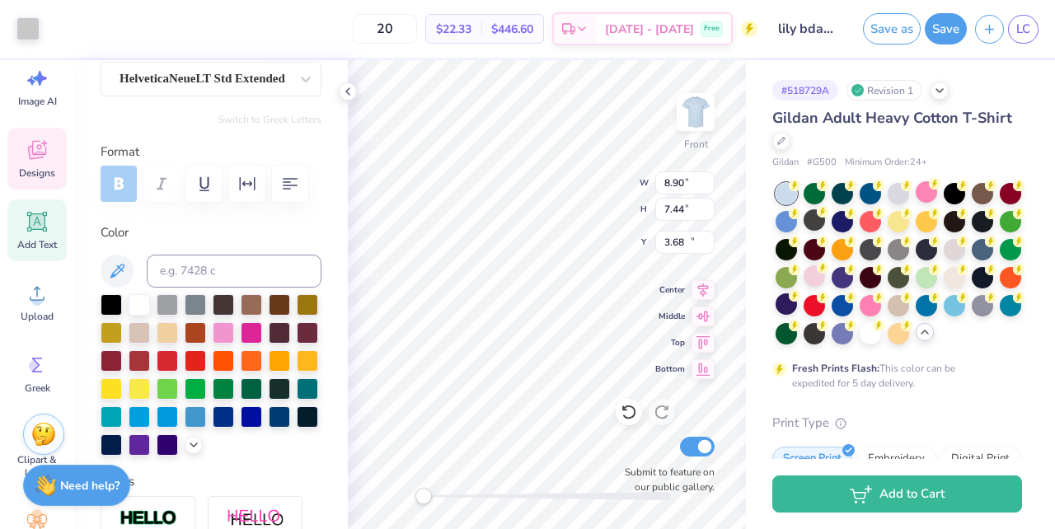
type input "7.51"
type input "0.31"
type input "12.52"
click at [253, 333] on div at bounding box center [251, 331] width 21 height 21
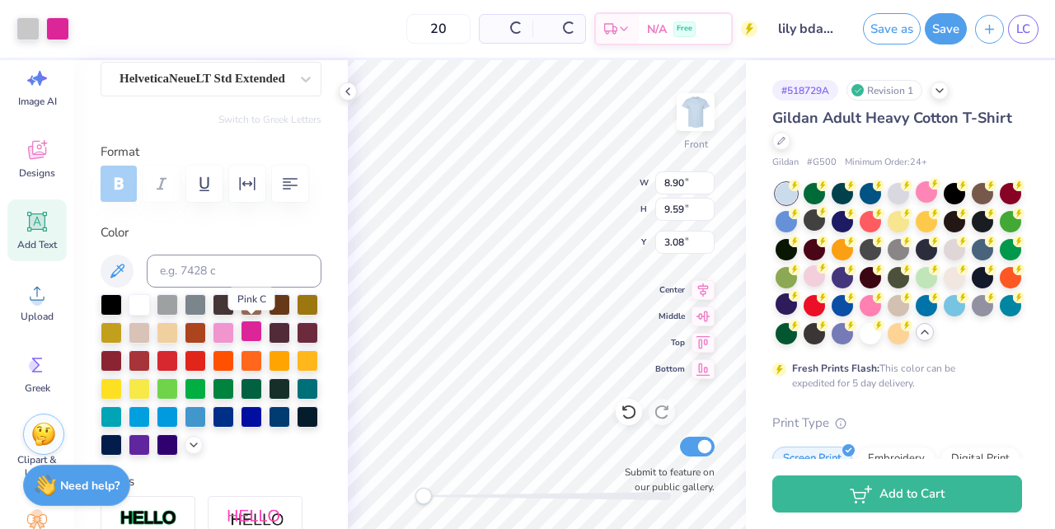
type input "9.59"
click at [259, 359] on div at bounding box center [251, 360] width 21 height 21
click at [290, 360] on div at bounding box center [279, 359] width 21 height 21
click at [318, 362] on div at bounding box center [307, 359] width 21 height 21
click at [307, 325] on div at bounding box center [307, 331] width 21 height 21
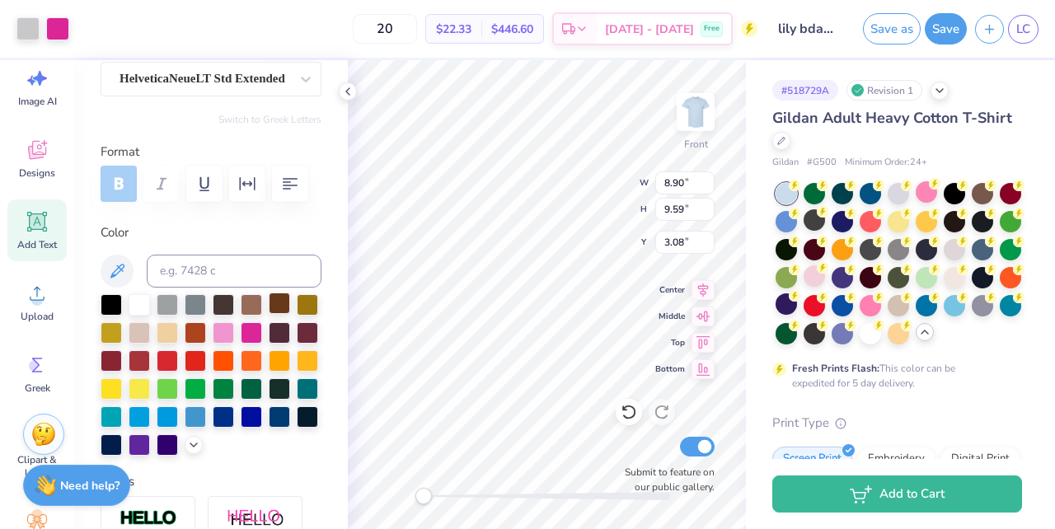
click at [279, 307] on div at bounding box center [279, 303] width 21 height 21
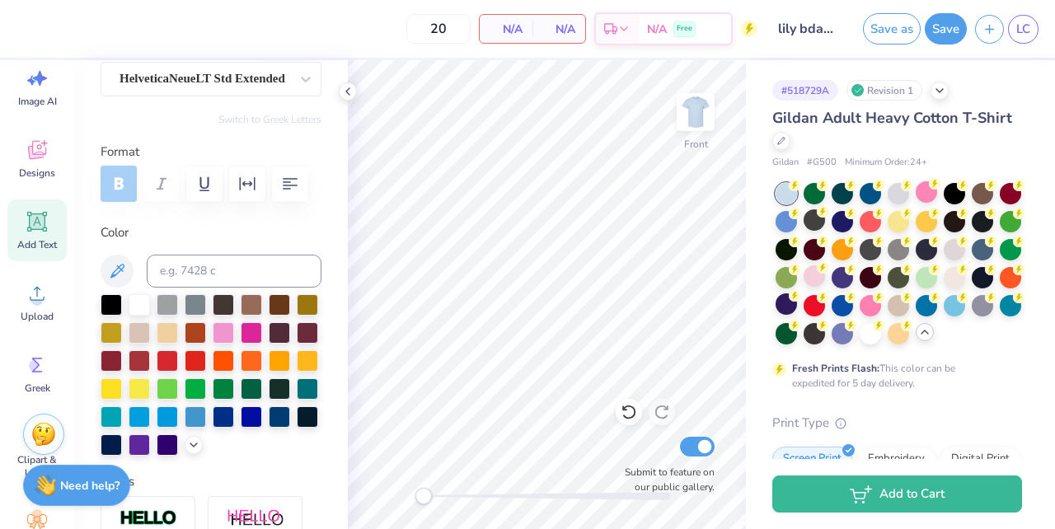
click at [38, 193] on div "Image AI Designs Add Text Upload Greek Clipart & logos Decorate" at bounding box center [36, 308] width 59 height 505
click at [46, 86] on icon at bounding box center [37, 78] width 25 height 25
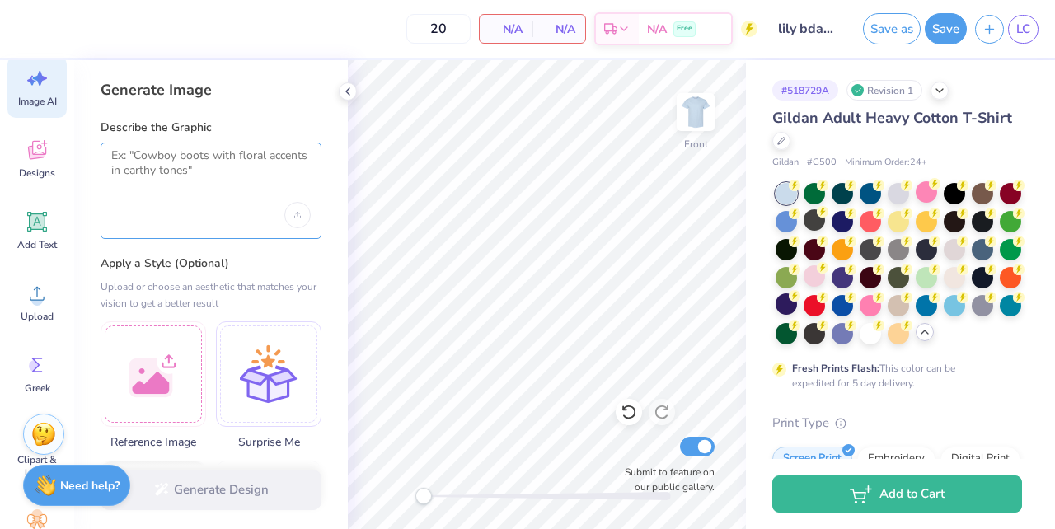
click at [176, 171] on textarea at bounding box center [211, 168] width 200 height 41
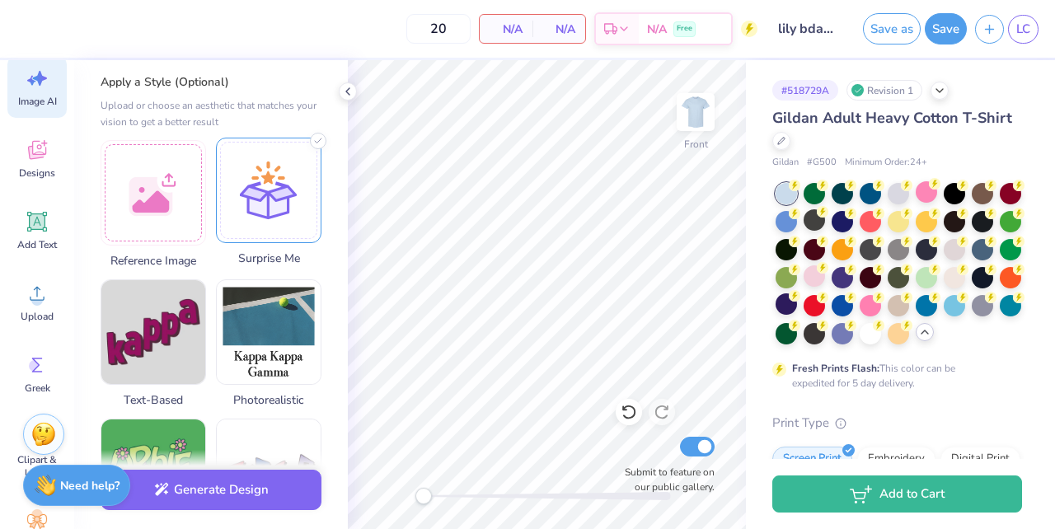
scroll to position [190, 0]
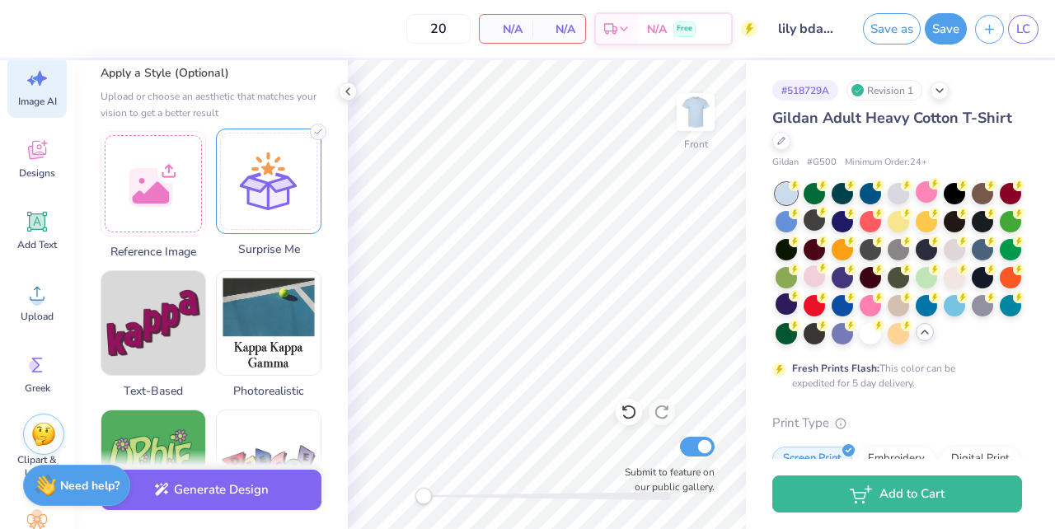
type textarea "birthday bar crawl graphic"
click at [275, 193] on div at bounding box center [269, 182] width 106 height 106
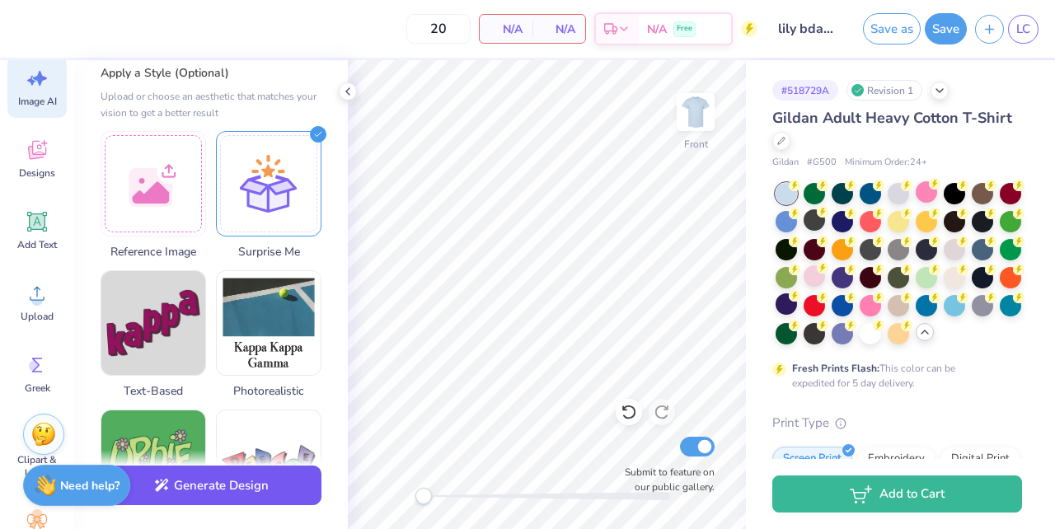
click at [251, 497] on button "Generate Design" at bounding box center [211, 486] width 221 height 40
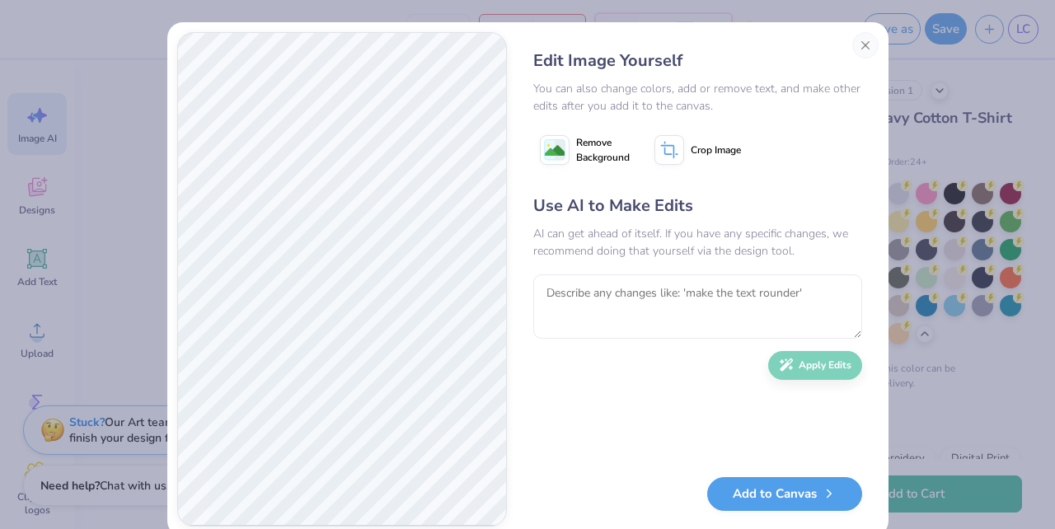
scroll to position [37, 0]
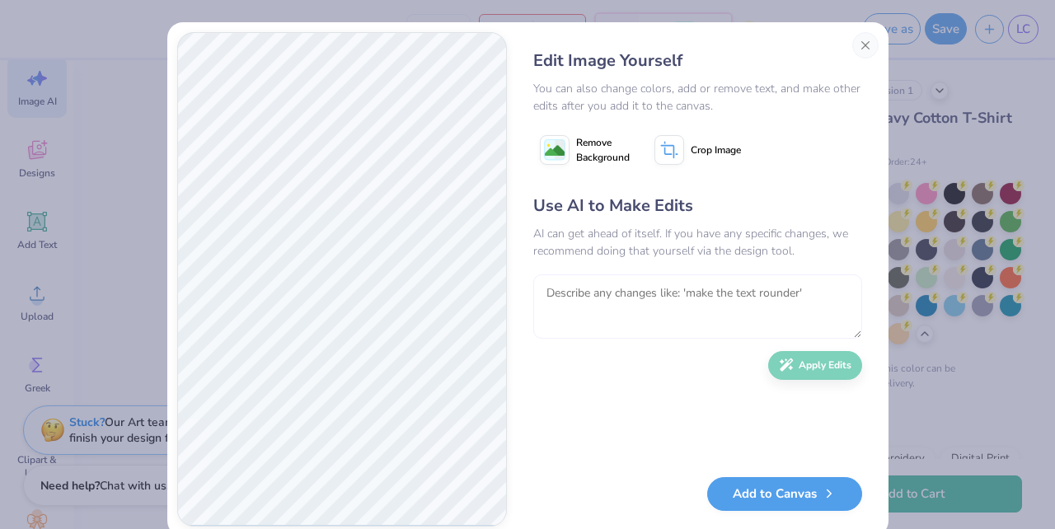
click at [660, 298] on textarea at bounding box center [697, 307] width 329 height 64
type textarea "no like sorority like graphic something fun that has a cake on it"
click at [837, 364] on button "Apply Edits" at bounding box center [815, 361] width 94 height 29
click at [862, 49] on button "Close" at bounding box center [866, 45] width 26 height 26
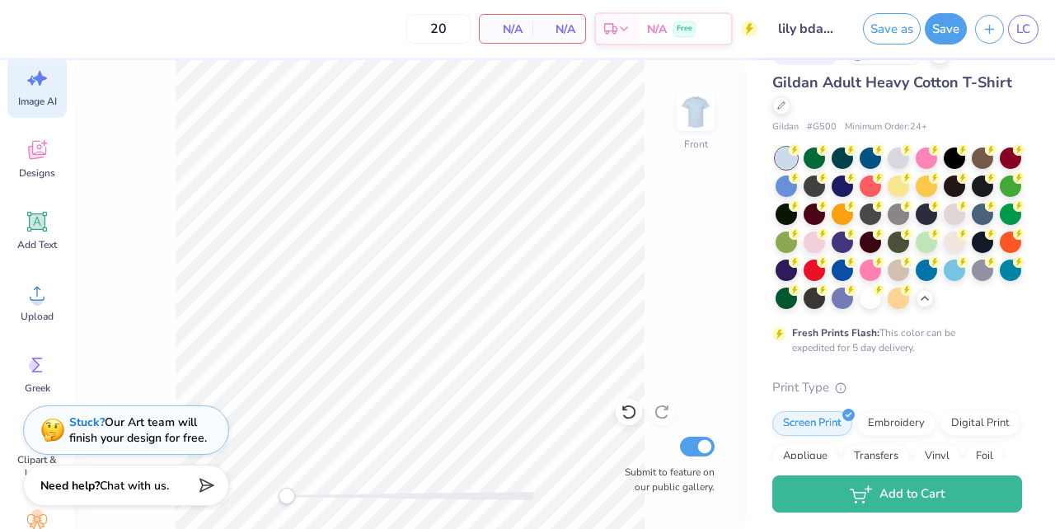
scroll to position [21, 0]
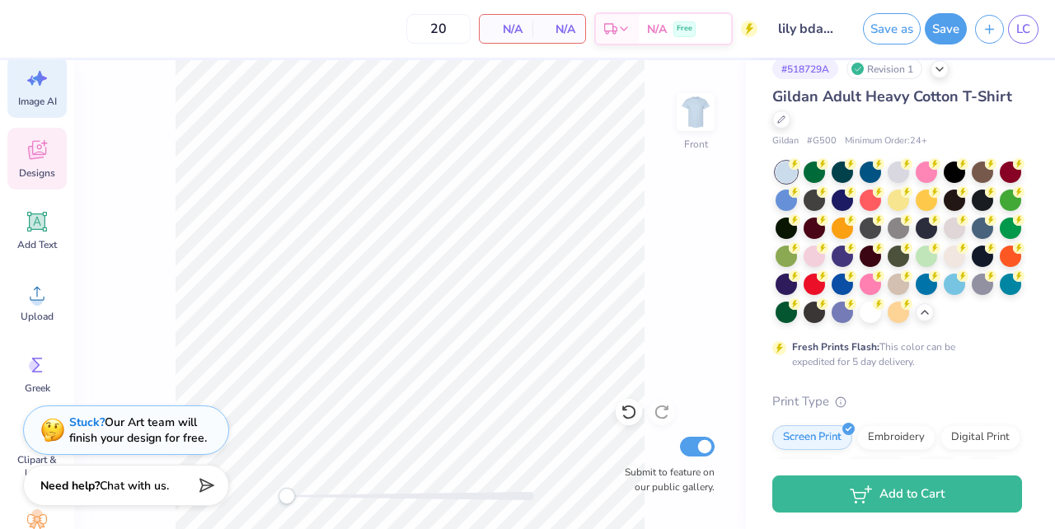
click at [35, 151] on icon at bounding box center [37, 150] width 25 height 25
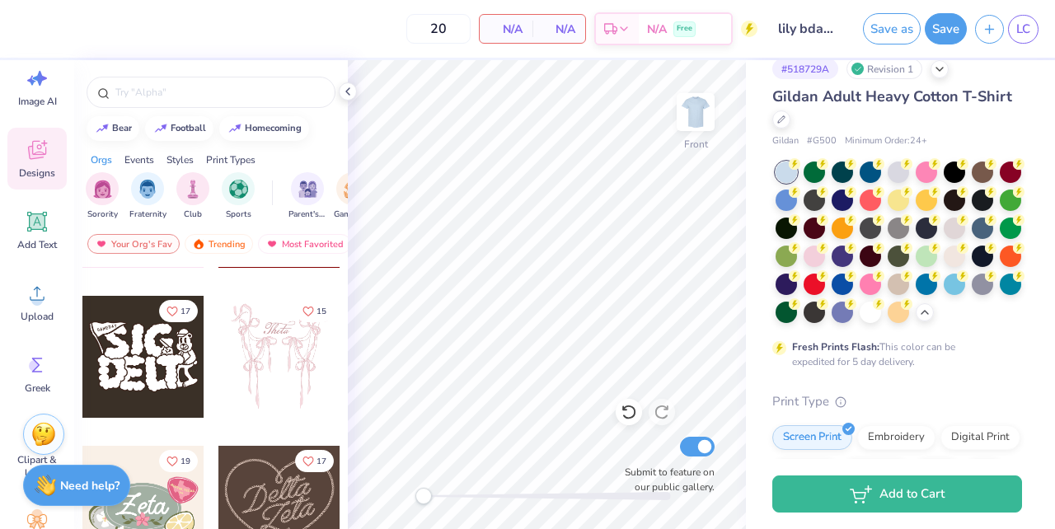
scroll to position [549, 0]
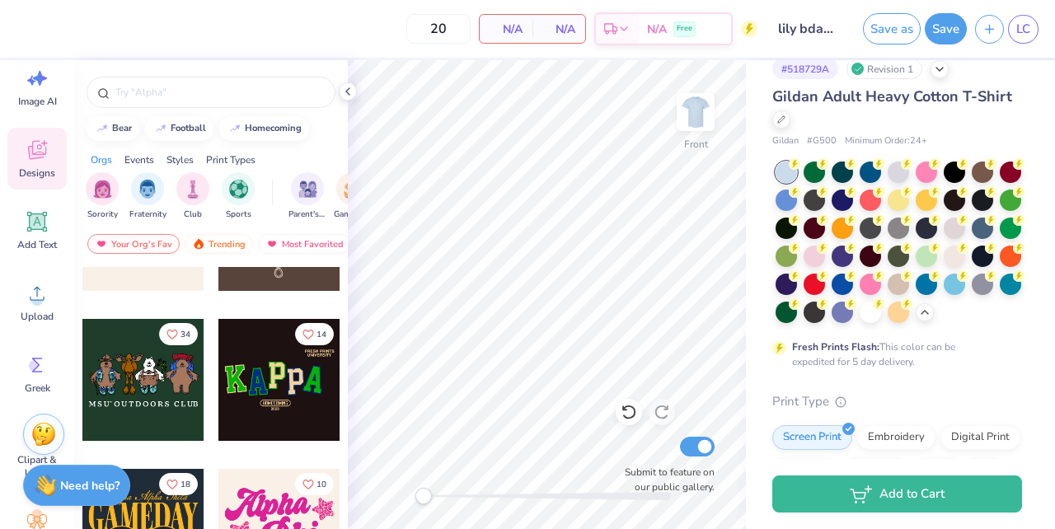
click at [744, 55] on div "20 N/A Per Item N/A Total Est. Delivery N/A Free" at bounding box center [391, 29] width 733 height 58
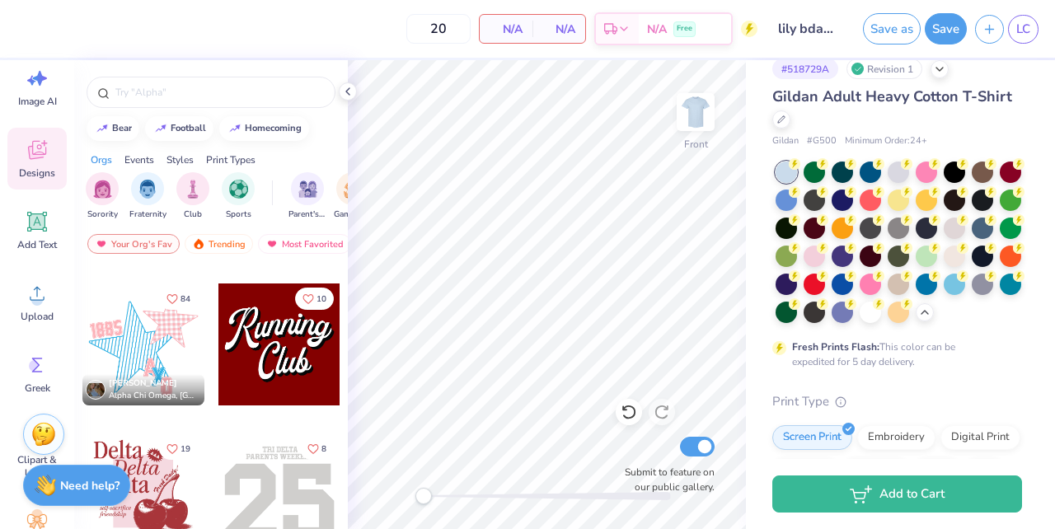
scroll to position [2245, 0]
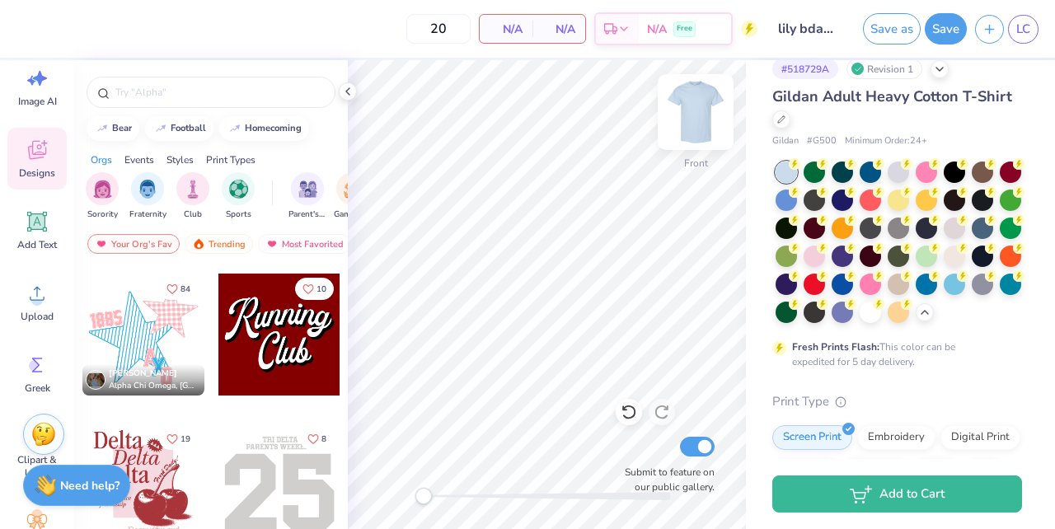
click at [698, 116] on img at bounding box center [696, 112] width 66 height 66
click at [301, 352] on div at bounding box center [280, 335] width 122 height 122
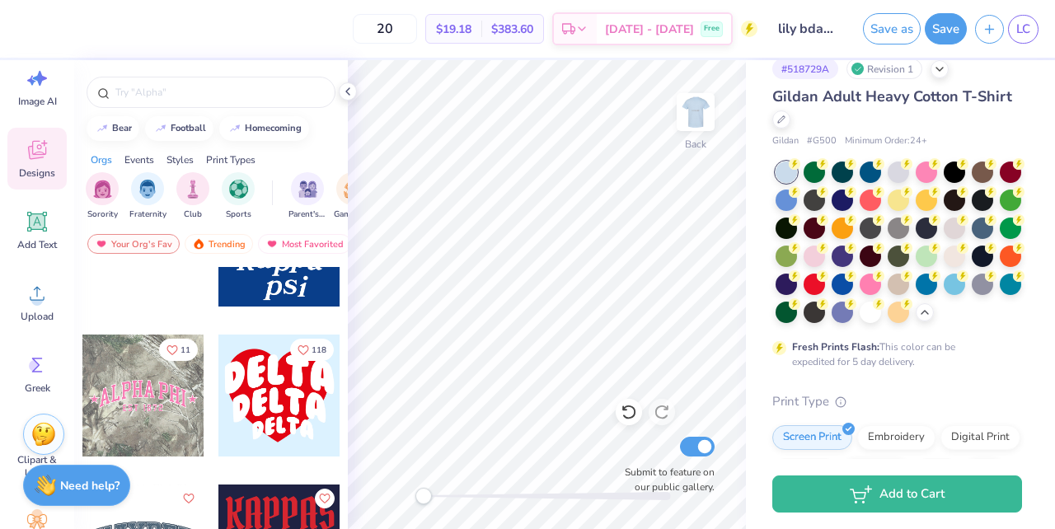
scroll to position [2938, 0]
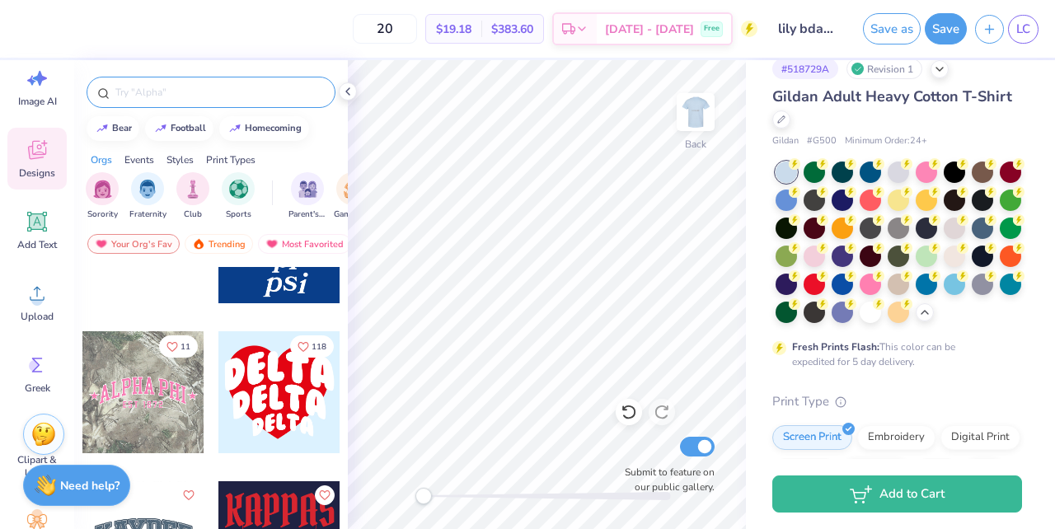
click at [179, 95] on input "text" at bounding box center [219, 92] width 211 height 16
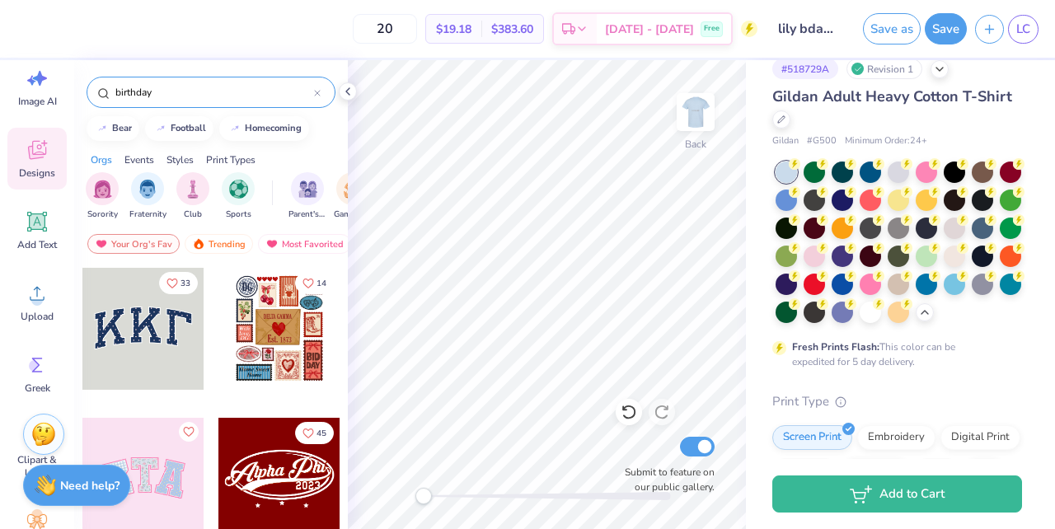
type input "birthday"
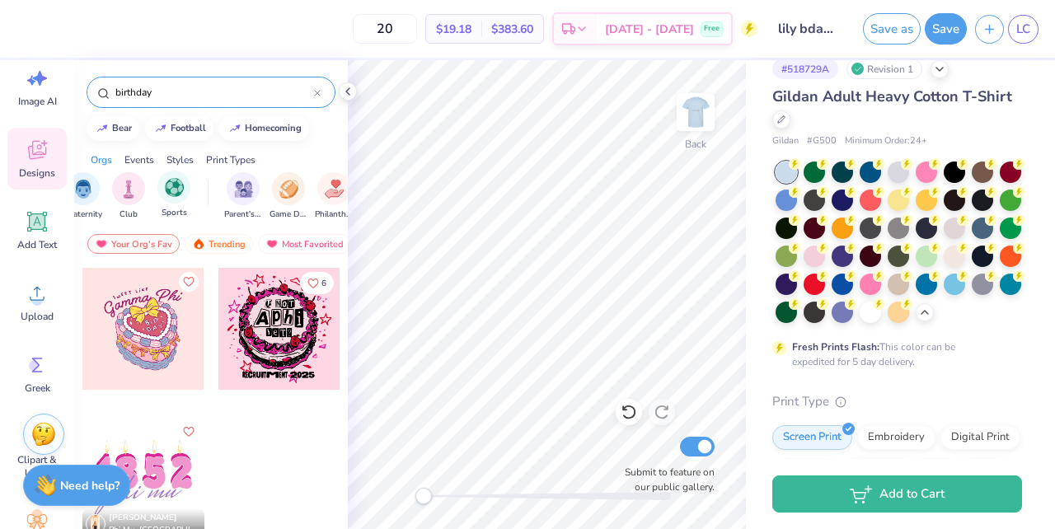
scroll to position [0, 121]
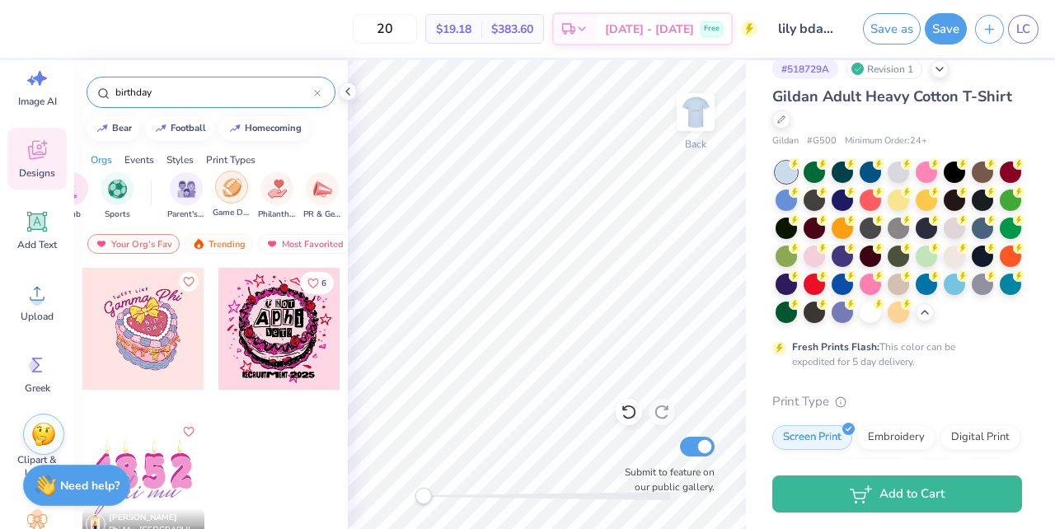
click at [227, 193] on img "filter for Game Day" at bounding box center [232, 187] width 19 height 19
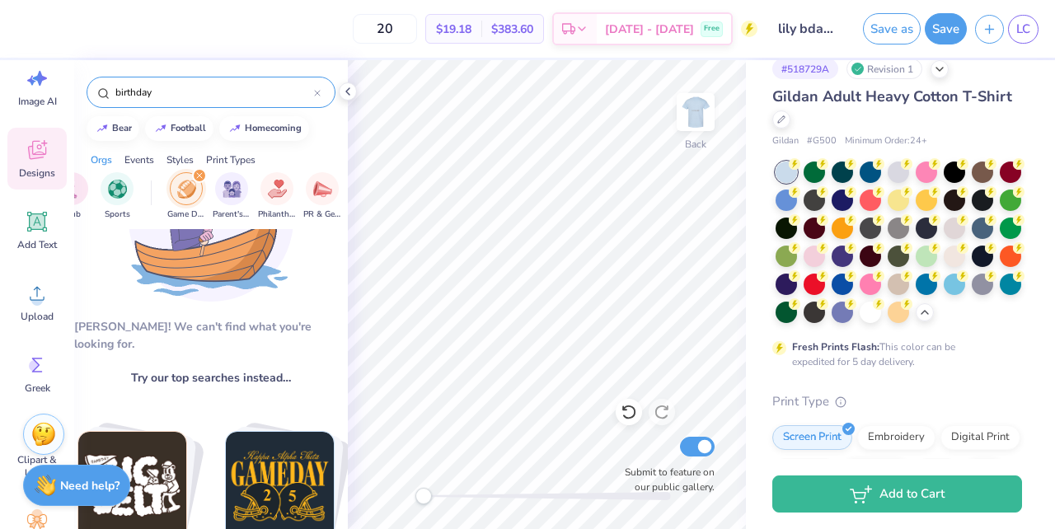
scroll to position [110, 0]
click at [33, 153] on icon at bounding box center [37, 150] width 18 height 19
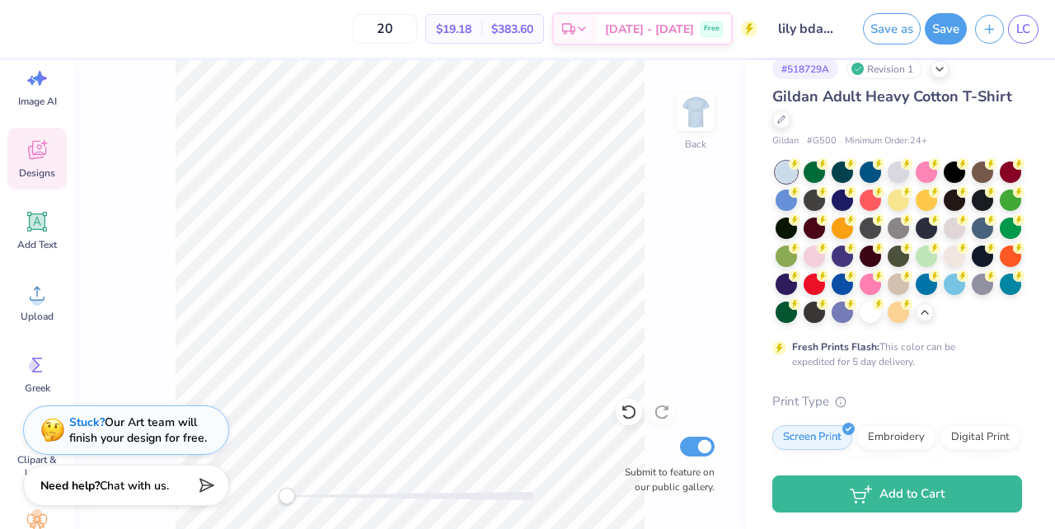
click at [40, 153] on icon at bounding box center [37, 150] width 25 height 25
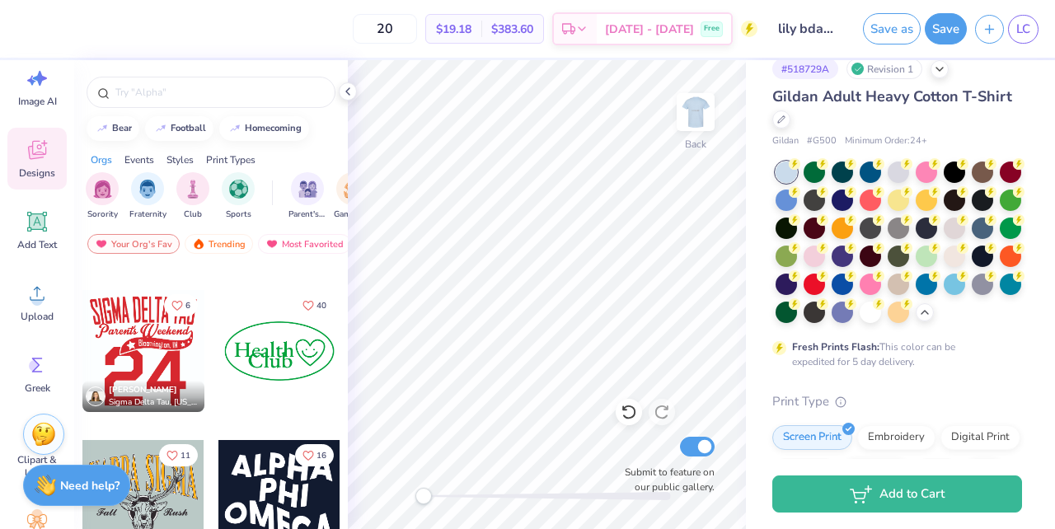
scroll to position [8386, 0]
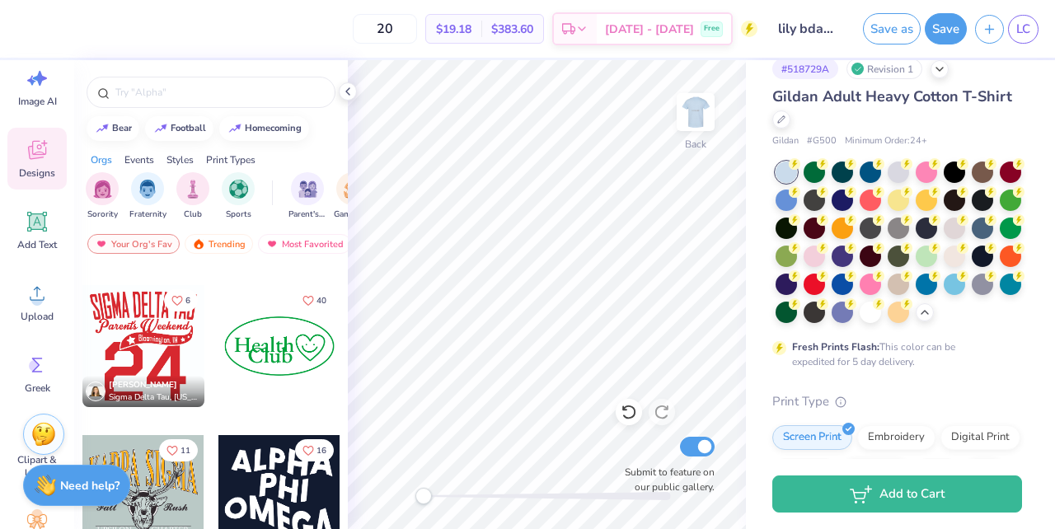
click at [153, 356] on div at bounding box center [143, 346] width 122 height 122
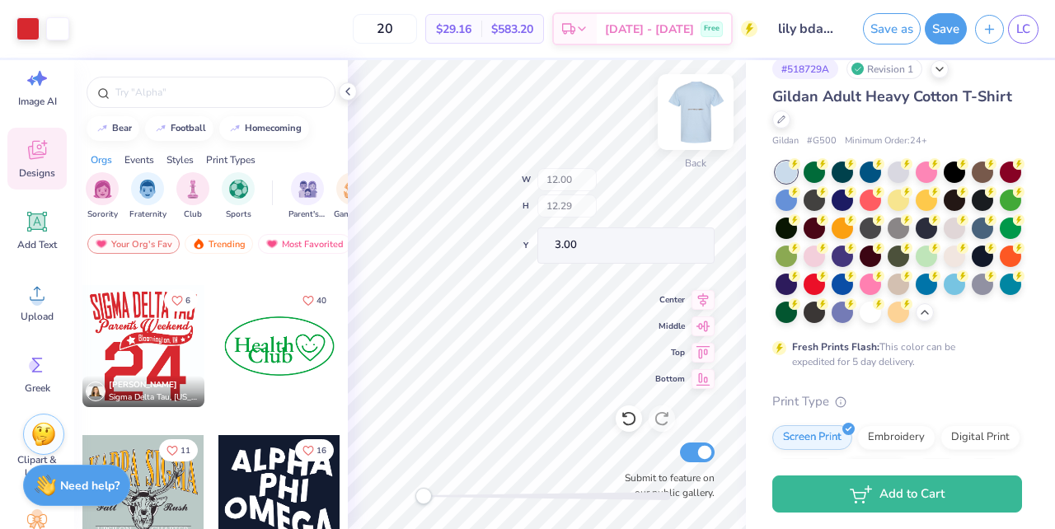
type input "3.19"
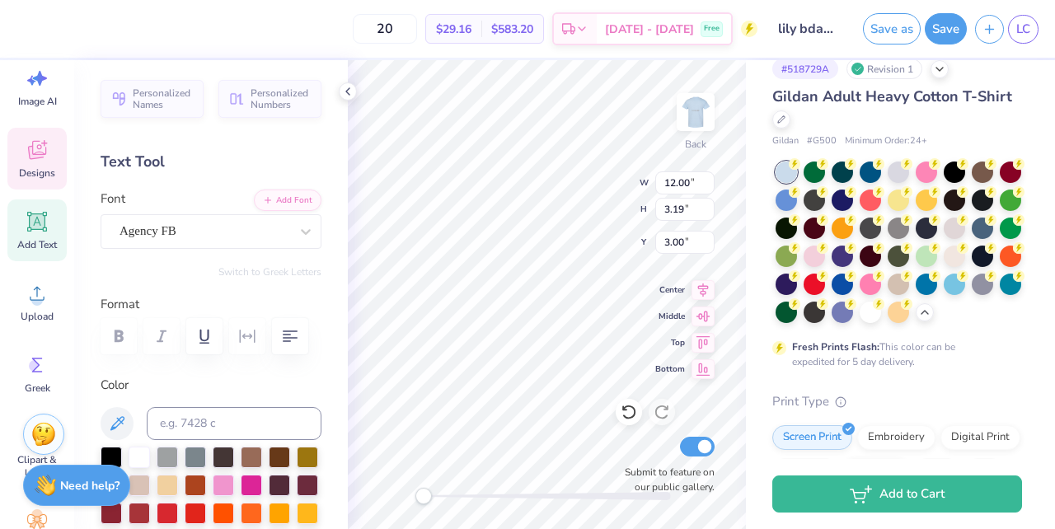
scroll to position [0, 0]
type textarea "S"
type textarea "Lily's 22nd"
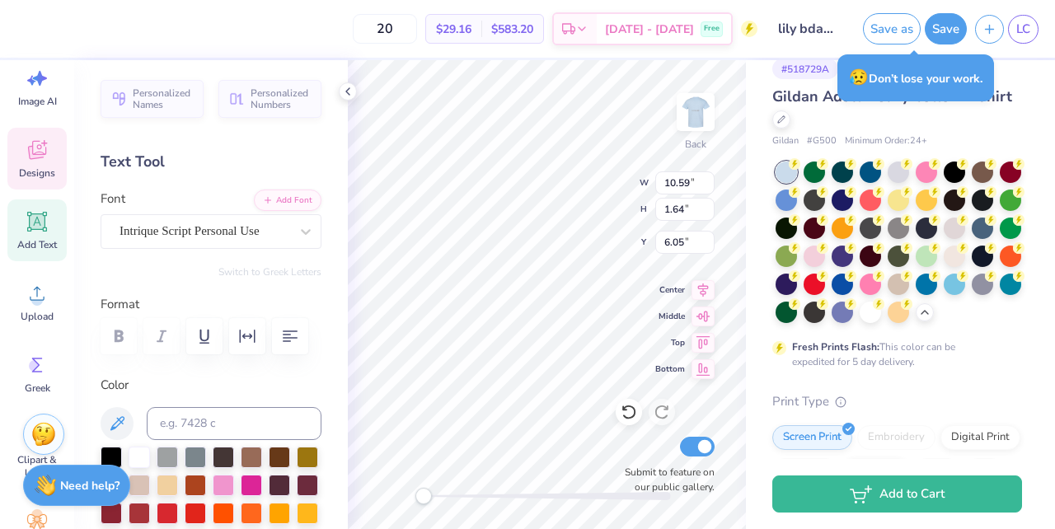
type input "12.02"
type input "3.10"
type input "3.01"
type textarea "L"
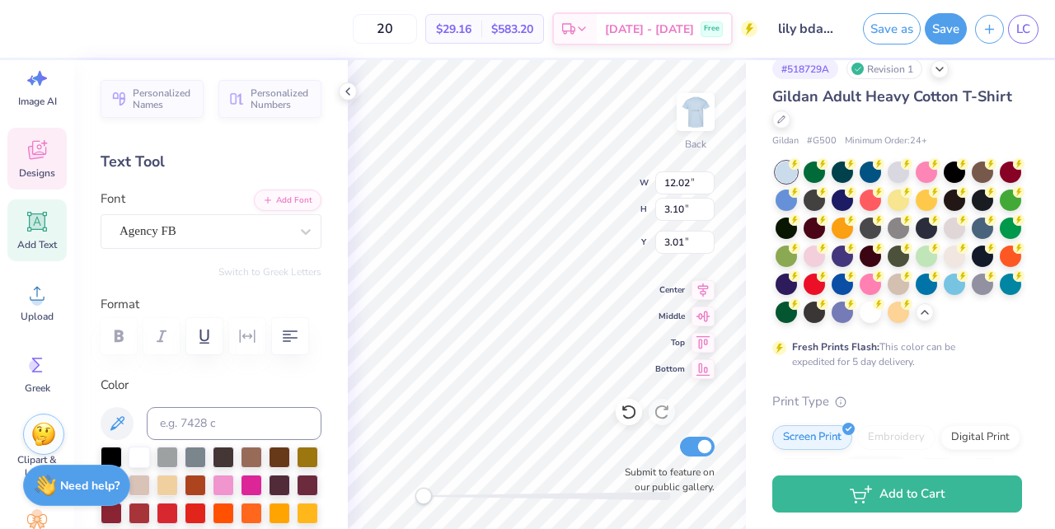
scroll to position [0, 3]
type textarea "BDAY CRAWL"
type input "10.59"
type input "1.64"
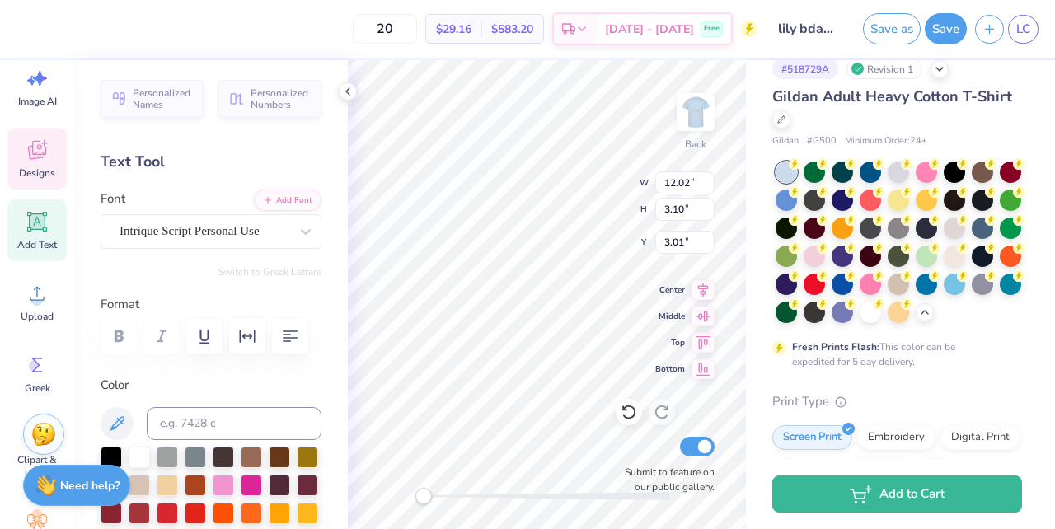
type input "6.05"
type textarea "LILY'S 22ND"
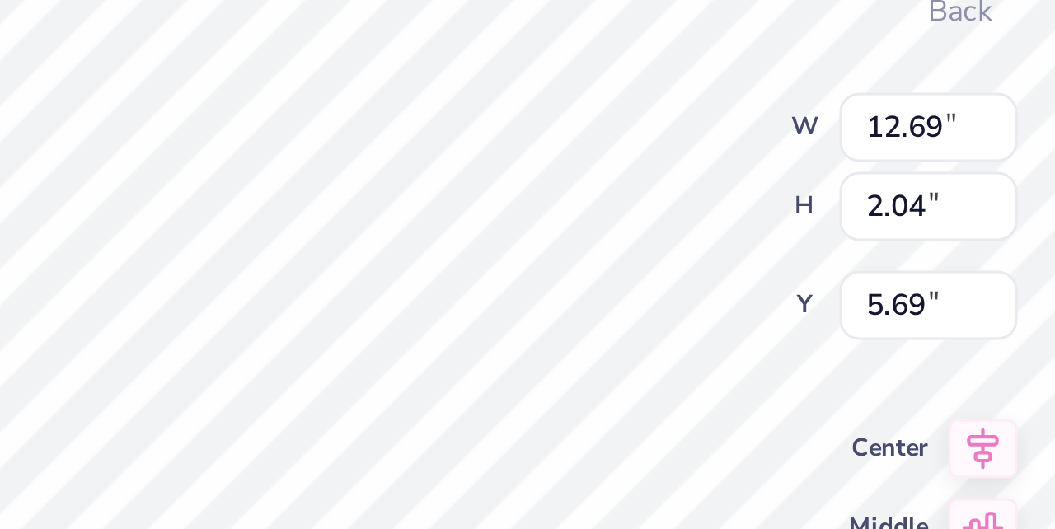
scroll to position [0, 2]
type textarea "LILY'S ND"
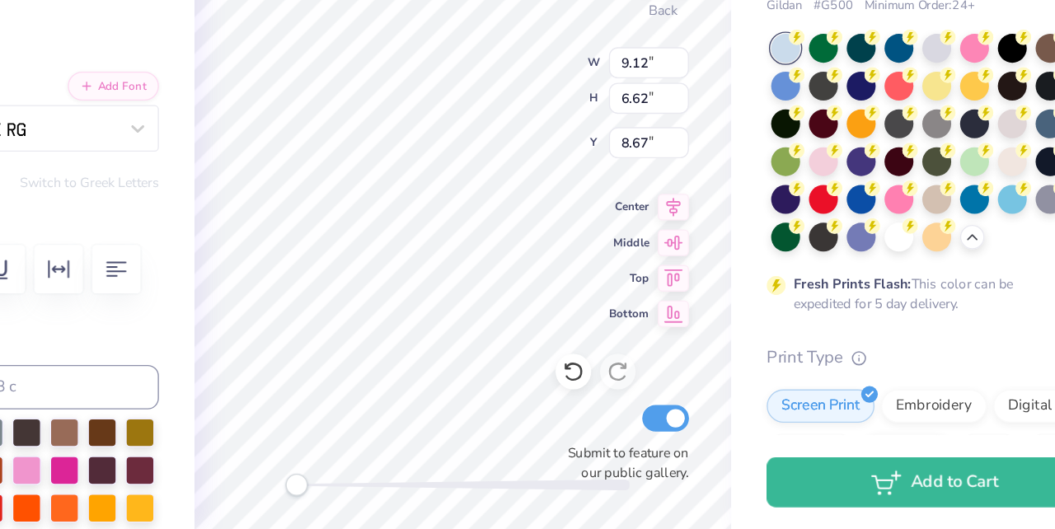
type textarea "2"
type textarea "03"
type input "11.98"
type input "3.19"
type input "3.00"
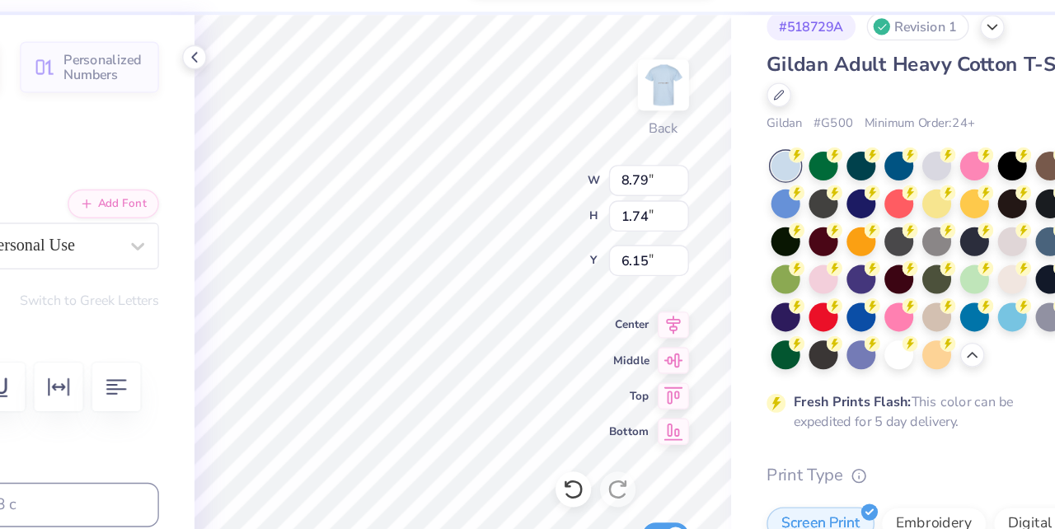
scroll to position [0, 0]
type textarea "L"
type textarea "Lily'sTwenty Second"
type input "4.33"
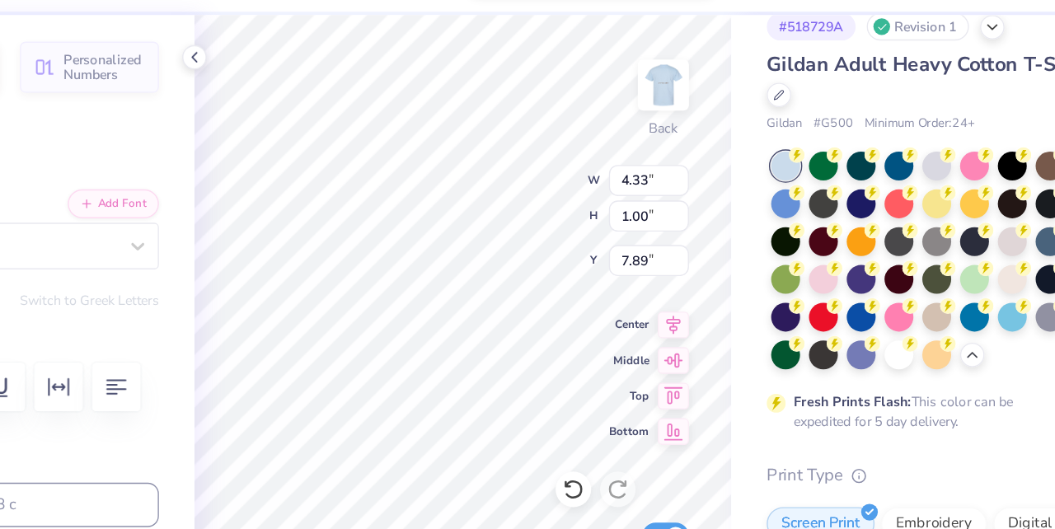
type input "1.00"
type input "7.89"
type textarea "Virginia Highlands"
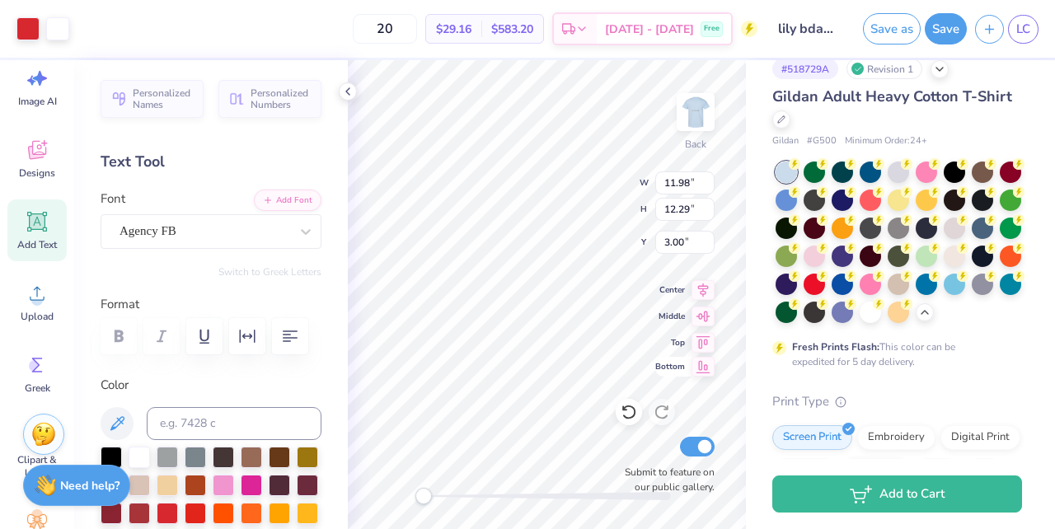
type input "3.96"
click at [758, 121] on div "# 518729A Revision 1 Gildan Adult Heavy Cotton T-Shirt Gildan # G500 Minimum Or…" at bounding box center [900, 471] width 309 height 865
click at [947, 29] on button "Save" at bounding box center [946, 26] width 42 height 31
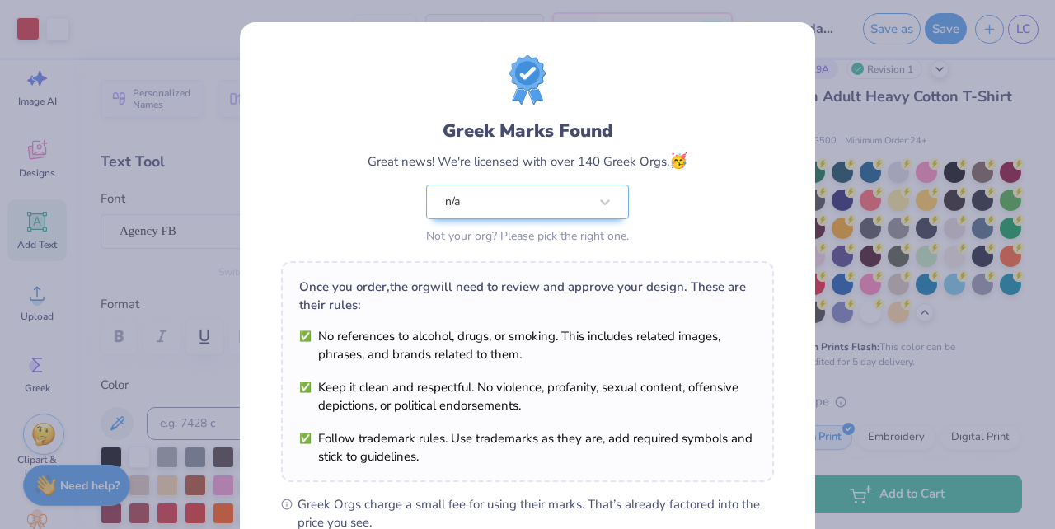
scroll to position [242, 0]
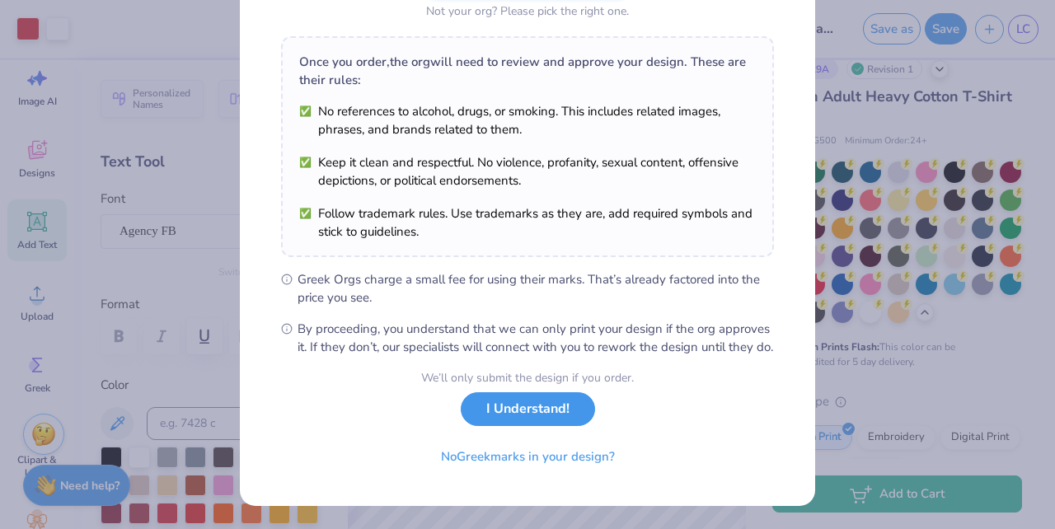
click at [529, 418] on button "I Understand!" at bounding box center [528, 409] width 134 height 34
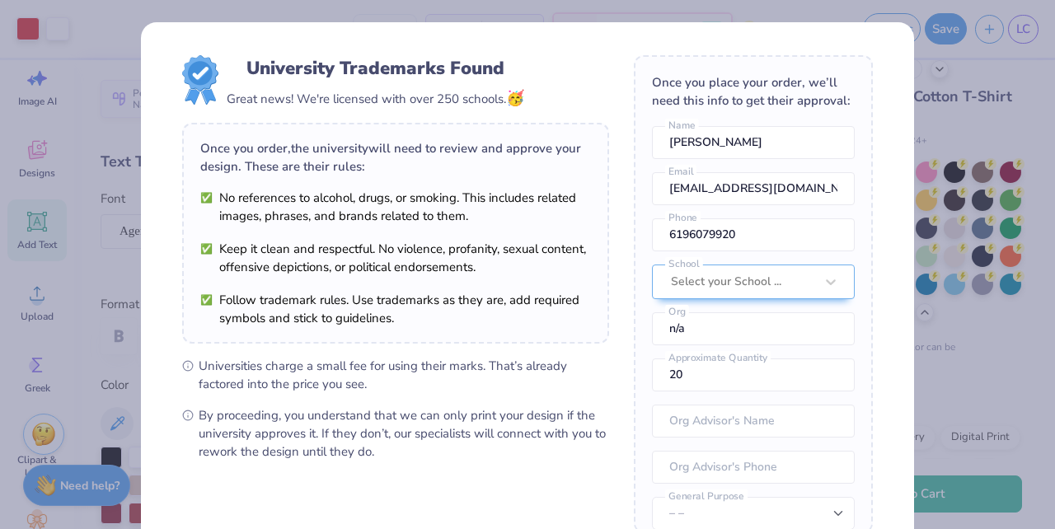
scroll to position [188, 0]
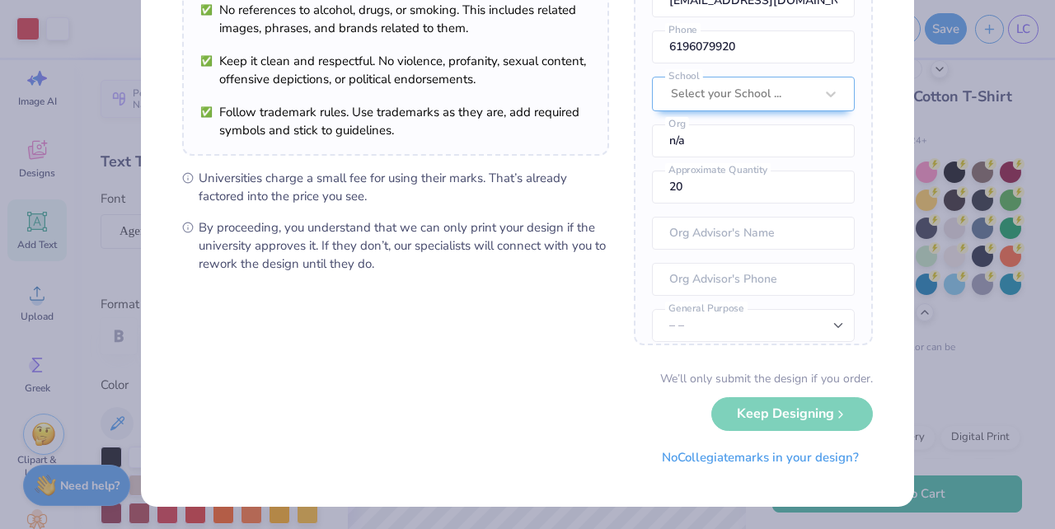
click at [830, 417] on div "We’ll only submit the design if you order. Keep Designing No Collegiate marks i…" at bounding box center [527, 422] width 691 height 104
click at [774, 410] on div "We’ll only submit the design if you order. Keep Designing No Collegiate marks i…" at bounding box center [527, 422] width 691 height 104
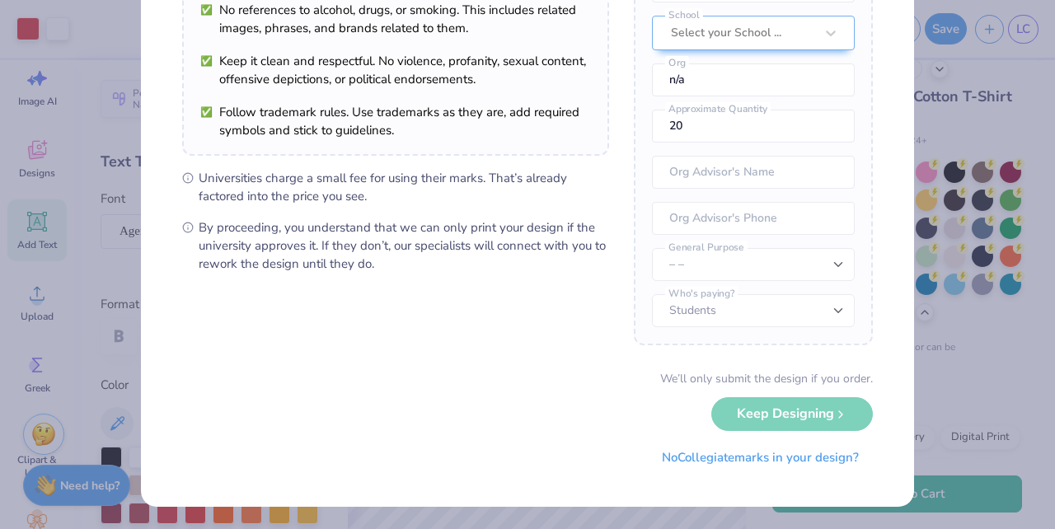
click at [780, 418] on div "We’ll only submit the design if you order. Keep Designing No Collegiate marks i…" at bounding box center [527, 422] width 691 height 104
click at [792, 458] on button "No Collegiate marks in your design?" at bounding box center [760, 454] width 225 height 34
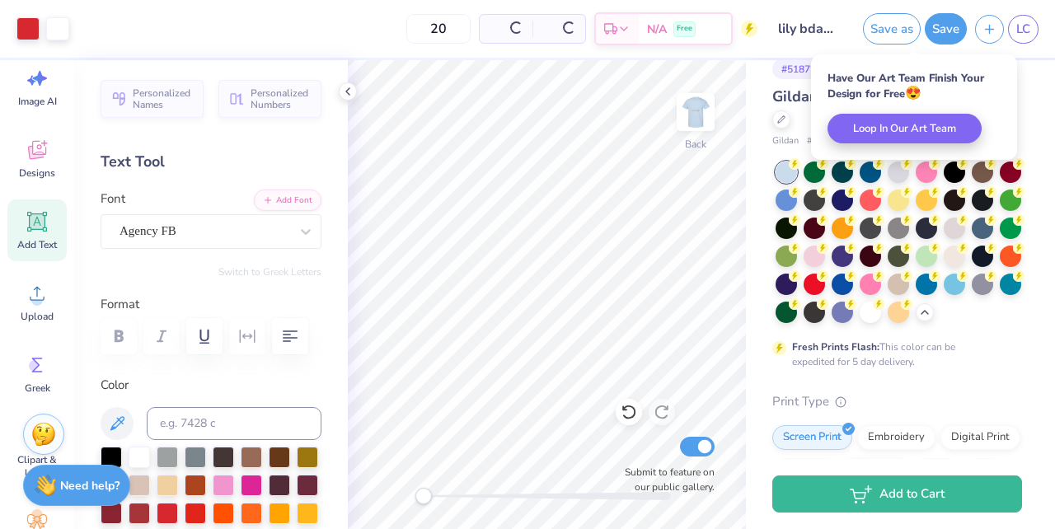
scroll to position [0, 0]
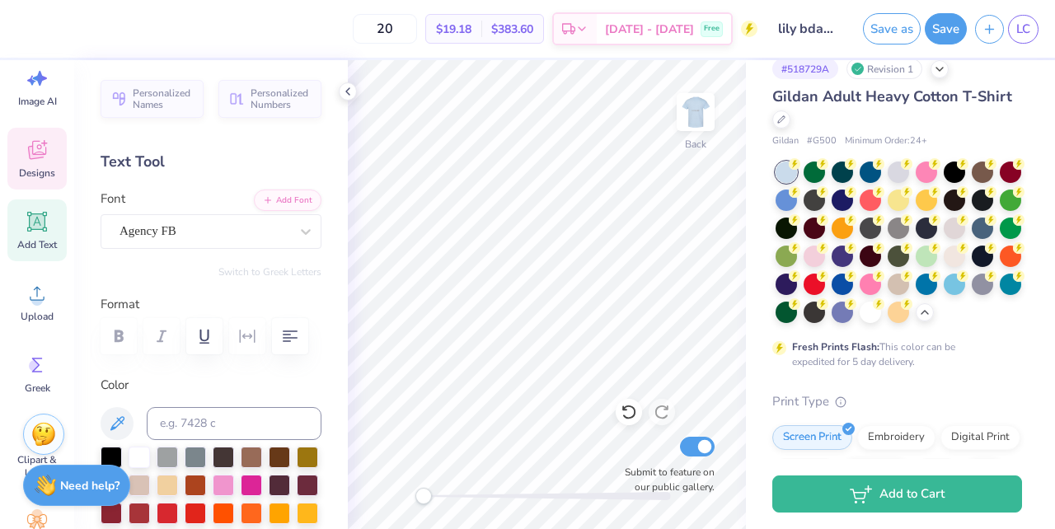
click at [33, 143] on icon at bounding box center [37, 150] width 25 height 25
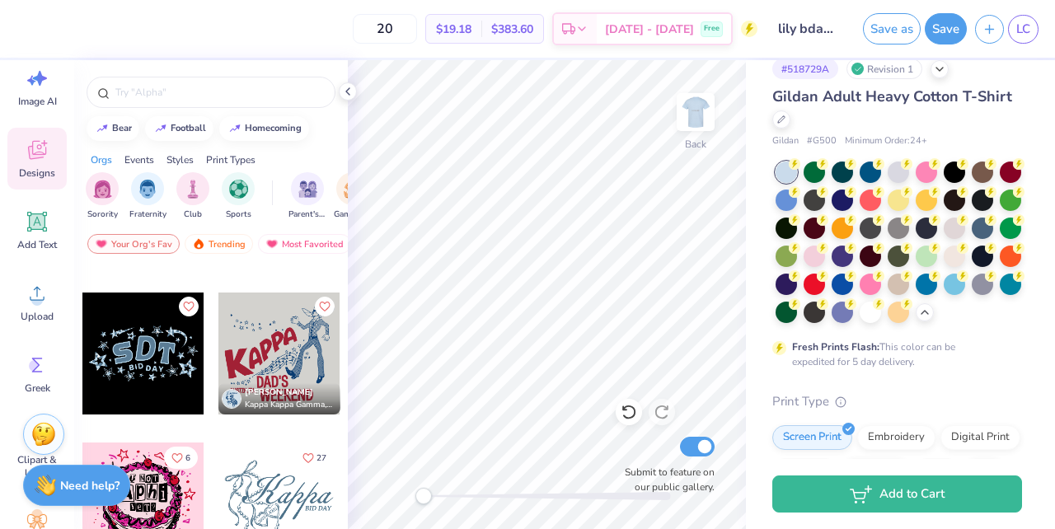
scroll to position [7931, 0]
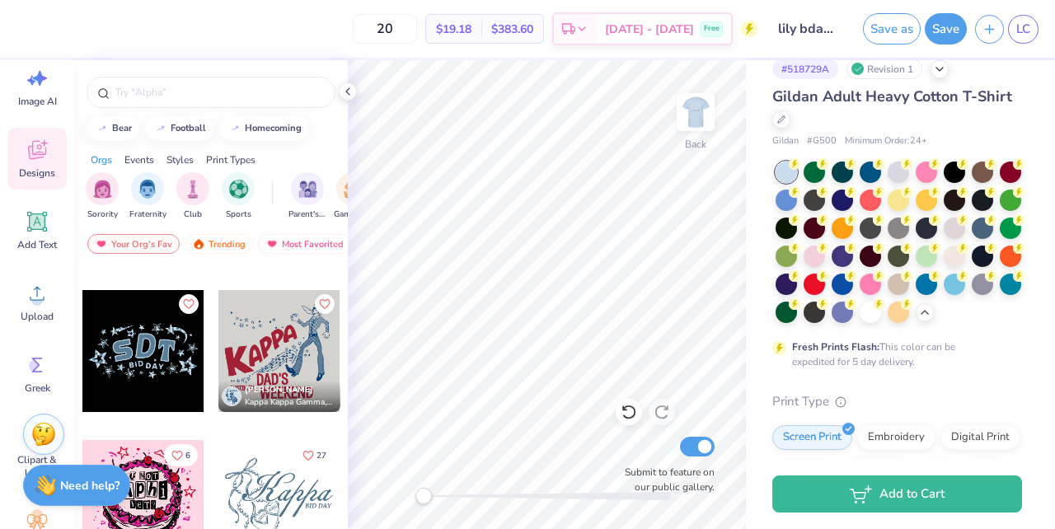
click at [303, 362] on div at bounding box center [280, 351] width 122 height 122
type input "12.53"
type input "10.97"
type input "7.37"
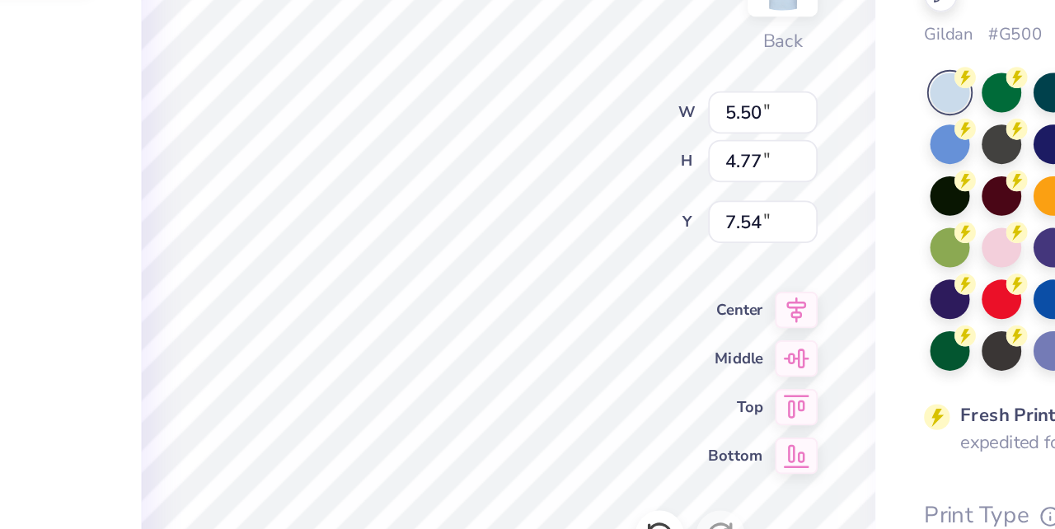
type input "5.50"
type input "4.77"
type input "7.53"
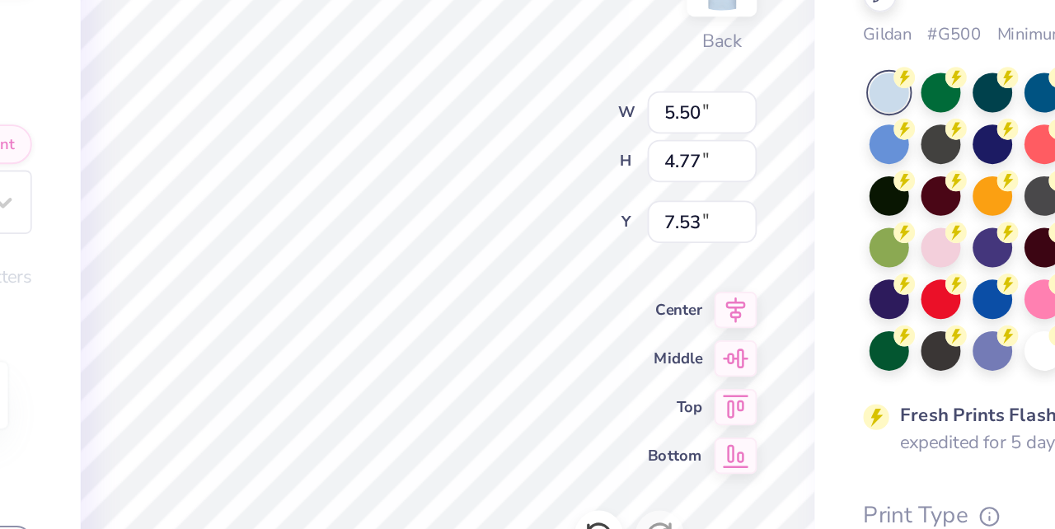
type input "3.34"
type input "3.51"
type input "9.92"
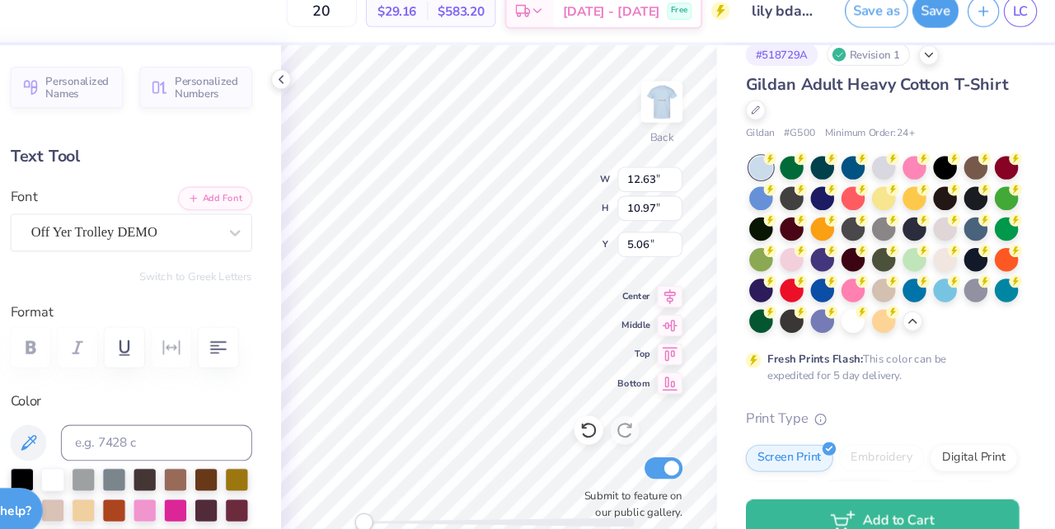
type input "5.07"
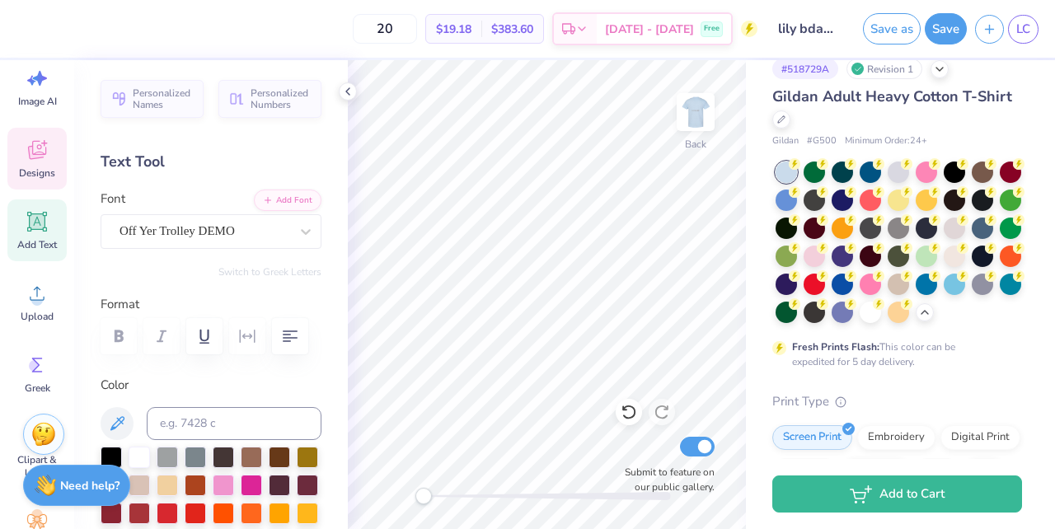
click at [36, 171] on span "Designs" at bounding box center [37, 173] width 36 height 13
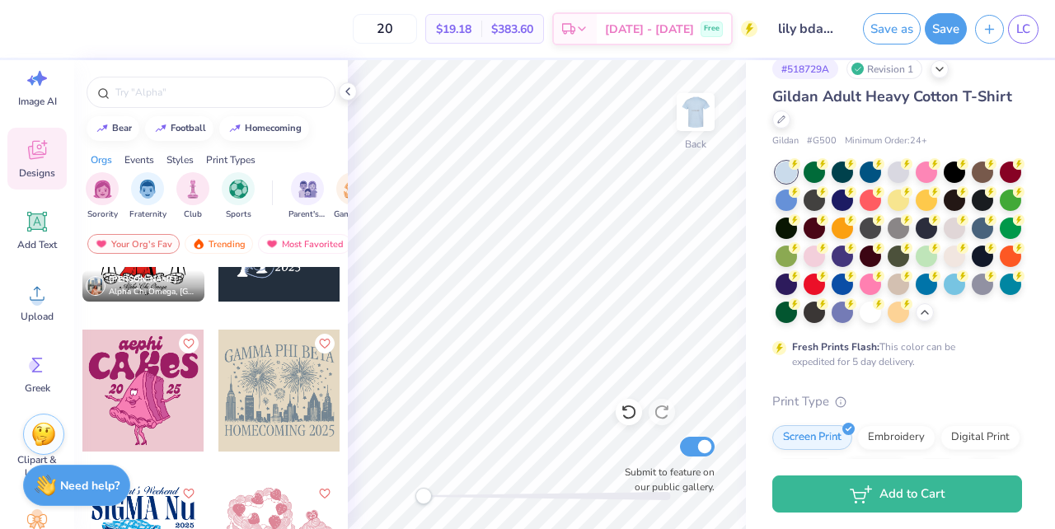
scroll to position [12395, 0]
click at [152, 383] on div at bounding box center [143, 389] width 122 height 122
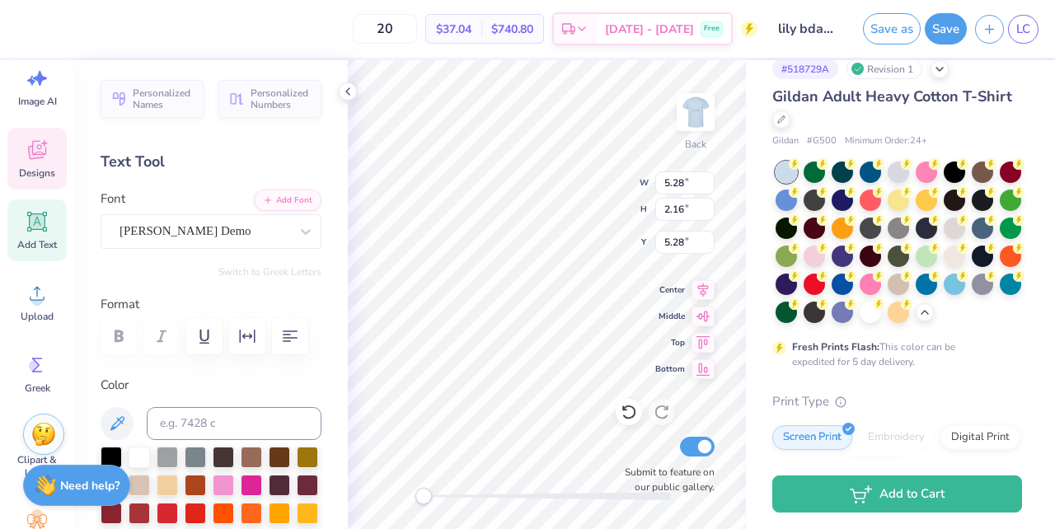
scroll to position [0, 0]
type textarea "Lily's 22nd"
click at [706, 190] on input "5.27" at bounding box center [685, 183] width 59 height 23
click at [706, 190] on input "5.26" at bounding box center [685, 183] width 59 height 23
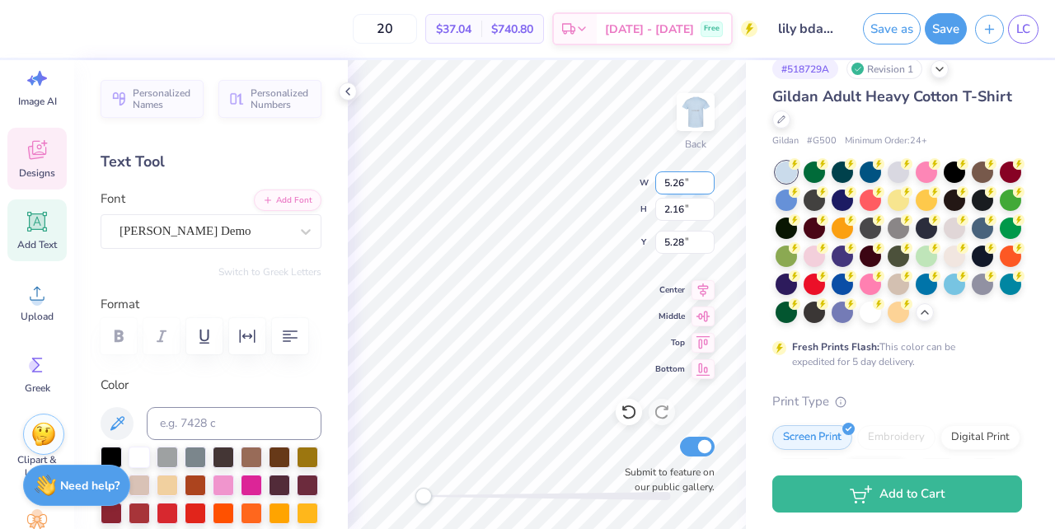
click at [706, 190] on input "5.25" at bounding box center [685, 183] width 59 height 23
click at [706, 190] on input "5.24" at bounding box center [685, 183] width 59 height 23
click at [706, 190] on input "5.23" at bounding box center [685, 183] width 59 height 23
type input "11.11"
type input "2.34"
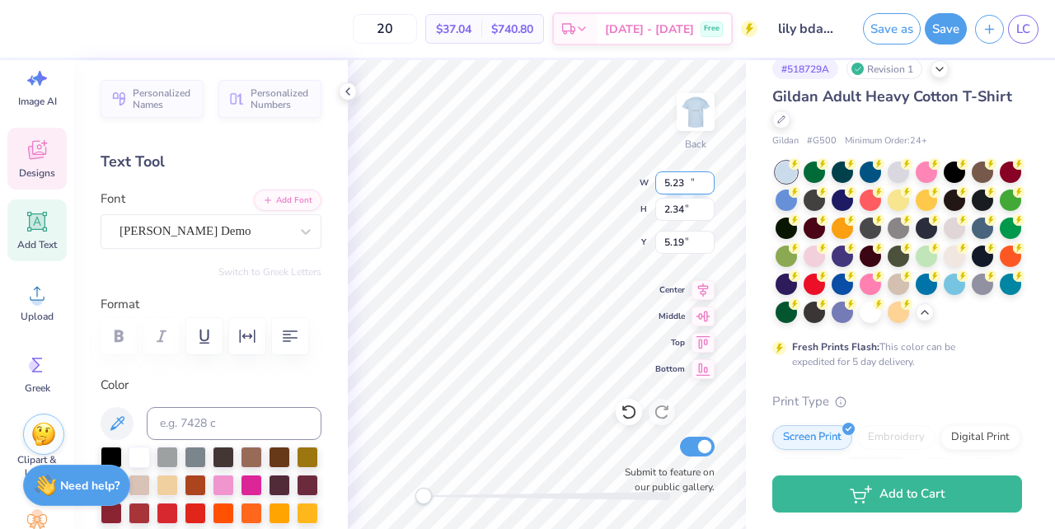
type input "5.19"
click at [688, 209] on input "2.34" at bounding box center [685, 209] width 59 height 23
click at [707, 214] on input "2.33" at bounding box center [685, 209] width 59 height 23
click at [693, 210] on input "2.33" at bounding box center [685, 209] width 59 height 23
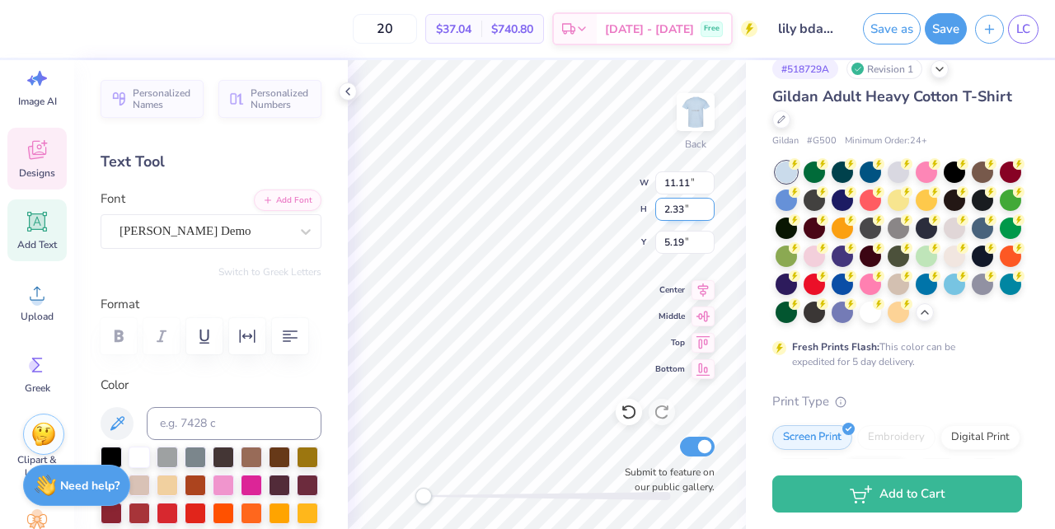
click at [693, 210] on input "2.33" at bounding box center [685, 209] width 59 height 23
click at [709, 214] on input "2.32" at bounding box center [685, 209] width 59 height 23
type input "2.31"
click at [709, 214] on input "2.31" at bounding box center [685, 209] width 59 height 23
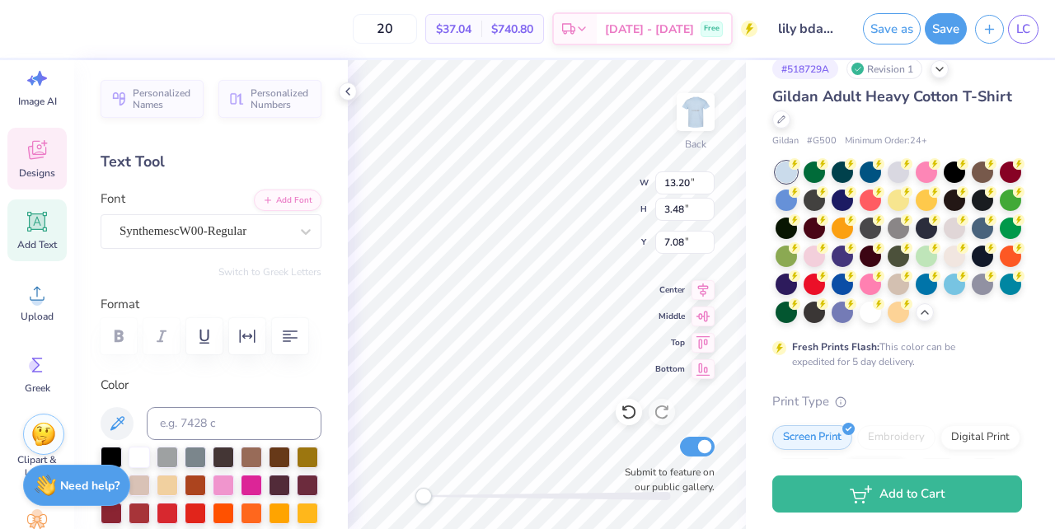
scroll to position [0, 0]
type textarea "Bday Crawl"
click at [707, 188] on input "13.19" at bounding box center [685, 183] width 59 height 23
click at [707, 188] on input "13.18" at bounding box center [685, 183] width 59 height 23
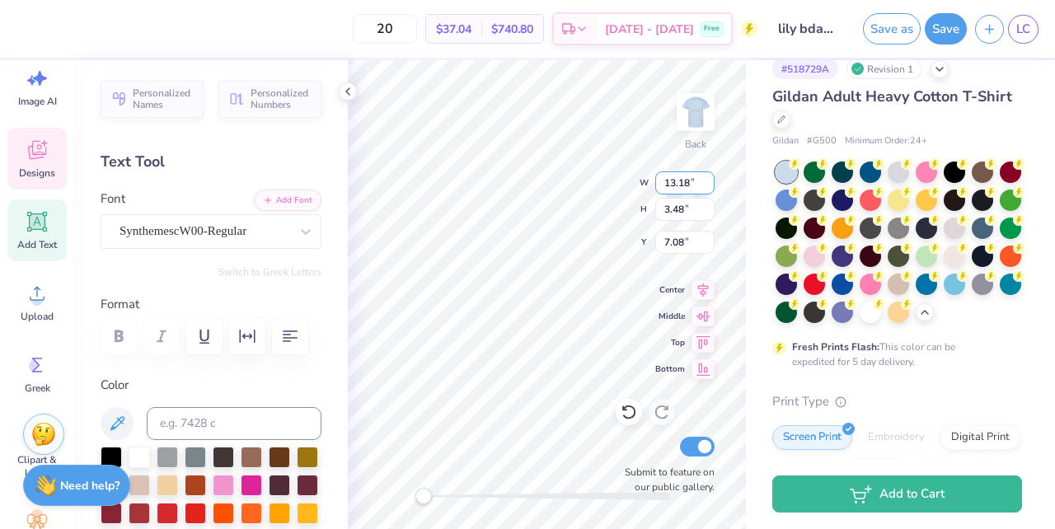
click at [707, 188] on input "13.17" at bounding box center [685, 183] width 59 height 23
click at [707, 188] on input "13.16" at bounding box center [685, 183] width 59 height 23
click at [707, 188] on input "13.15" at bounding box center [685, 183] width 59 height 23
click at [707, 188] on input "13.14" at bounding box center [685, 183] width 59 height 23
click at [707, 188] on input "13.13" at bounding box center [685, 183] width 59 height 23
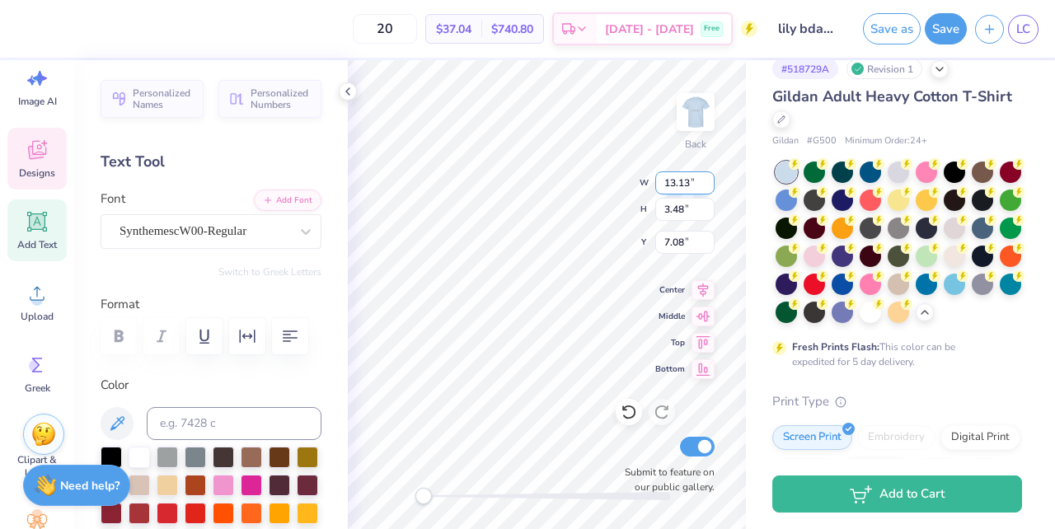
click at [707, 188] on input "13.12" at bounding box center [685, 183] width 59 height 23
click at [707, 187] on input "13.11" at bounding box center [685, 183] width 59 height 23
click at [707, 187] on input "13.1" at bounding box center [685, 183] width 59 height 23
click at [707, 187] on input "13.09" at bounding box center [685, 183] width 59 height 23
type input "14.89"
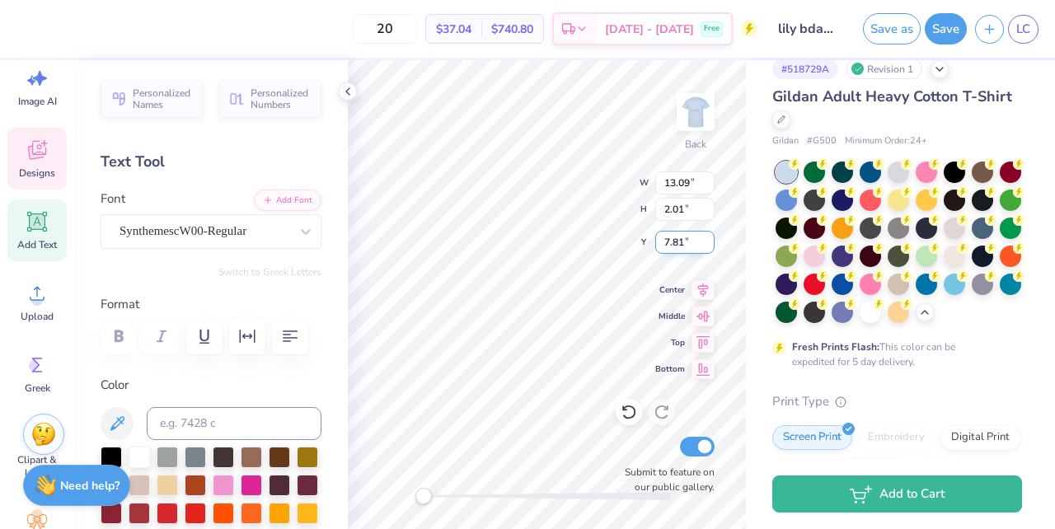
type input "2.01"
type input "7.81"
type input "14.26"
type input "1.92"
type input "11.11"
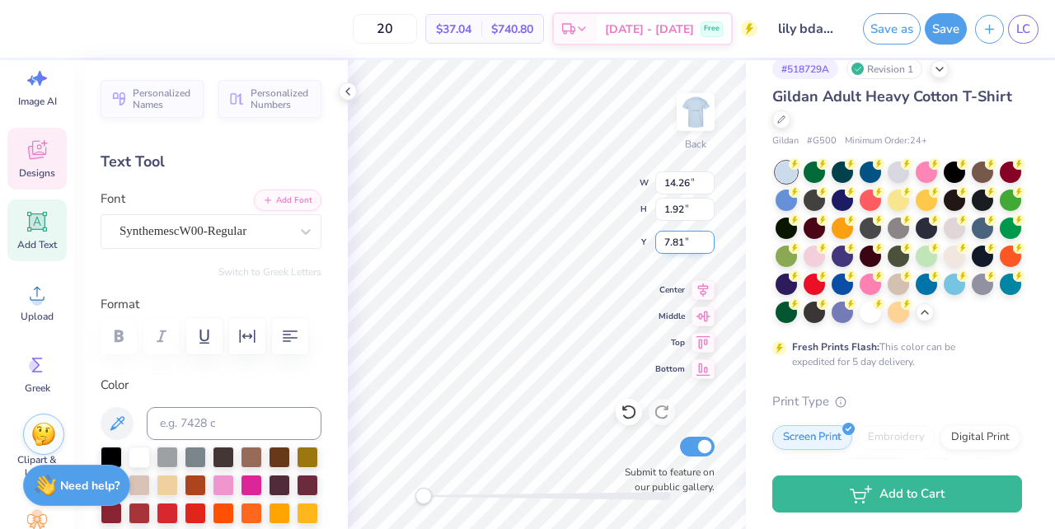
type input "2.34"
type input "5.19"
type input "9.61"
type input "2.03"
type input "14.26"
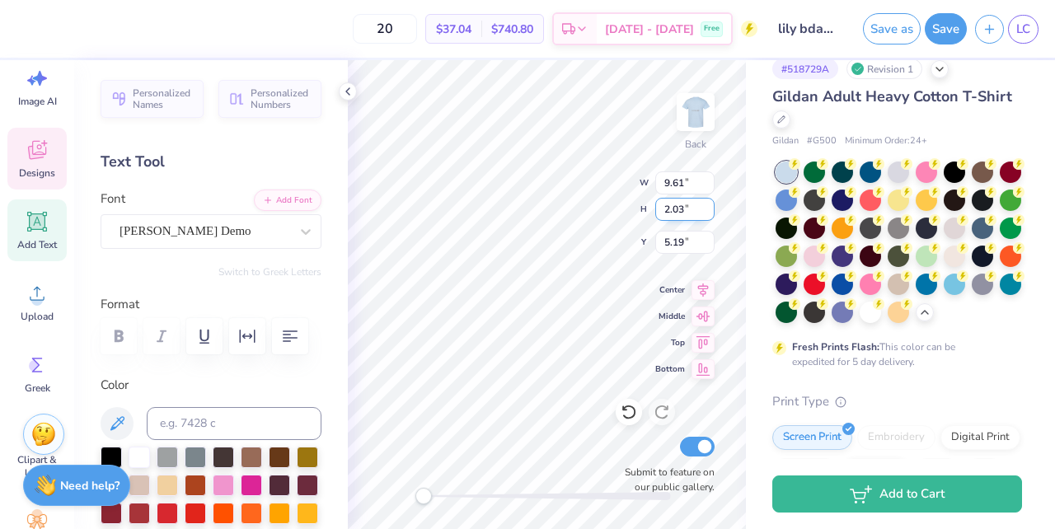
type input "1.92"
type input "7.55"
type input "13.85"
type input "1.87"
type input "9.61"
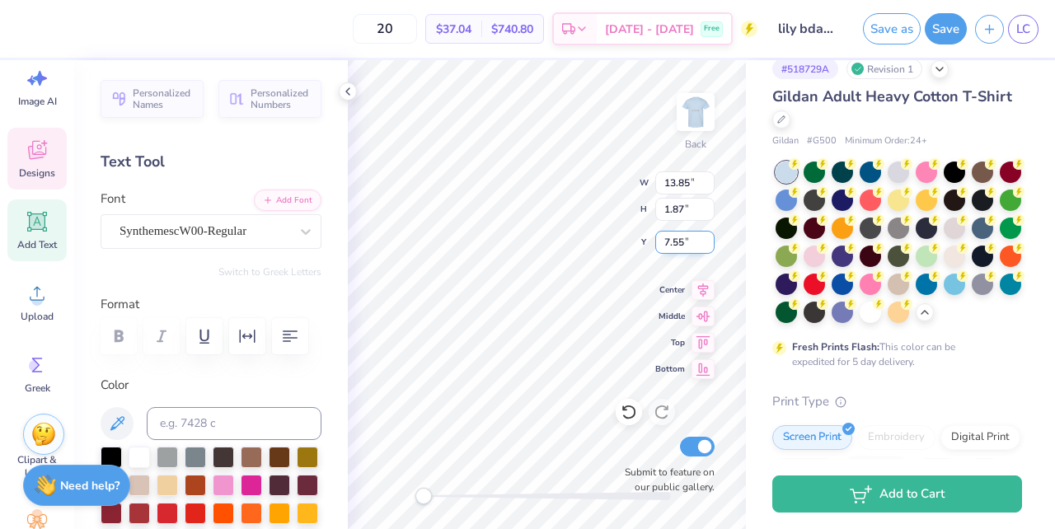
type input "2.03"
type input "5.22"
type input "1.72"
type input "1.17"
type input "11.09"
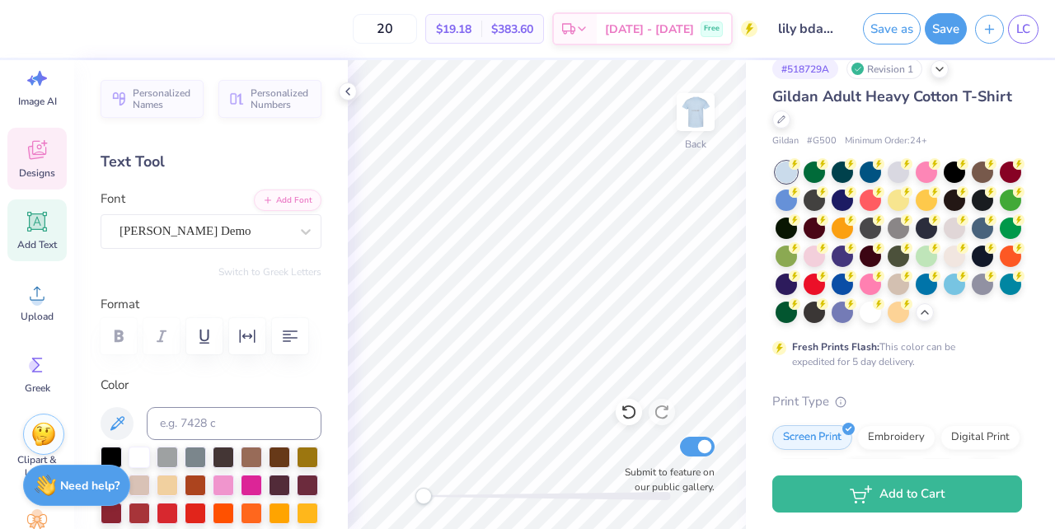
click at [45, 145] on icon at bounding box center [37, 150] width 25 height 25
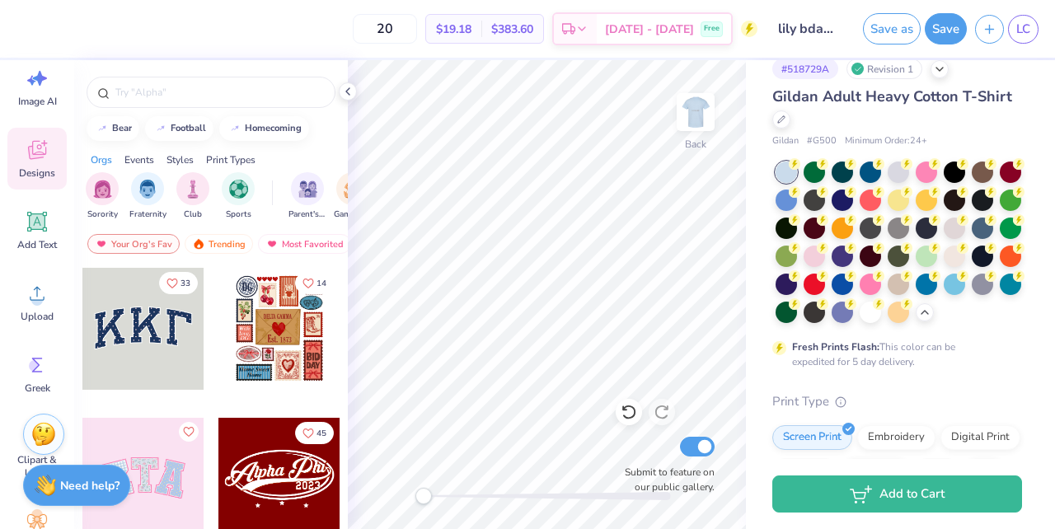
click at [244, 162] on div "Print Types" at bounding box center [230, 160] width 49 height 15
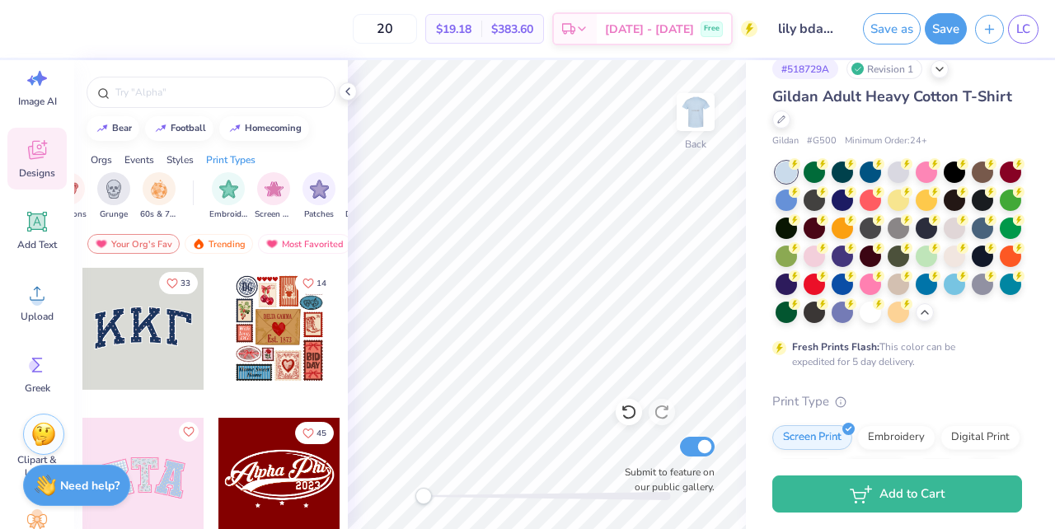
scroll to position [0, 1342]
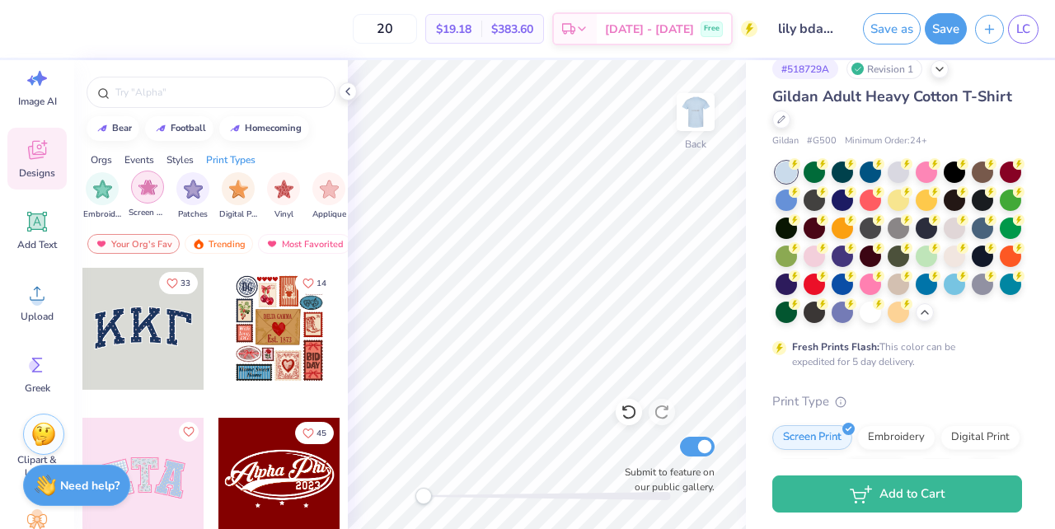
click at [147, 195] on img "filter for Screen Print" at bounding box center [148, 187] width 19 height 19
click at [227, 193] on div "filter for Digital Print" at bounding box center [238, 187] width 33 height 33
click at [195, 186] on img "filter for Embroidery" at bounding box center [193, 187] width 19 height 19
click at [218, 188] on div "Embroidery Digital Print Screen Print Patches Vinyl Applique Transfers" at bounding box center [238, 196] width 305 height 49
click at [239, 189] on img "filter for Patches" at bounding box center [238, 187] width 19 height 19
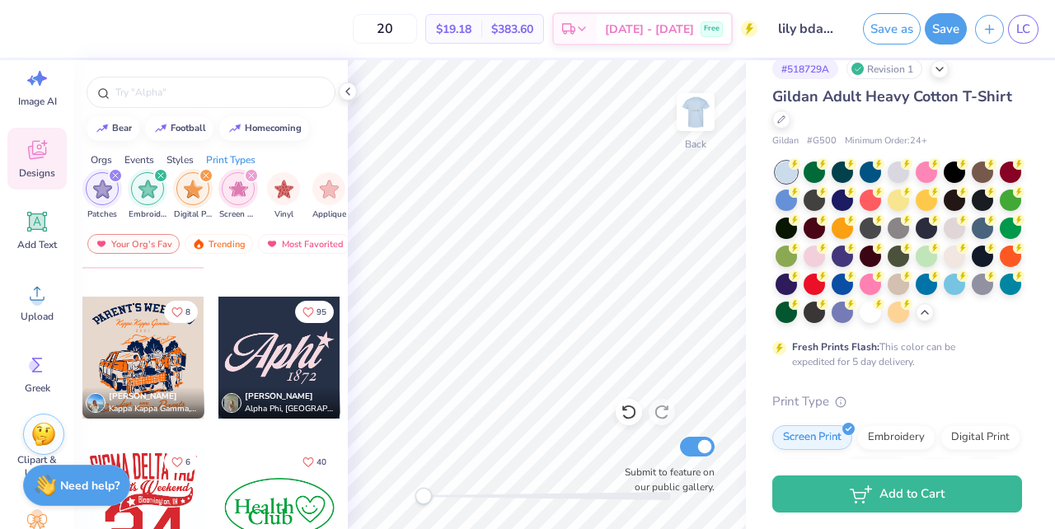
scroll to position [8228, 0]
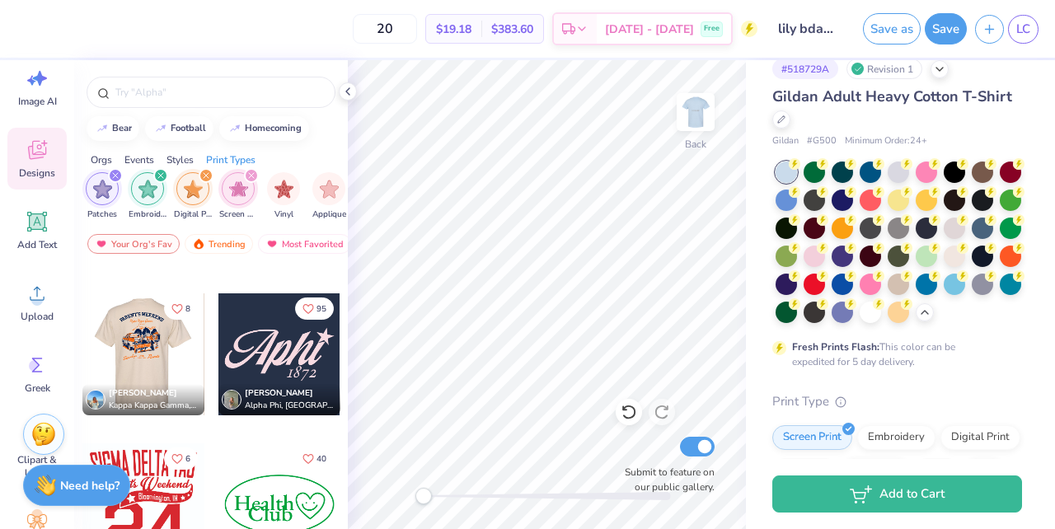
click at [166, 355] on div at bounding box center [143, 355] width 122 height 122
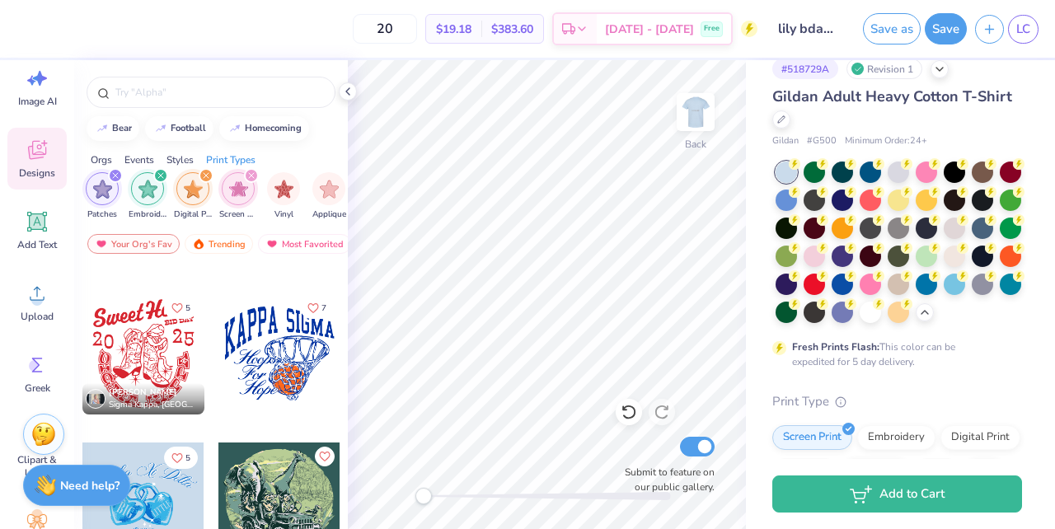
scroll to position [21140, 0]
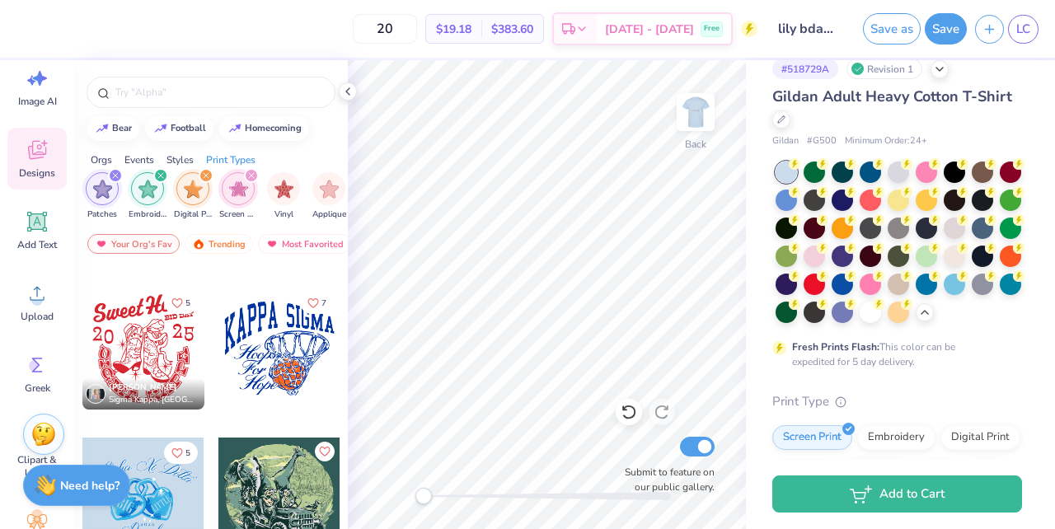
click at [157, 341] on div at bounding box center [143, 349] width 122 height 122
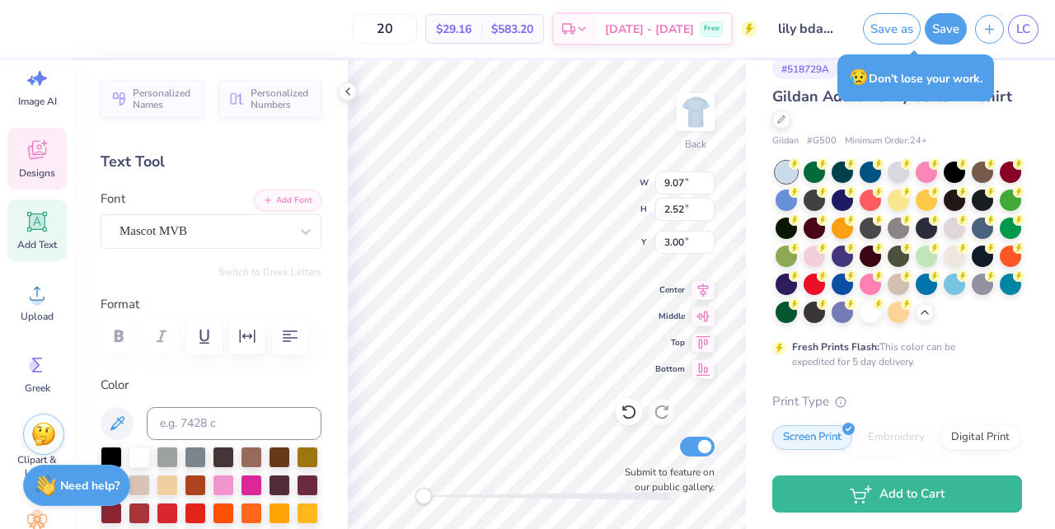
click at [613, 168] on div "Back W 9.07 9.07 " H 2.52 2.52 " Y 3.00 3.00 " Center Middle Top Bottom Submit …" at bounding box center [547, 294] width 398 height 469
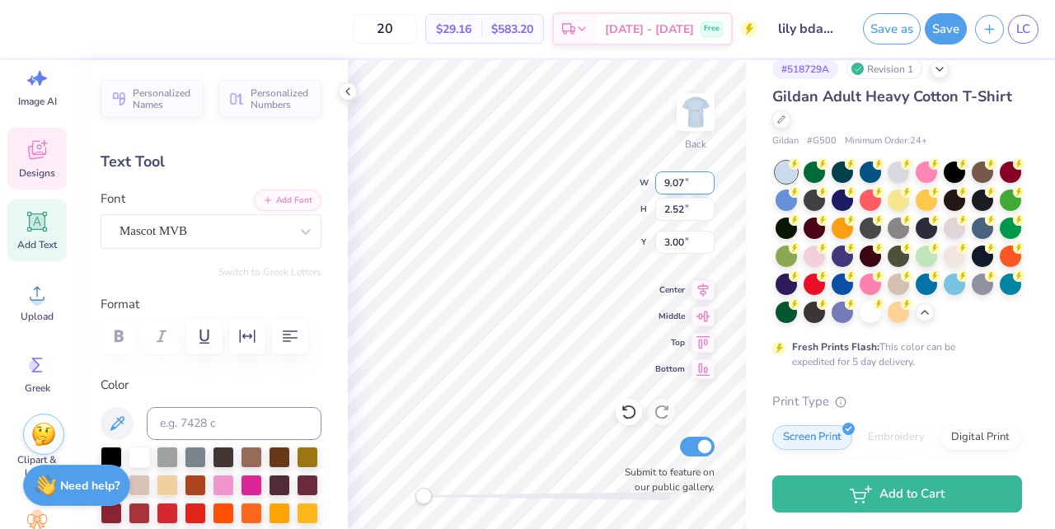
scroll to position [0, 0]
type textarea "S"
type textarea "Lily's 22nd"
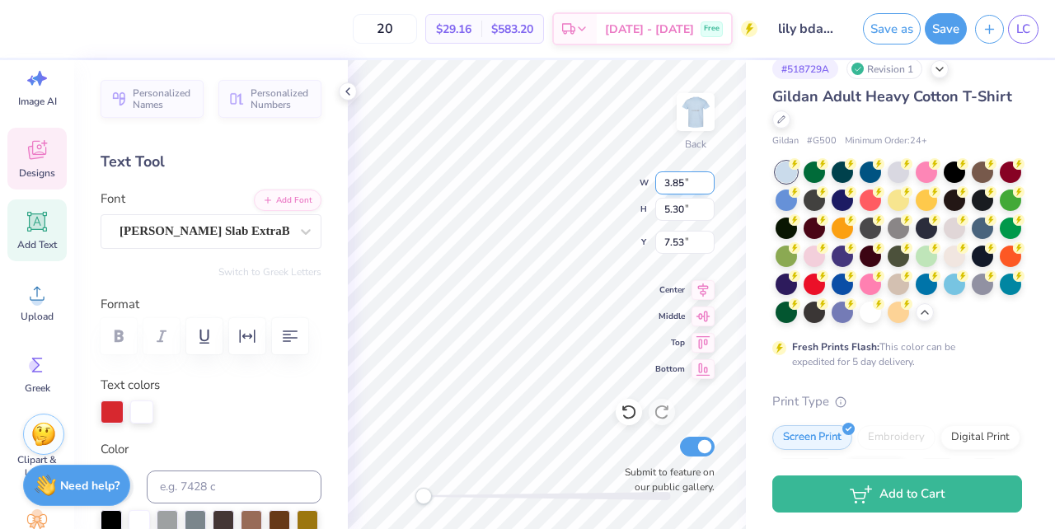
type input "3.85"
type input "5.30"
type input "7.53"
type textarea "S"
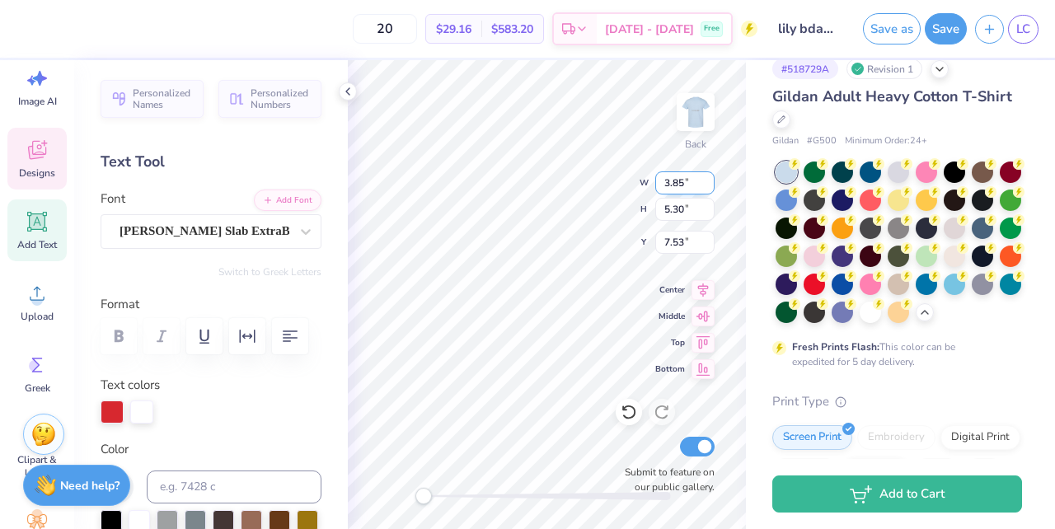
type textarea "Birthday"
type input "4.04"
type input "5.10"
type input "7.70"
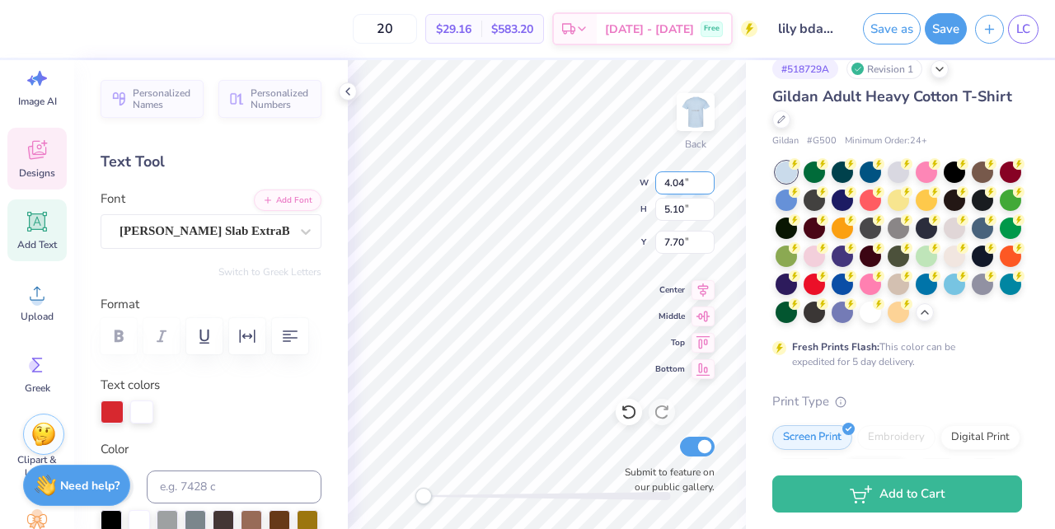
scroll to position [0, 0]
type textarea "Crawl"
type textarea "Bday"
type input "7.19"
type input "10.21"
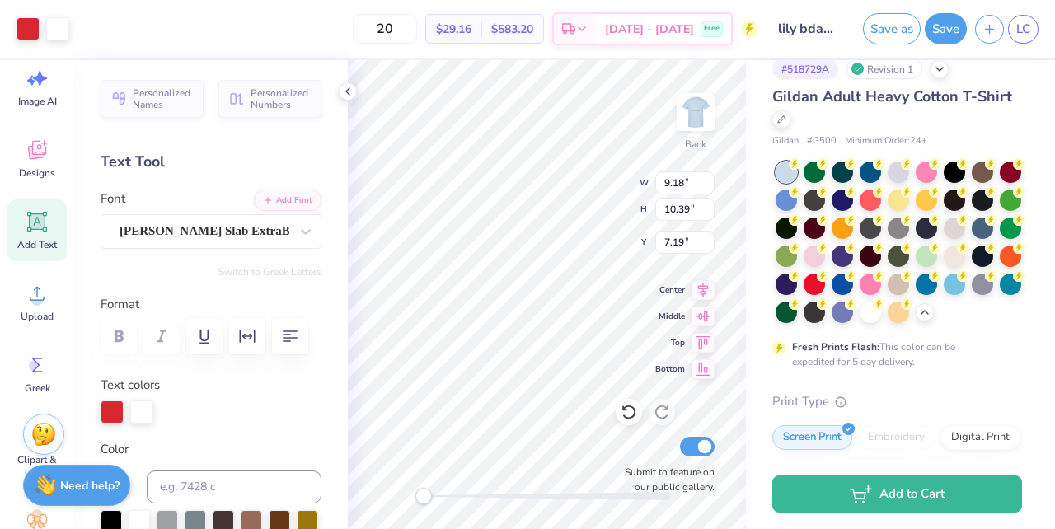
type input "11.55"
type input "3.00"
click at [946, 31] on button "Save" at bounding box center [946, 26] width 42 height 31
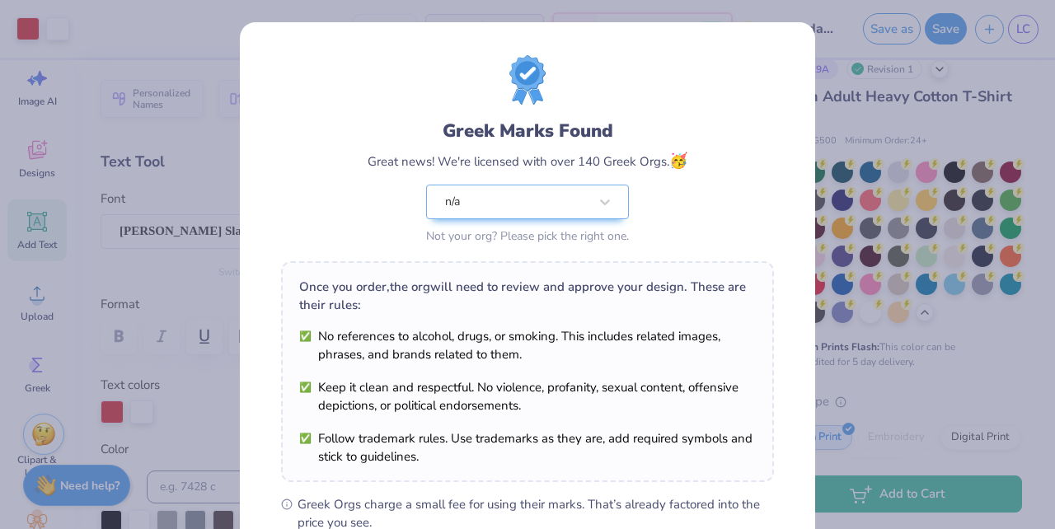
scroll to position [242, 0]
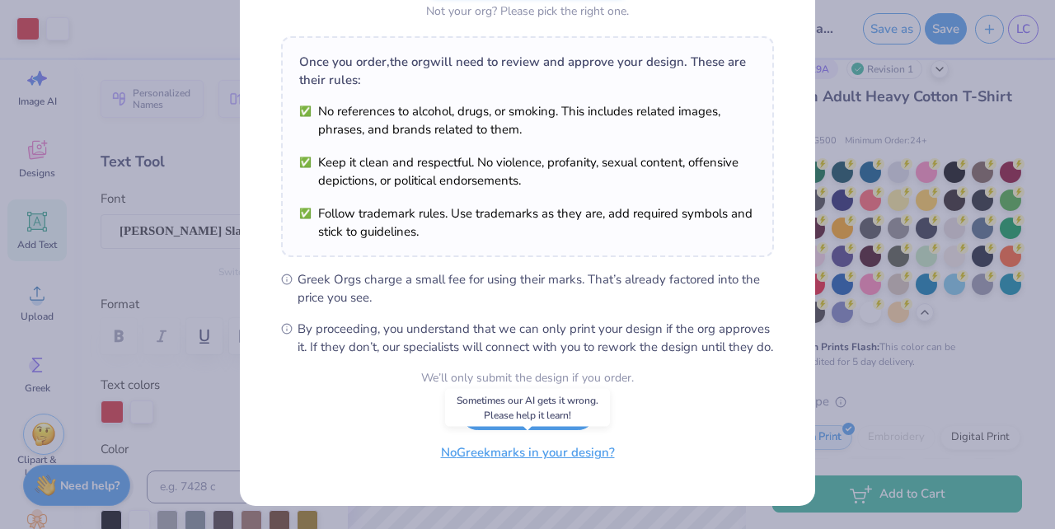
click at [570, 458] on button "No Greek marks in your design?" at bounding box center [528, 453] width 202 height 34
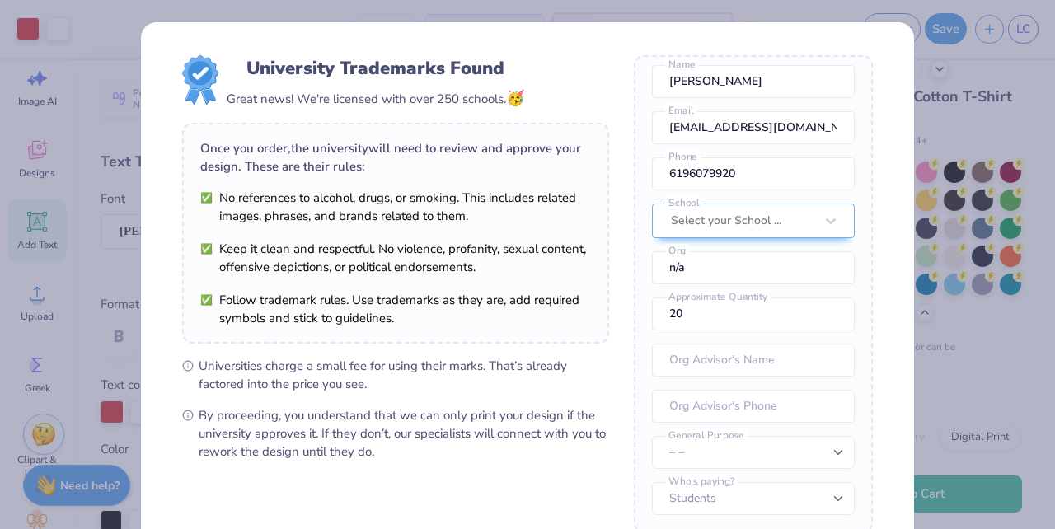
scroll to position [188, 0]
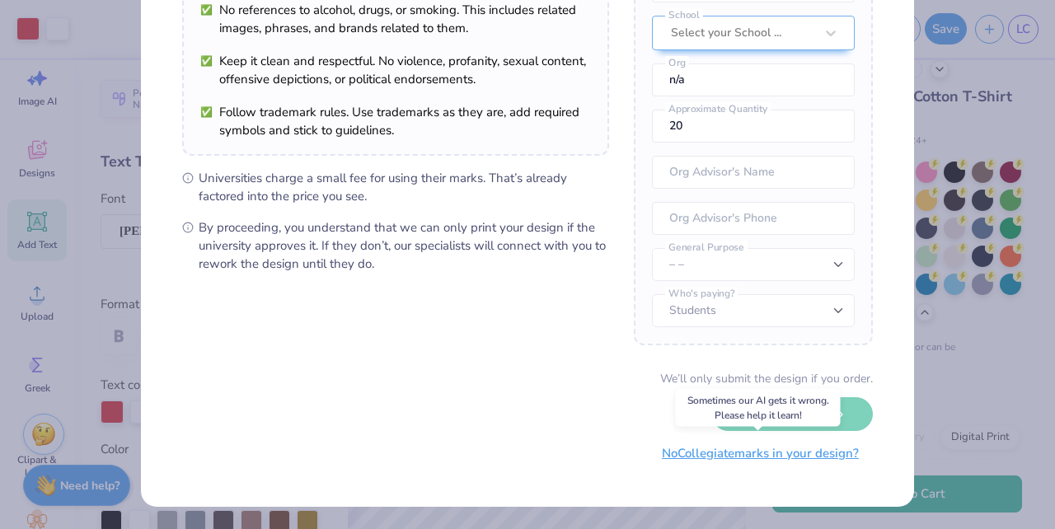
click at [684, 454] on button "No Collegiate marks in your design?" at bounding box center [760, 454] width 225 height 34
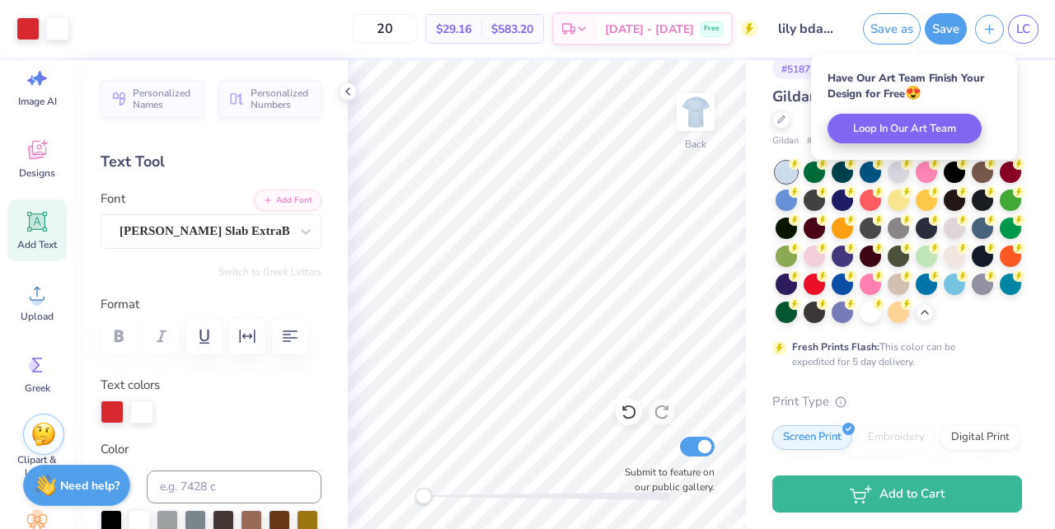
scroll to position [0, 0]
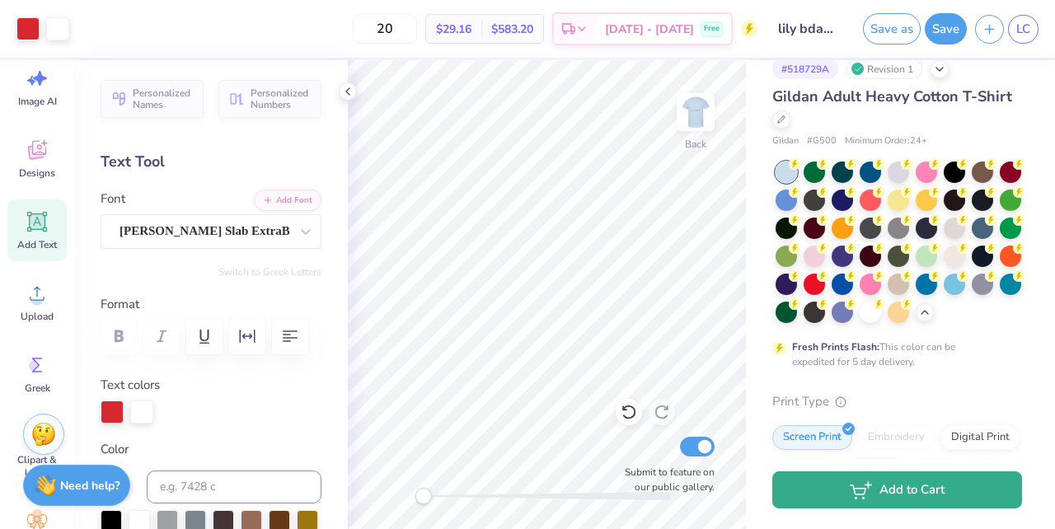
click at [941, 494] on button "Add to Cart" at bounding box center [898, 490] width 250 height 37
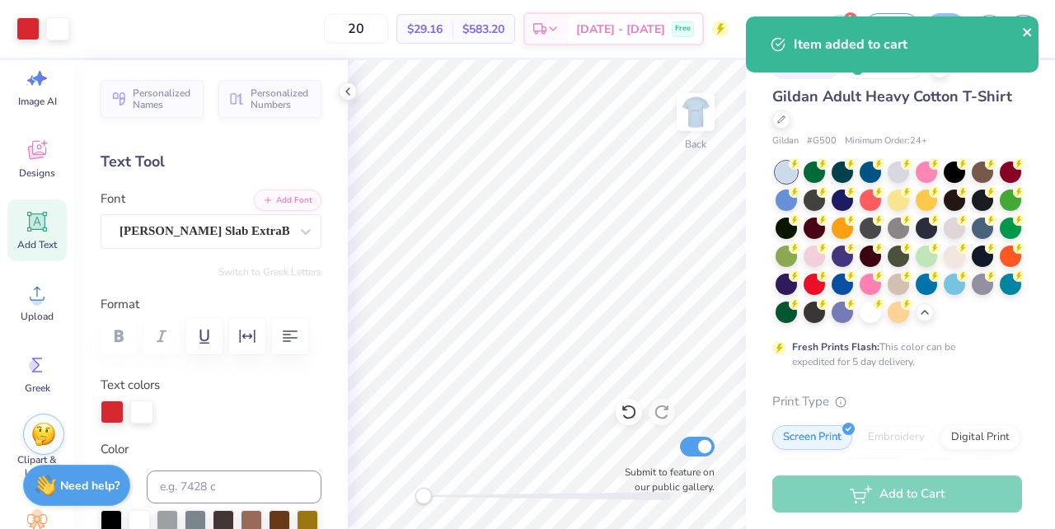
click at [1026, 32] on icon "close" at bounding box center [1028, 32] width 12 height 13
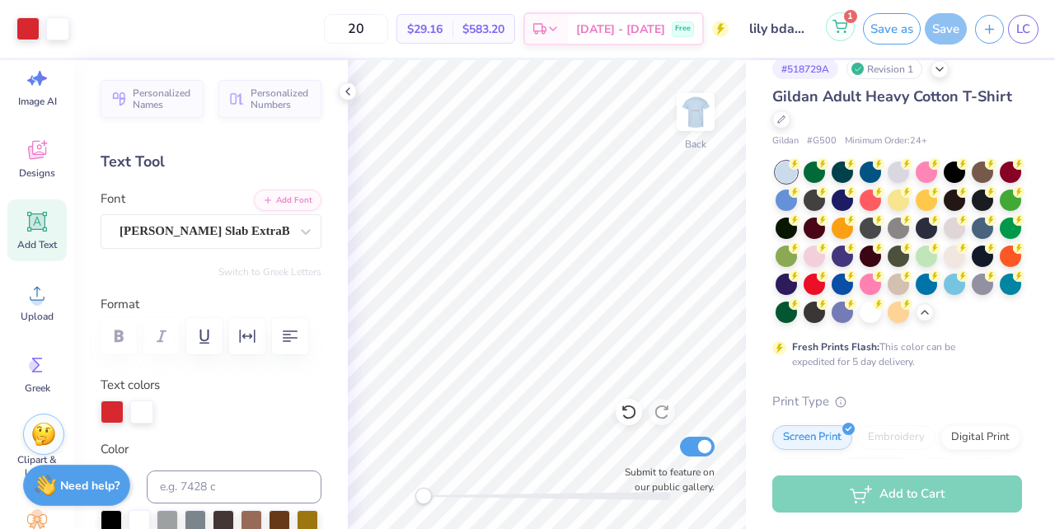
click at [841, 27] on icon at bounding box center [840, 26] width 15 height 13
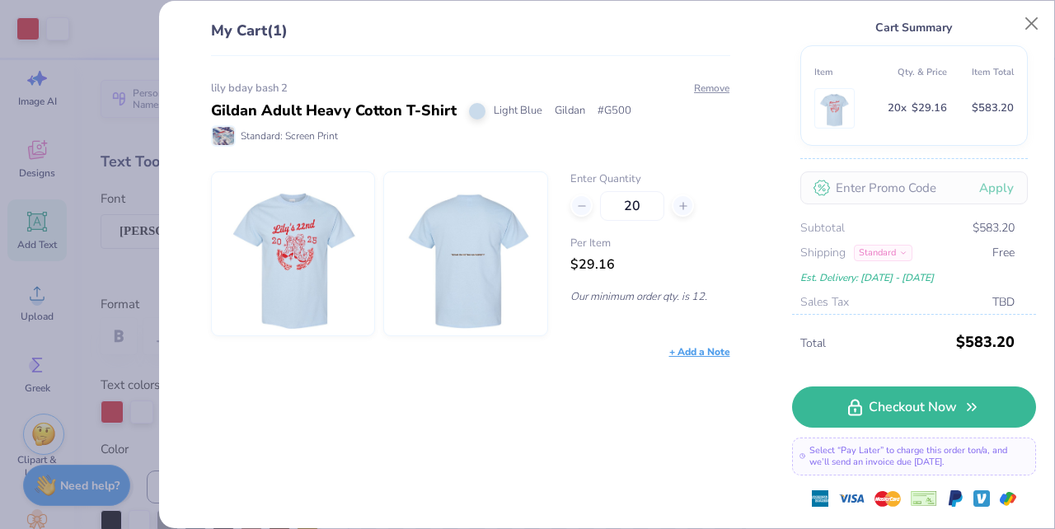
scroll to position [79, 0]
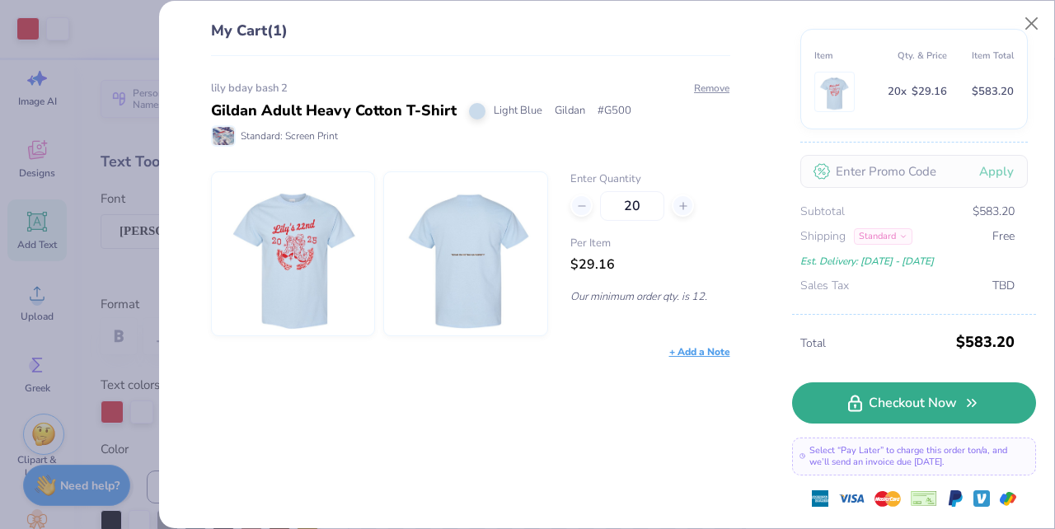
click at [883, 407] on link "Checkout Now" at bounding box center [914, 403] width 244 height 41
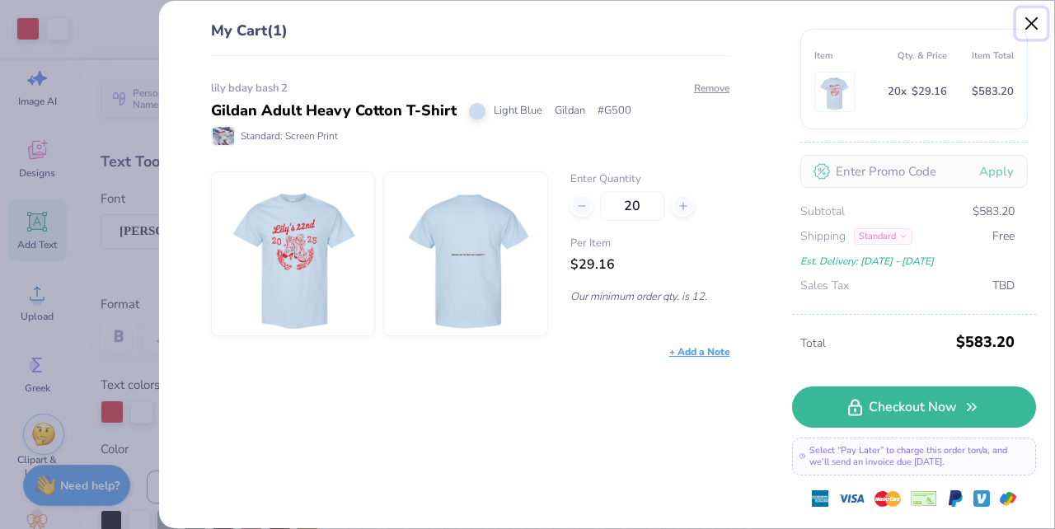
click at [1036, 26] on button "Close" at bounding box center [1032, 23] width 31 height 31
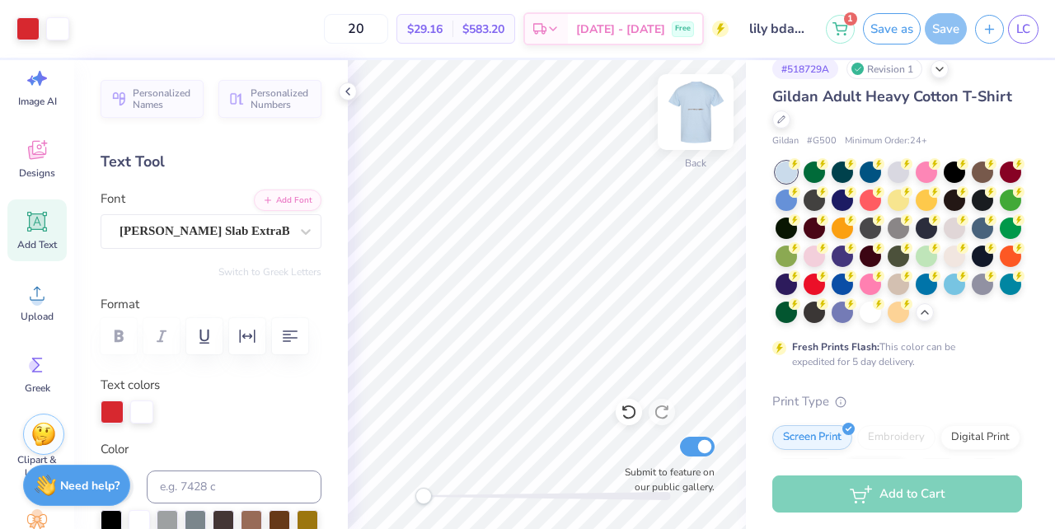
click at [698, 108] on img at bounding box center [696, 112] width 66 height 66
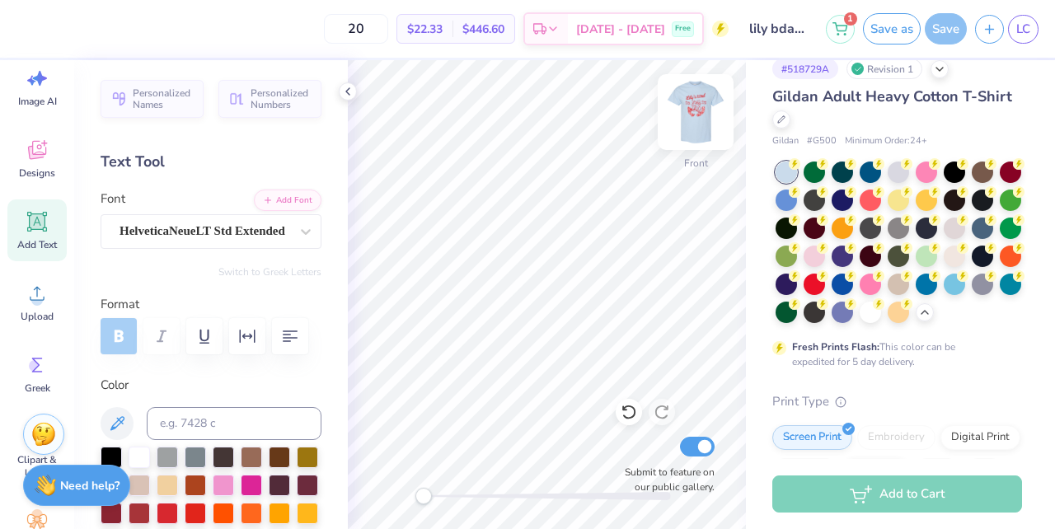
click at [702, 106] on img at bounding box center [696, 112] width 66 height 66
click at [838, 32] on circle at bounding box center [839, 32] width 2 height 2
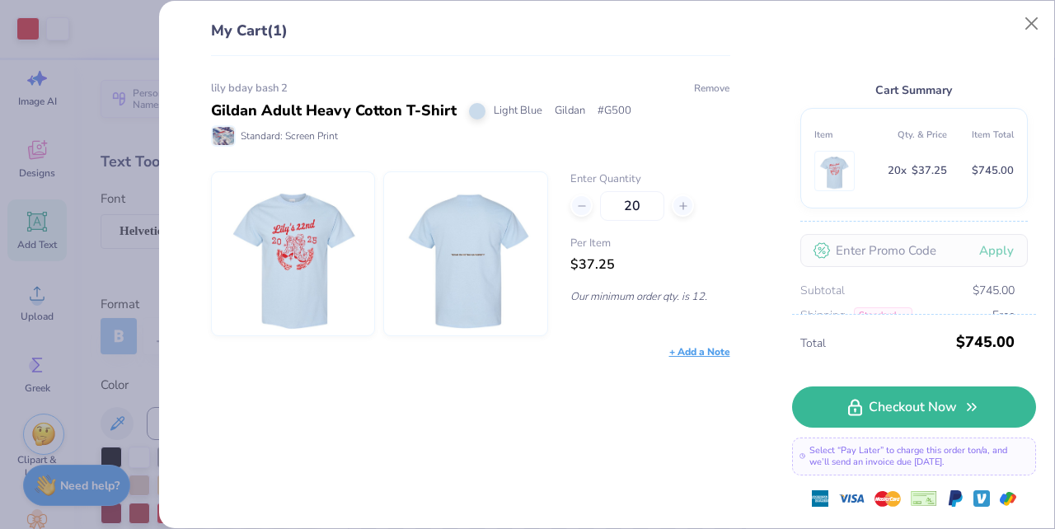
click at [710, 88] on button "Remove" at bounding box center [711, 88] width 37 height 15
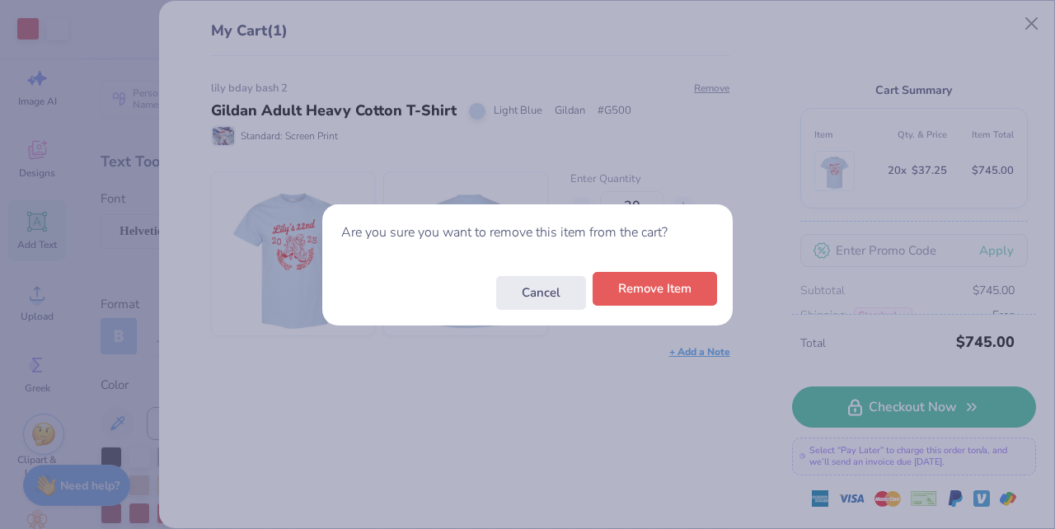
click at [671, 291] on button "Remove Item" at bounding box center [655, 289] width 125 height 34
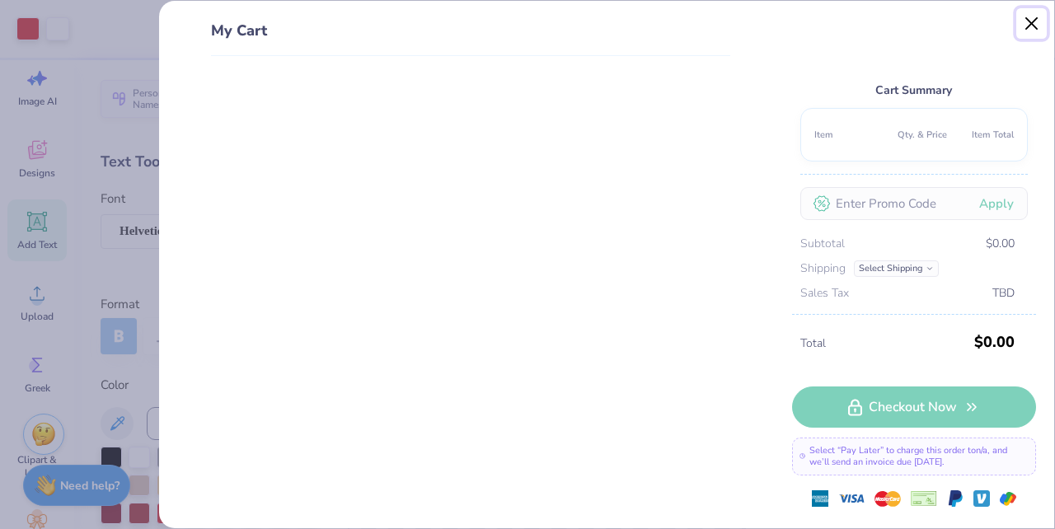
click at [1030, 21] on button "Close" at bounding box center [1032, 23] width 31 height 31
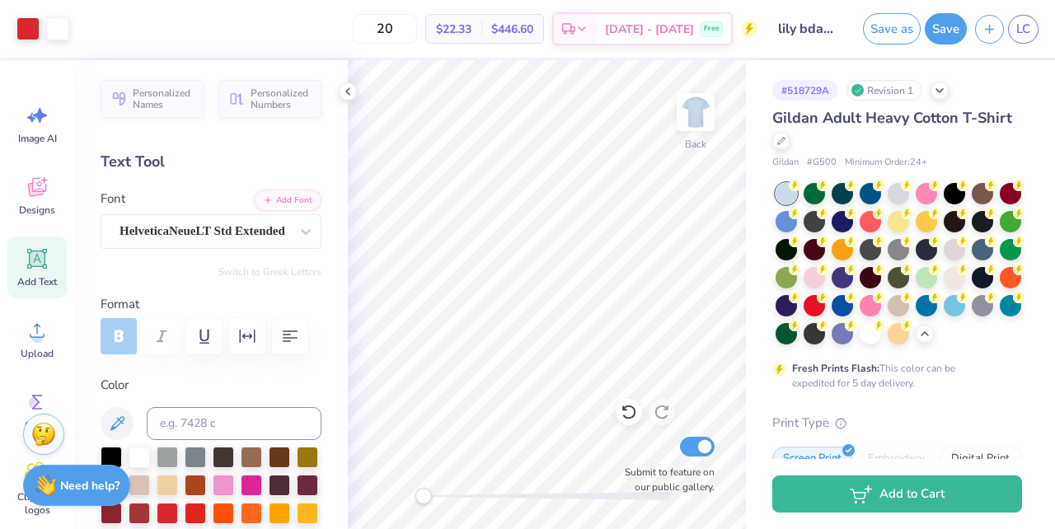
scroll to position [21, 0]
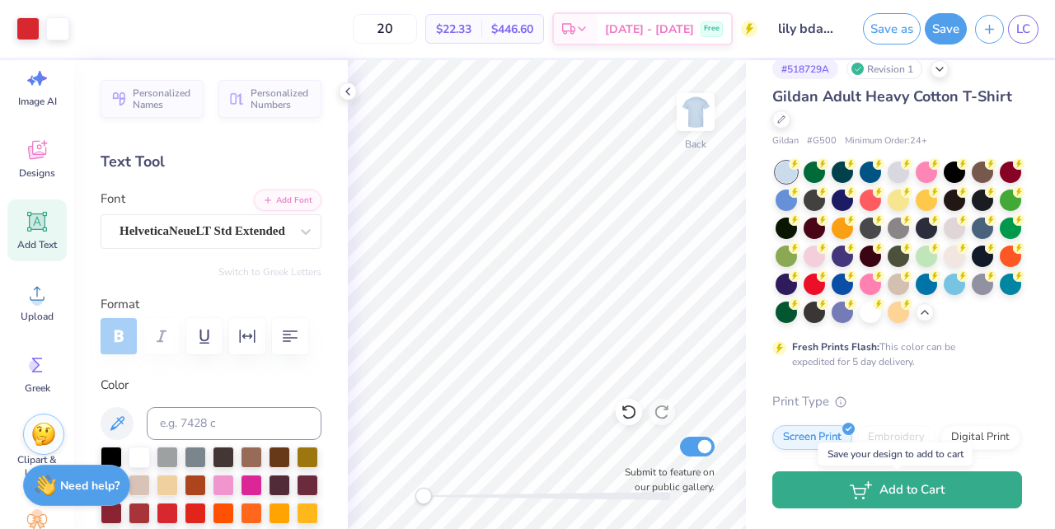
click at [883, 485] on button "Add to Cart" at bounding box center [898, 490] width 250 height 37
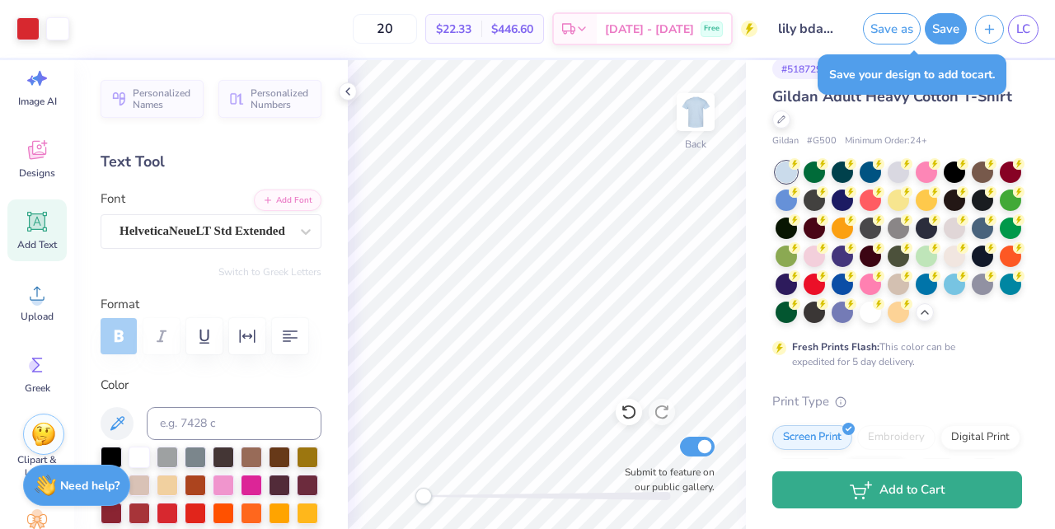
click at [898, 499] on button "Add to Cart" at bounding box center [898, 490] width 250 height 37
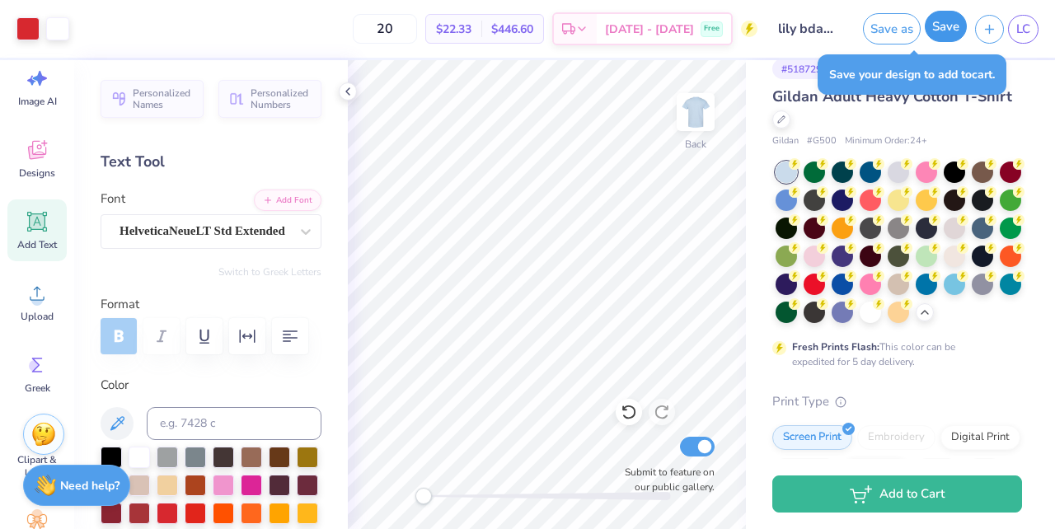
click at [935, 37] on button "Save" at bounding box center [946, 26] width 42 height 31
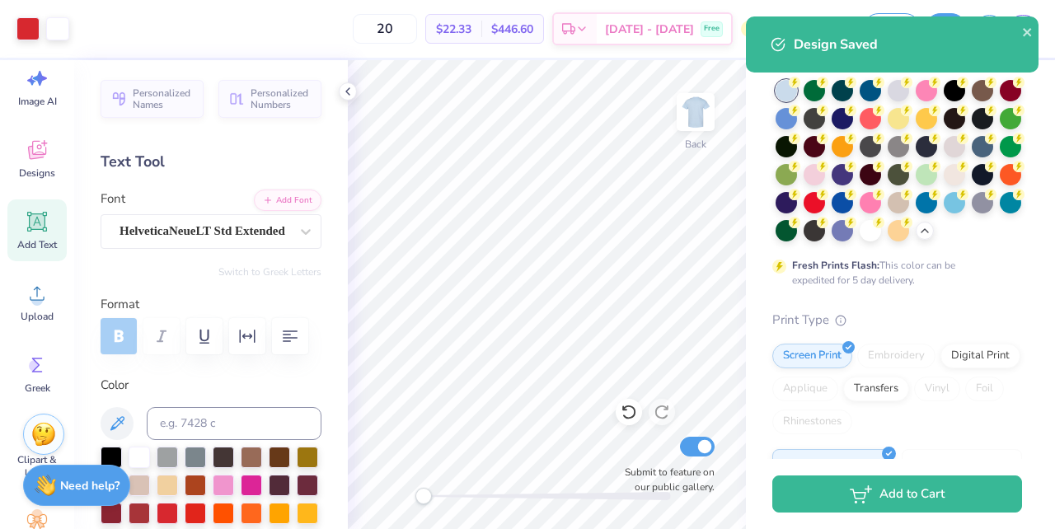
scroll to position [99, 0]
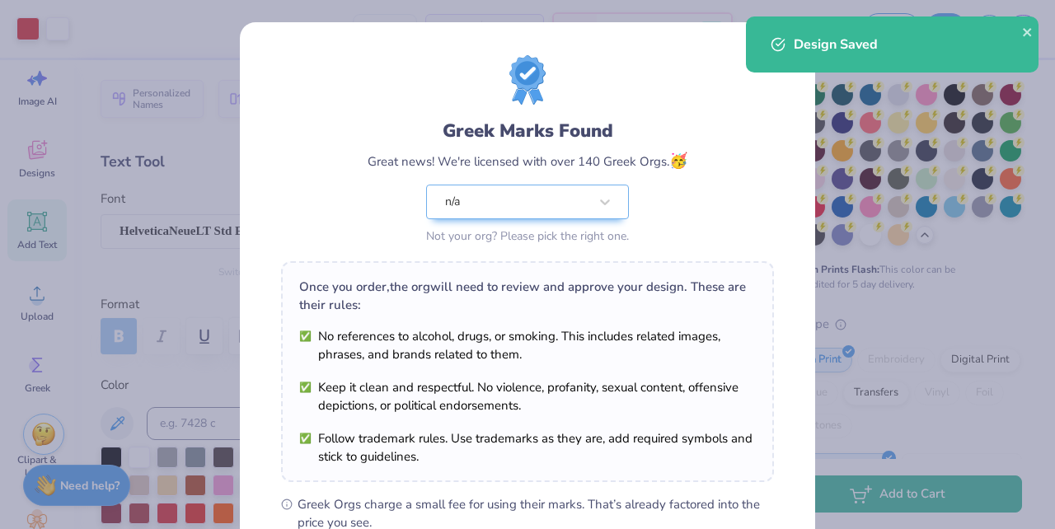
click at [875, 494] on div "Greek Marks Found Great news! We're licensed with over 140 Greek Orgs. 🥳 n/a No…" at bounding box center [527, 264] width 1055 height 529
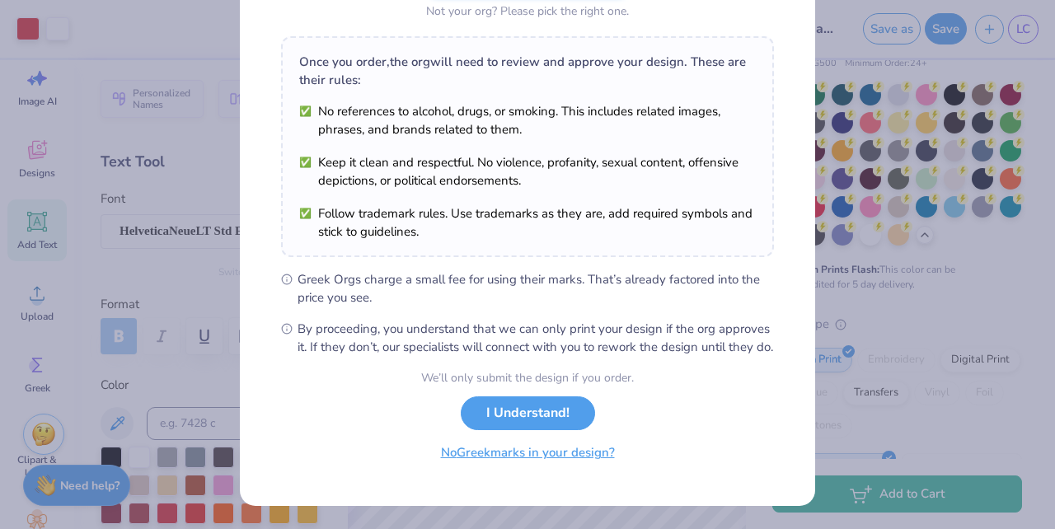
click at [552, 458] on button "No Greek marks in your design?" at bounding box center [528, 453] width 202 height 34
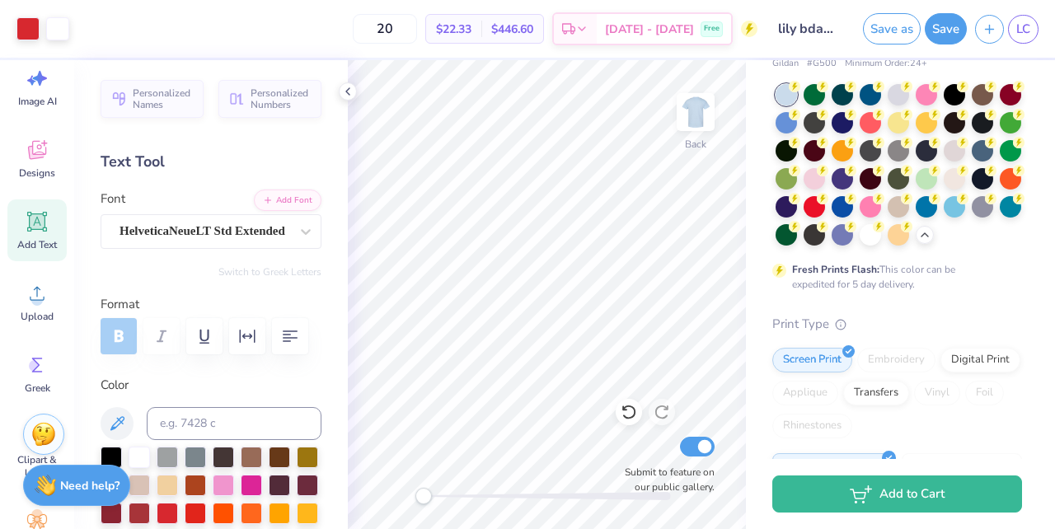
scroll to position [0, 0]
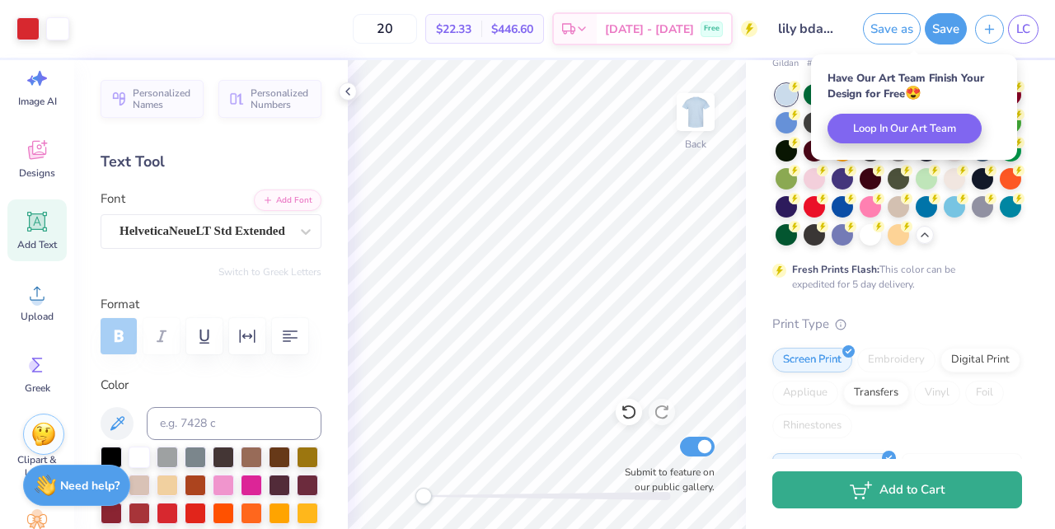
click at [814, 498] on button "Add to Cart" at bounding box center [898, 490] width 250 height 37
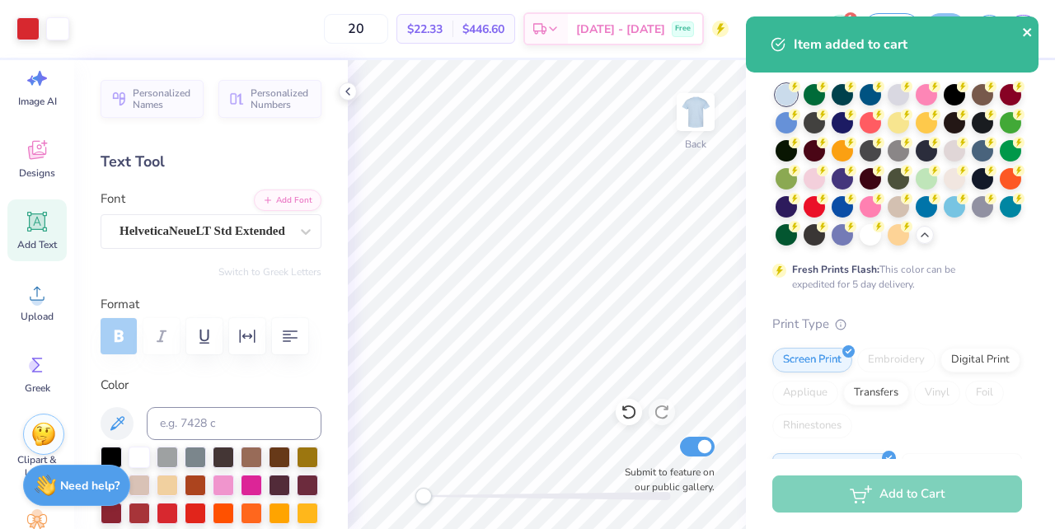
click at [1030, 30] on icon "close" at bounding box center [1027, 32] width 8 height 8
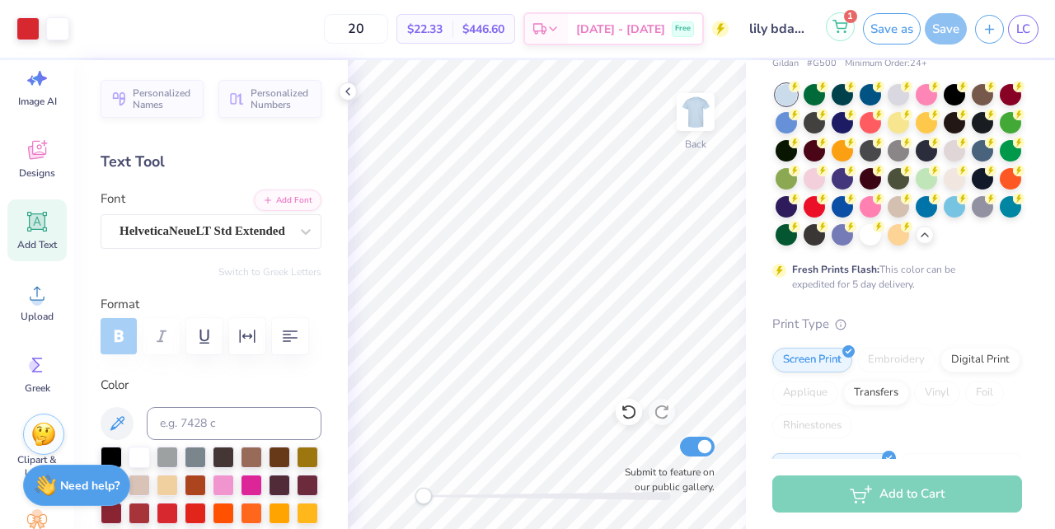
click at [836, 33] on button "1" at bounding box center [840, 26] width 29 height 29
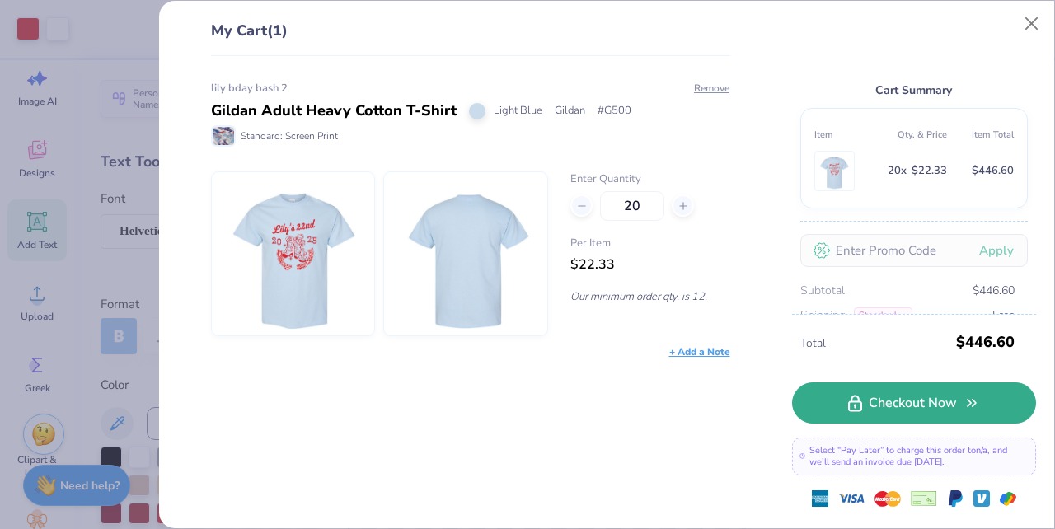
click at [906, 414] on link "Checkout Now" at bounding box center [914, 403] width 244 height 41
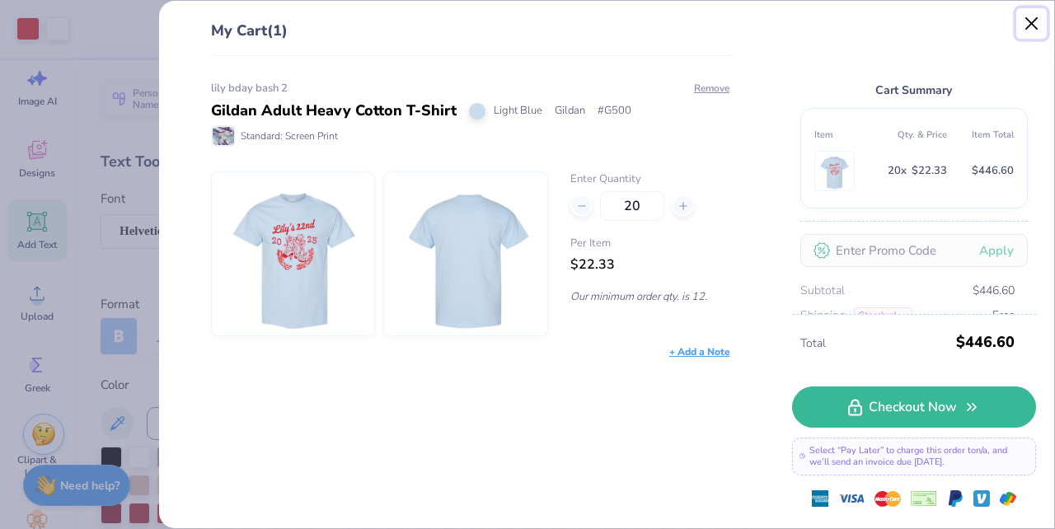
click at [1032, 26] on button "Close" at bounding box center [1032, 23] width 31 height 31
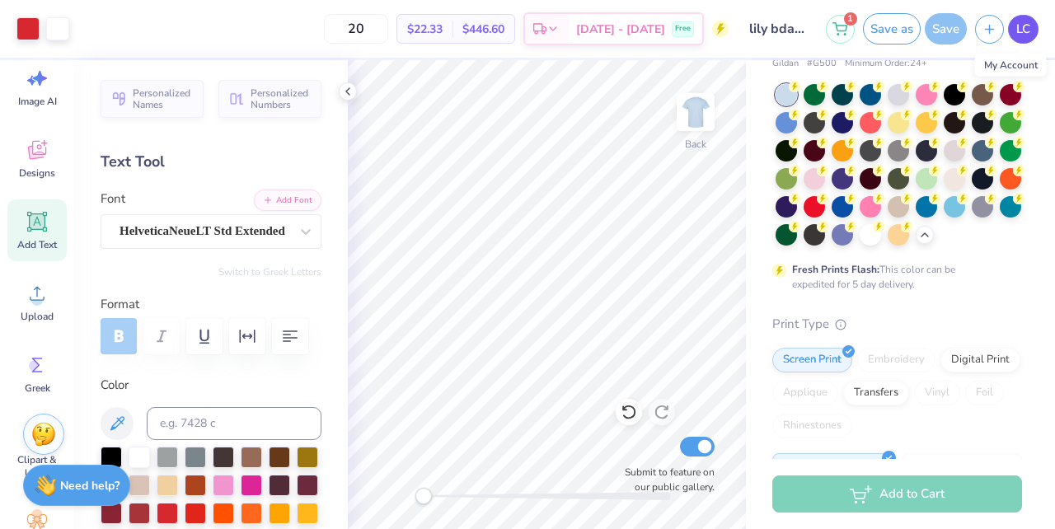
click at [1032, 28] on link "LC" at bounding box center [1023, 29] width 31 height 29
